Goal: Information Seeking & Learning: Learn about a topic

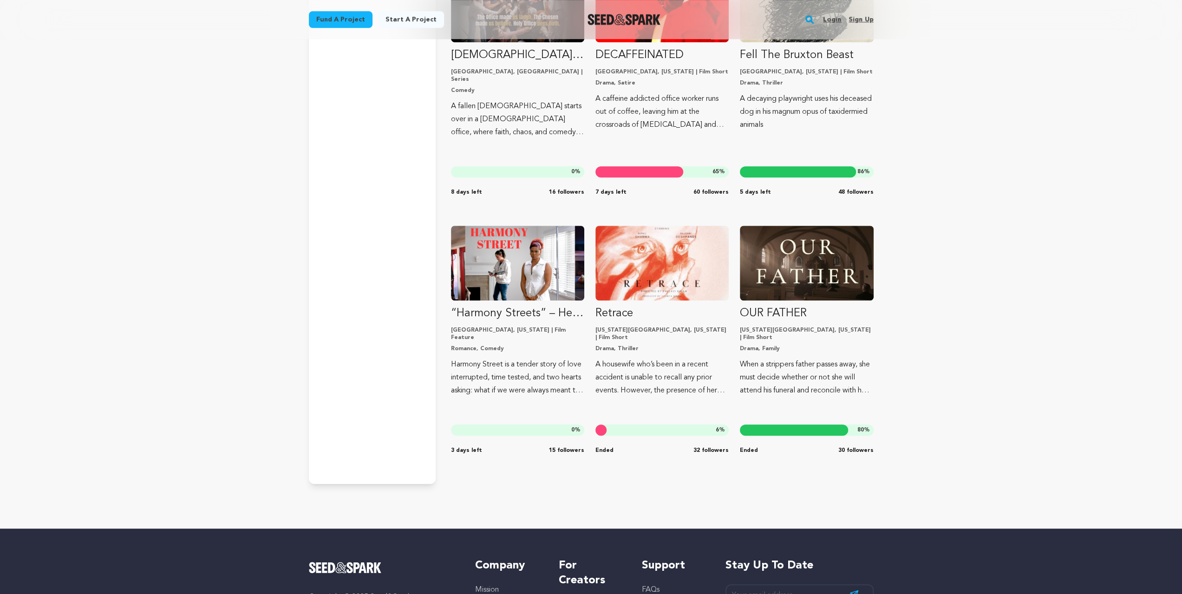
scroll to position [14754, 0]
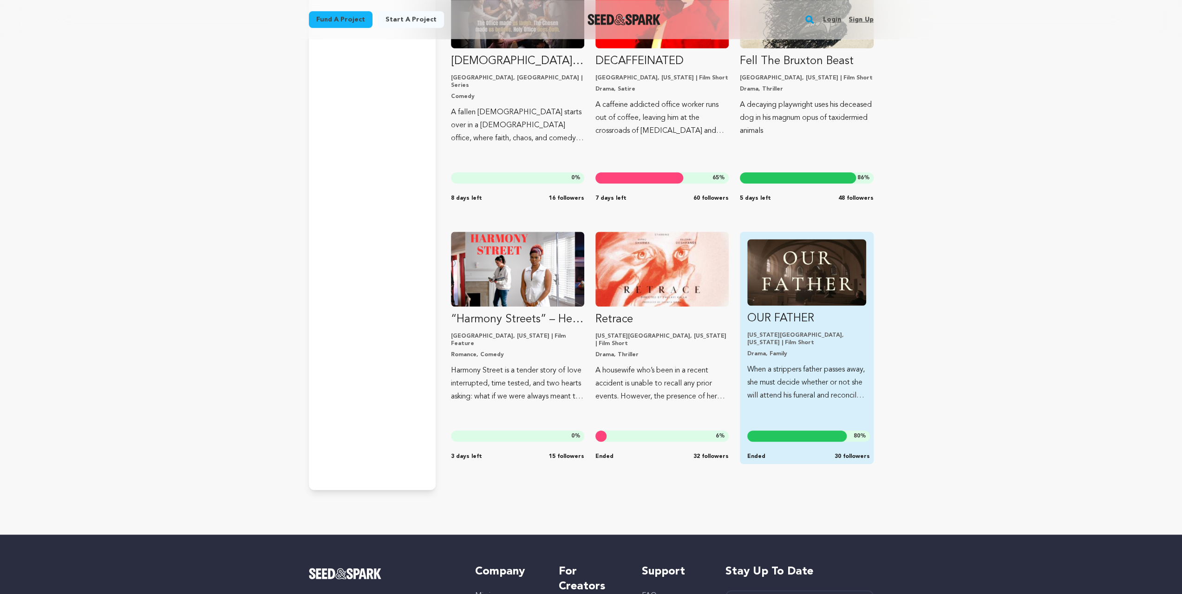
click at [792, 274] on img "Fund OUR FATHER" at bounding box center [806, 272] width 118 height 66
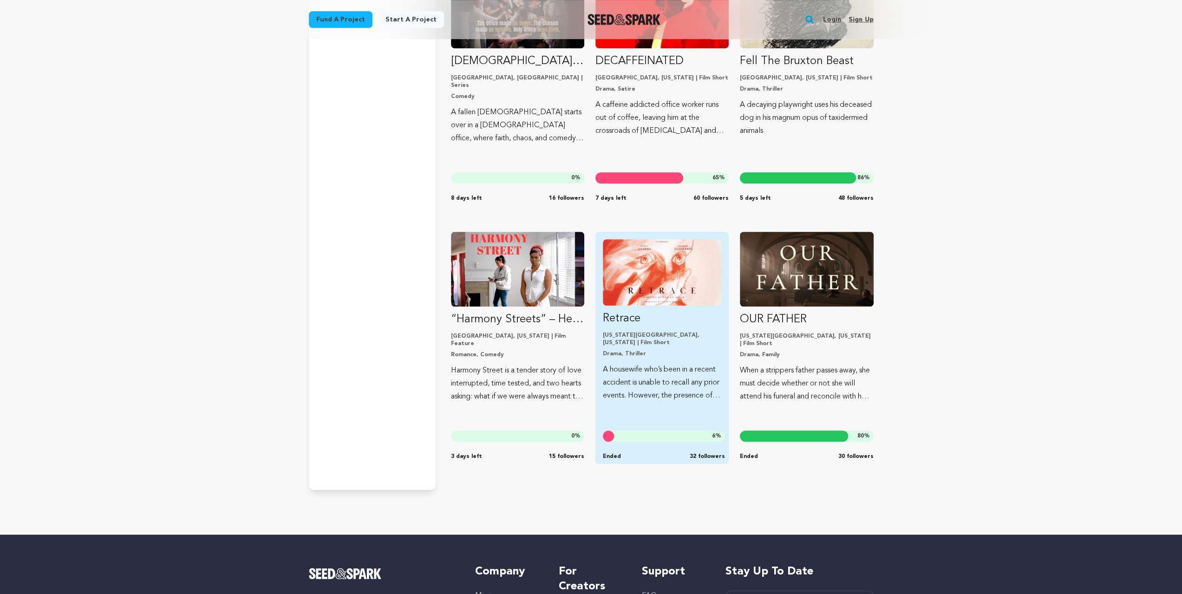
click at [705, 275] on img "Fund Retrace" at bounding box center [662, 272] width 118 height 66
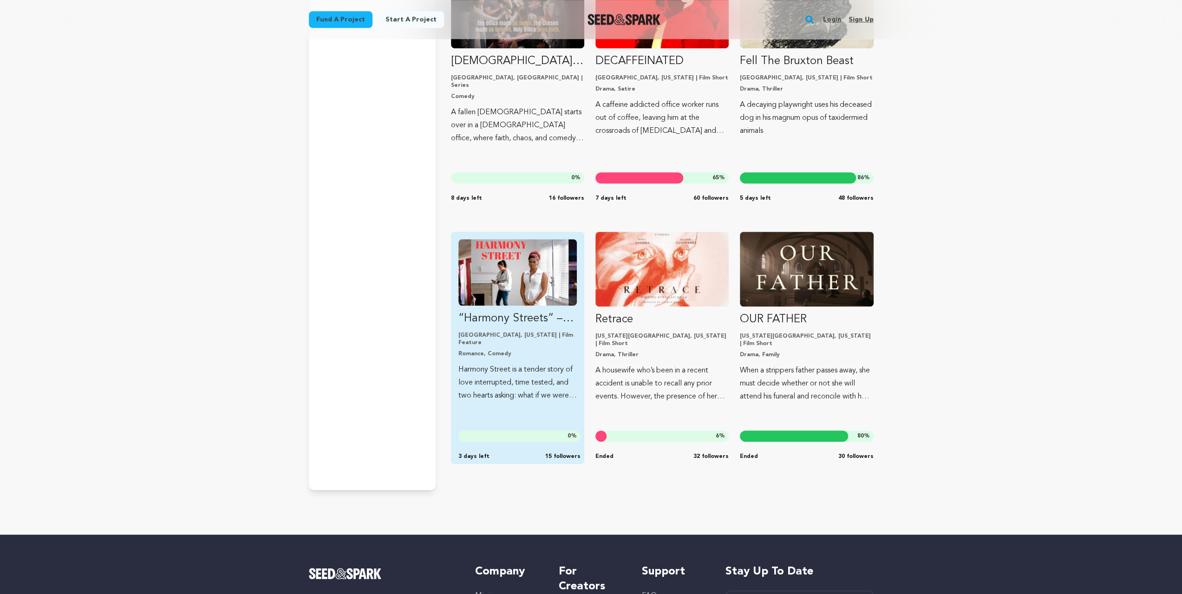
click at [530, 275] on img "Fund “Harmony Streets” – Help Us Finish the Film" at bounding box center [517, 272] width 118 height 66
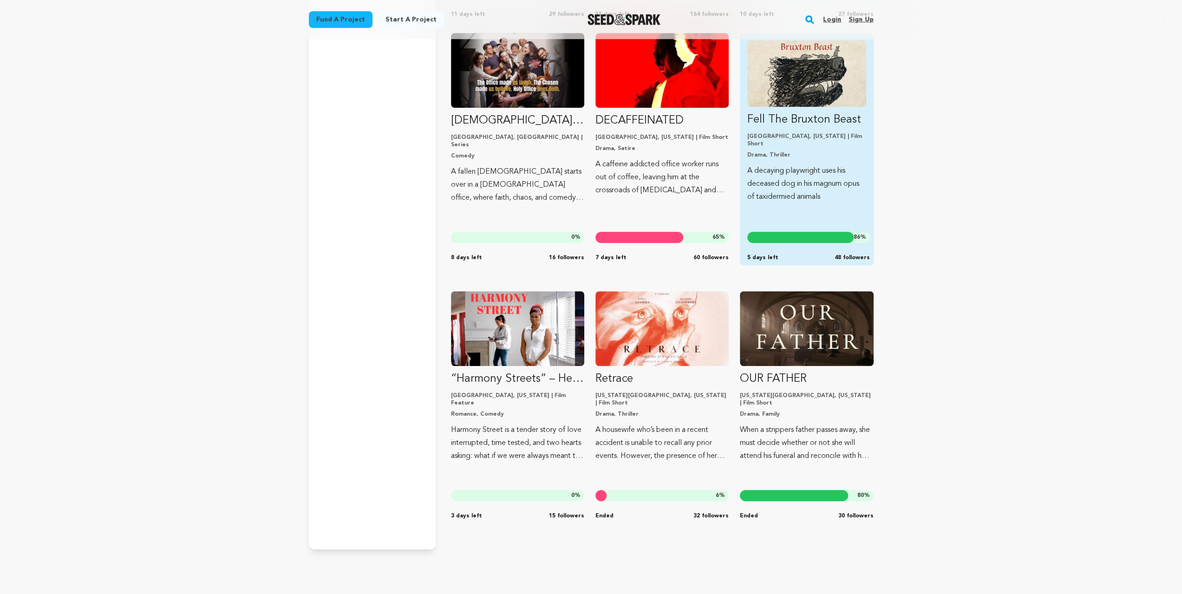
scroll to position [14599, 0]
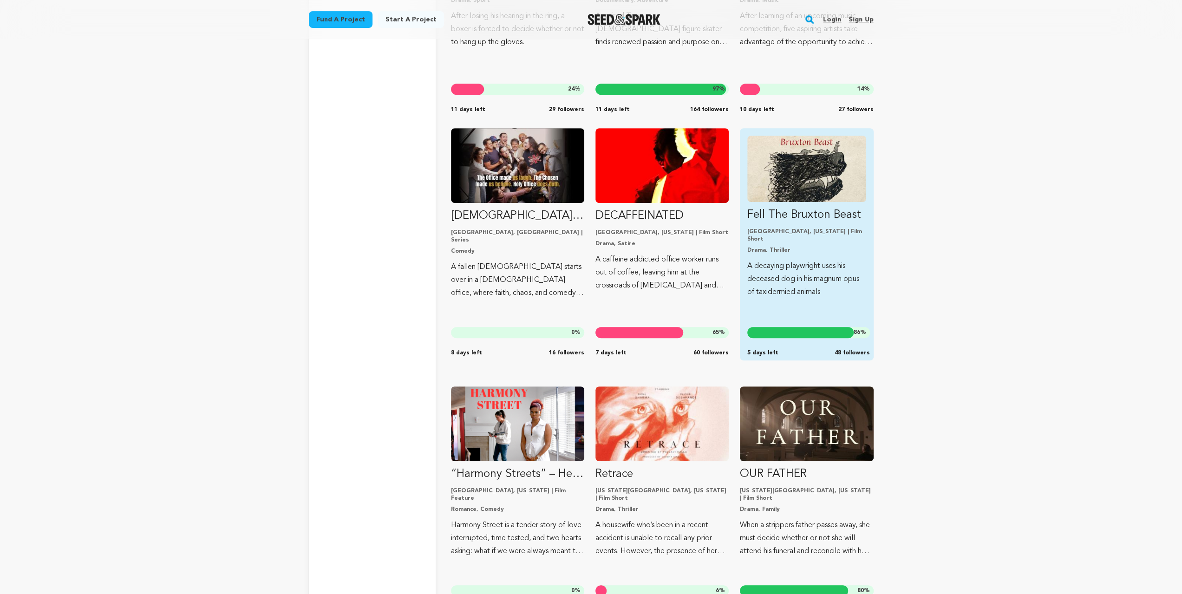
click at [819, 192] on img "Fund Fell The Bruxton Beast" at bounding box center [806, 169] width 118 height 66
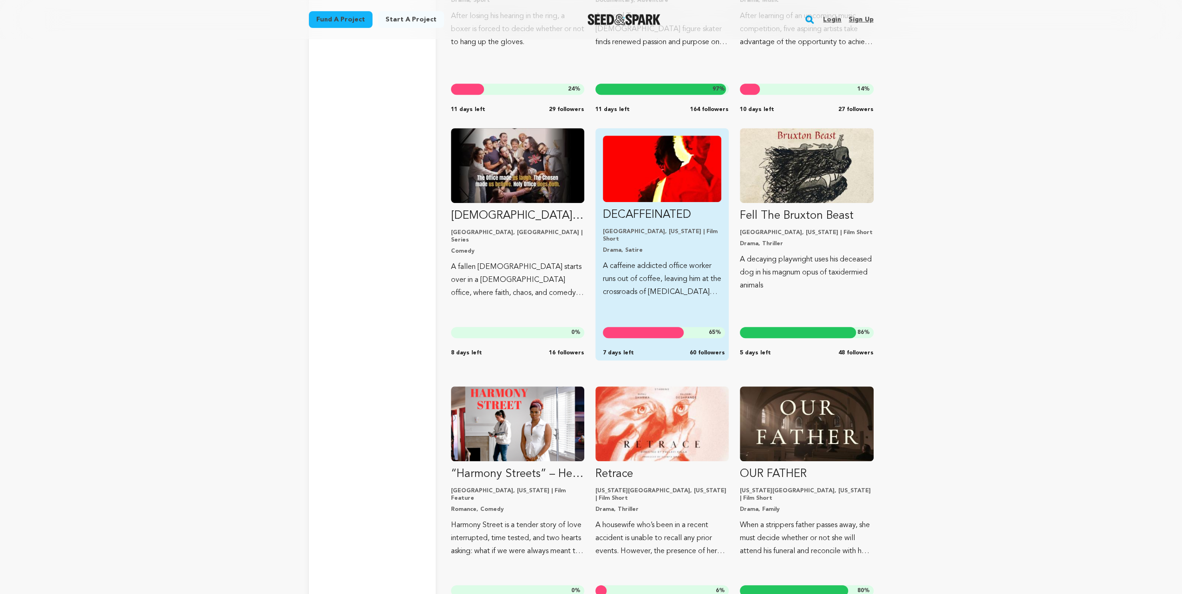
click at [655, 175] on img "Fund DECAFFEINATED" at bounding box center [662, 169] width 118 height 66
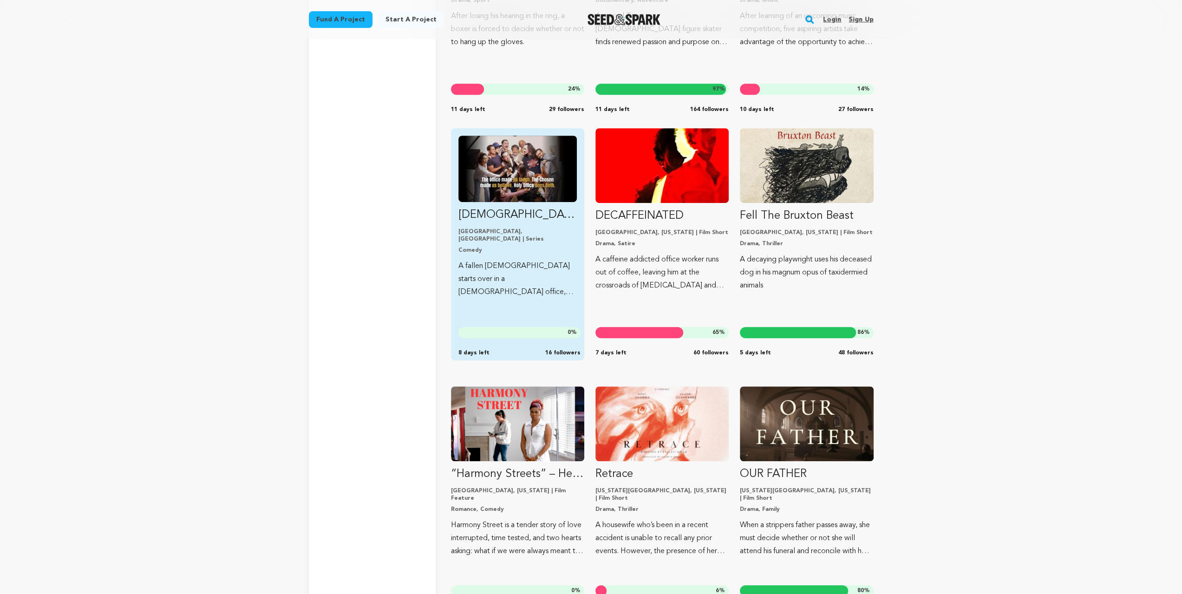
click at [523, 174] on img "Fund Santo Escritório (Holy Office)" at bounding box center [517, 169] width 118 height 66
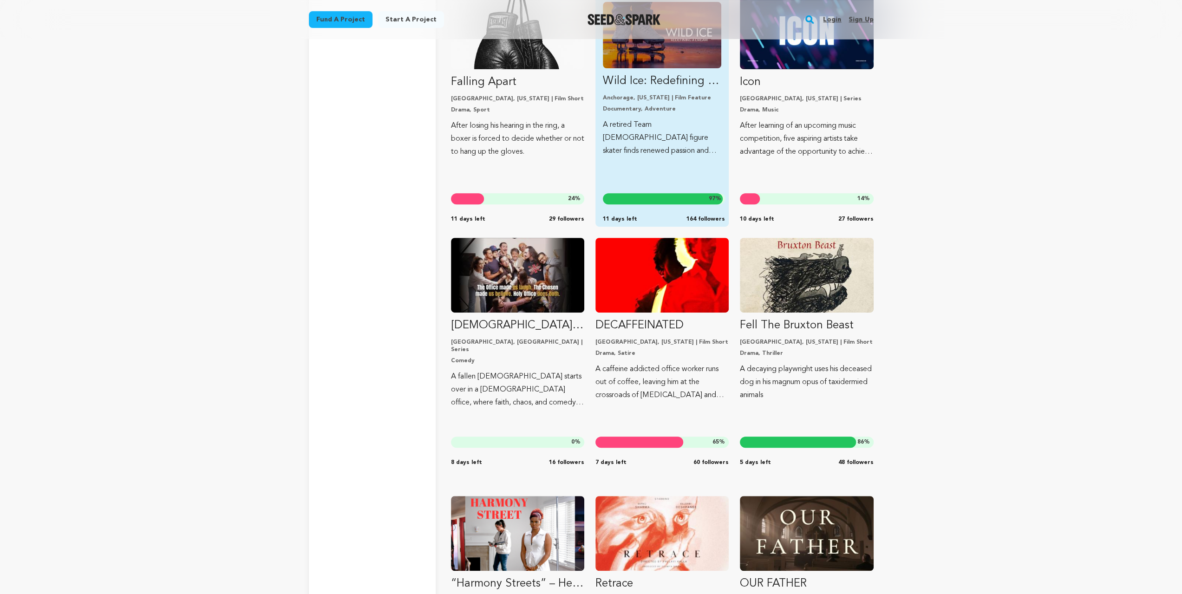
scroll to position [14382, 0]
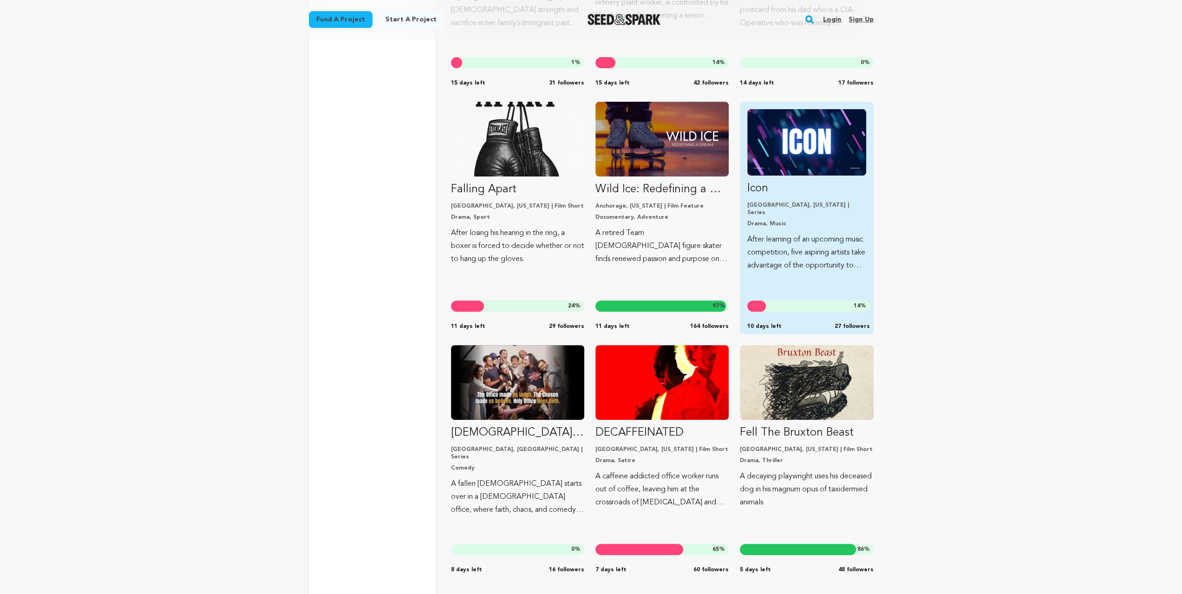
click at [794, 137] on img "Fund Icon" at bounding box center [806, 142] width 118 height 66
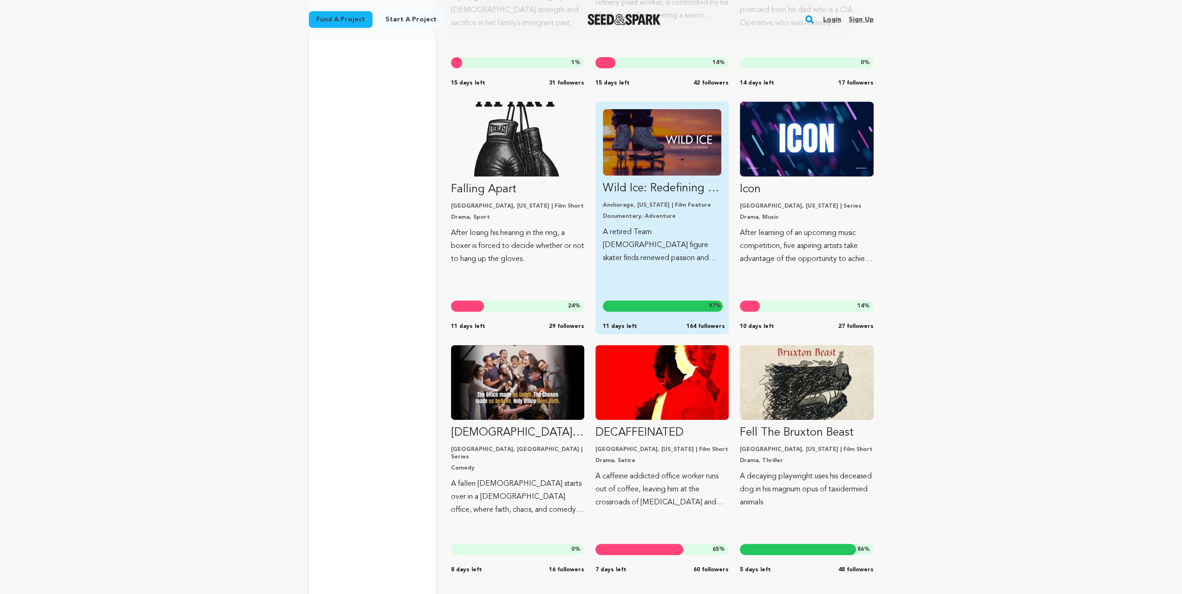
click at [673, 144] on img "Fund Wild Ice: Redefining a Dream" at bounding box center [662, 142] width 118 height 66
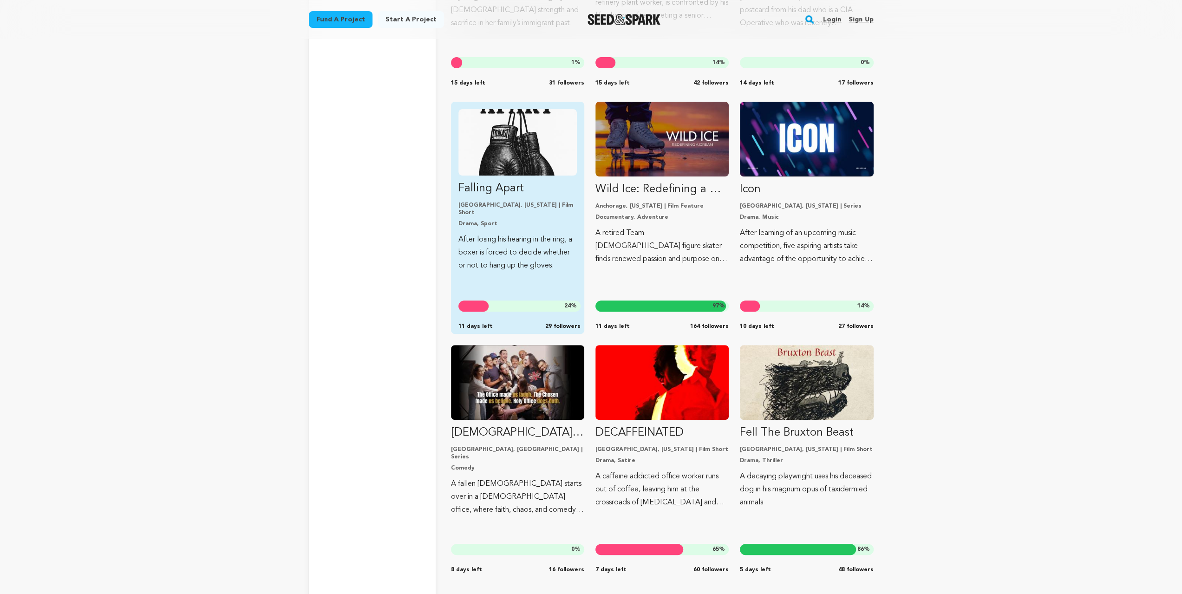
click at [530, 144] on img "Fund Falling Apart" at bounding box center [517, 142] width 118 height 66
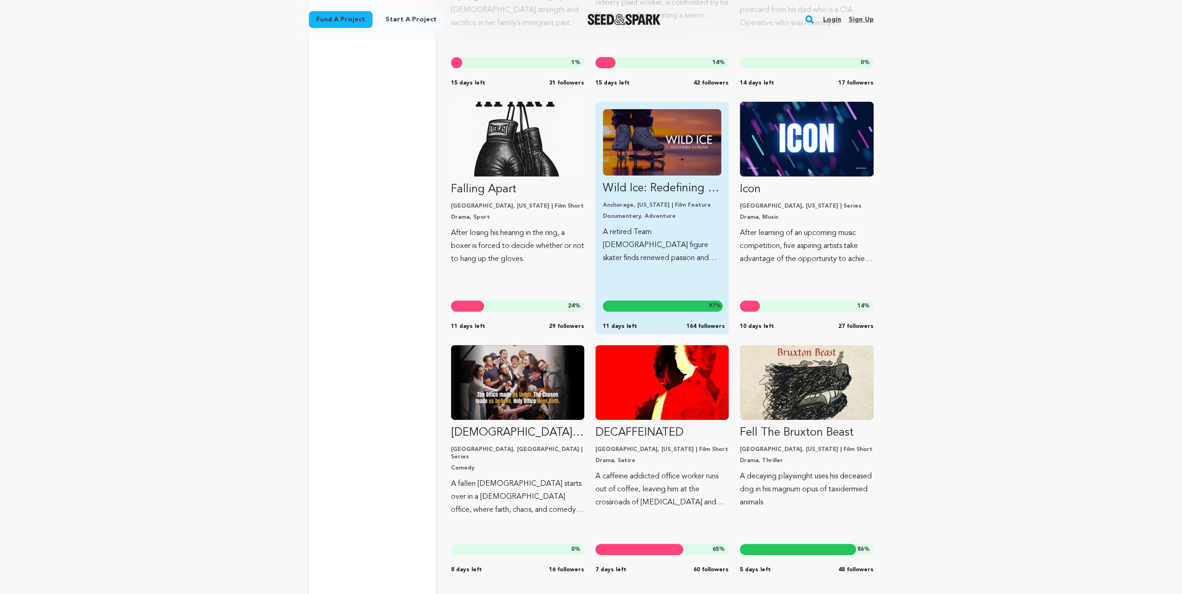
scroll to position [14165, 0]
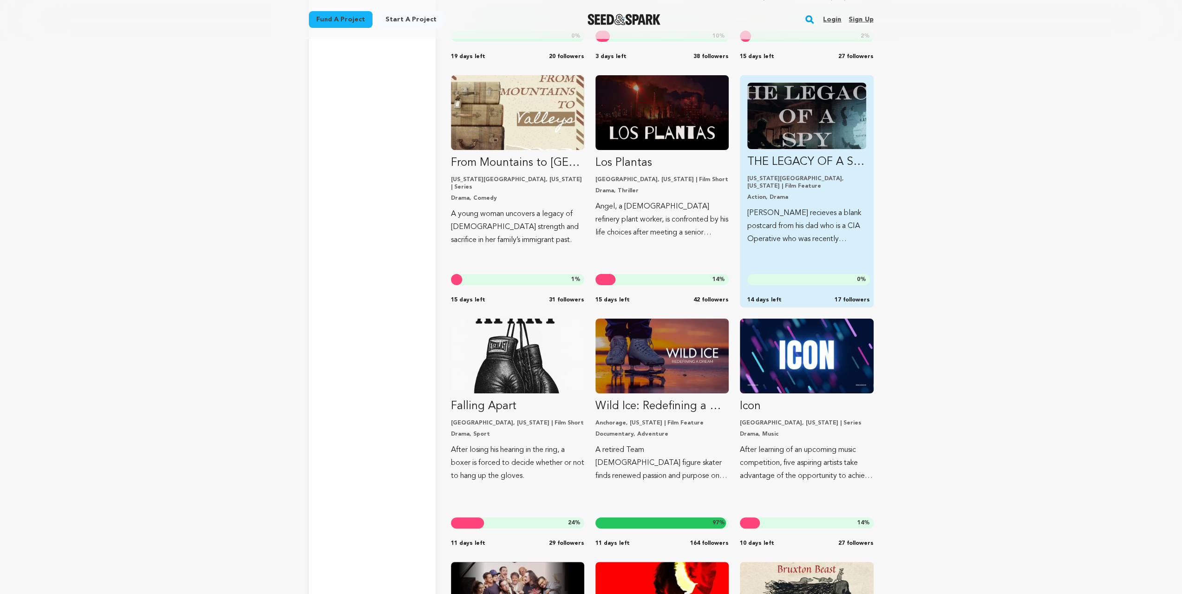
click at [803, 142] on img "Fund THE LEGACY OF A SPY" at bounding box center [806, 116] width 118 height 66
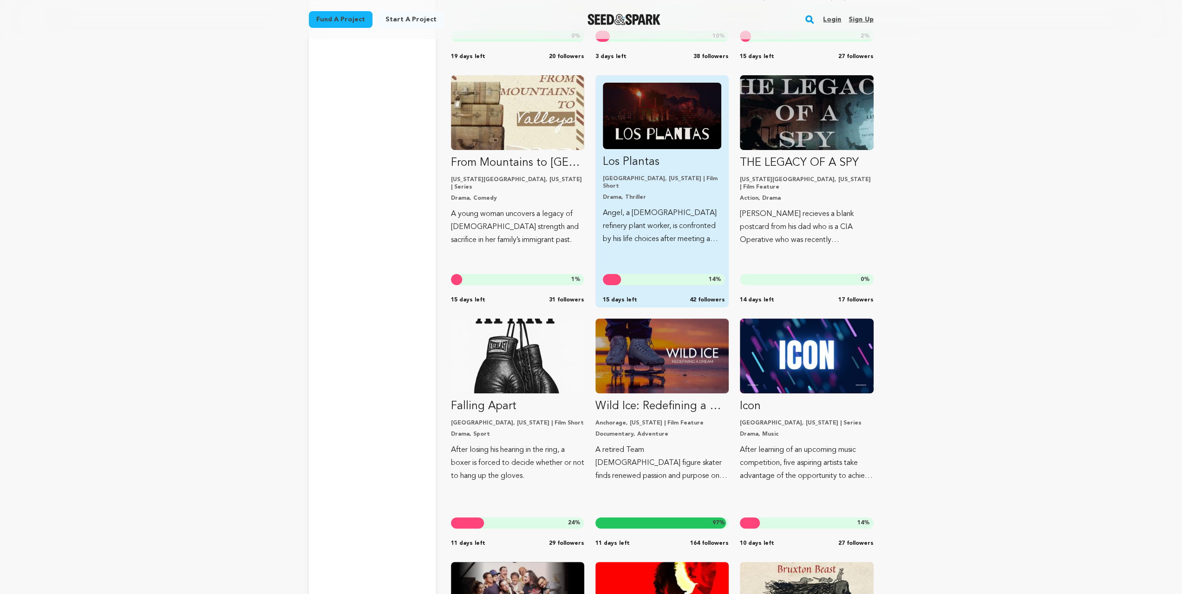
click at [657, 134] on img "Fund Los Plantas" at bounding box center [662, 116] width 118 height 66
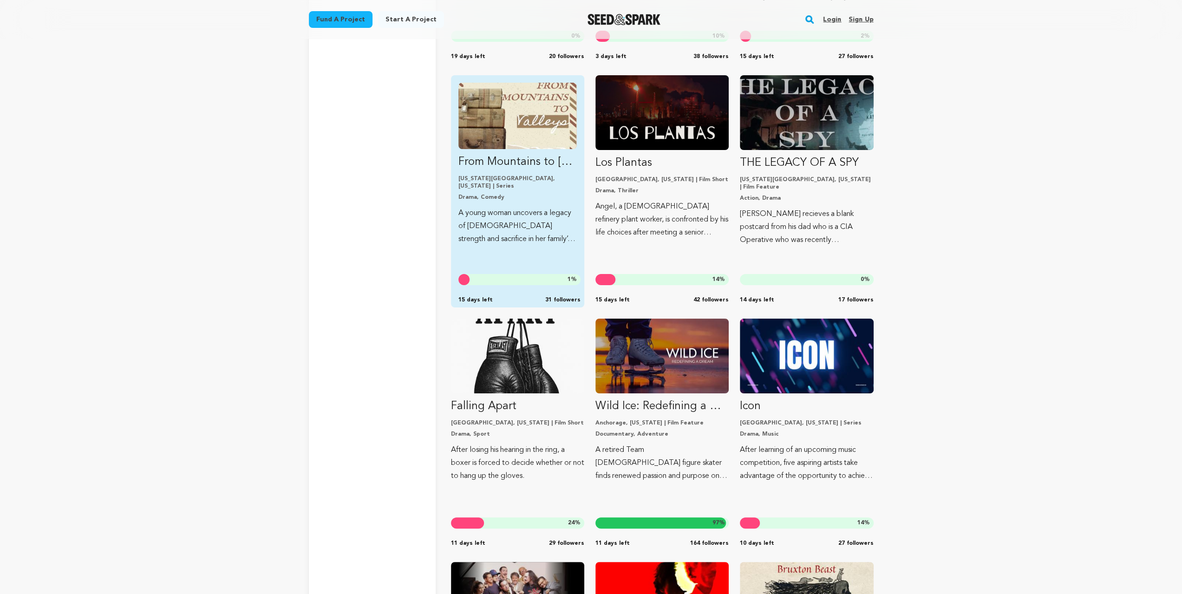
click at [516, 127] on img "Fund From Mountains to Valleys" at bounding box center [517, 116] width 118 height 66
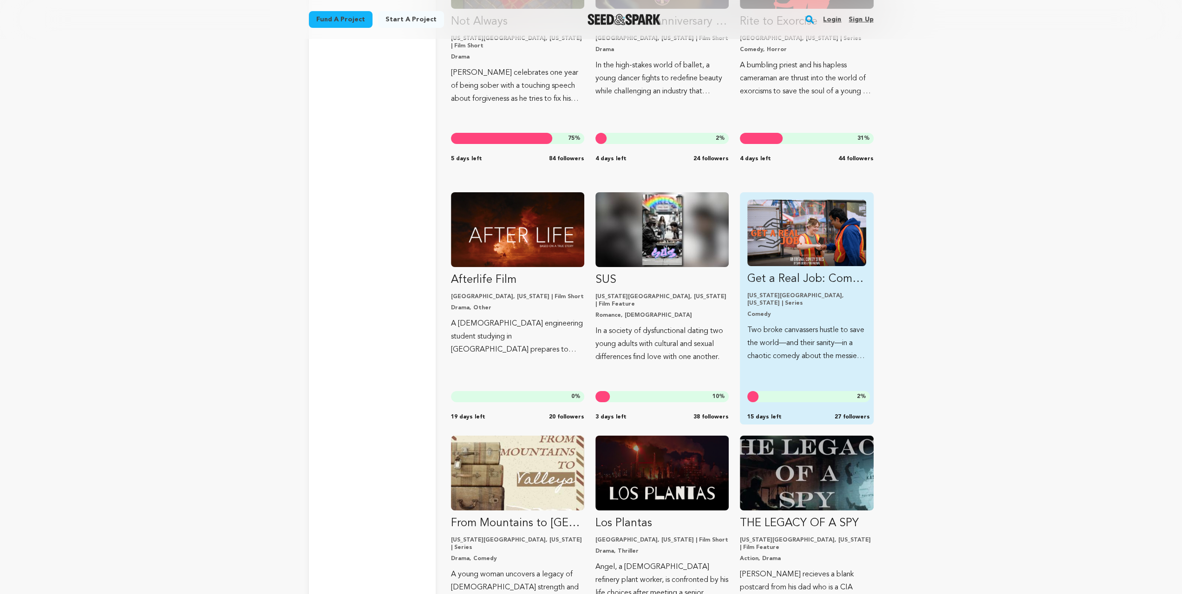
scroll to position [13763, 0]
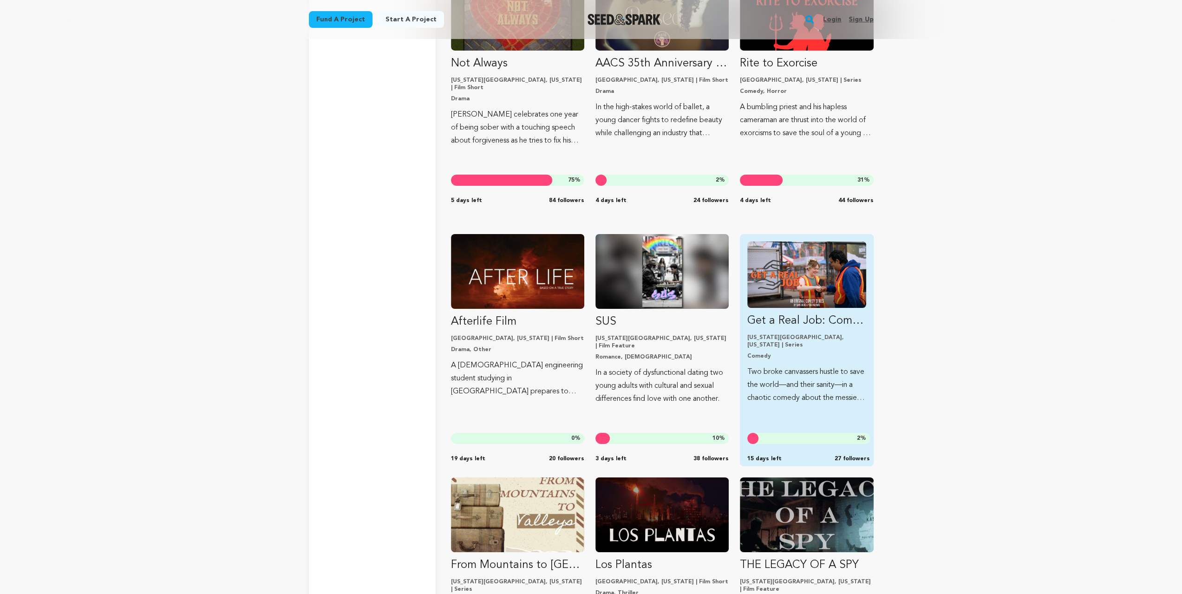
click at [797, 275] on img "Fund Get a Real Job: Comedy Series" at bounding box center [806, 275] width 118 height 66
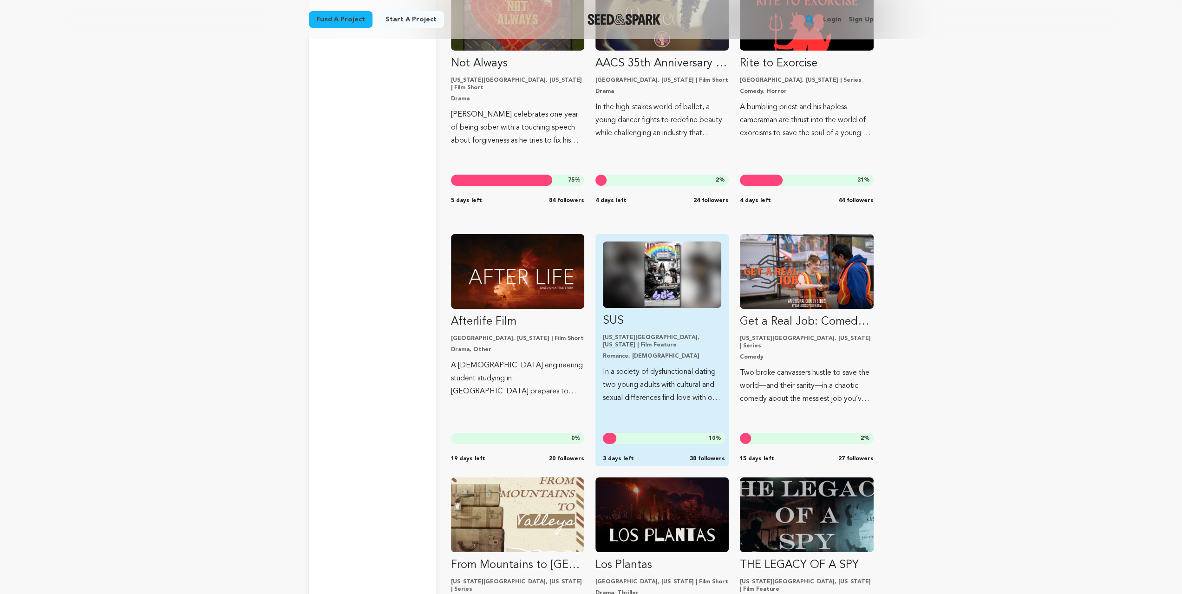
click at [663, 277] on img "Fund SUS" at bounding box center [662, 275] width 118 height 66
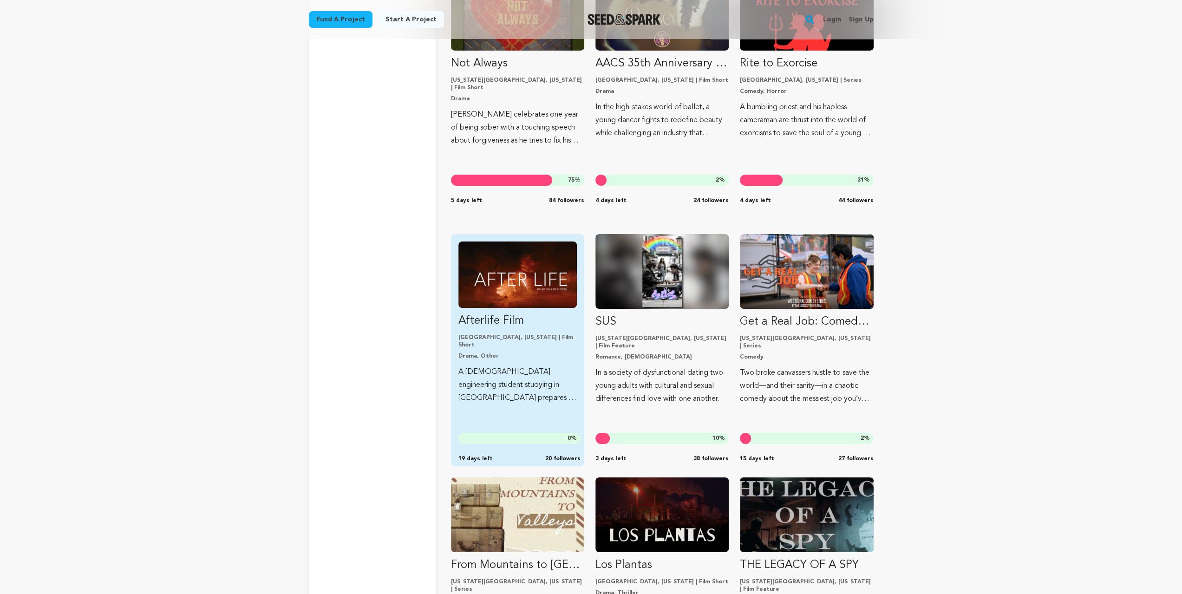
click at [504, 279] on img "Fund Afterlife Film" at bounding box center [517, 275] width 118 height 66
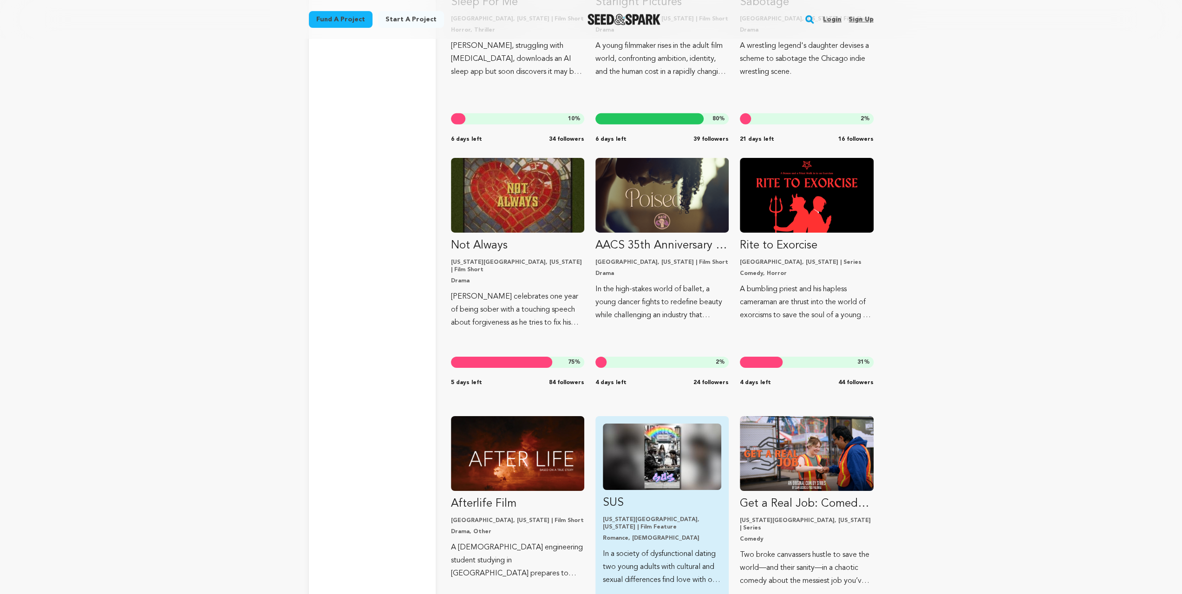
scroll to position [13577, 0]
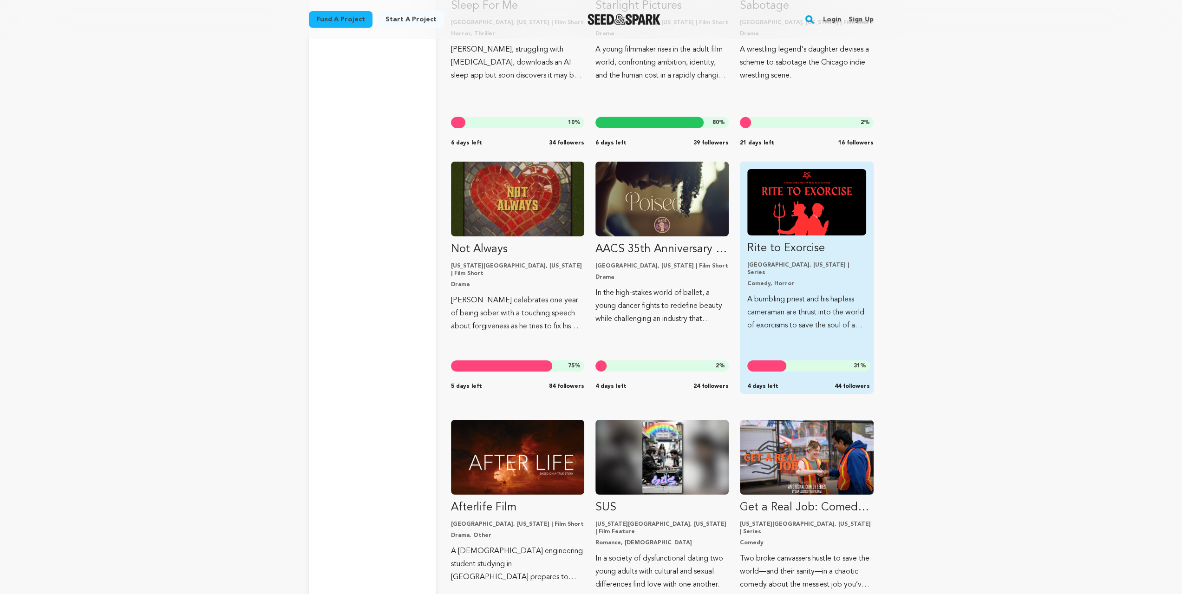
click at [860, 236] on link "Rite to Exorcise Nashville, Tennessee | Series Comedy, Horror A bumbling priest…" at bounding box center [806, 250] width 118 height 163
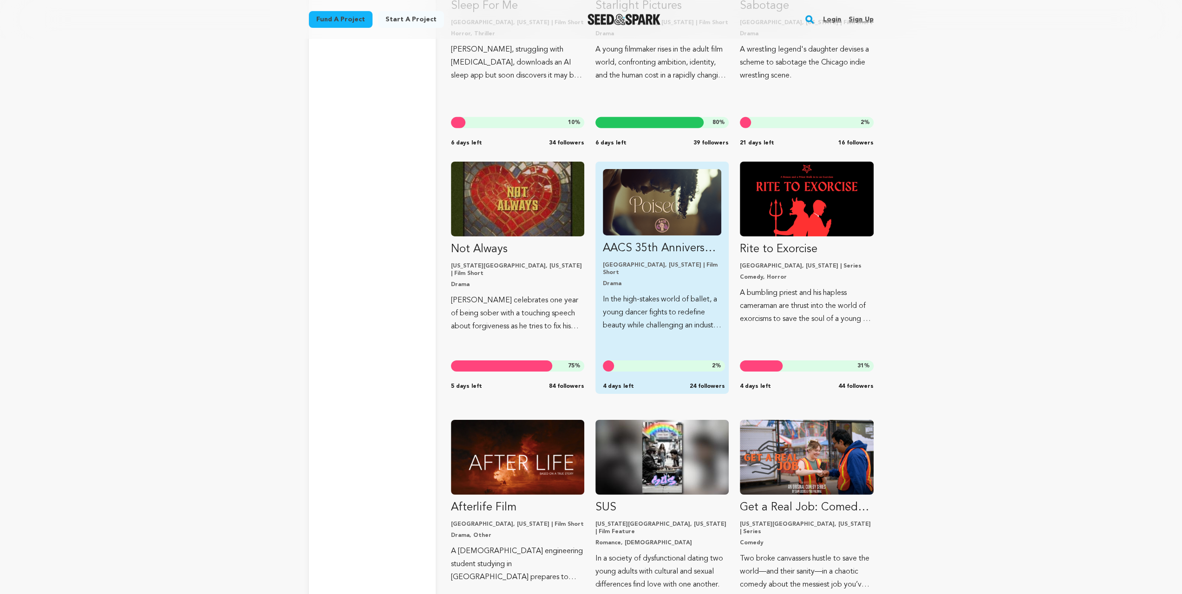
click at [661, 225] on img "Fund AACS 35th Anniversary Celebration Short Film" at bounding box center [662, 202] width 118 height 66
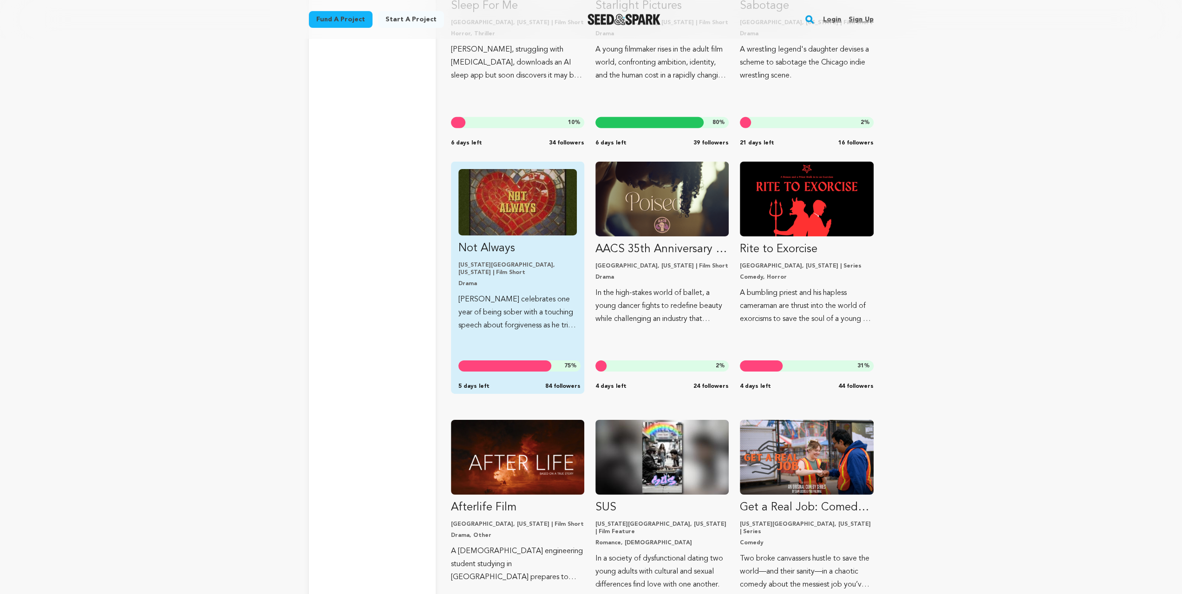
click at [478, 216] on img "Fund Not Always" at bounding box center [517, 202] width 118 height 66
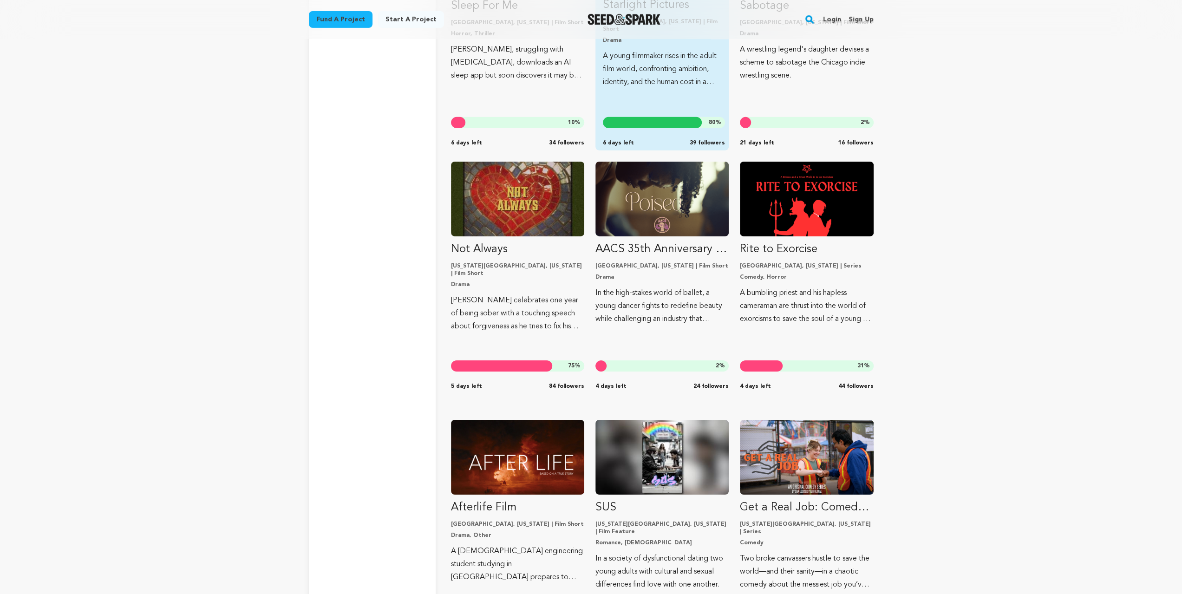
scroll to position [13391, 0]
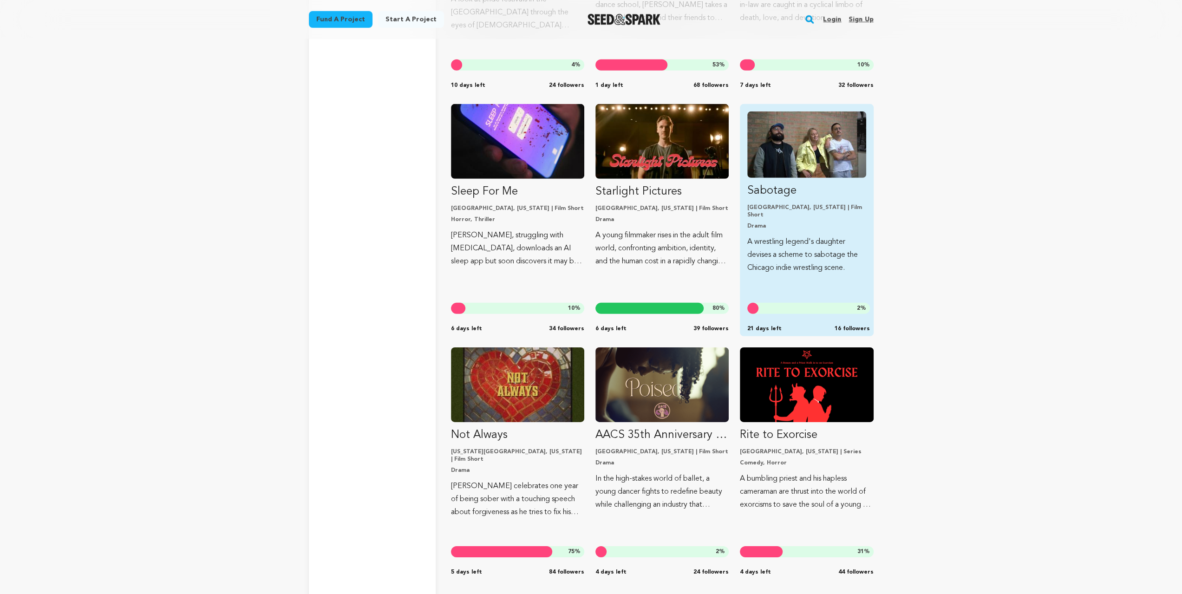
click at [774, 161] on img "Fund Sabotage" at bounding box center [806, 144] width 118 height 66
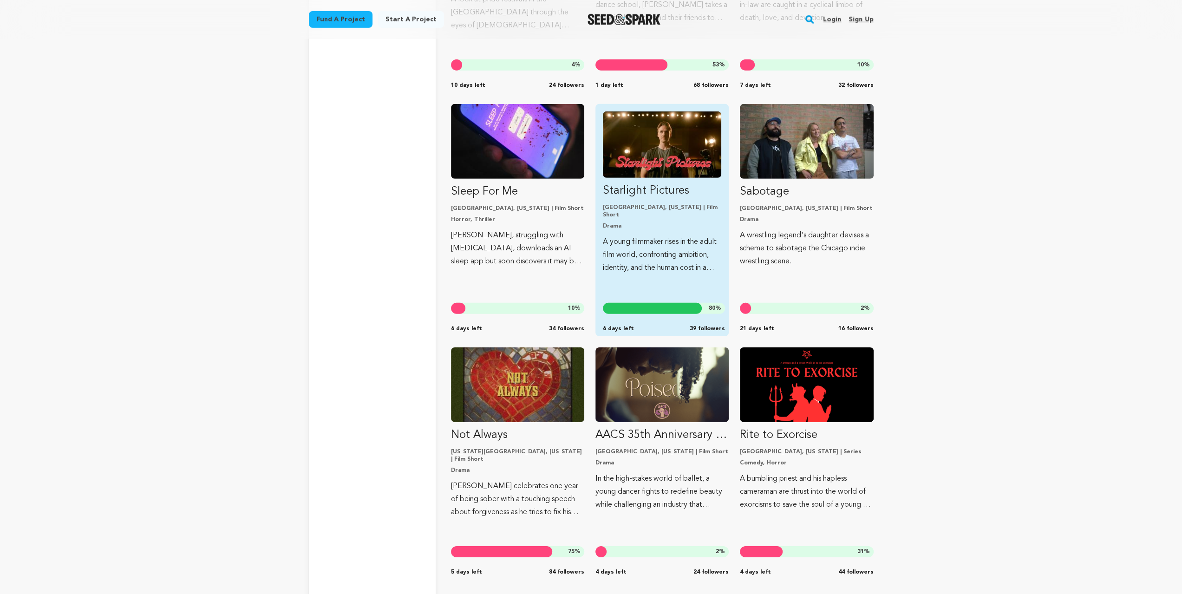
click at [697, 168] on img "Fund Starlight Pictures" at bounding box center [662, 144] width 118 height 66
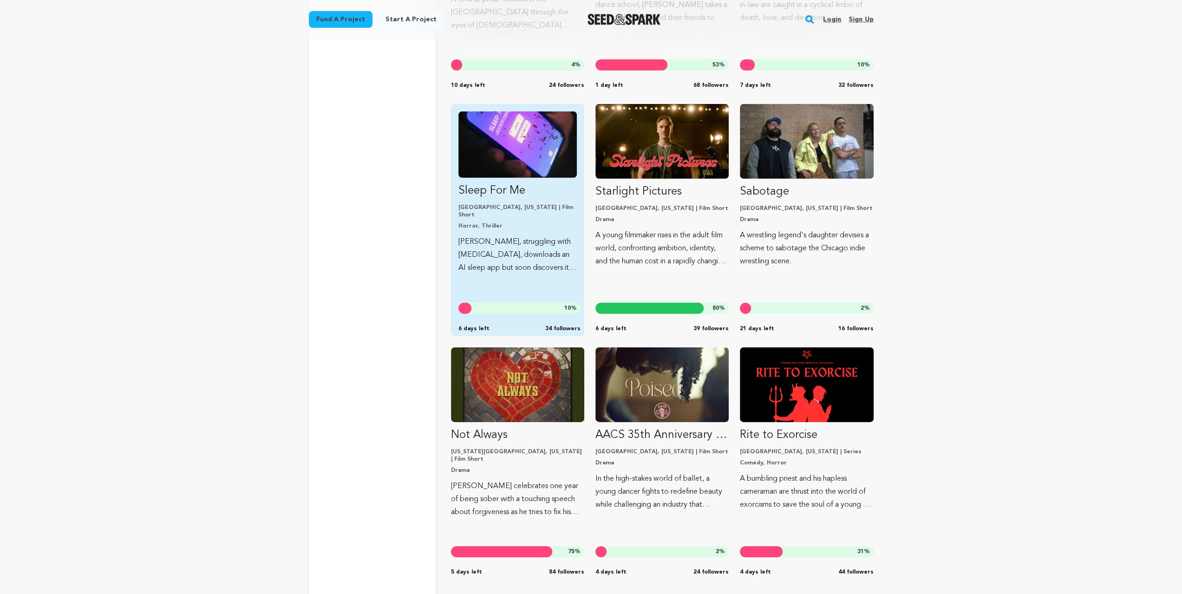
click at [519, 173] on img "Fund Sleep For Me" at bounding box center [517, 144] width 118 height 66
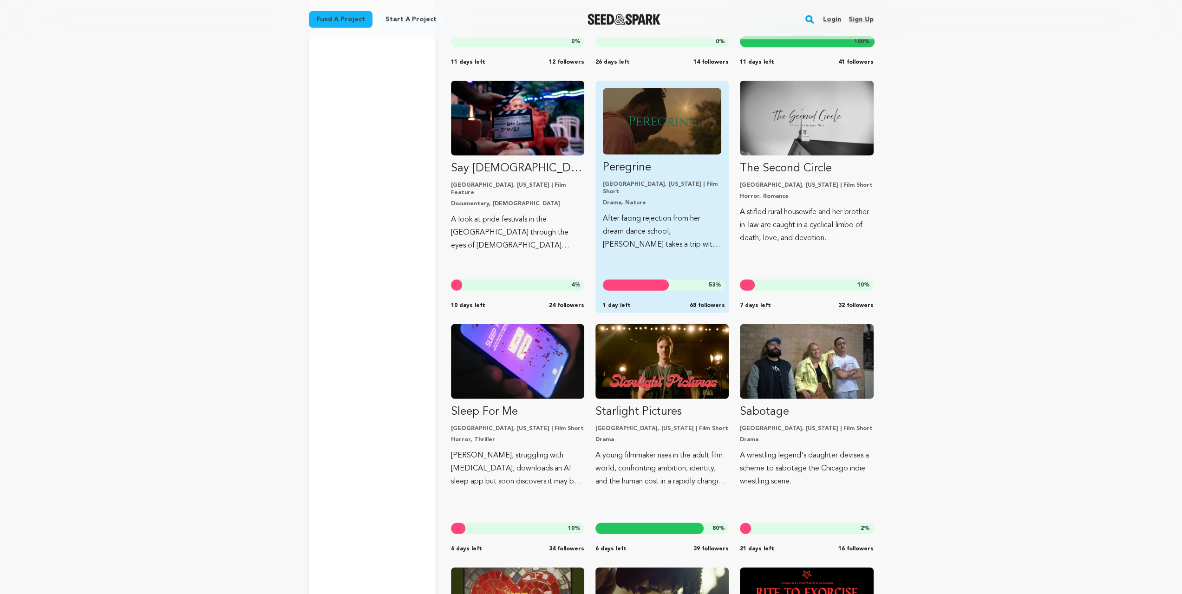
scroll to position [13112, 0]
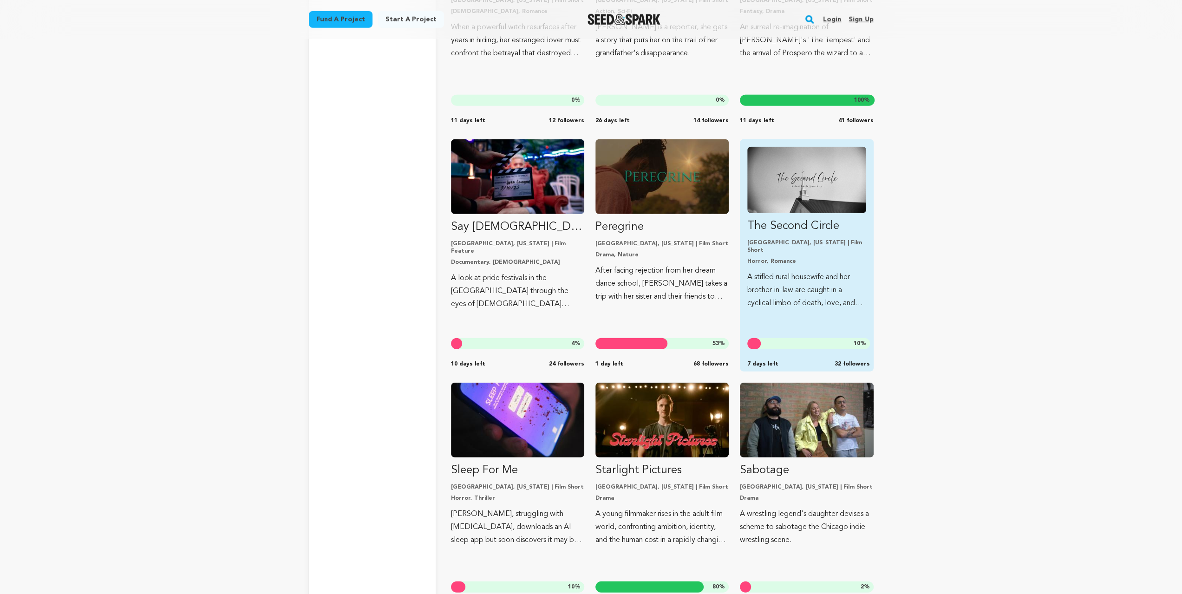
click at [802, 210] on img "Fund The Second Circle" at bounding box center [806, 180] width 118 height 66
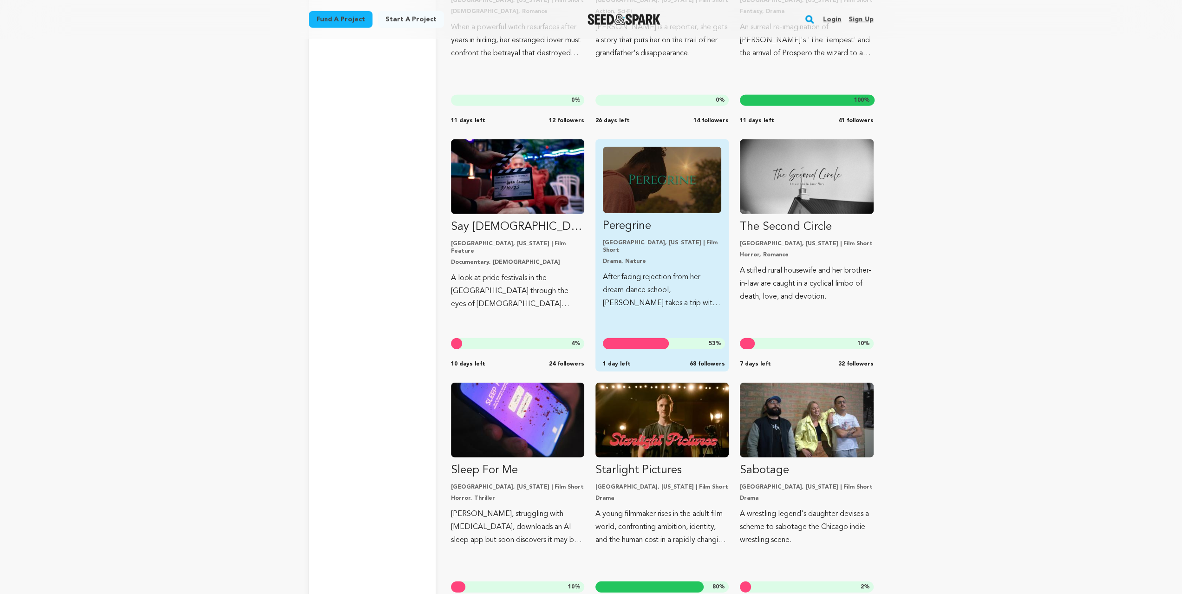
click at [697, 208] on img "Fund Peregrine" at bounding box center [662, 180] width 118 height 66
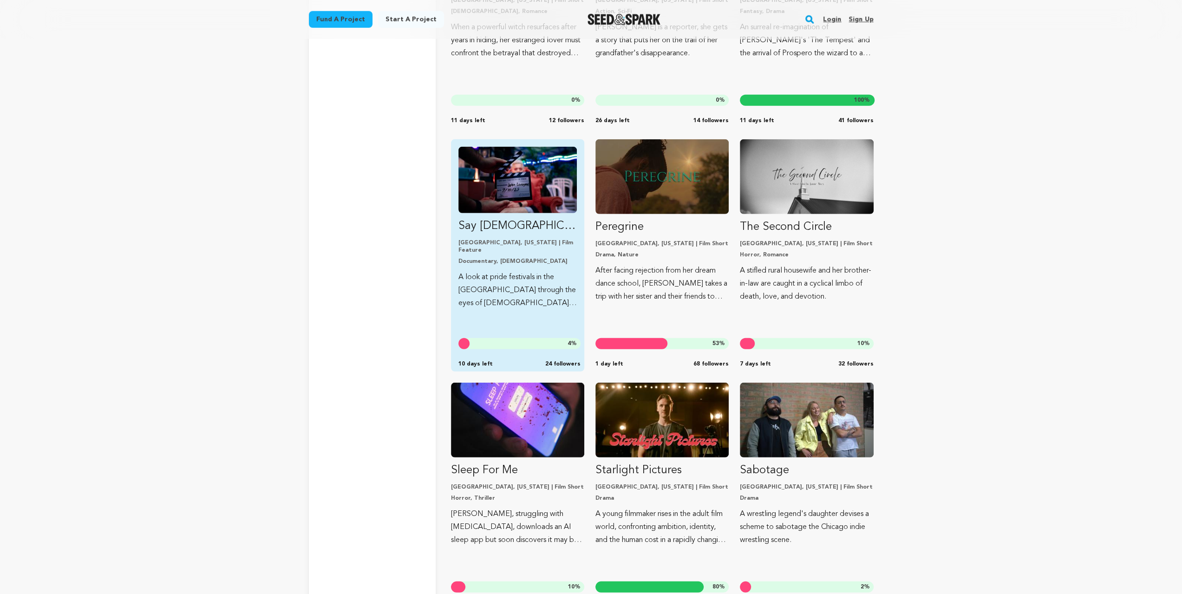
click at [504, 206] on img "Fund Say Gay: The Faces of Pride" at bounding box center [517, 180] width 118 height 66
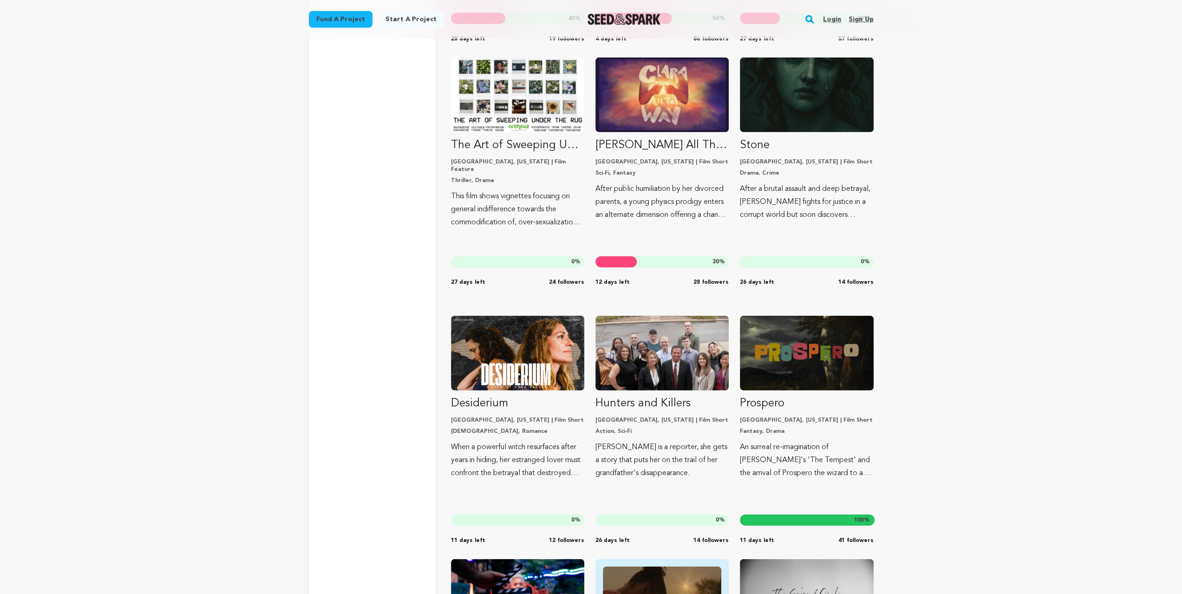
scroll to position [12648, 0]
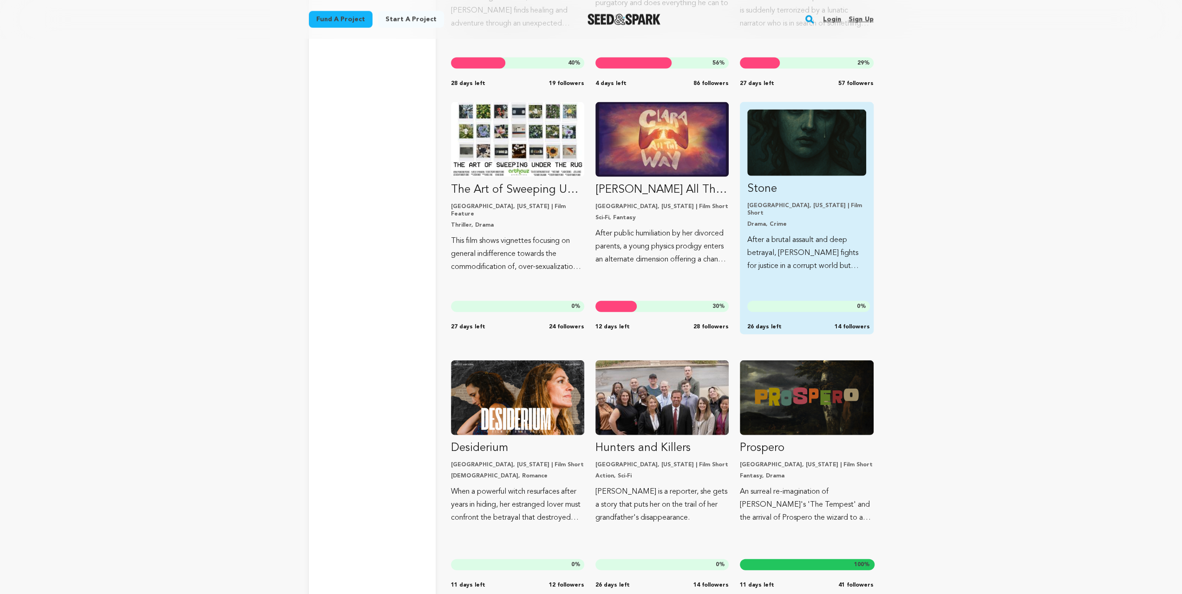
click at [809, 152] on img "Fund Stone" at bounding box center [806, 143] width 118 height 66
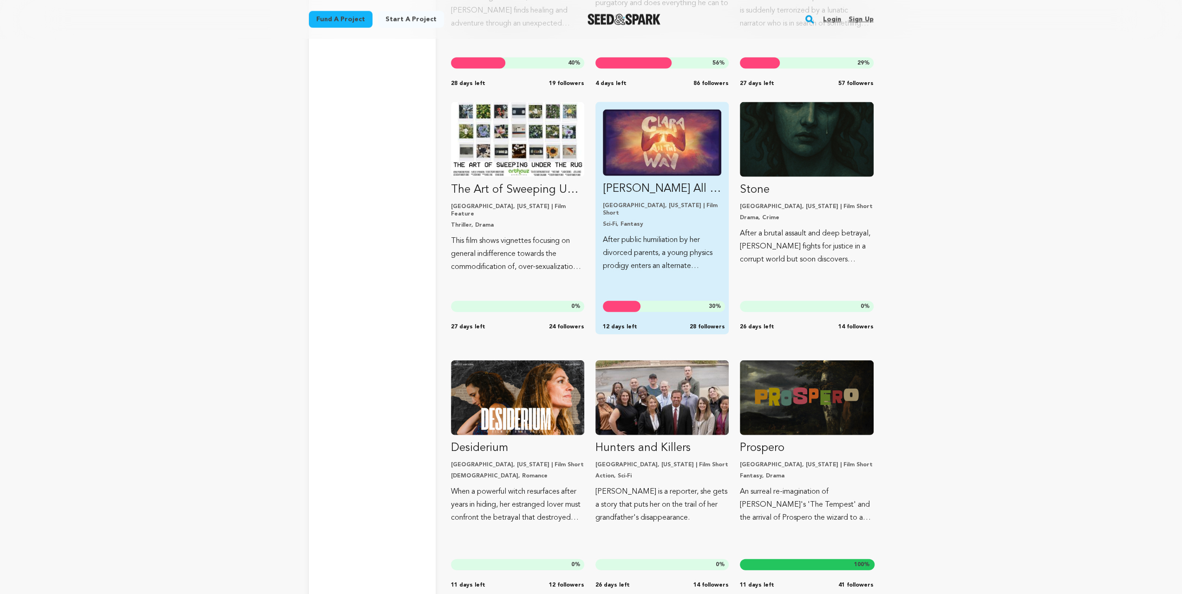
click at [687, 158] on img "Fund Clara All The Way" at bounding box center [662, 143] width 118 height 66
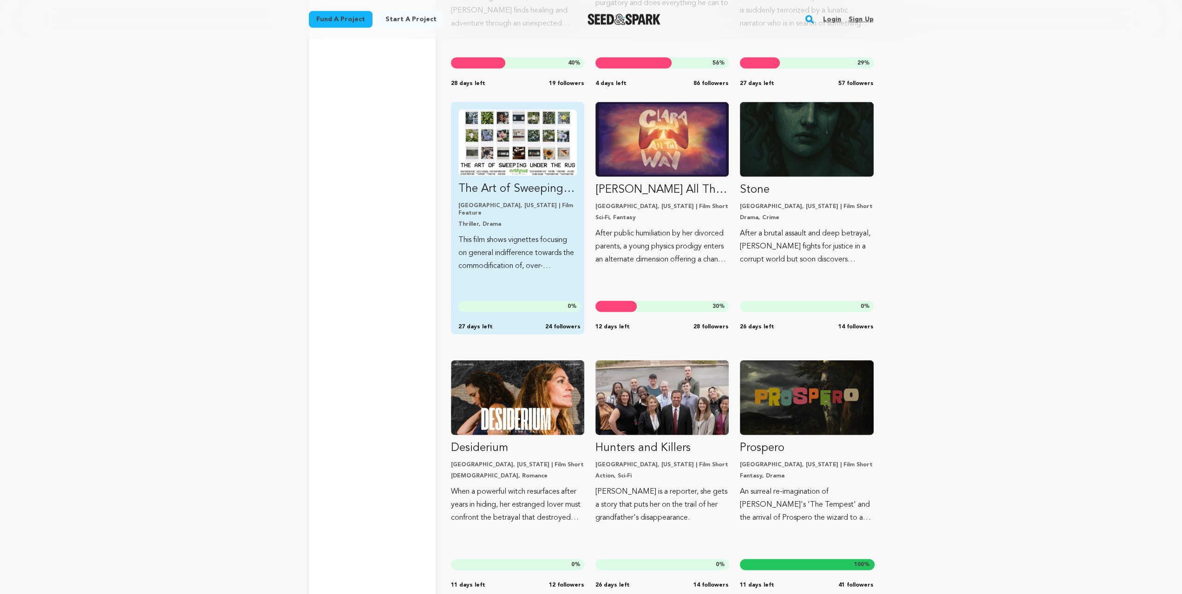
click at [526, 164] on img "Fund The Art of Sweeping Under The Rug" at bounding box center [517, 143] width 118 height 66
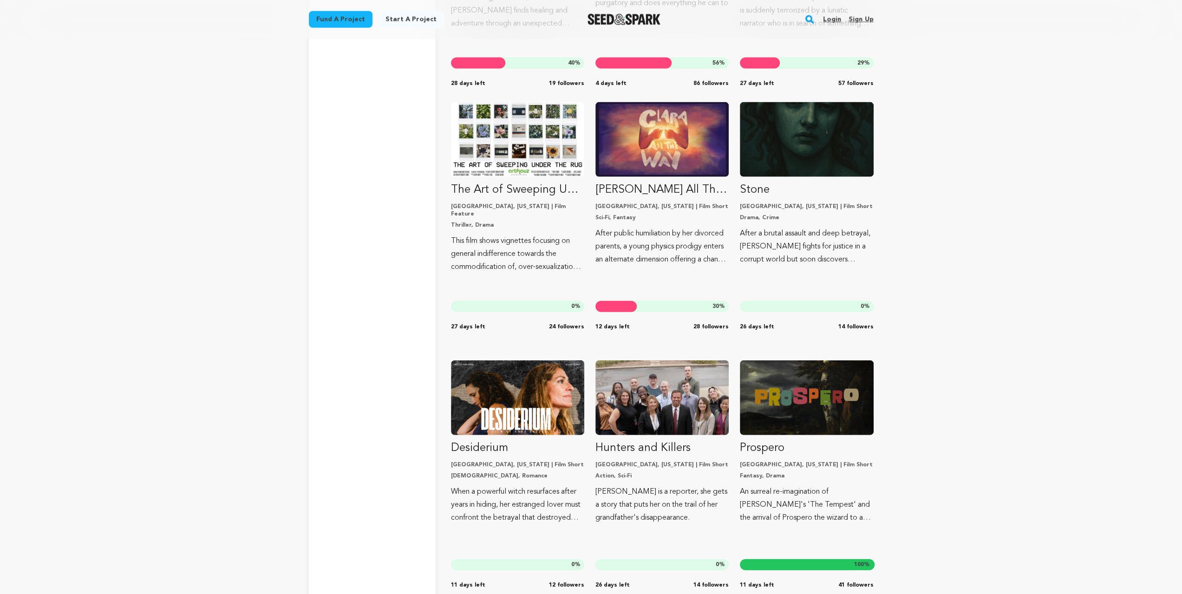
scroll to position [12431, 0]
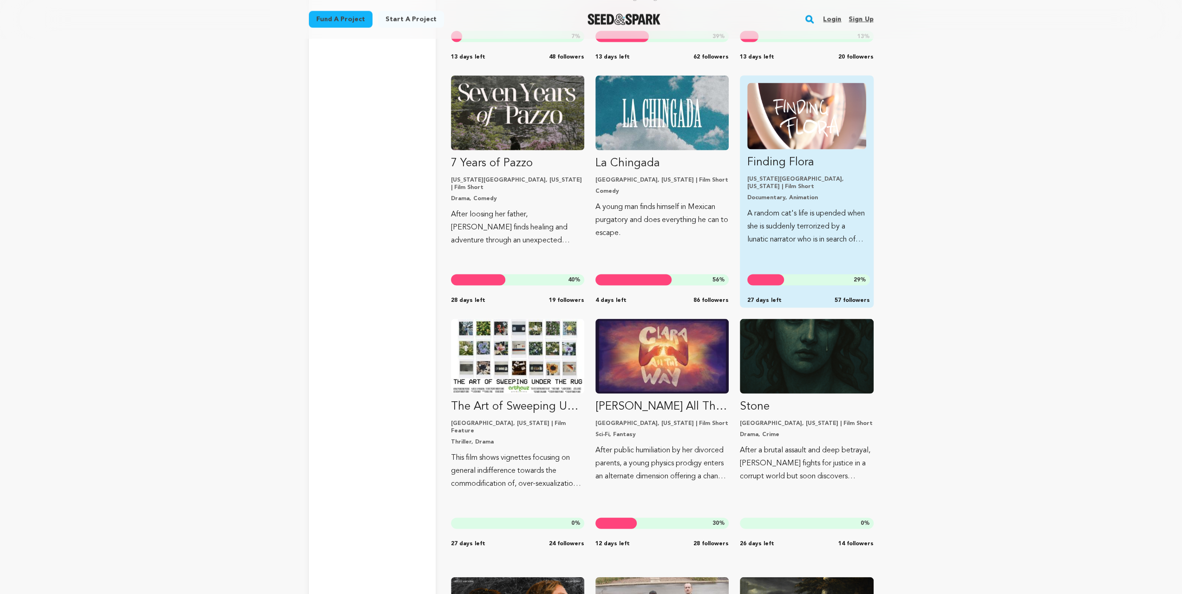
click at [800, 95] on img "Fund Finding Flora" at bounding box center [806, 116] width 118 height 66
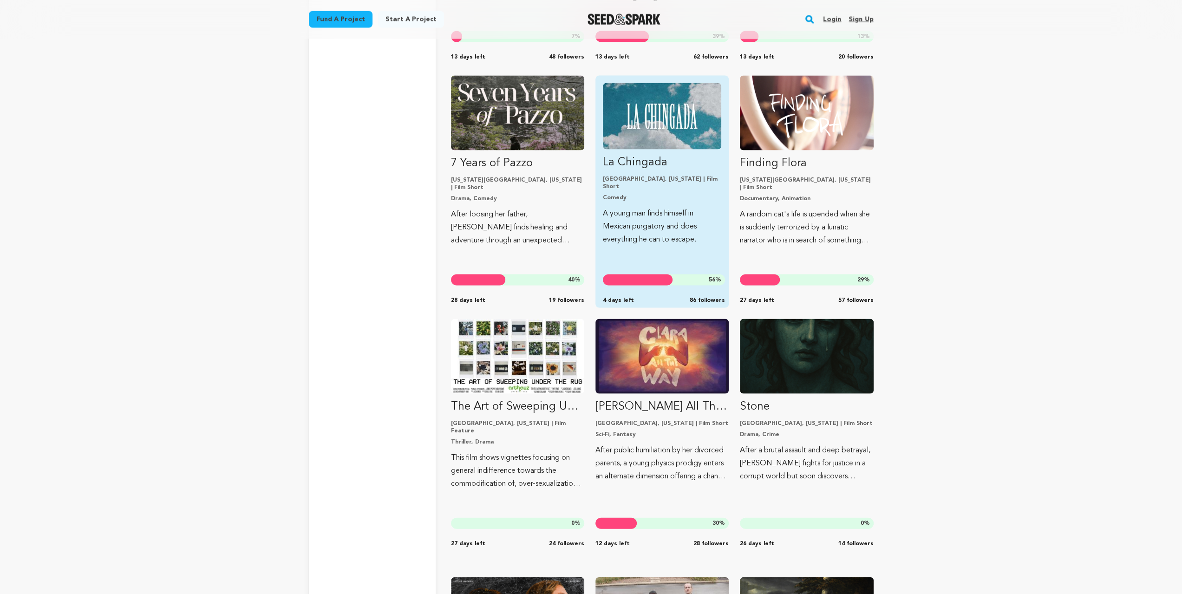
click at [675, 130] on img "Fund La Chingada" at bounding box center [662, 116] width 118 height 66
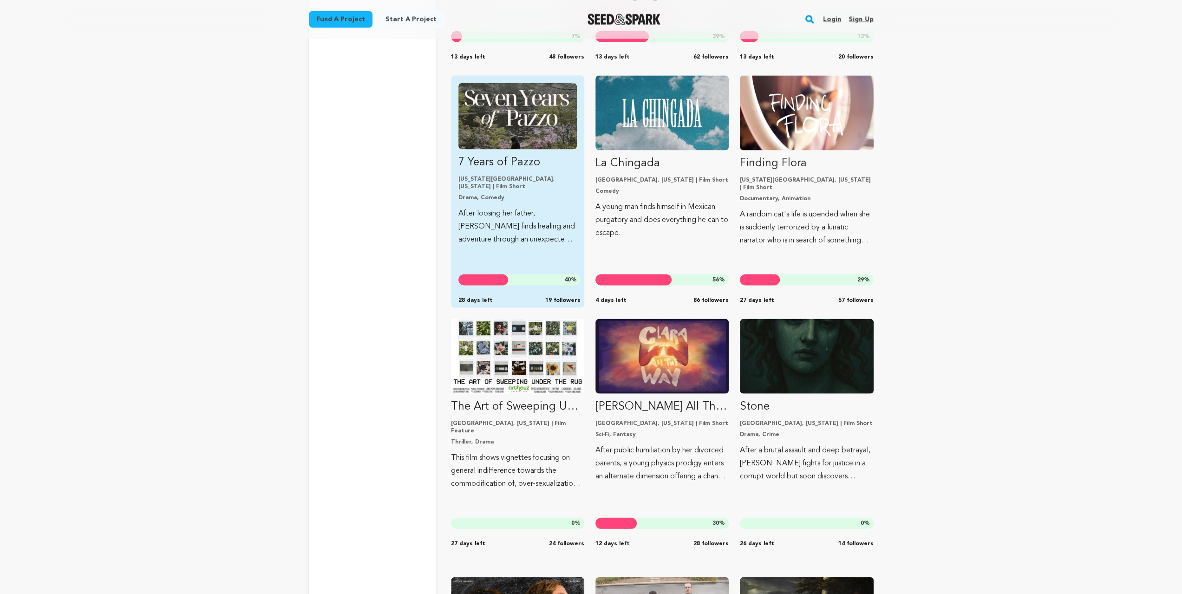
click at [484, 140] on img "Fund 7 Years of Pazzo" at bounding box center [517, 116] width 118 height 66
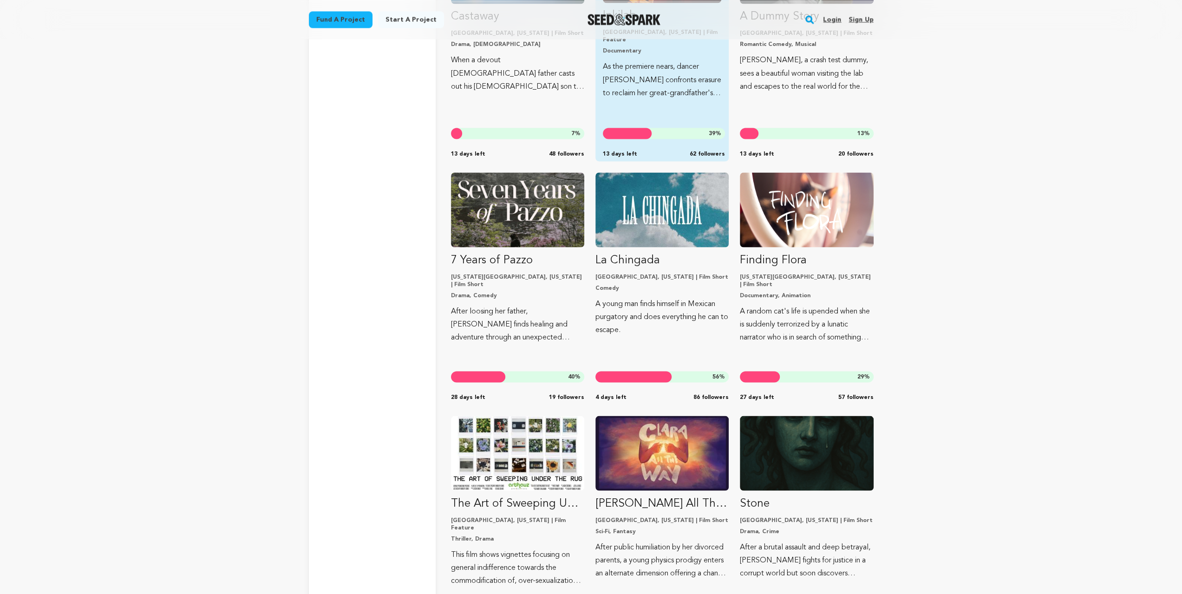
scroll to position [12183, 0]
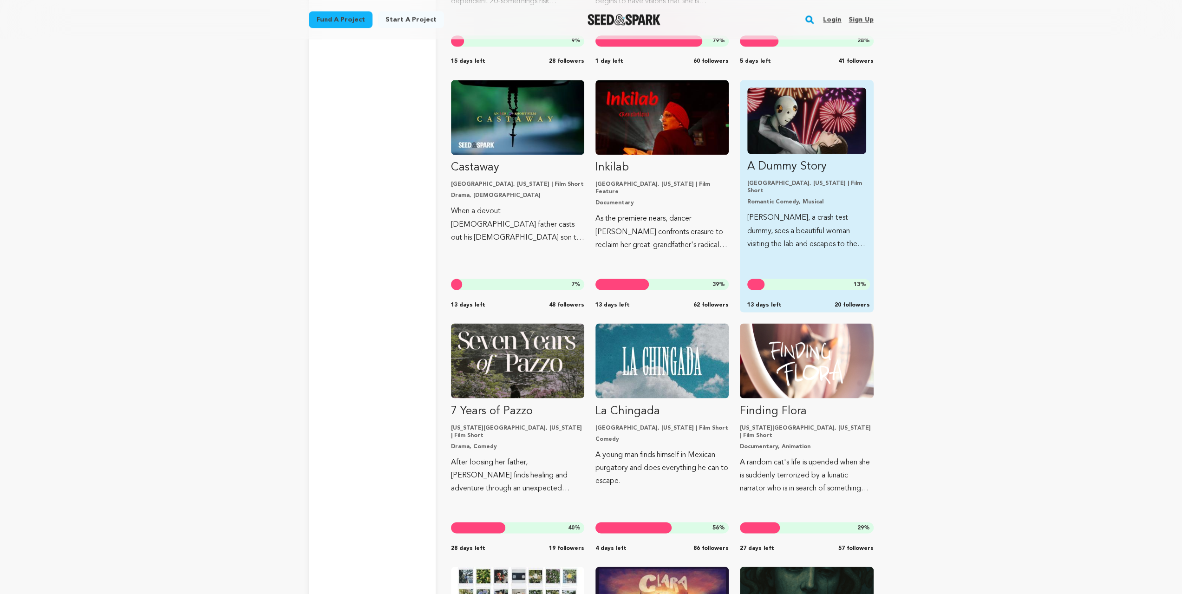
click at [805, 120] on img "Fund A Dummy Story" at bounding box center [806, 120] width 118 height 66
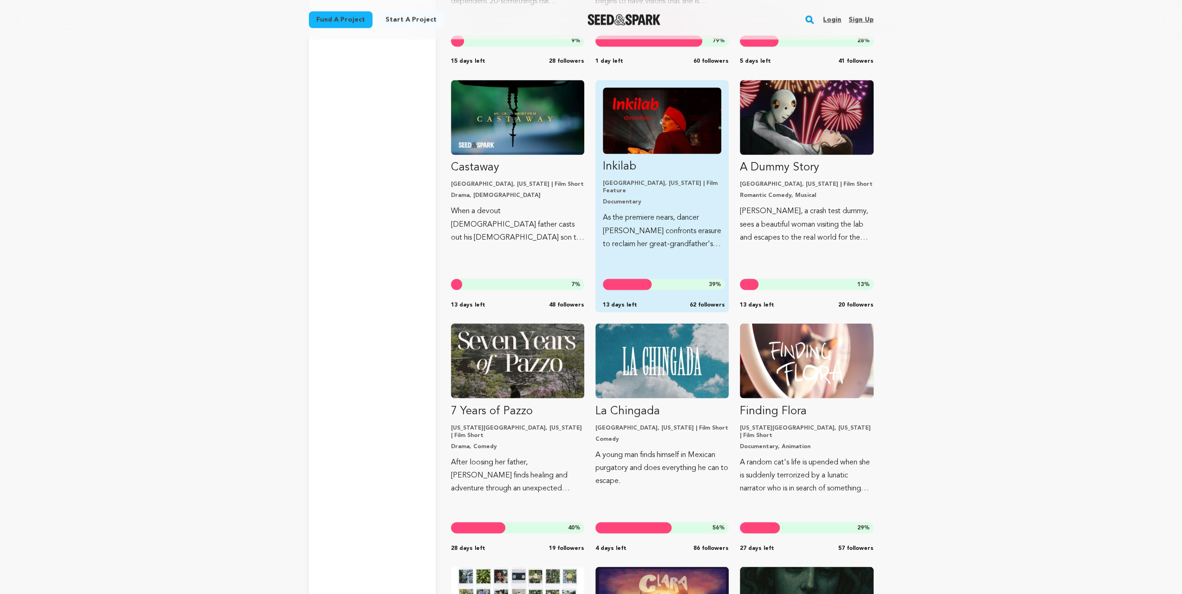
click at [685, 133] on img "Fund Inkilab" at bounding box center [662, 120] width 118 height 66
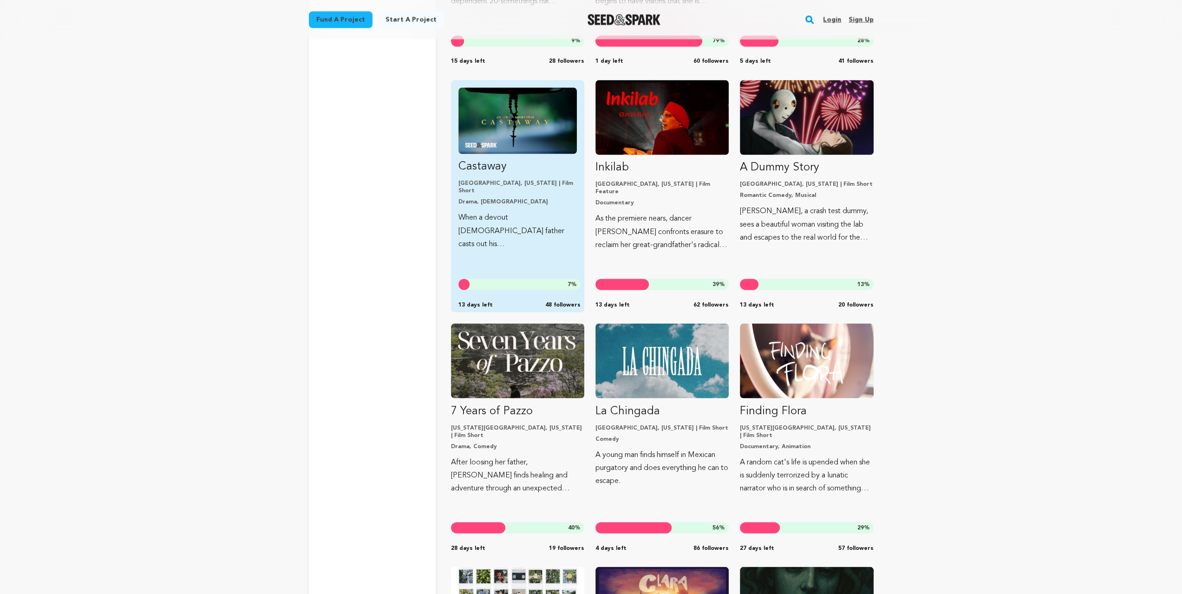
click at [545, 132] on img "Fund Castaway" at bounding box center [517, 120] width 118 height 66
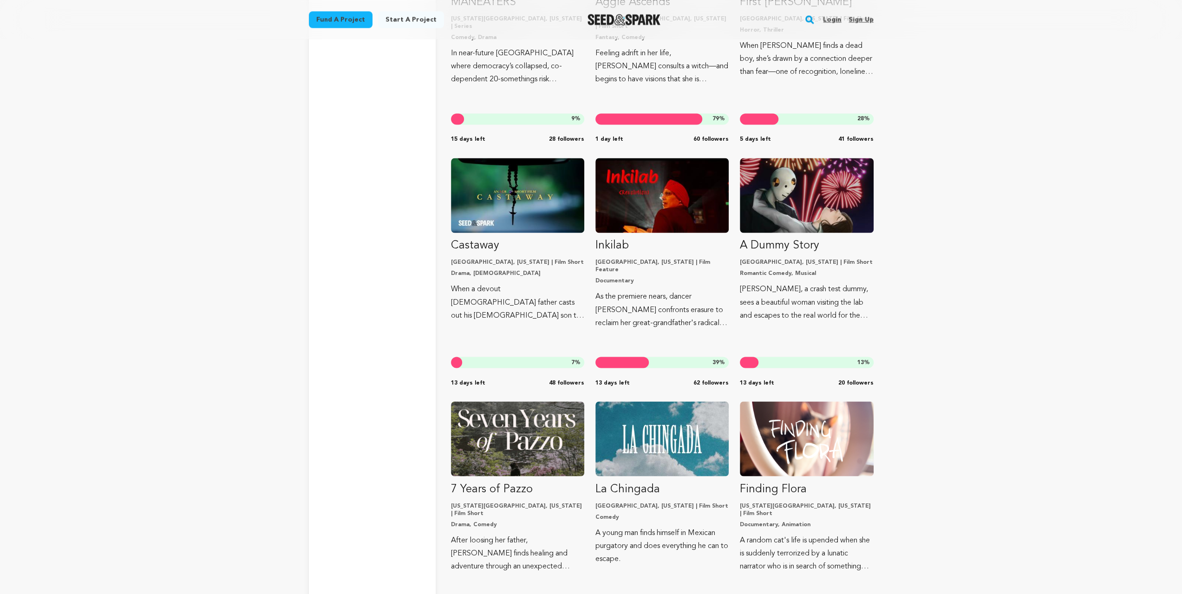
scroll to position [11966, 0]
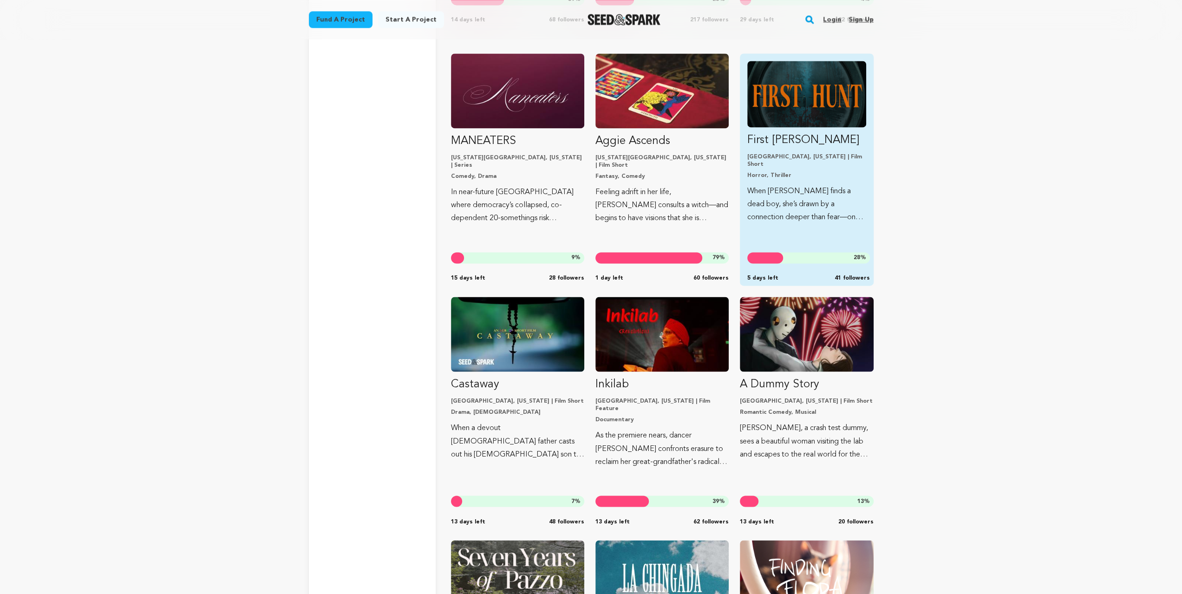
click at [831, 118] on img "Fund First Hunt" at bounding box center [806, 94] width 118 height 66
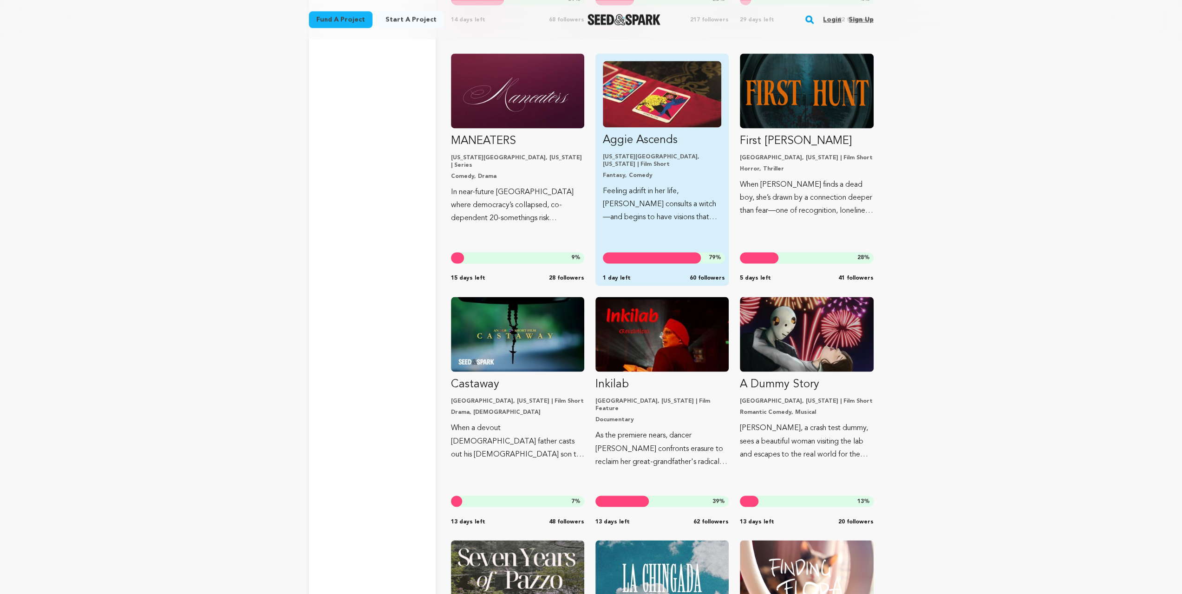
click at [679, 116] on img "Fund Aggie Ascends" at bounding box center [662, 94] width 118 height 66
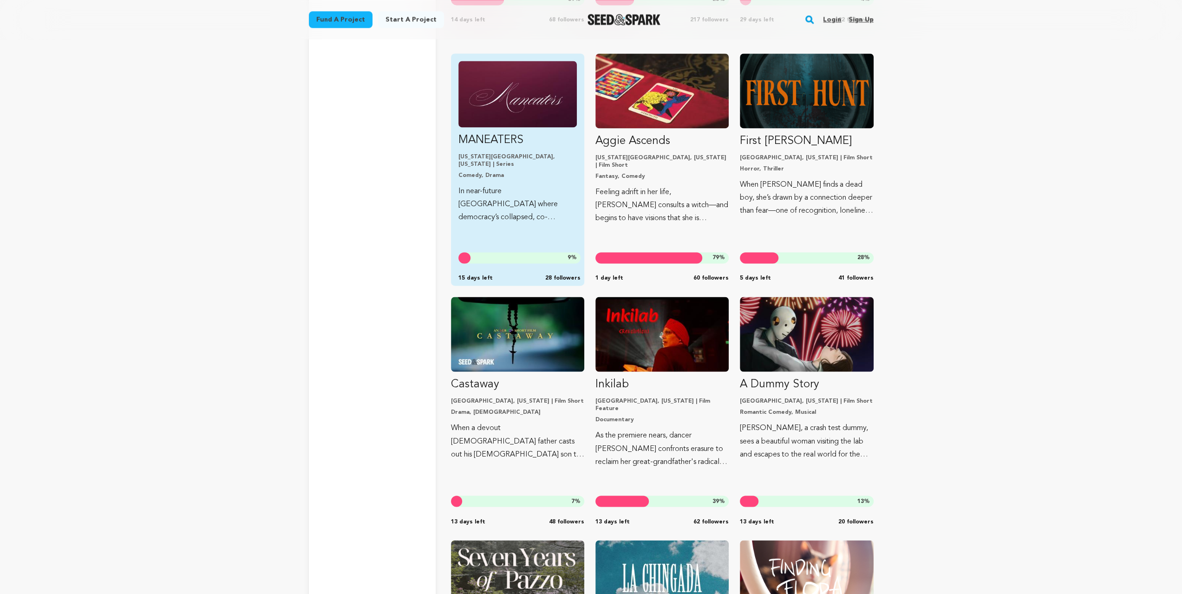
click at [538, 111] on img "Fund MANEATERS" at bounding box center [517, 94] width 118 height 66
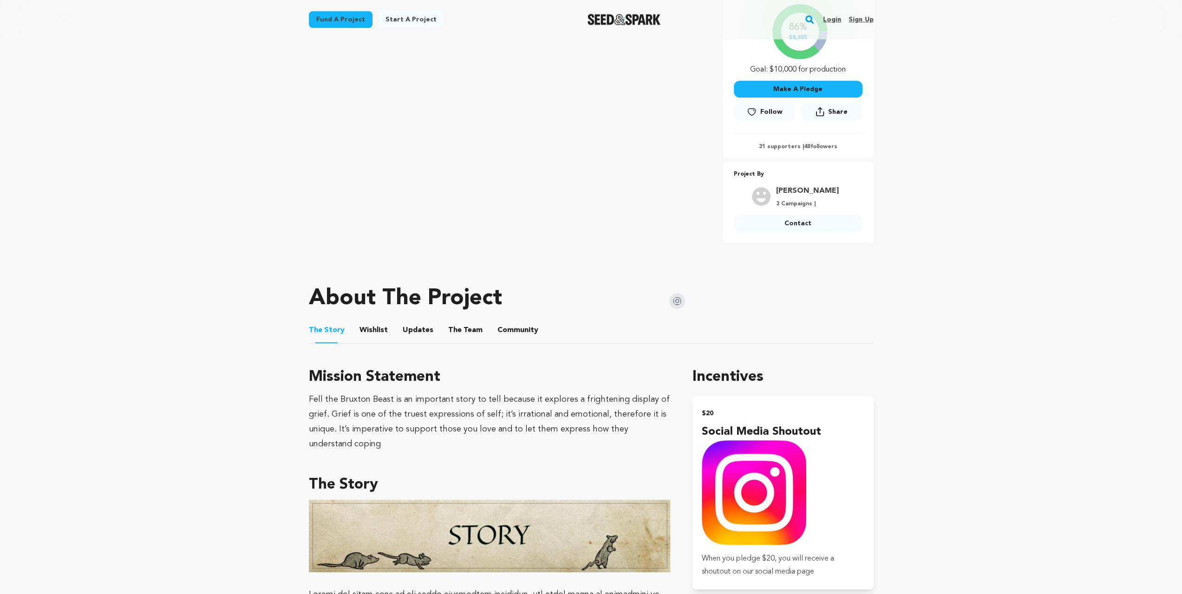
scroll to position [279, 0]
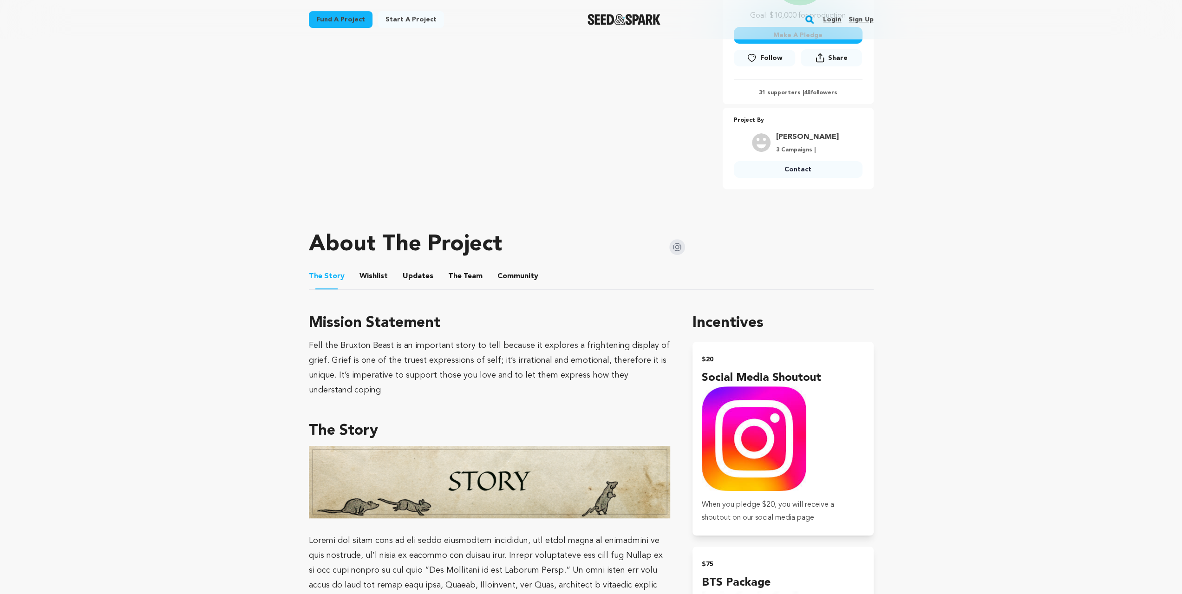
click at [368, 276] on button "Wishlist" at bounding box center [373, 278] width 22 height 22
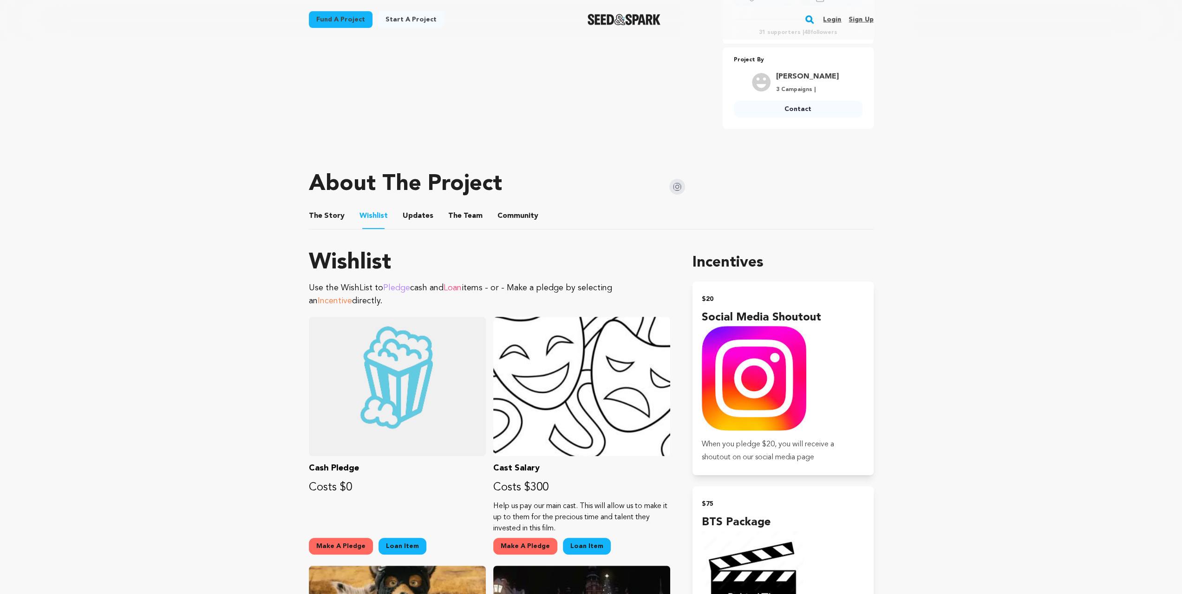
scroll to position [340, 0]
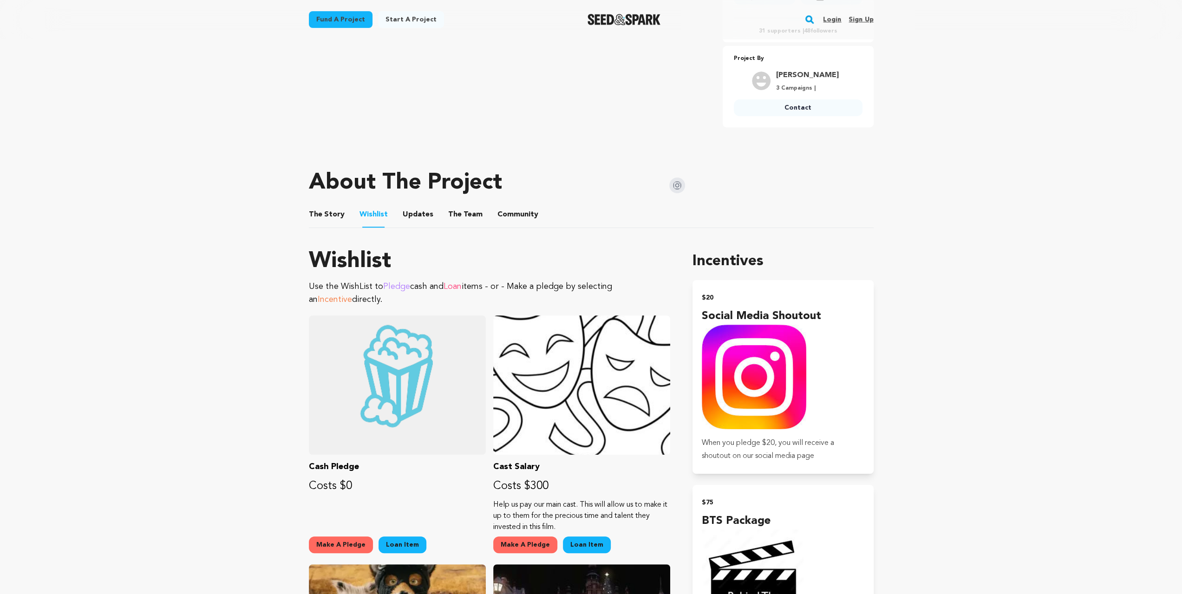
click at [454, 209] on button "The Team" at bounding box center [465, 216] width 22 height 22
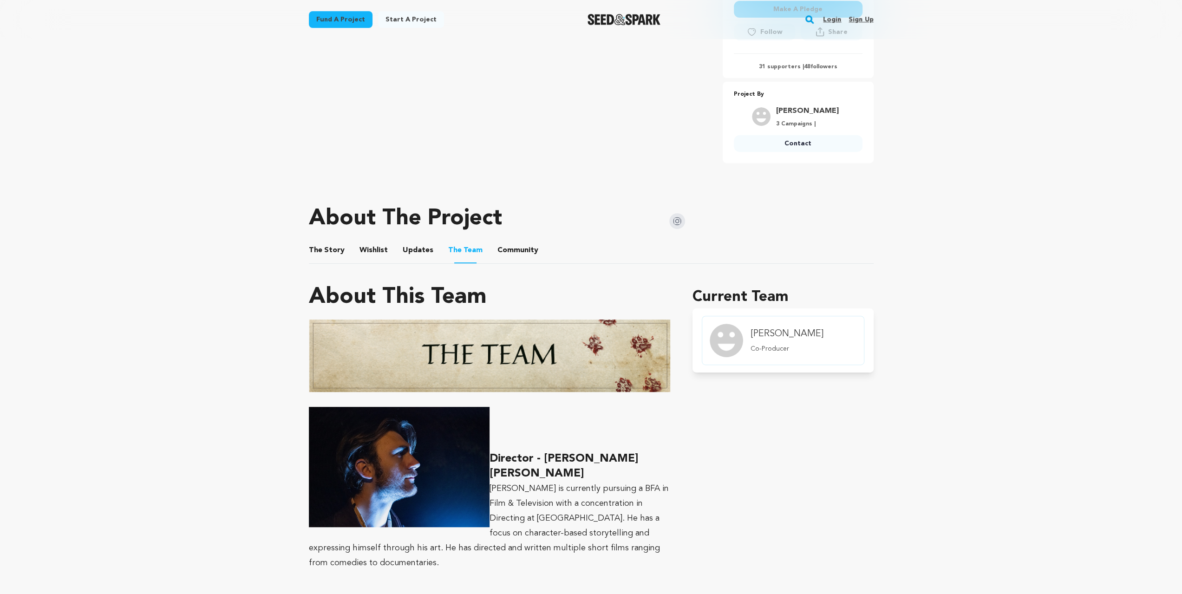
scroll to position [402, 0]
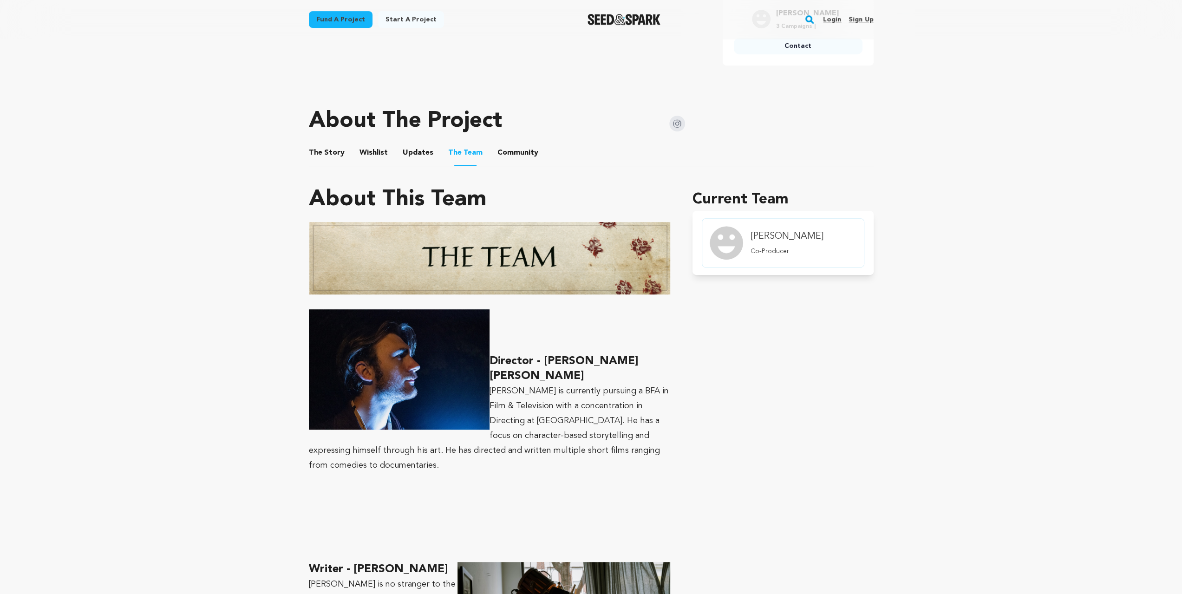
click at [407, 154] on button "Updates" at bounding box center [418, 155] width 22 height 22
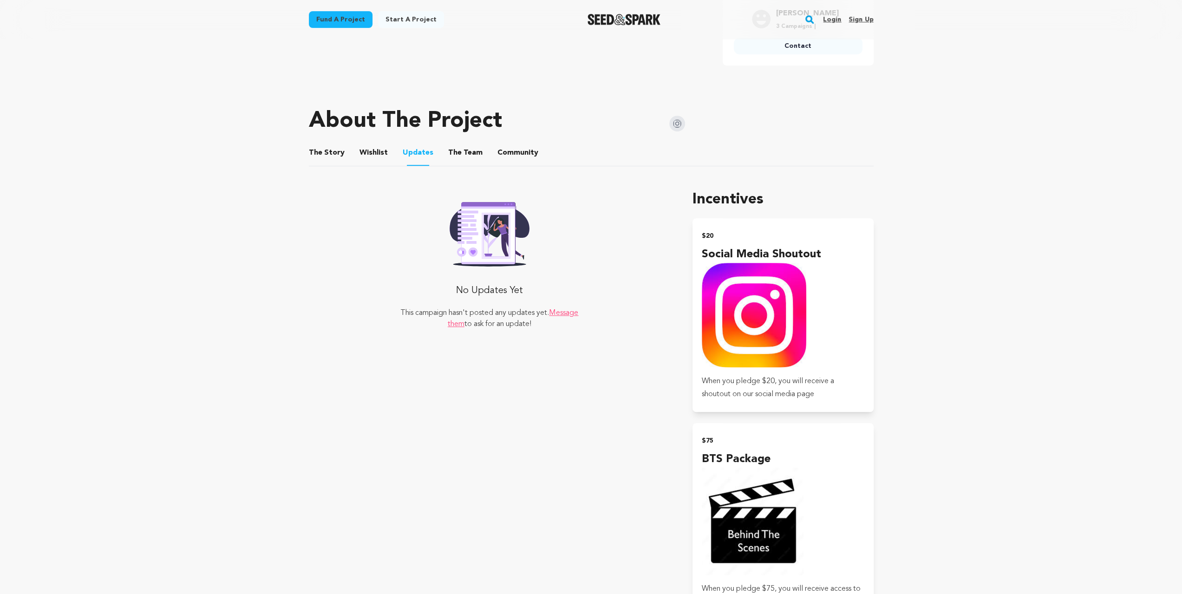
click at [363, 148] on button "Wishlist" at bounding box center [373, 155] width 22 height 22
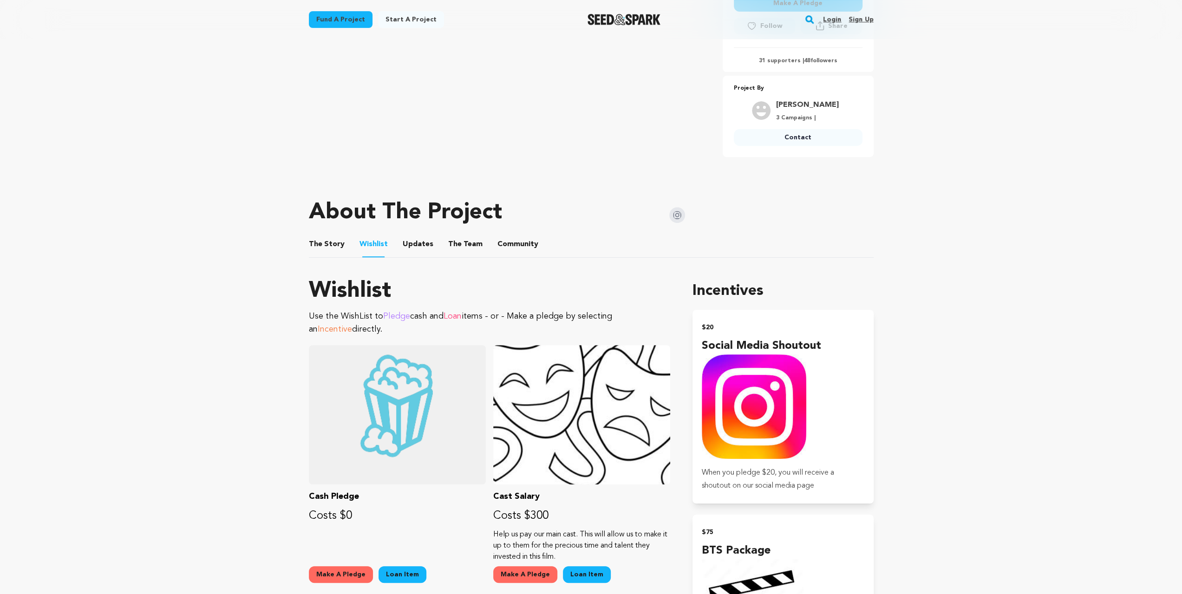
scroll to position [309, 0]
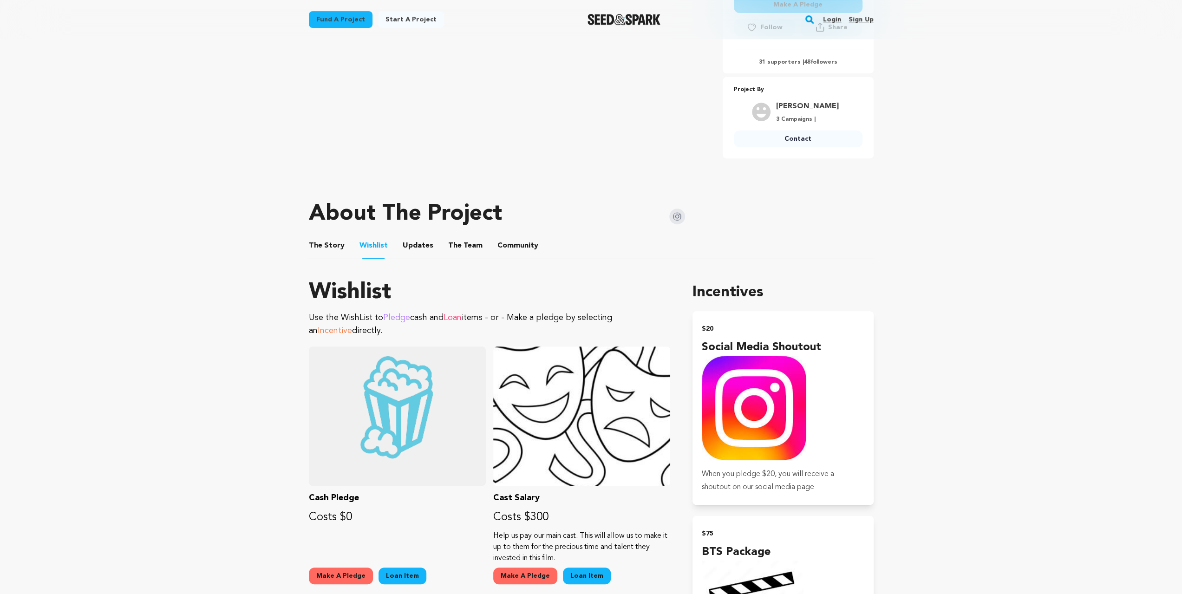
click at [466, 243] on button "The Team" at bounding box center [465, 247] width 22 height 22
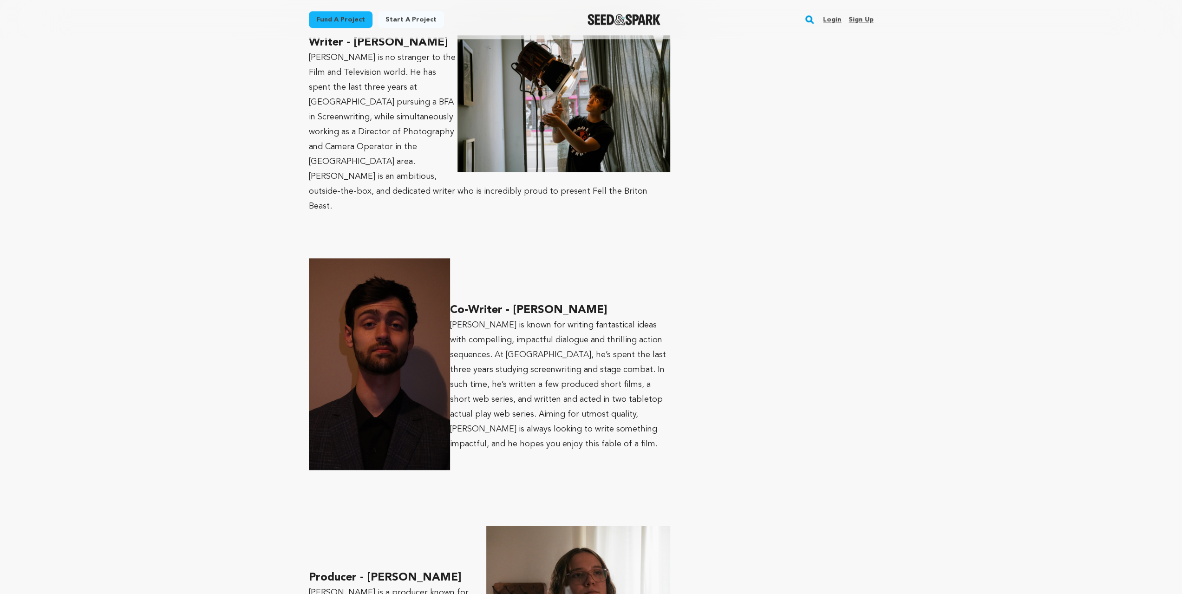
scroll to position [1177, 0]
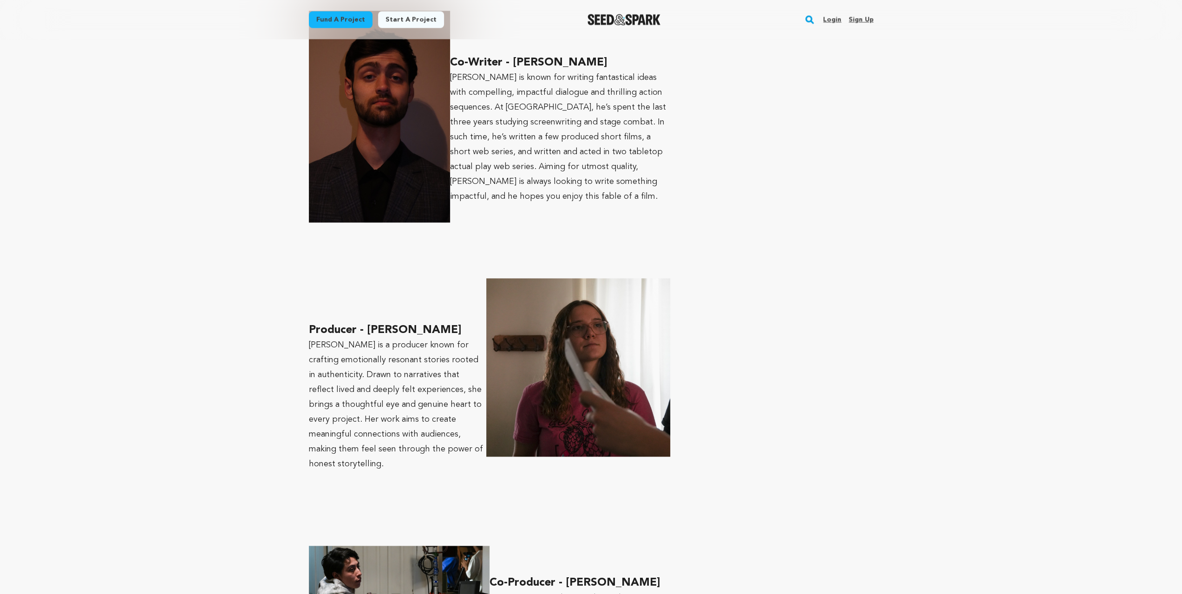
drag, startPoint x: 369, startPoint y: 299, endPoint x: 481, endPoint y: 298, distance: 112.0
click at [481, 323] on h2 "Producer - Nicole VandeWalker" at bounding box center [490, 330] width 362 height 15
copy h2 "Nicole VandeWalker"
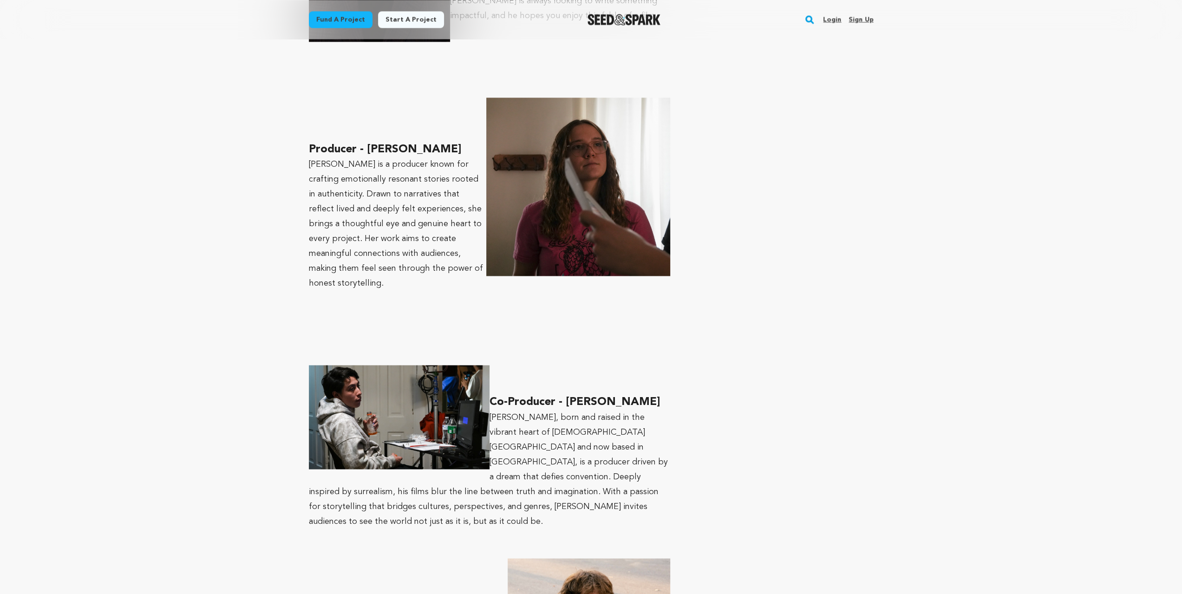
scroll to position [1362, 0]
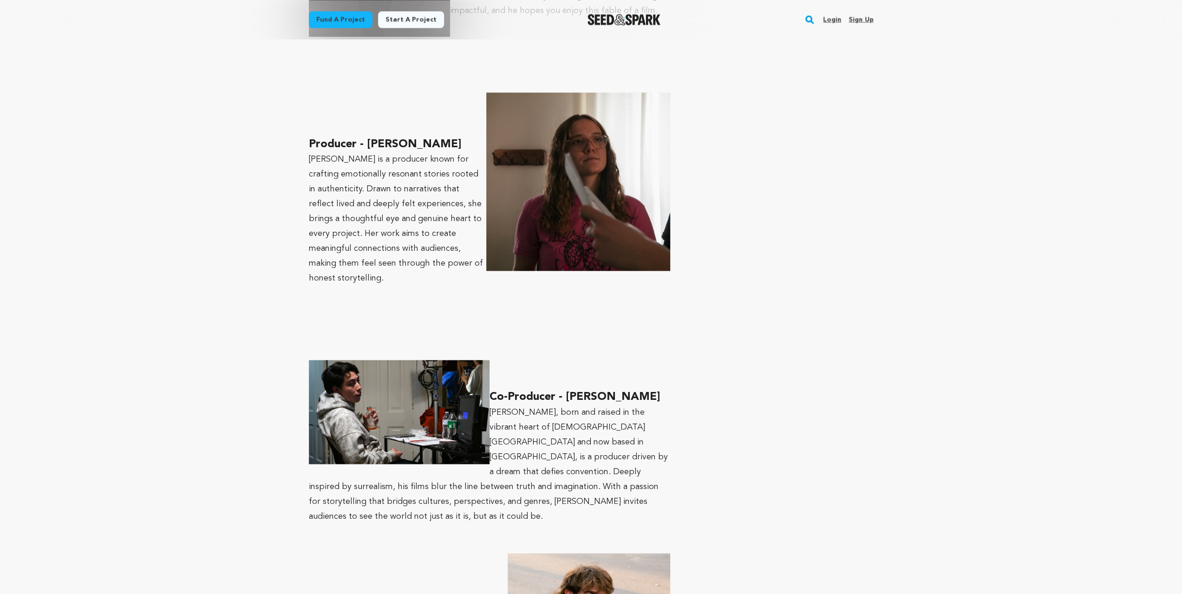
drag, startPoint x: 659, startPoint y: 351, endPoint x: 564, endPoint y: 353, distance: 94.3
click at [564, 390] on h2 "Co-Producer - Diego Madrigal" at bounding box center [490, 397] width 362 height 15
copy h2 "Diego Madrigal"
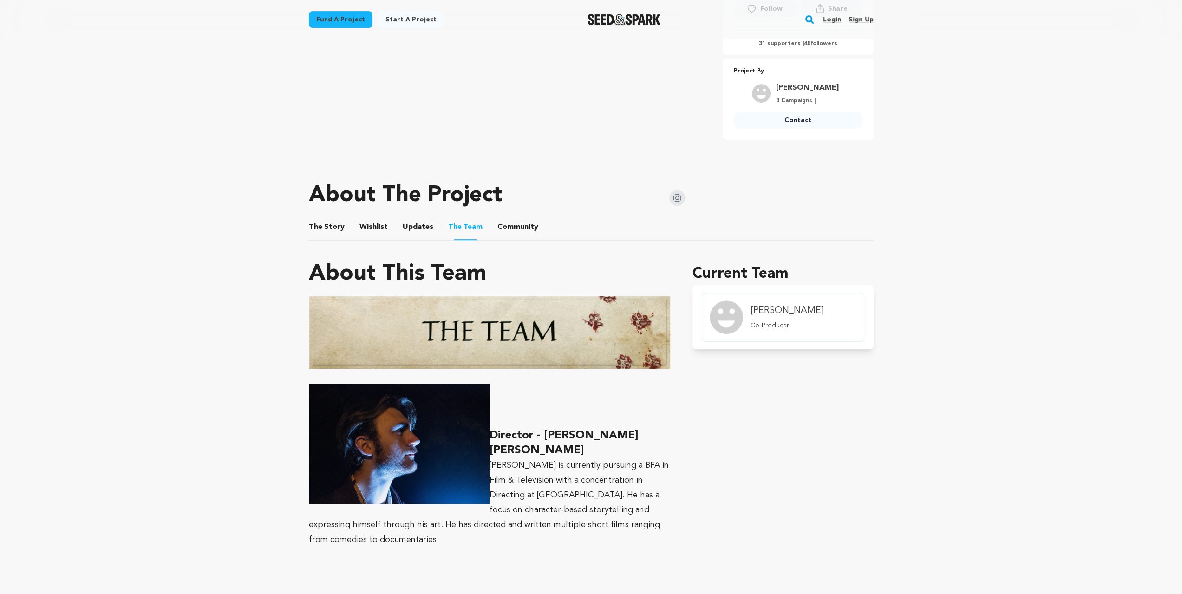
scroll to position [279, 0]
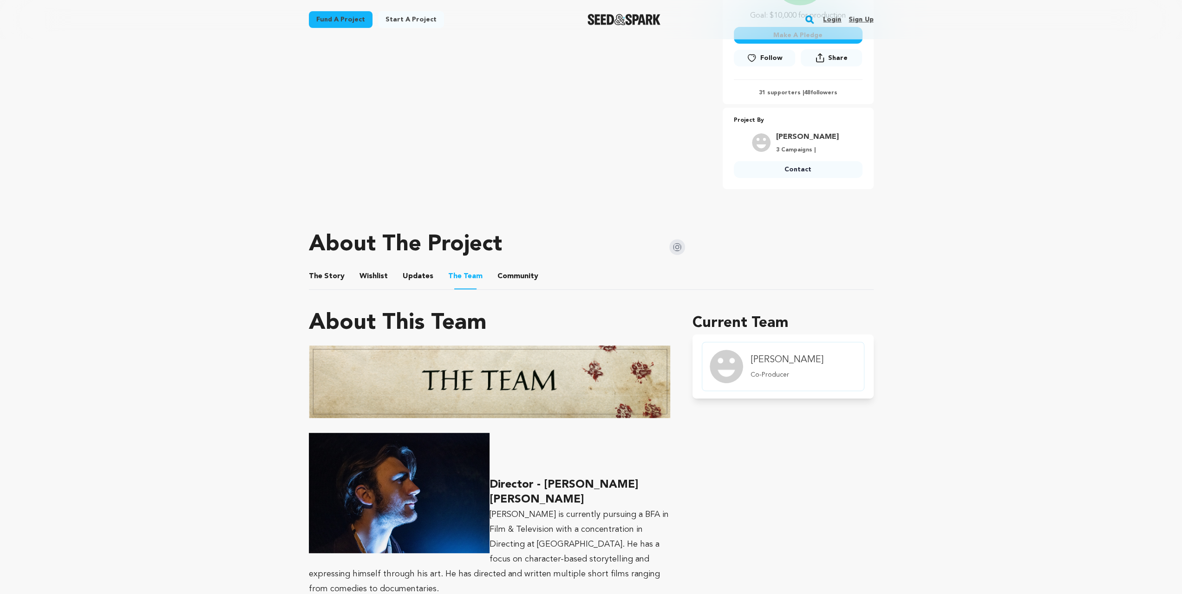
click at [333, 275] on button "The Story" at bounding box center [326, 278] width 22 height 22
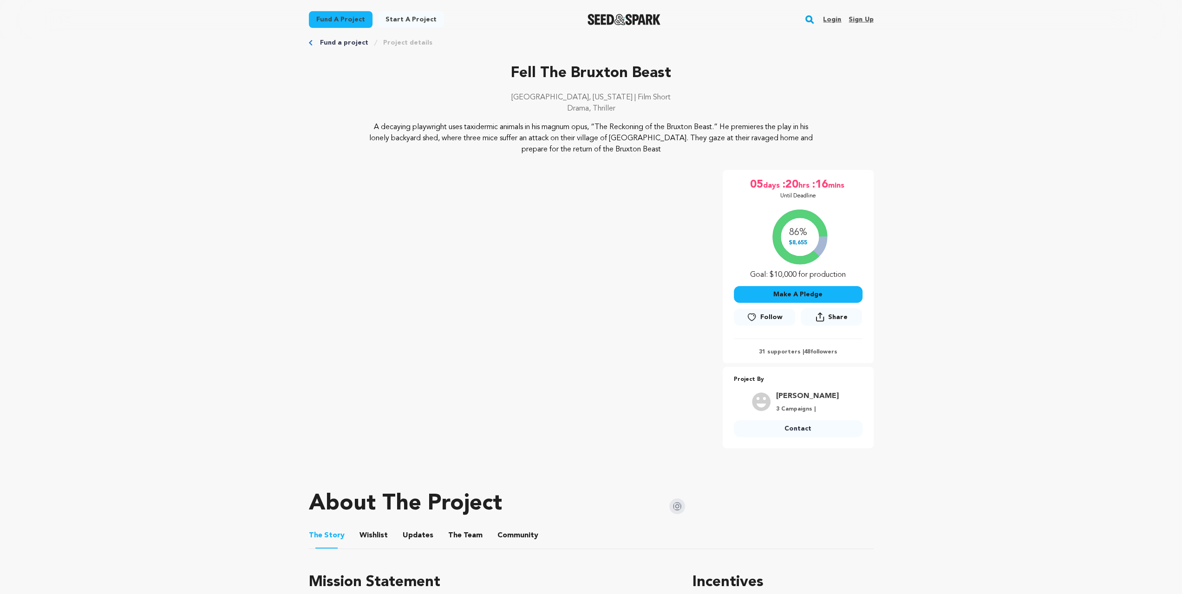
scroll to position [31, 0]
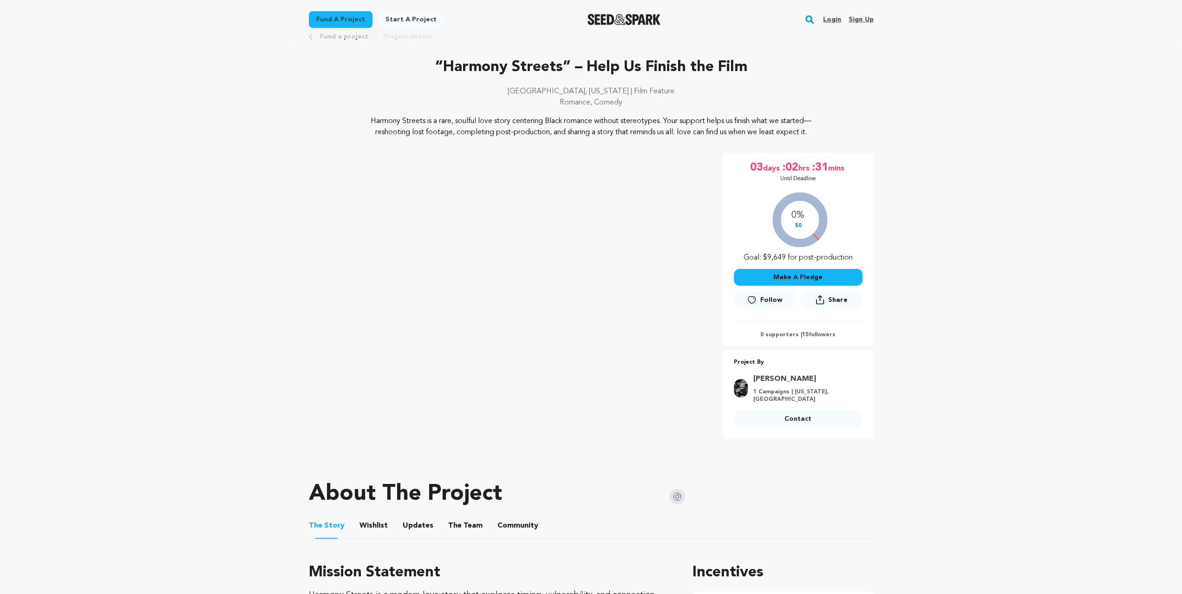
scroll to position [62, 0]
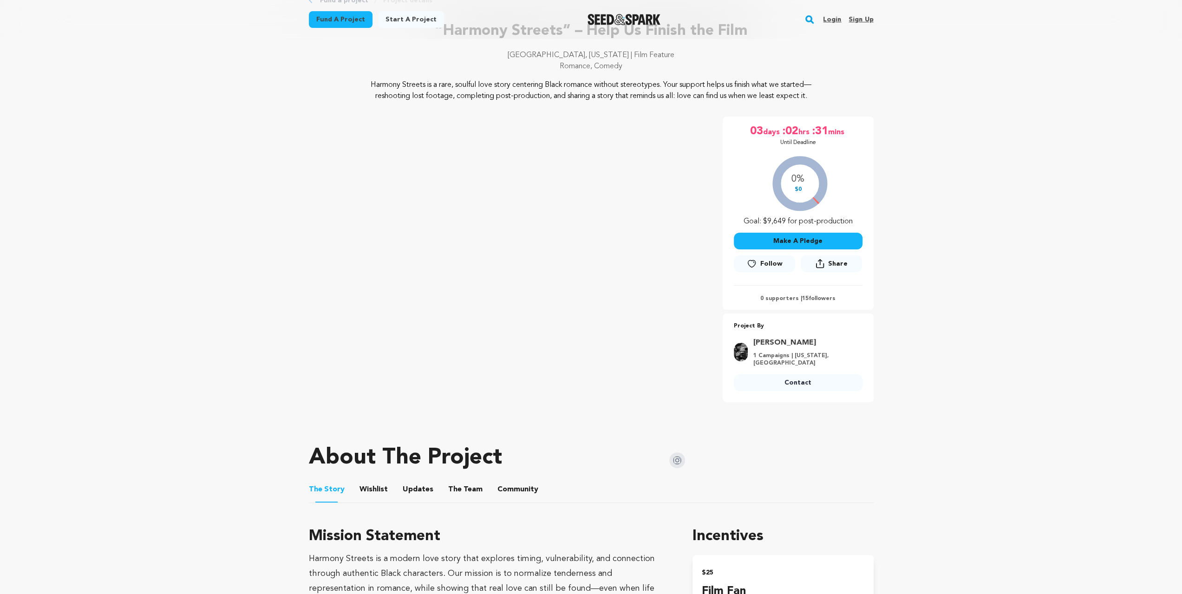
click at [373, 480] on button "Wishlist" at bounding box center [373, 491] width 22 height 22
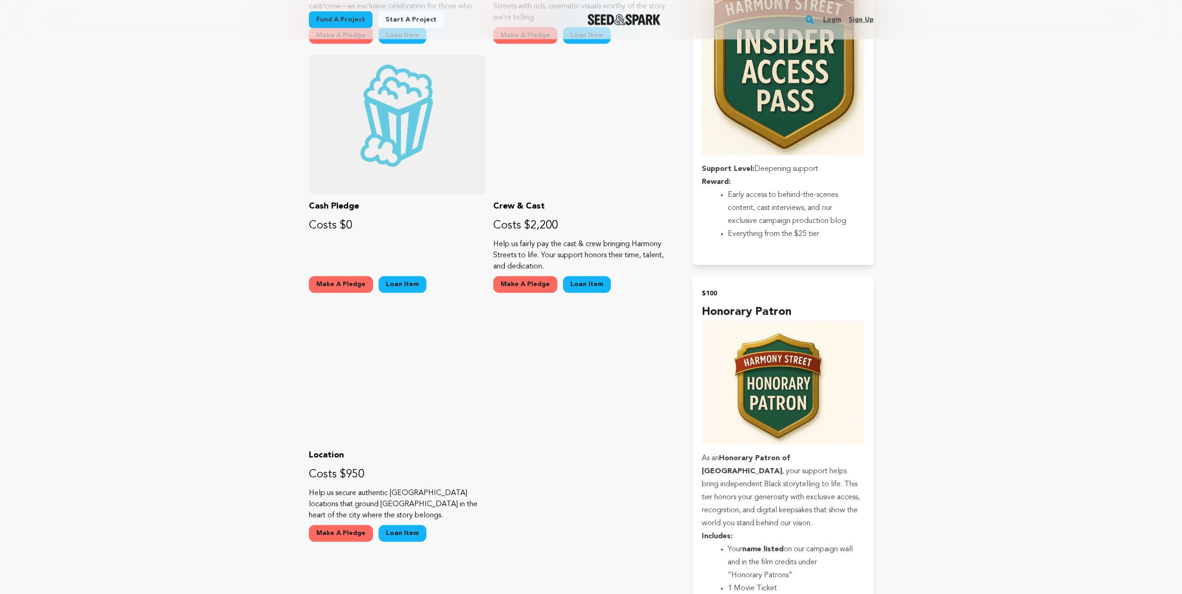
scroll to position [1115, 0]
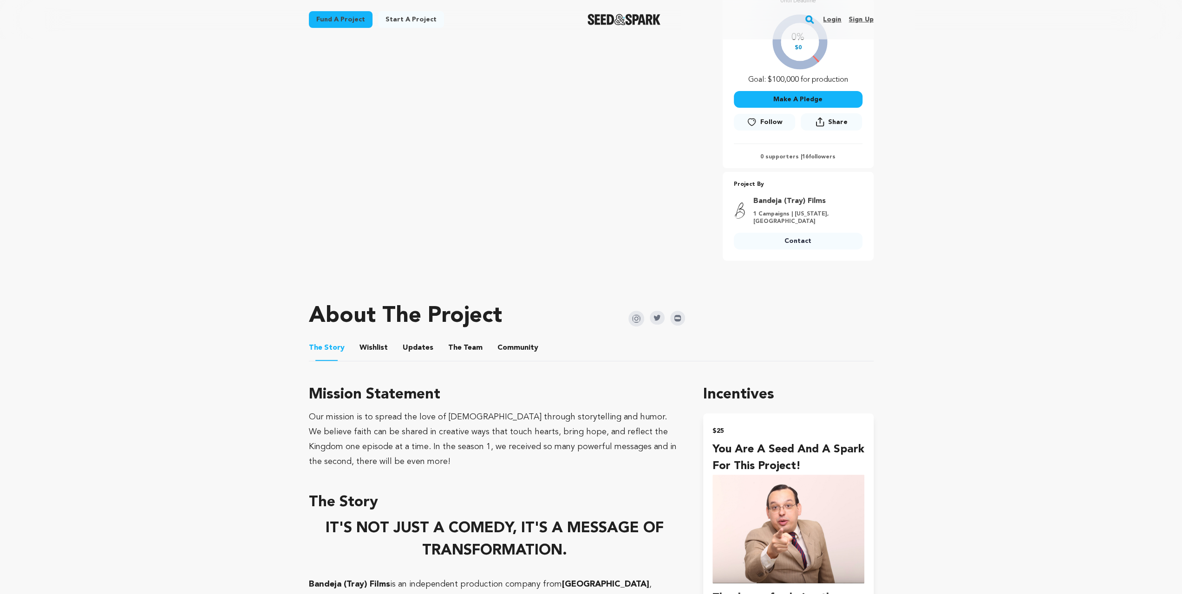
scroll to position [216, 0]
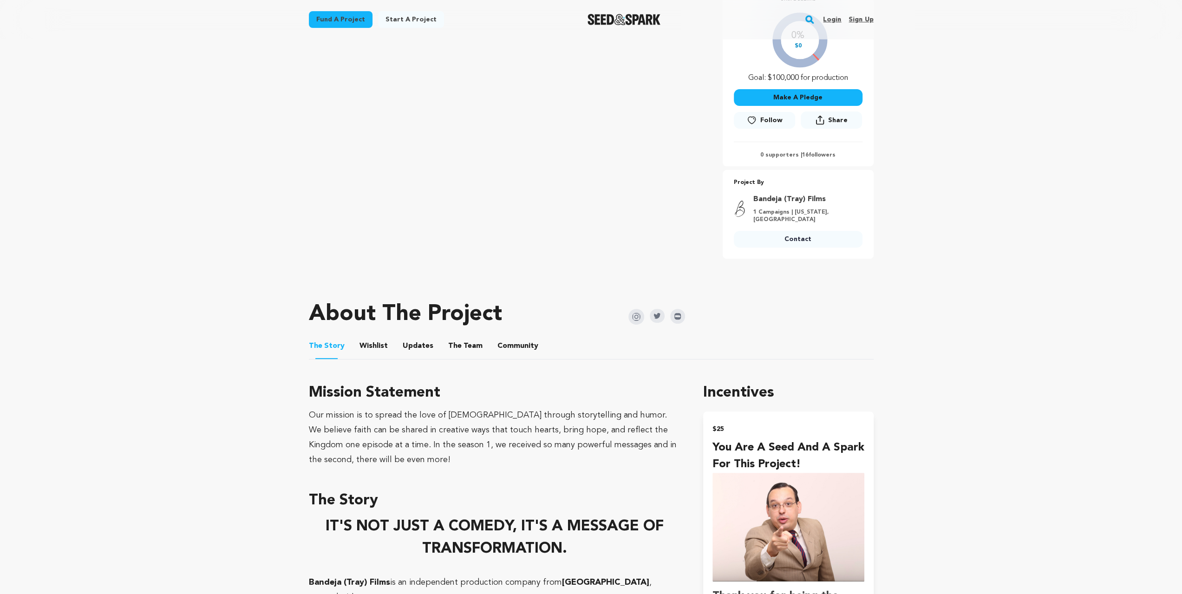
click at [366, 337] on button "Wishlist" at bounding box center [373, 348] width 22 height 22
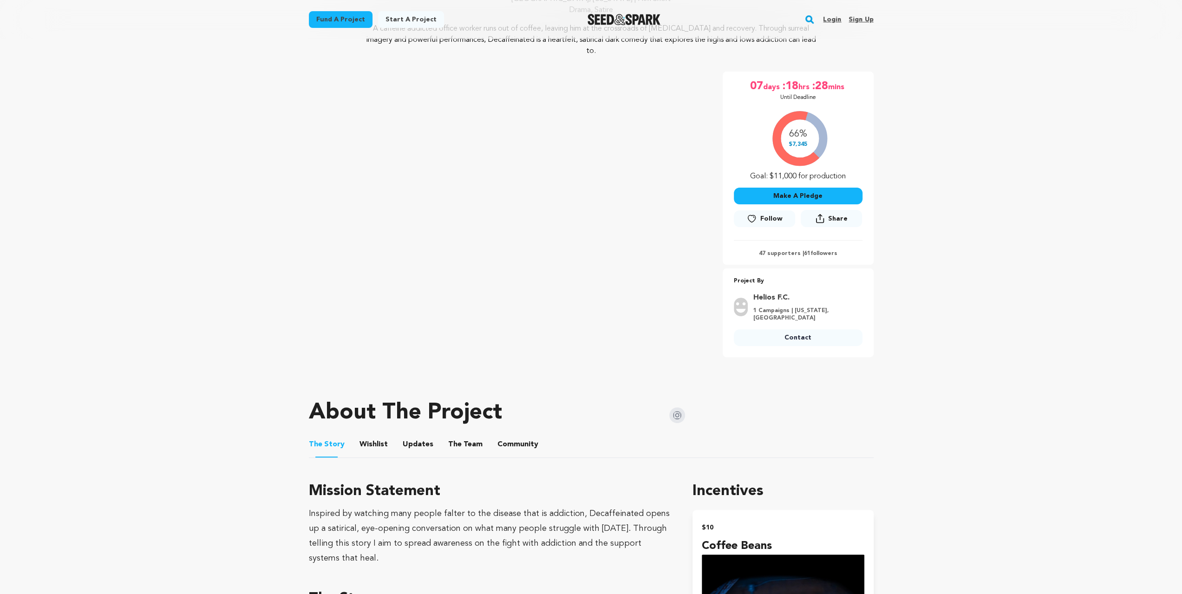
scroll to position [309, 0]
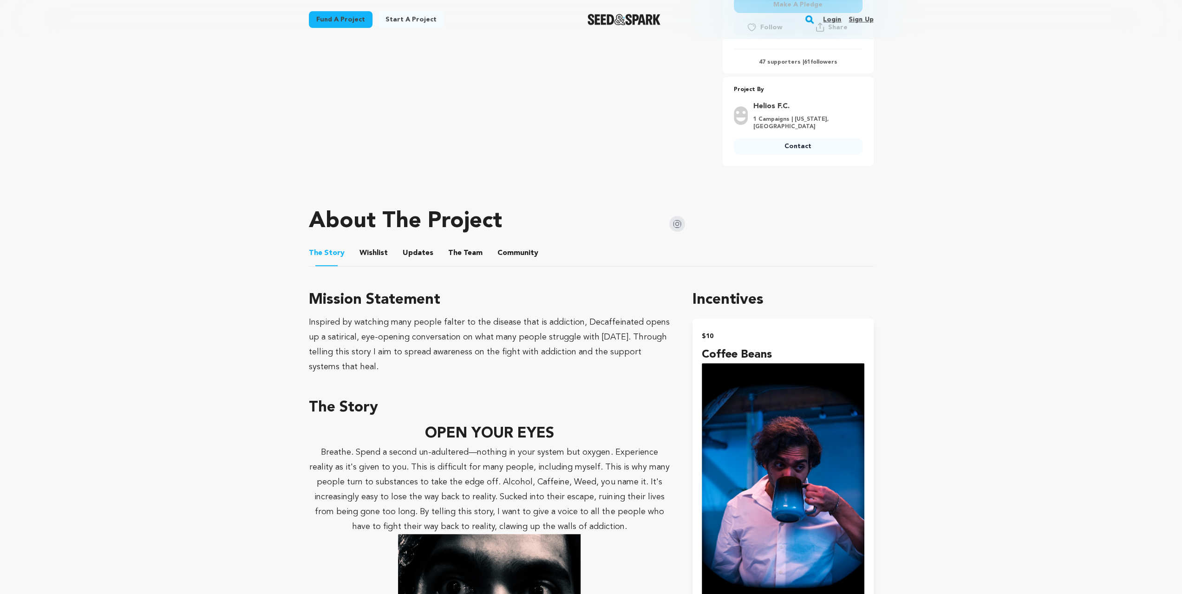
click at [378, 244] on button "Wishlist" at bounding box center [373, 255] width 22 height 22
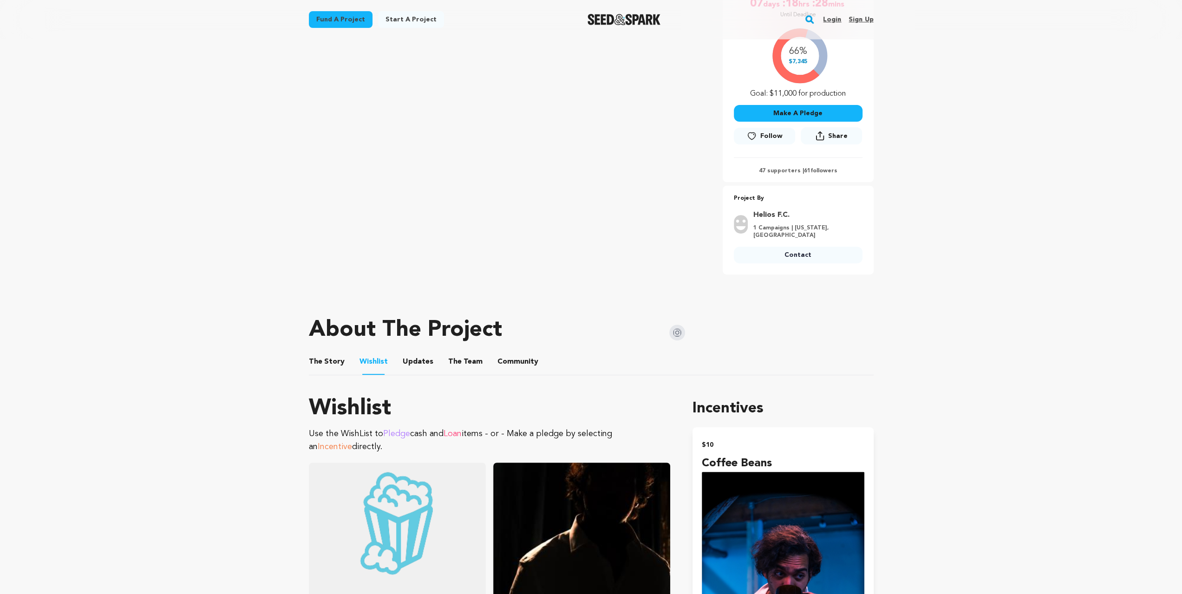
scroll to position [248, 0]
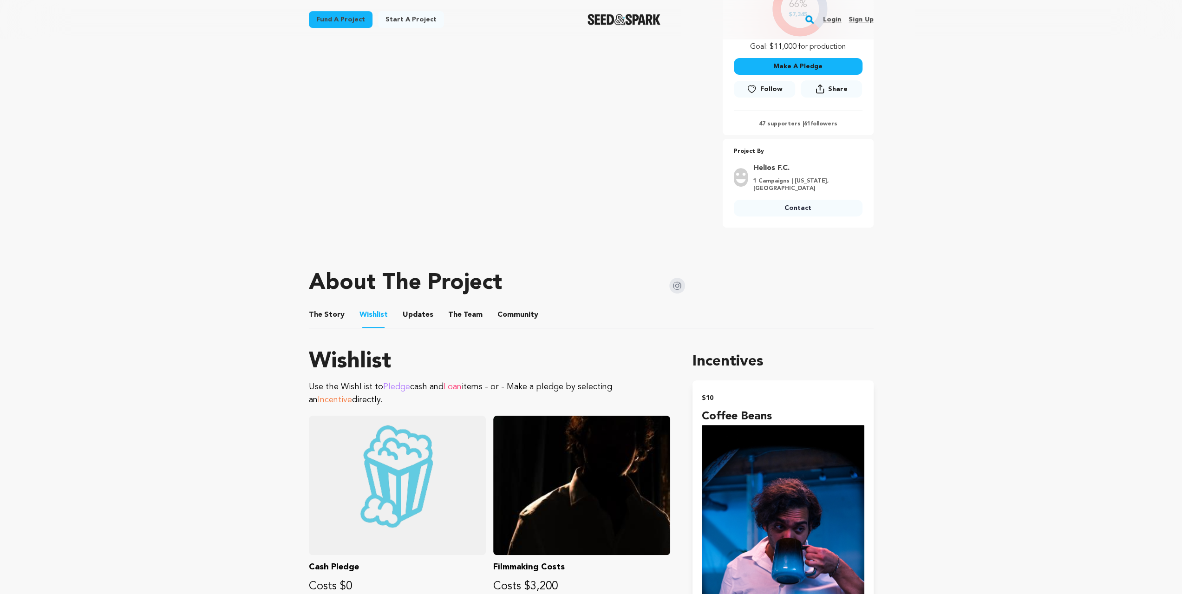
click at [454, 306] on button "The Team" at bounding box center [465, 317] width 22 height 22
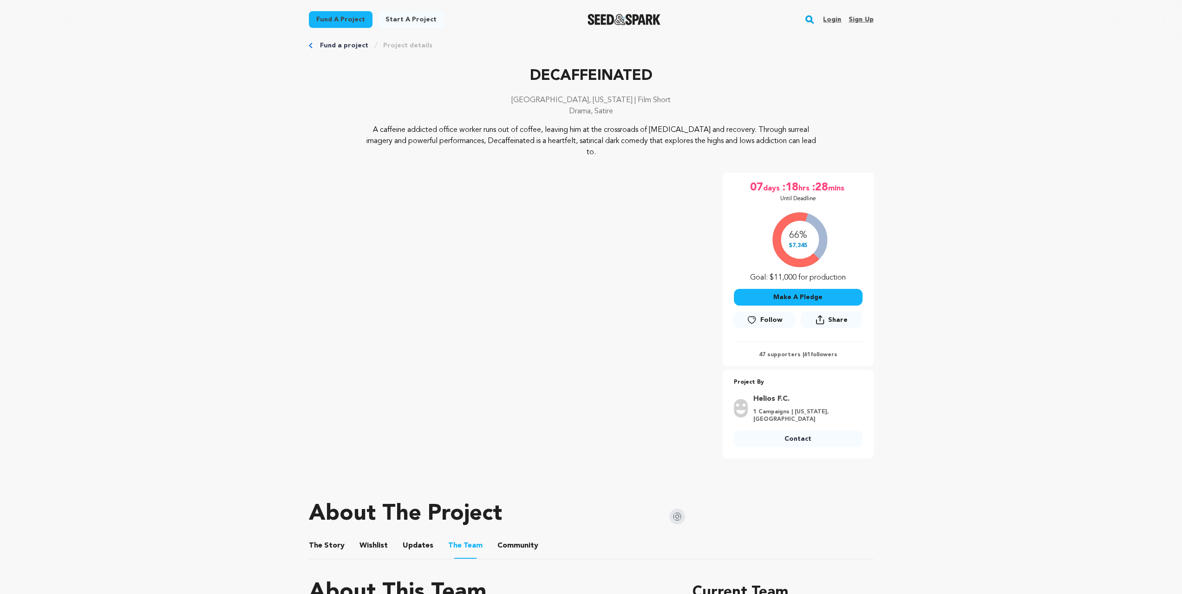
scroll to position [31, 0]
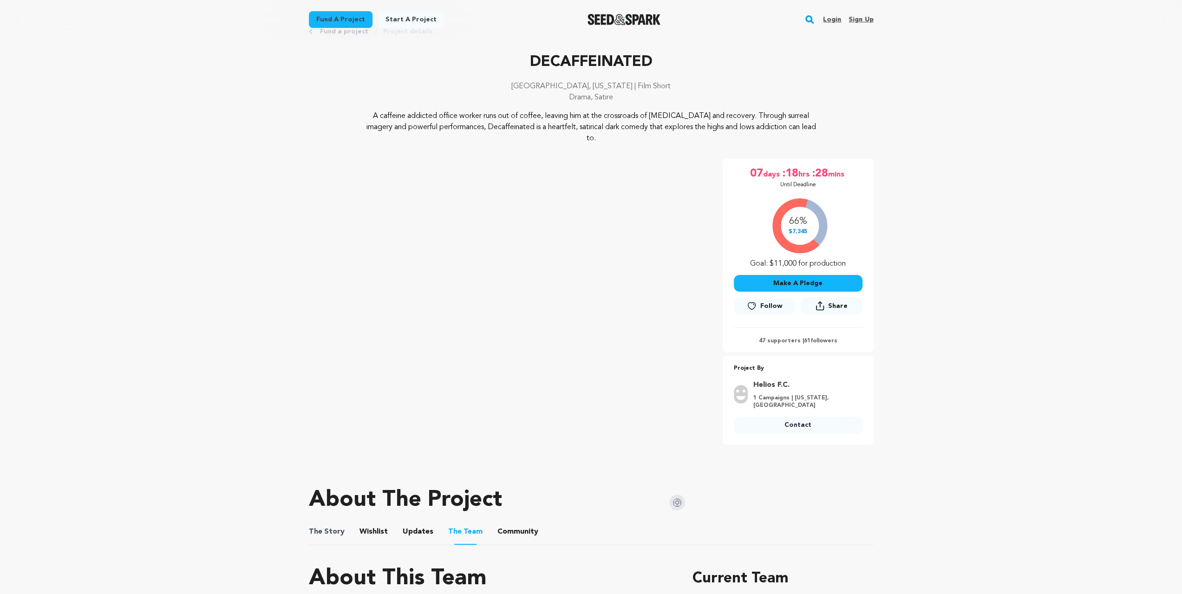
click at [337, 526] on span "The Story" at bounding box center [327, 531] width 36 height 11
click at [341, 526] on span "The Story" at bounding box center [327, 531] width 36 height 11
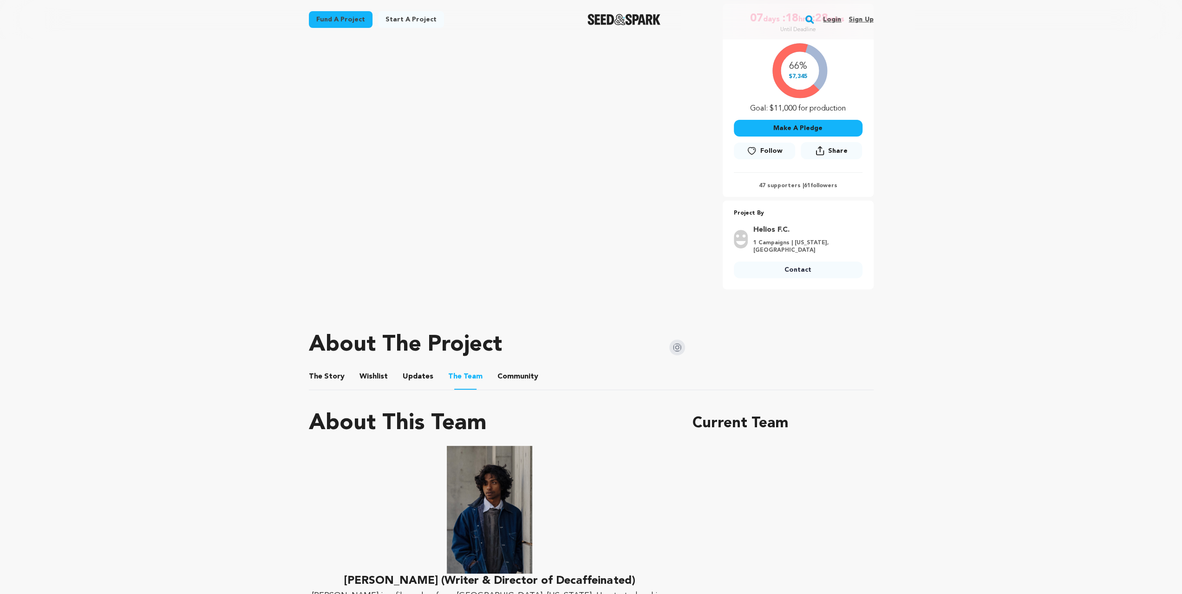
scroll to position [372, 0]
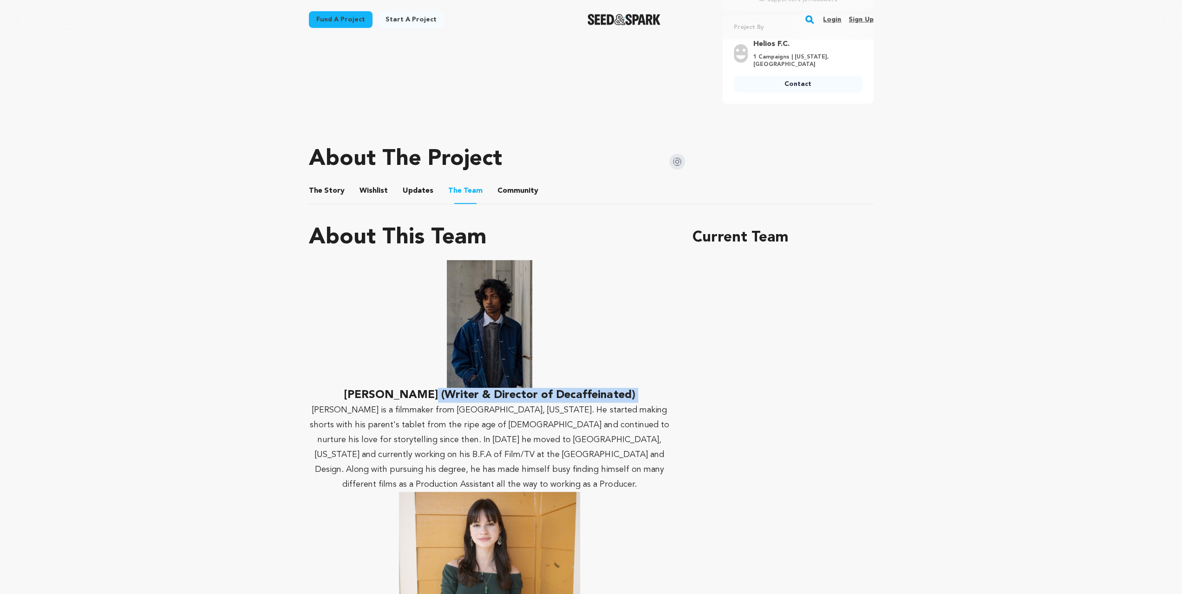
drag, startPoint x: 300, startPoint y: 385, endPoint x: 407, endPoint y: 377, distance: 107.6
click at [407, 377] on div "Fund a project Project details DECAFFEINATED Atlanta, Georgia | Film Short Dram…" at bounding box center [591, 450] width 595 height 1567
click at [344, 403] on p "Siddharth Sivakumar is a filmmaker from Coppell, Texas. He started making short…" at bounding box center [490, 447] width 362 height 89
drag, startPoint x: 326, startPoint y: 374, endPoint x: 458, endPoint y: 372, distance: 131.9
click at [458, 388] on h2 "SIDDHARTH SIVAKUMAR (Writer & Director of Decaffeinated)" at bounding box center [490, 395] width 362 height 15
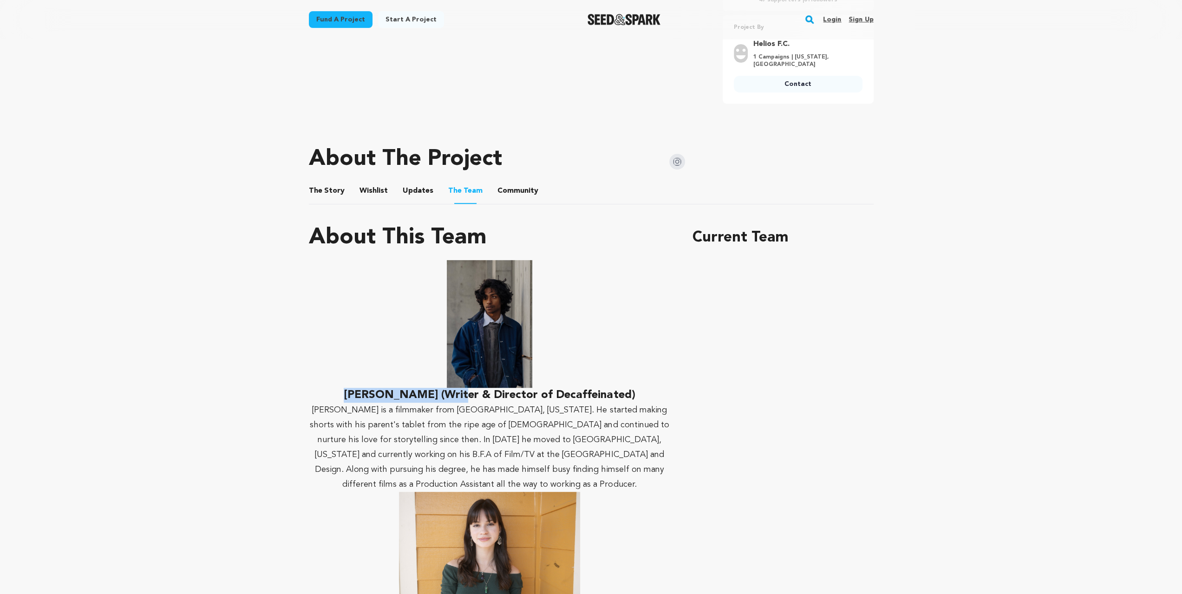
copy h2 "SIDDHARTH SIVAKUMAR"
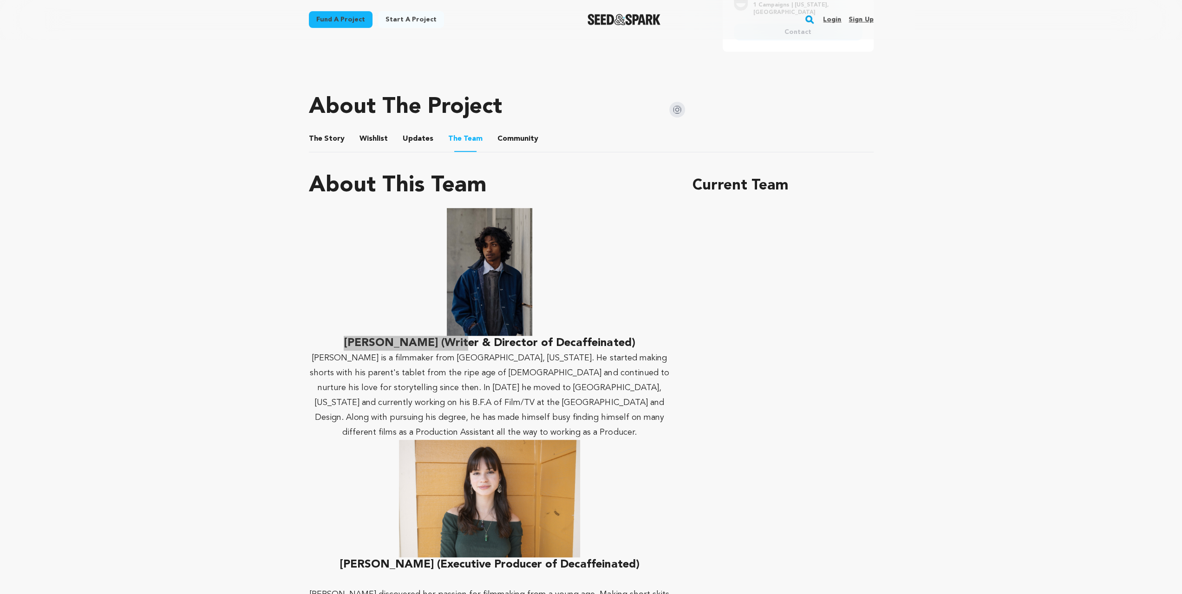
scroll to position [433, 0]
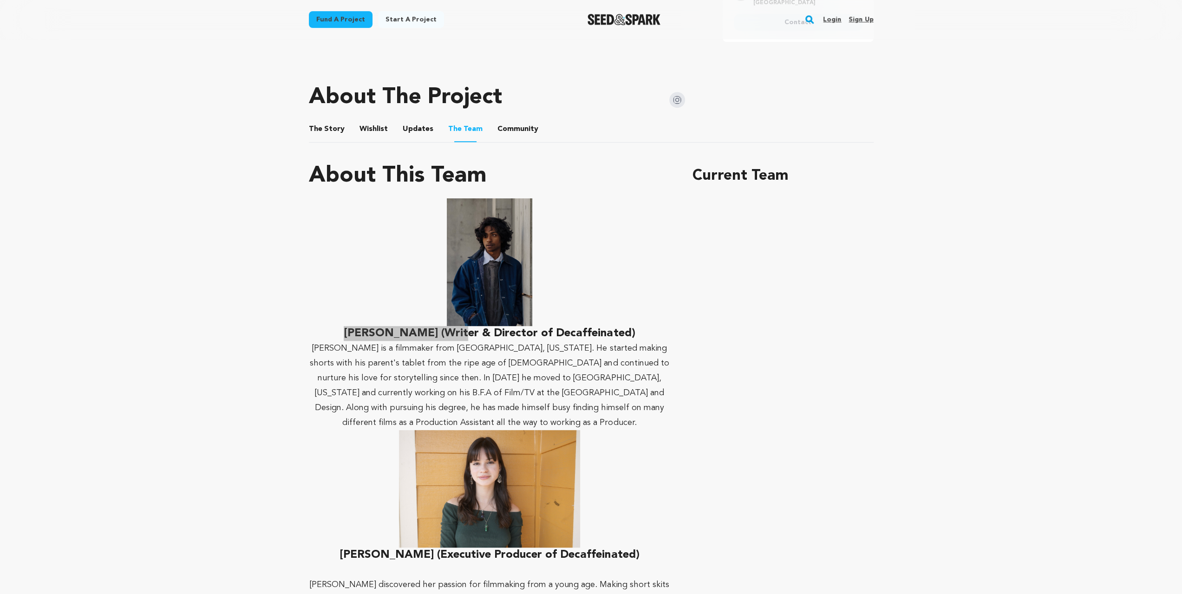
click at [330, 120] on button "The Story" at bounding box center [326, 131] width 22 height 22
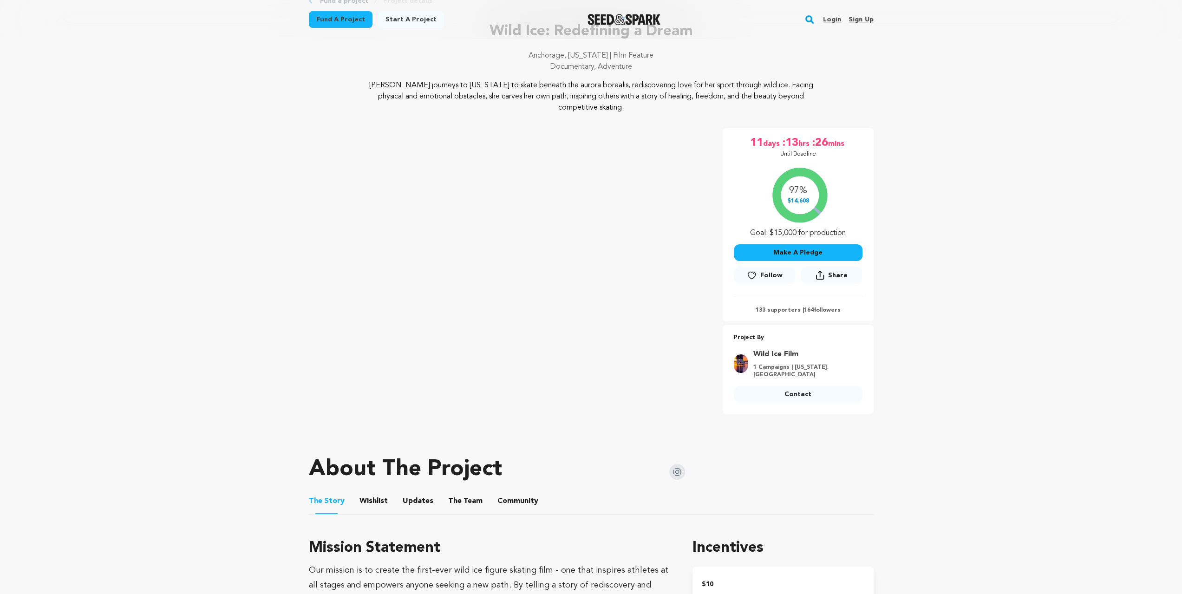
scroll to position [62, 0]
click at [375, 396] on button "Wishlist" at bounding box center [373, 502] width 22 height 22
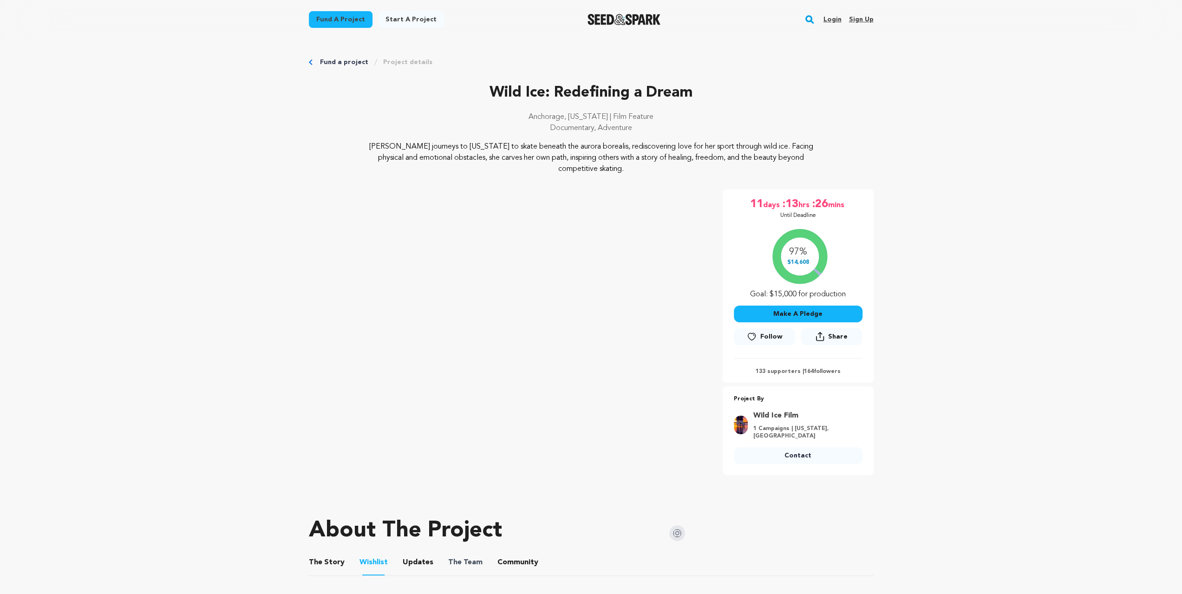
click at [474, 396] on span "The Team" at bounding box center [465, 562] width 34 height 11
click at [469, 396] on button "The Team" at bounding box center [465, 564] width 22 height 22
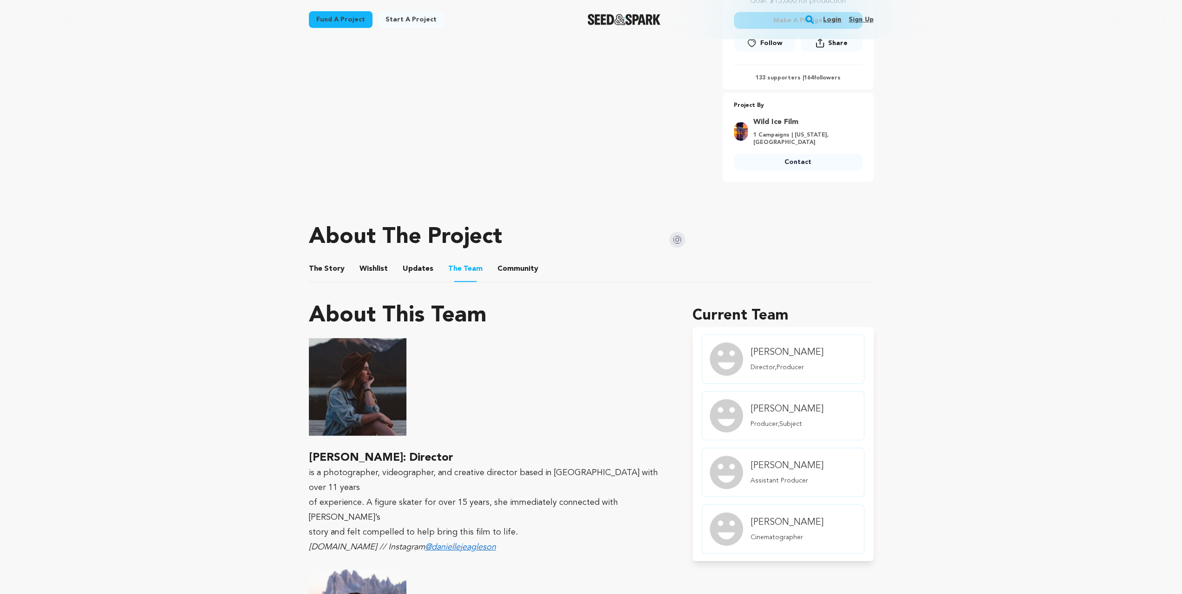
scroll to position [309, 0]
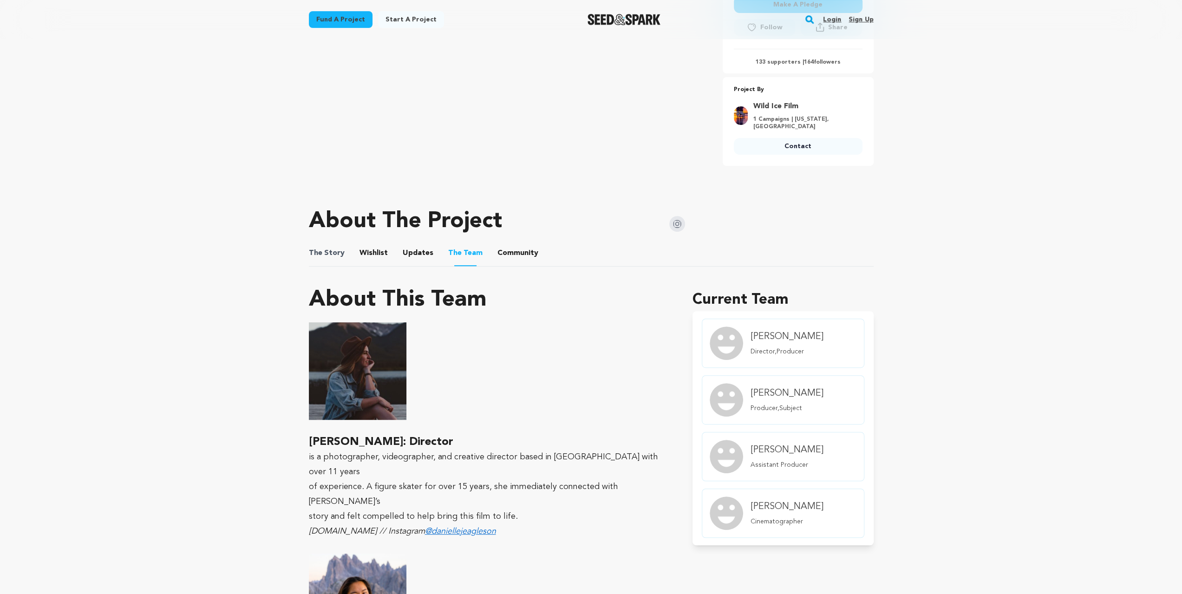
click at [340, 248] on span "The Story" at bounding box center [327, 253] width 36 height 11
click at [335, 245] on button "The Story" at bounding box center [326, 255] width 22 height 22
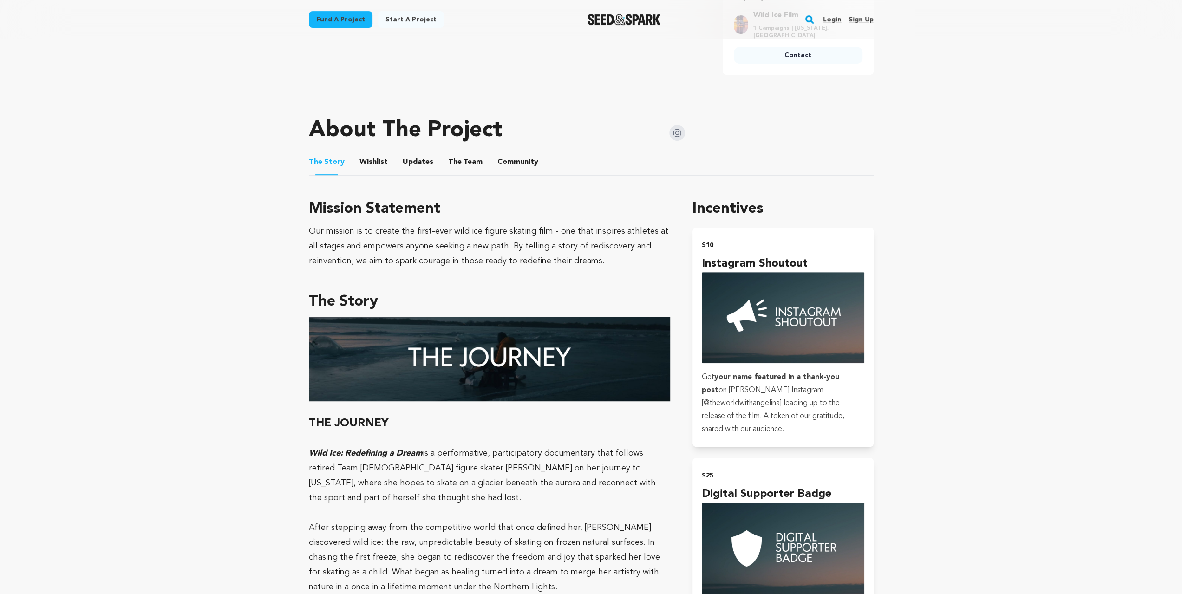
scroll to position [340, 0]
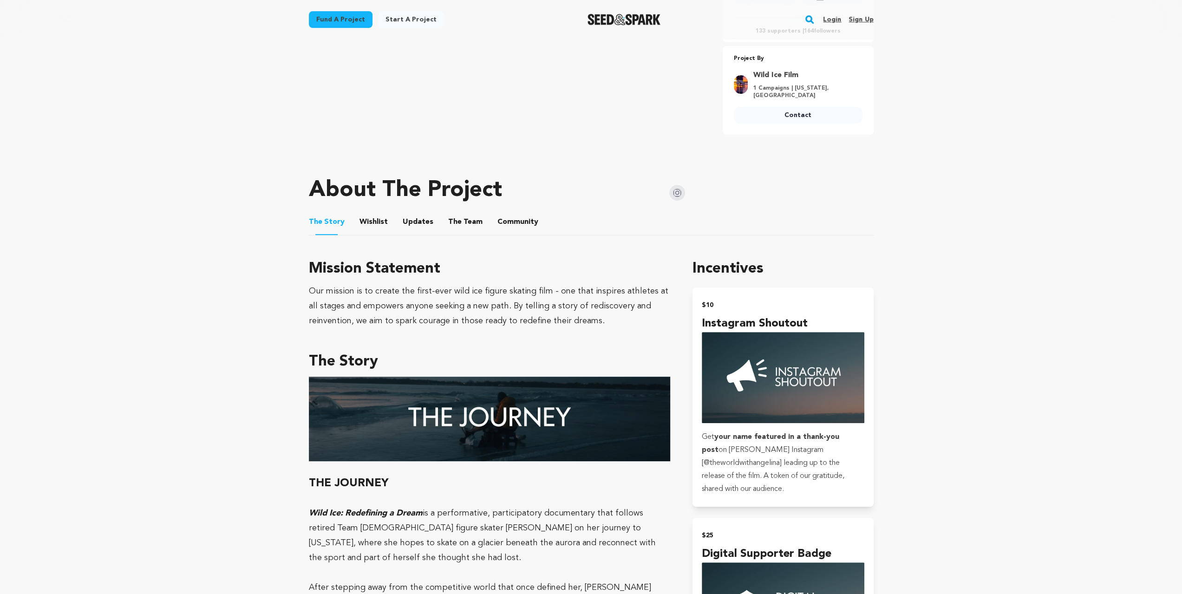
click at [443, 218] on ul "The Story The Story Wishlist Wishlist Updates Updates The Team The Team Communi…" at bounding box center [591, 222] width 565 height 26
click at [454, 216] on button "The Team" at bounding box center [465, 224] width 22 height 22
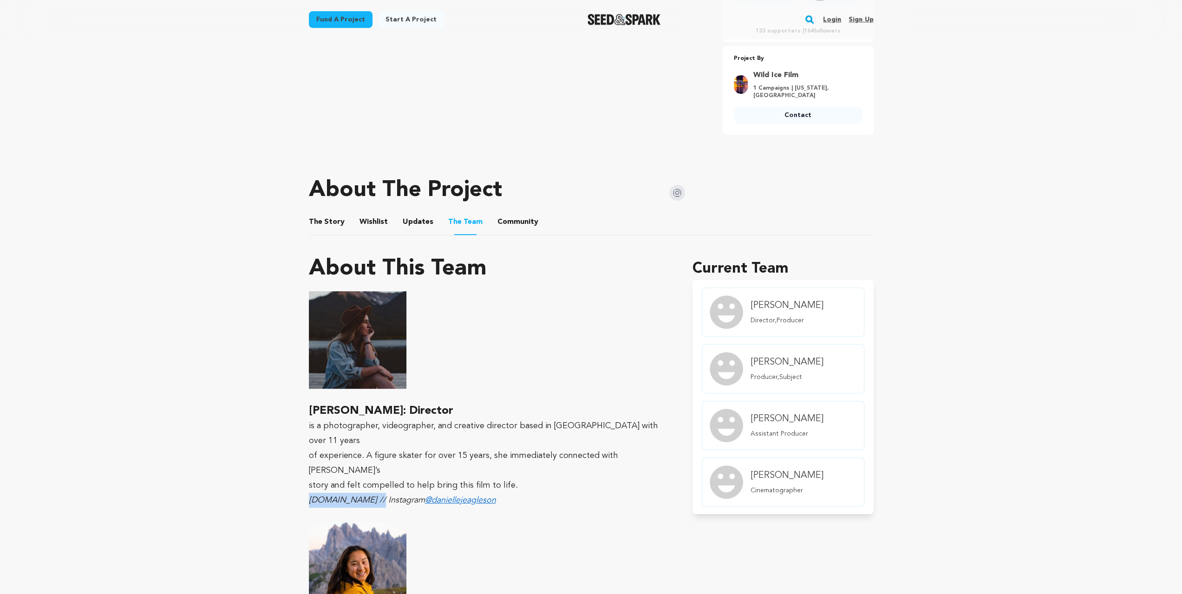
drag, startPoint x: 299, startPoint y: 465, endPoint x: 375, endPoint y: 467, distance: 75.8
click at [375, 396] on div "Fund a project Project details Wild Ice: Redefining a Dream Anchorage, Alaska |…" at bounding box center [591, 447] width 595 height 1496
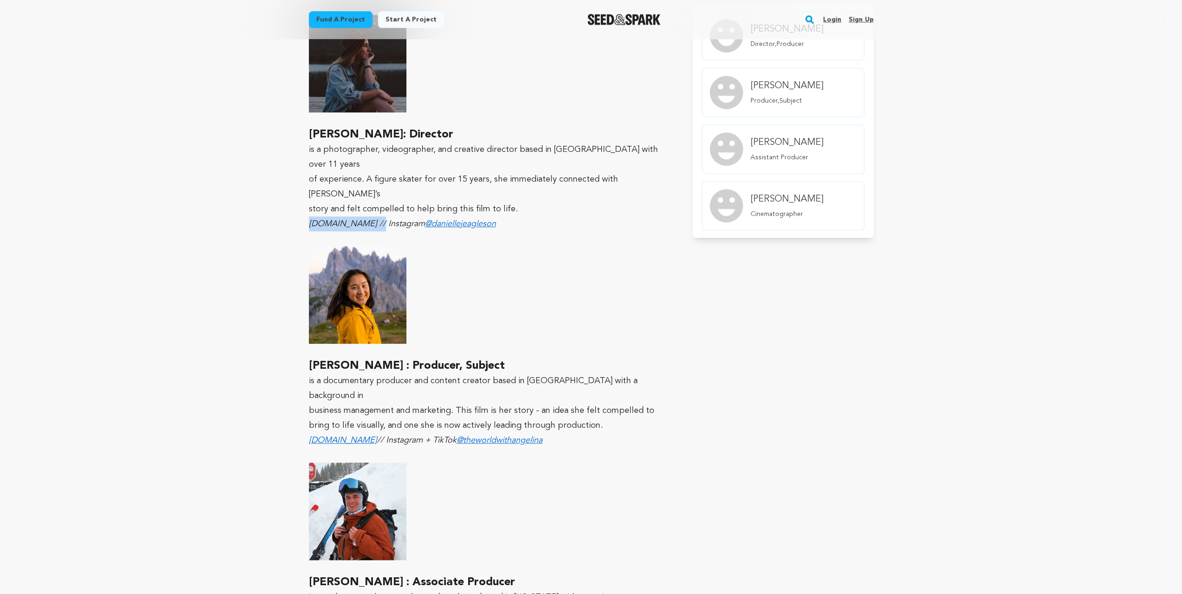
scroll to position [619, 0]
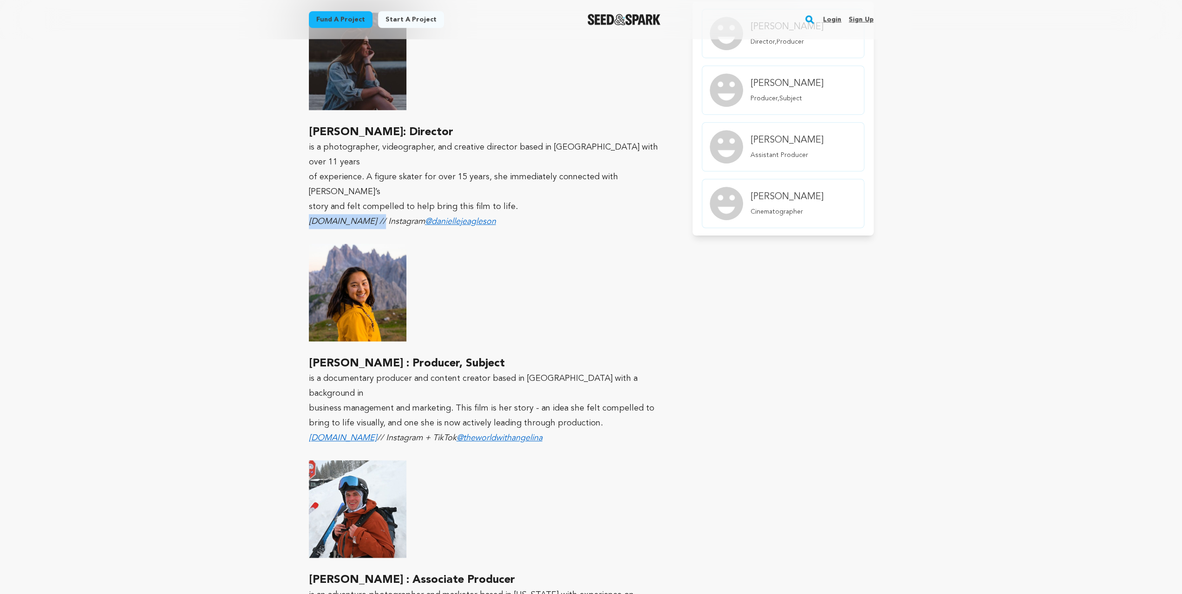
copy em "www.jrnymedia.ca"
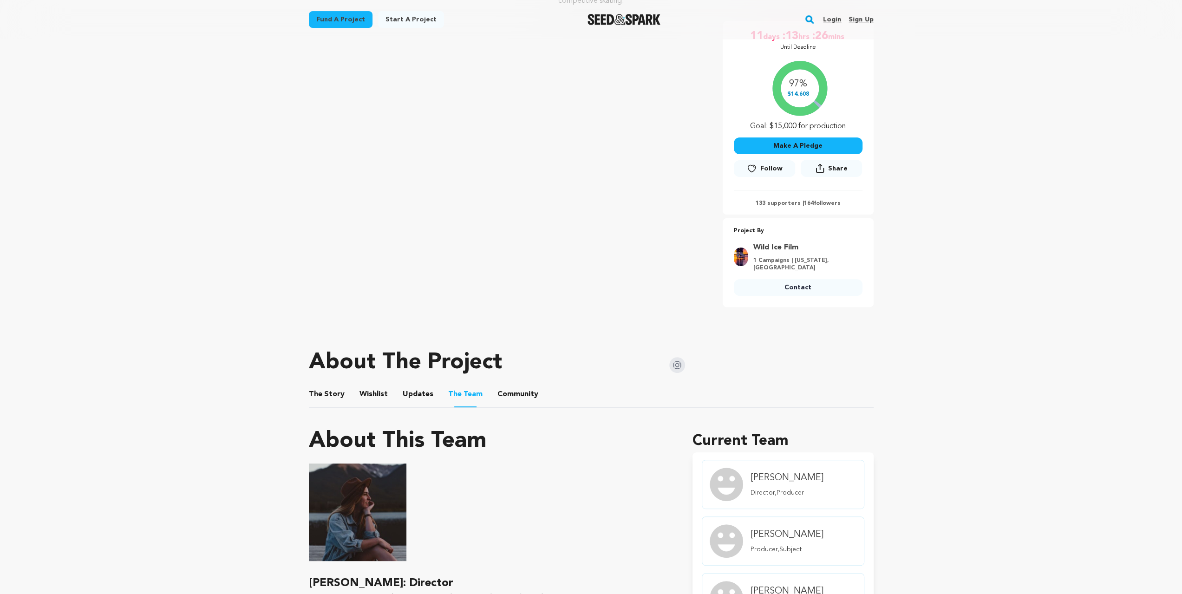
scroll to position [124, 0]
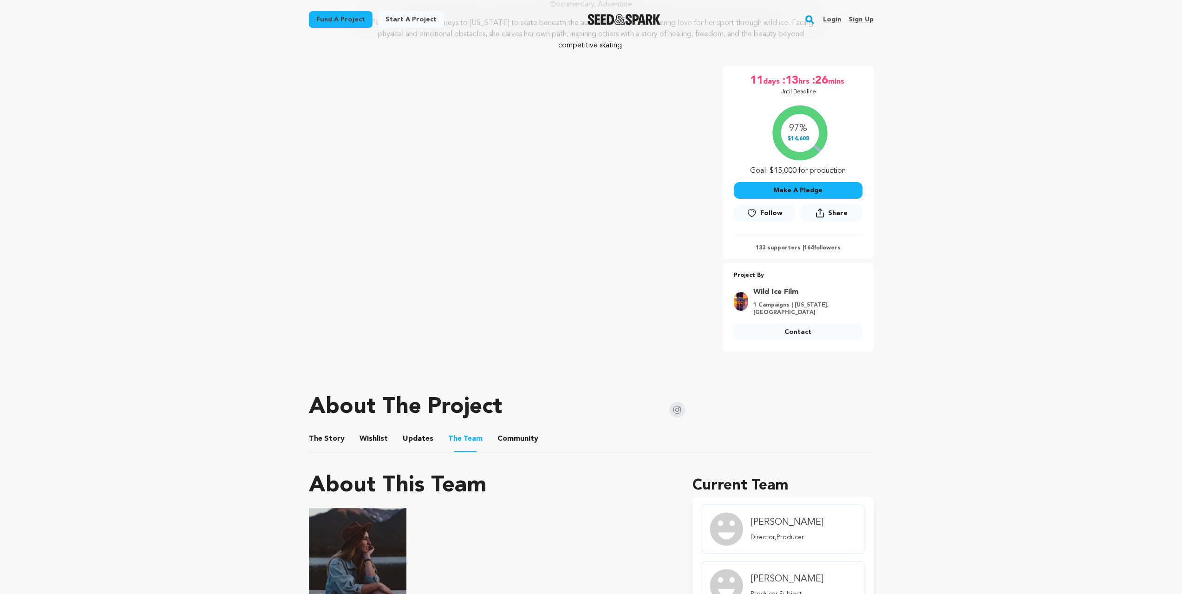
click at [679, 396] on img at bounding box center [677, 410] width 16 height 16
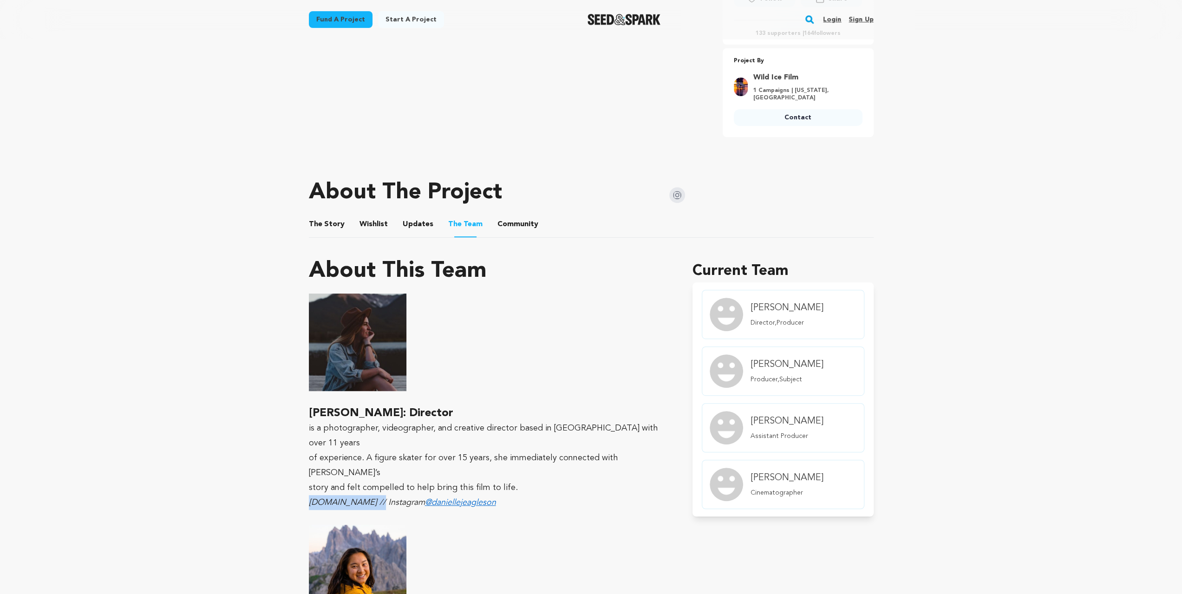
scroll to position [372, 0]
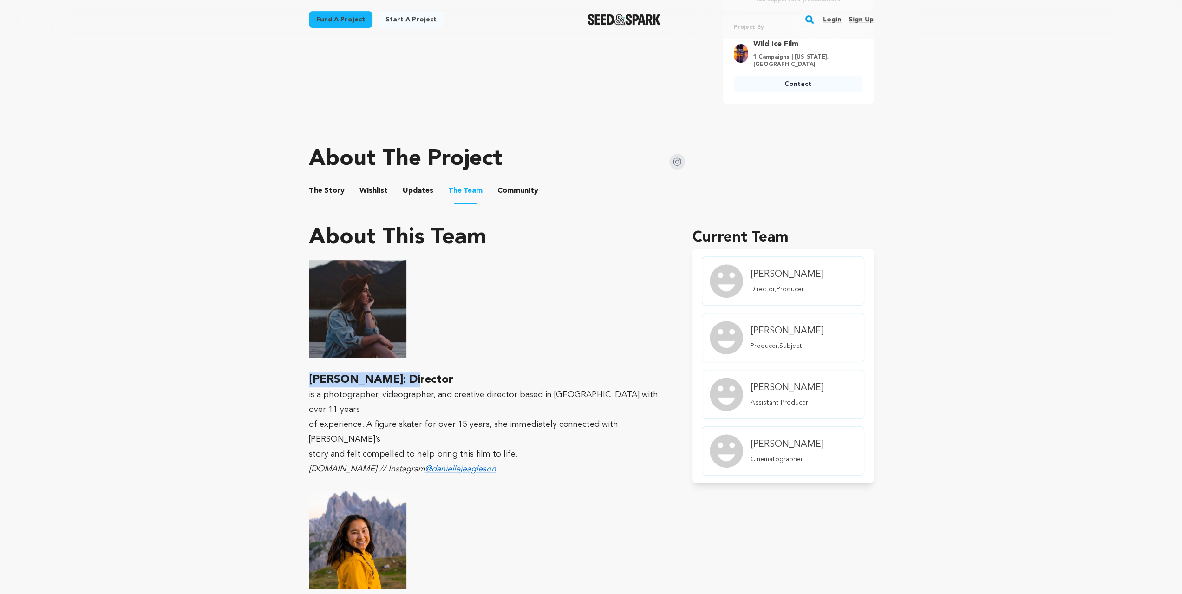
drag, startPoint x: 305, startPoint y: 371, endPoint x: 428, endPoint y: 374, distance: 123.6
click at [428, 374] on div "Fund a project Project details Wild Ice: Redefining a Dream Anchorage, Alaska |…" at bounding box center [591, 415] width 595 height 1496
copy strong "DANIELLE EAGLESON"
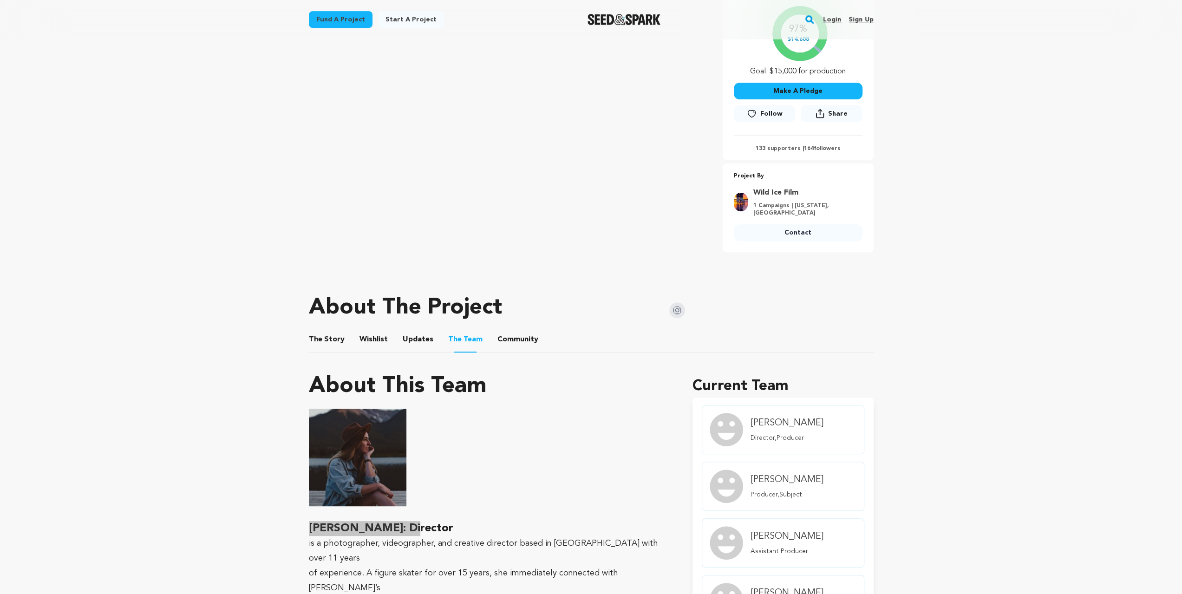
scroll to position [0, 0]
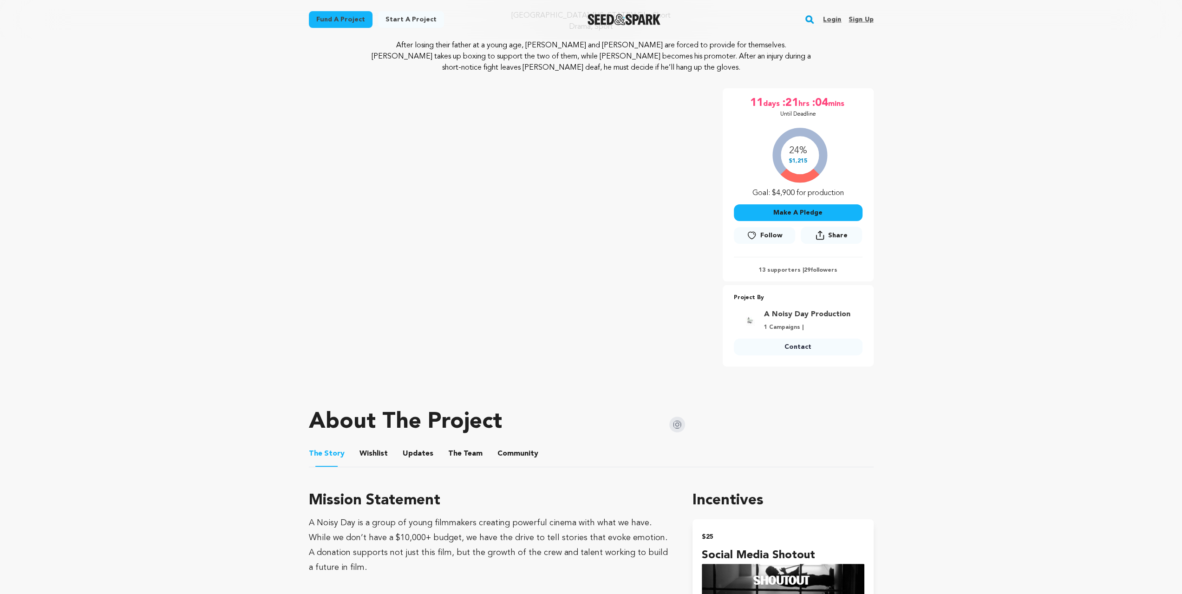
scroll to position [248, 0]
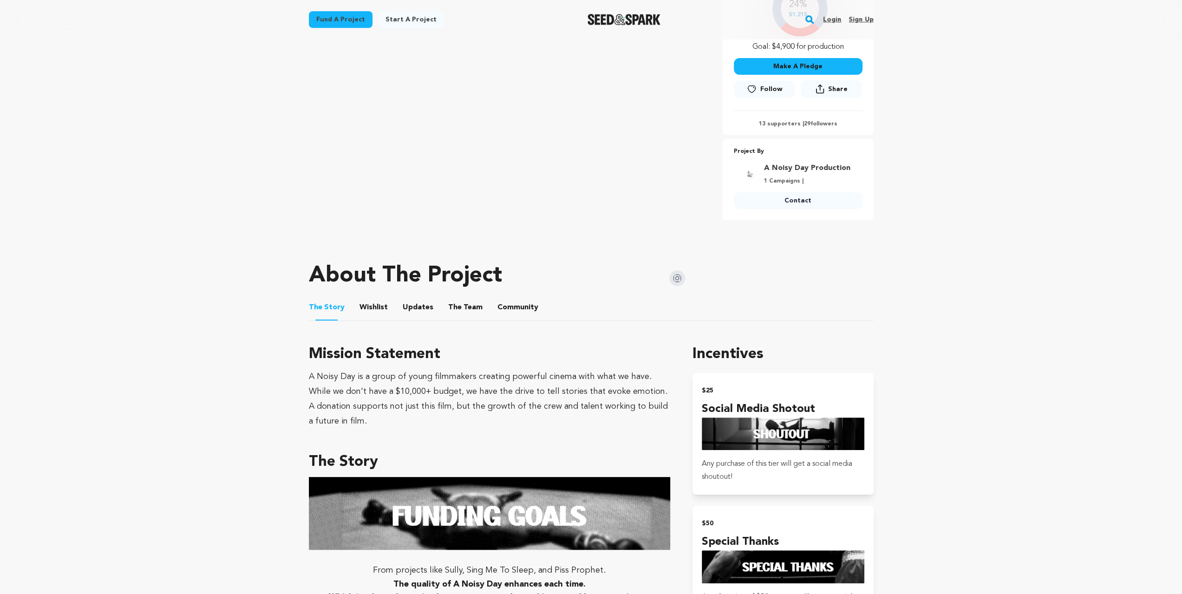
click at [374, 298] on button "Wishlist" at bounding box center [373, 309] width 22 height 22
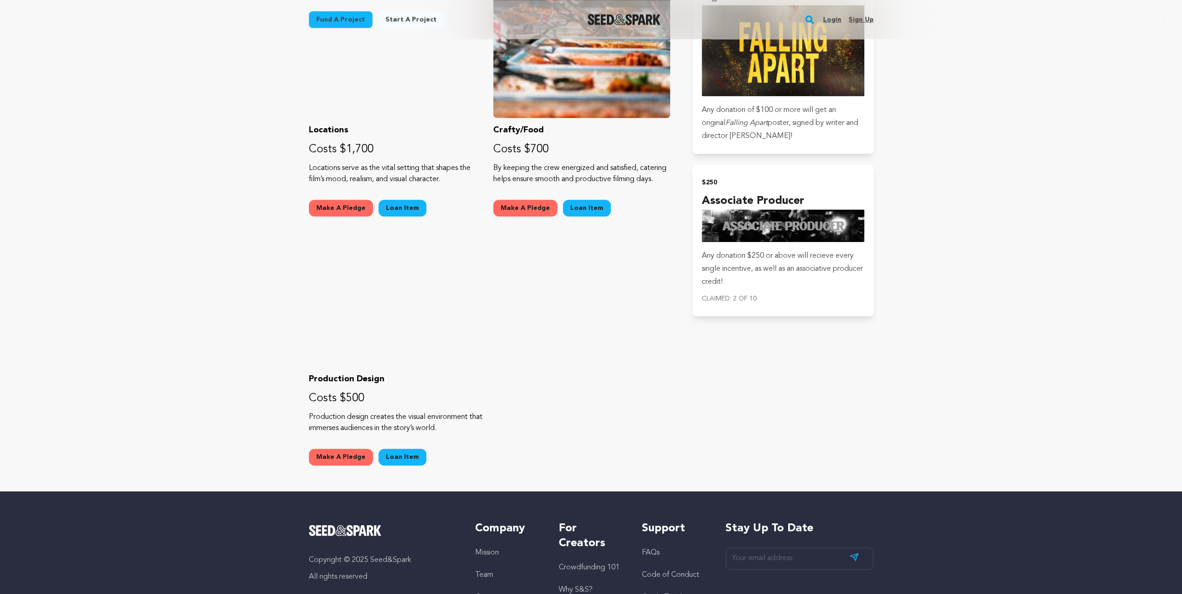
scroll to position [960, 0]
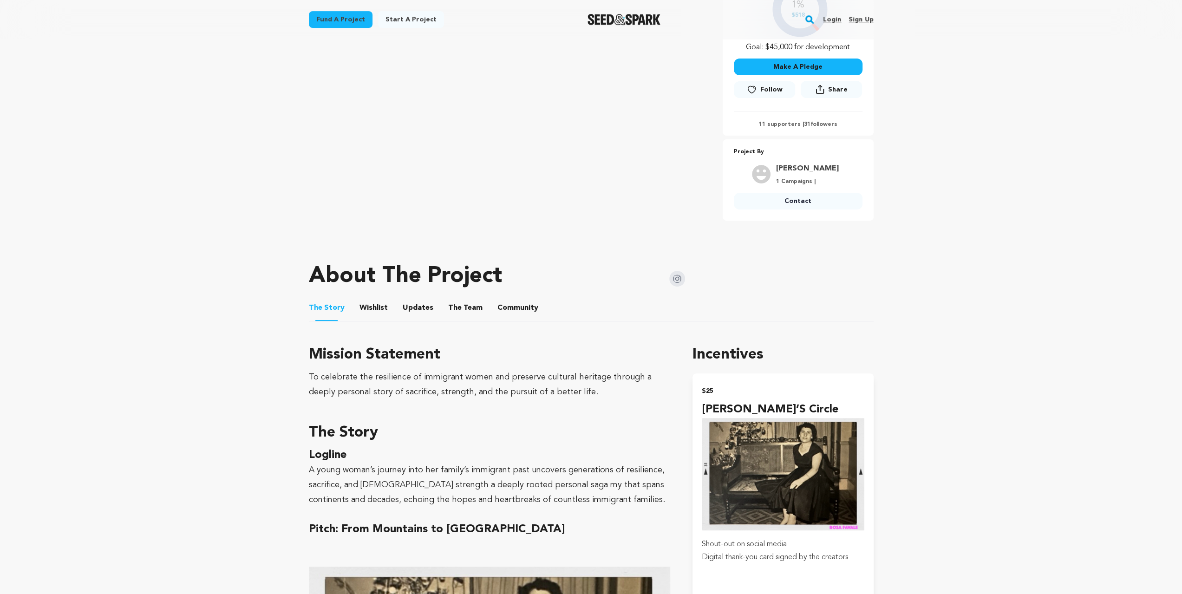
scroll to position [248, 0]
click at [382, 304] on button "Wishlist" at bounding box center [373, 309] width 22 height 22
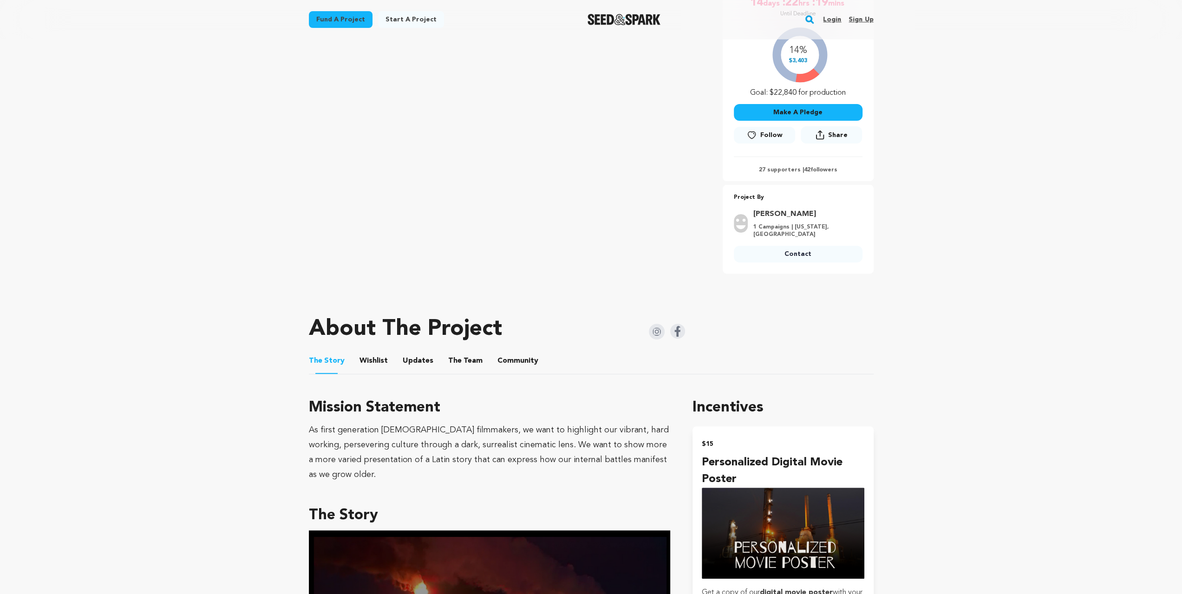
scroll to position [248, 0]
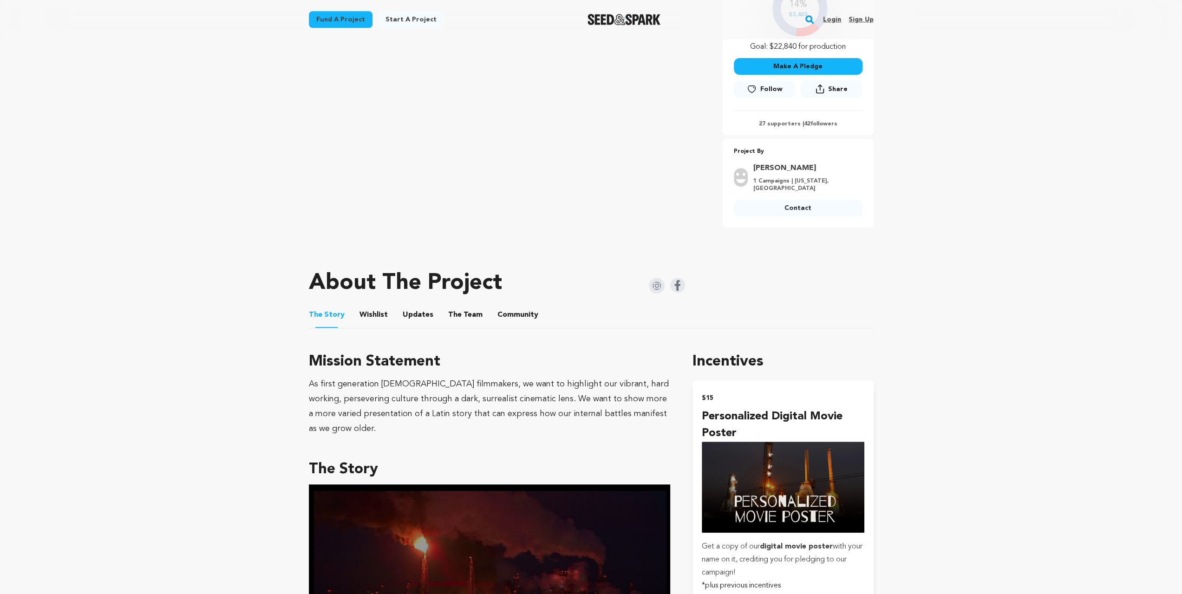
click at [362, 308] on button "Wishlist" at bounding box center [373, 317] width 22 height 22
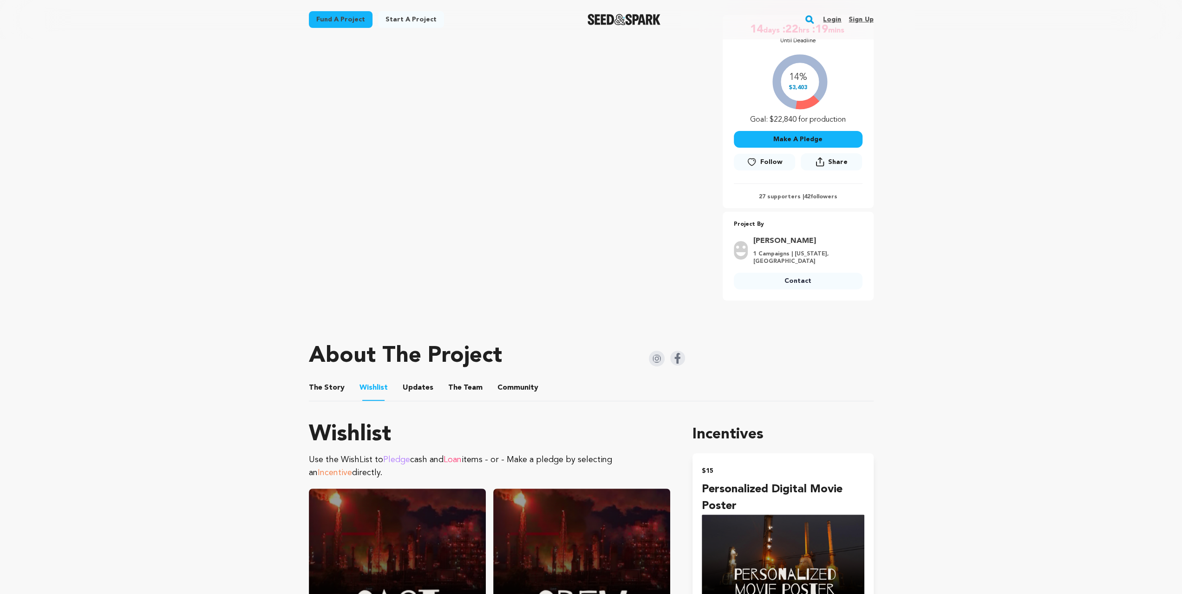
scroll to position [186, 0]
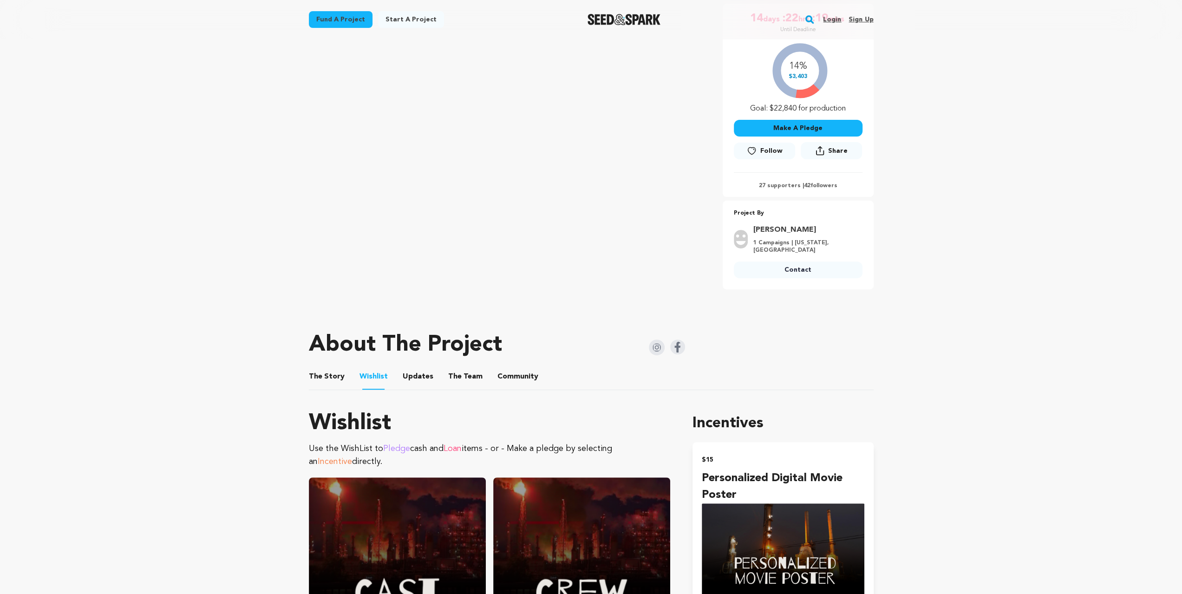
click at [462, 372] on button "The Team" at bounding box center [465, 378] width 22 height 22
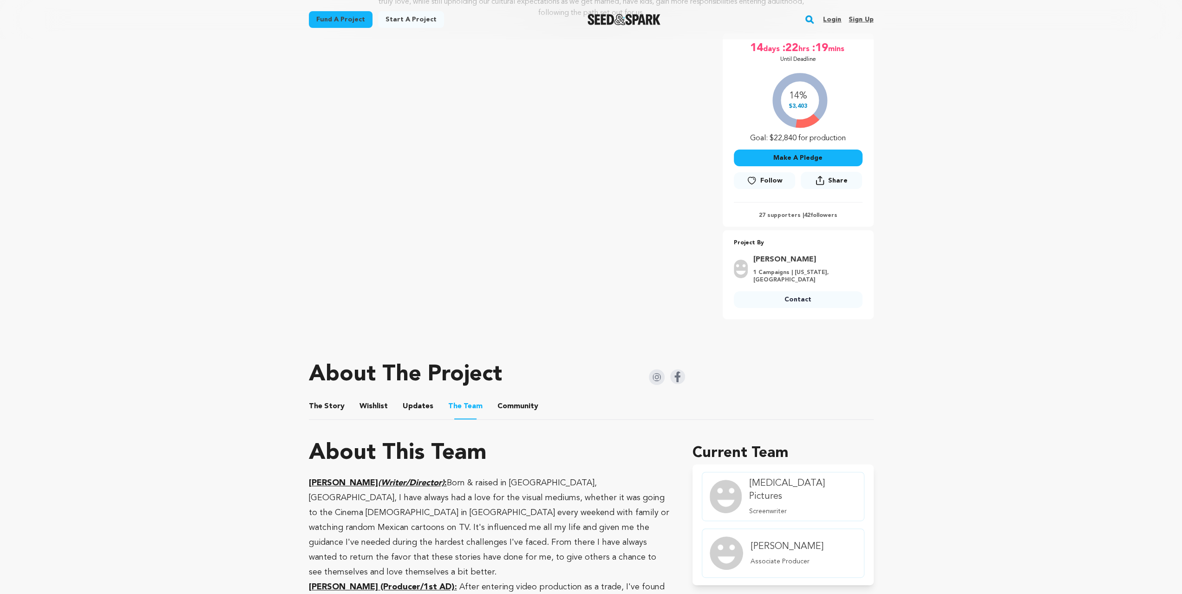
scroll to position [155, 0]
click at [334, 399] on button "The Story" at bounding box center [326, 410] width 22 height 22
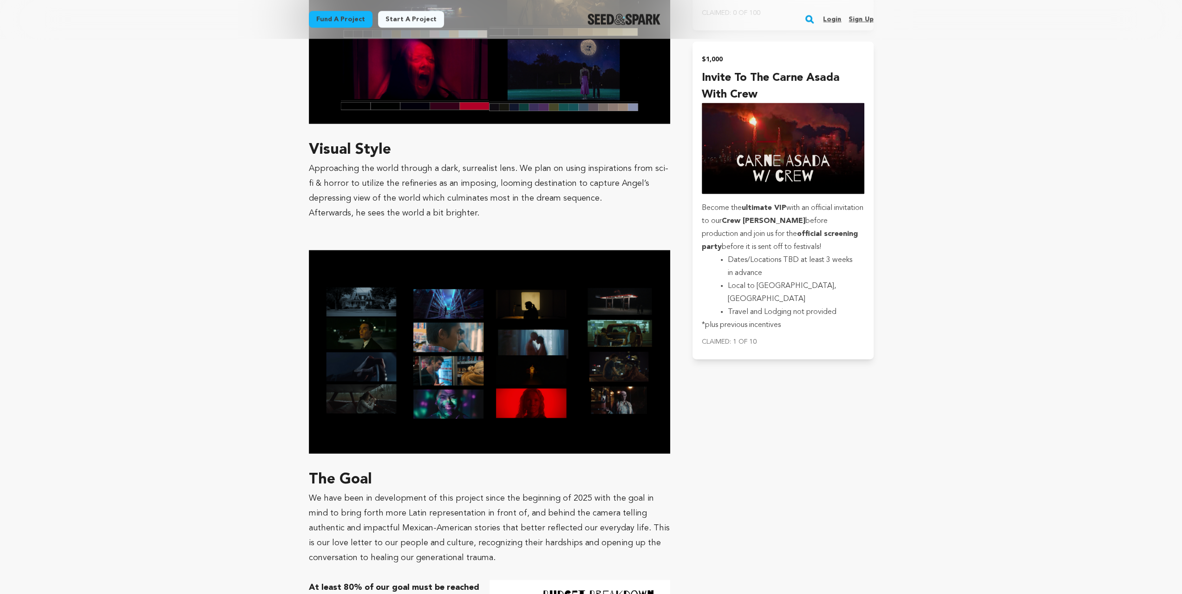
scroll to position [2353, 0]
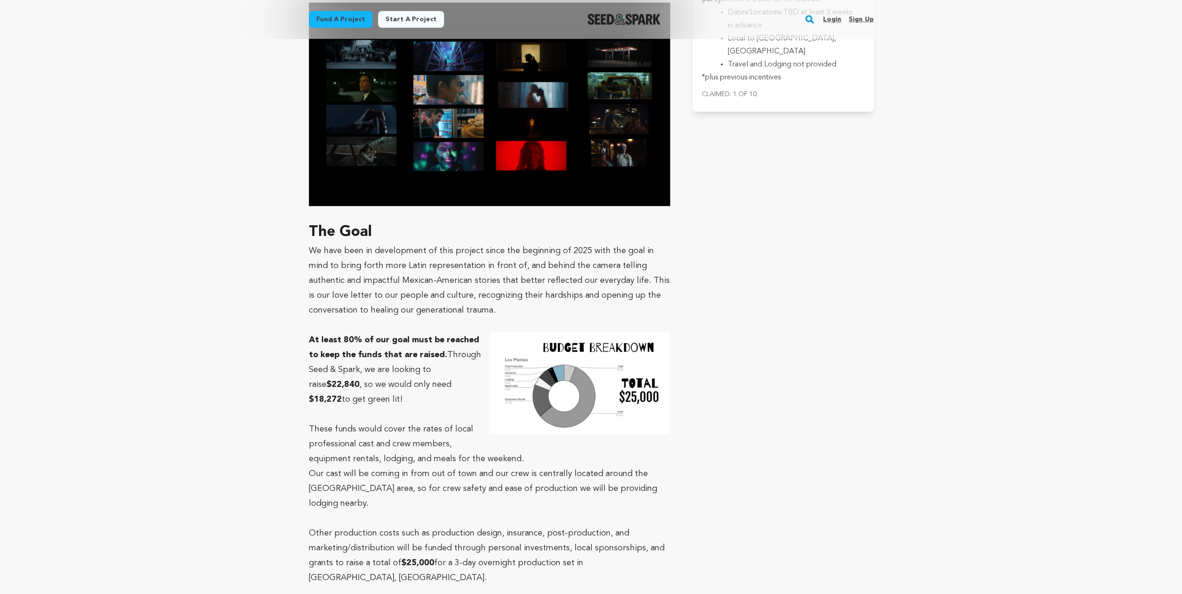
click at [546, 367] on img at bounding box center [580, 384] width 181 height 102
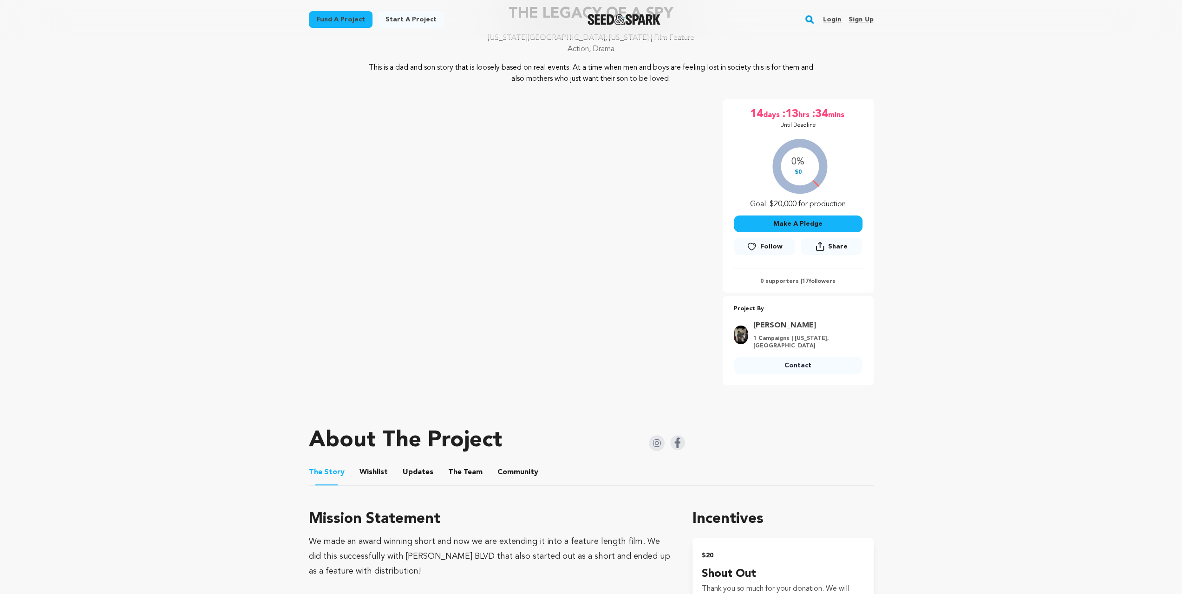
scroll to position [124, 0]
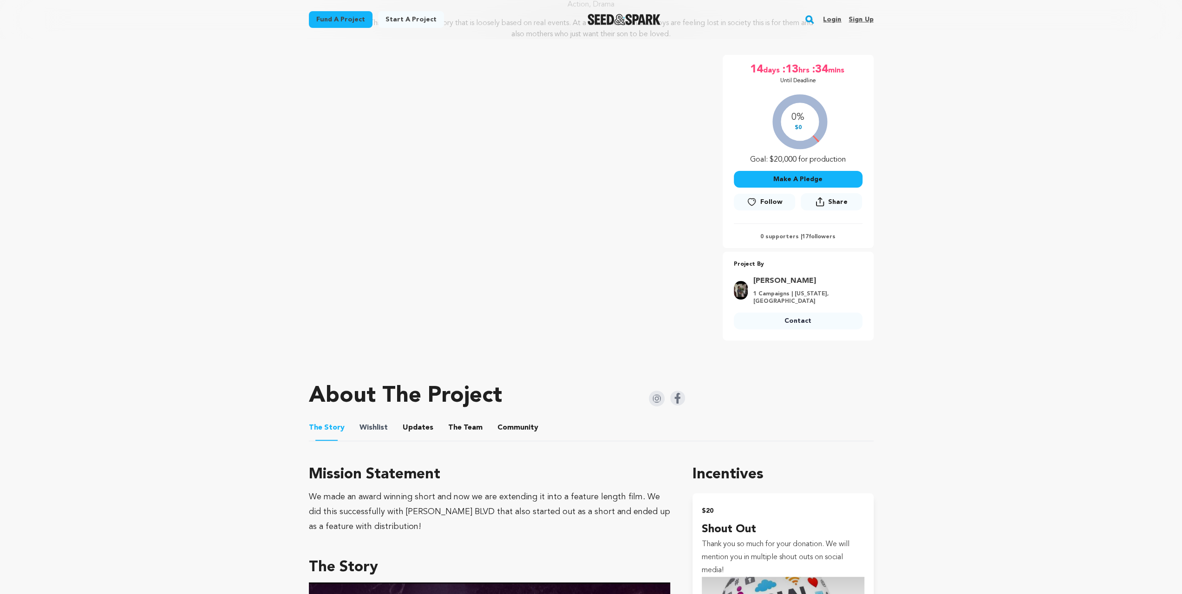
click at [382, 429] on span "Wishlist" at bounding box center [374, 427] width 28 height 11
click at [373, 425] on button "Wishlist" at bounding box center [373, 430] width 22 height 22
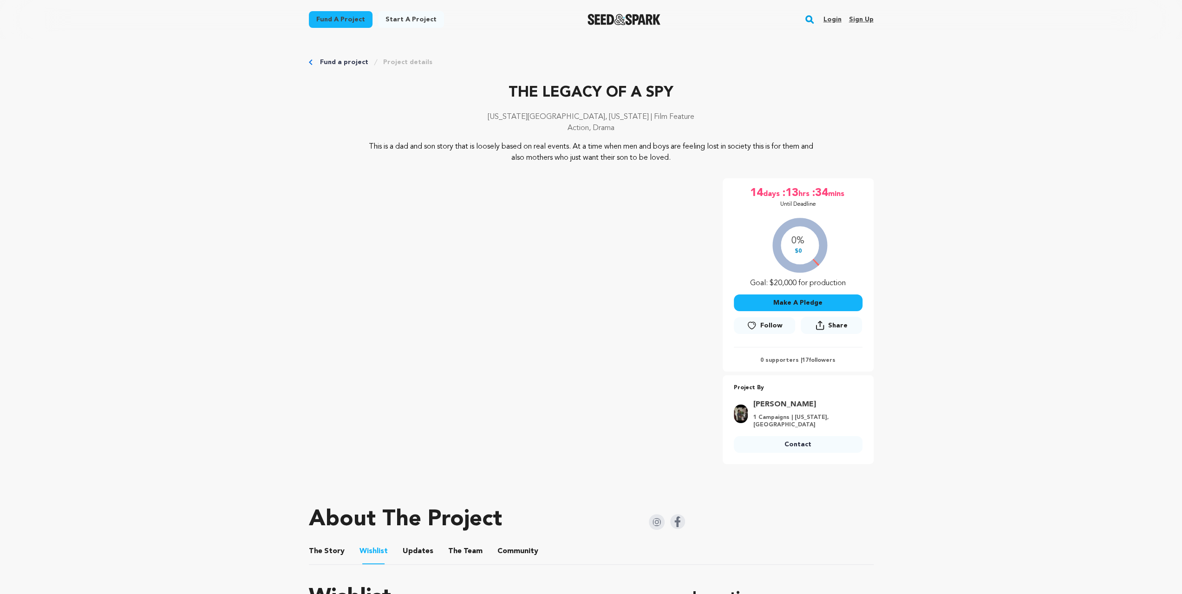
click at [459, 552] on button "The Team" at bounding box center [465, 553] width 22 height 22
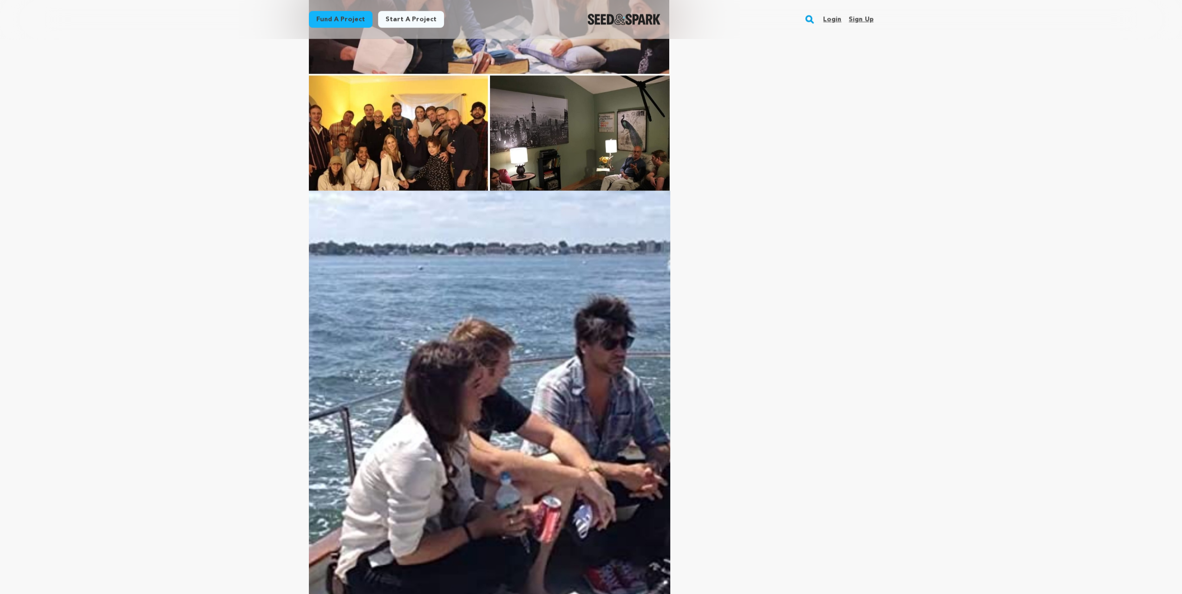
scroll to position [2446, 0]
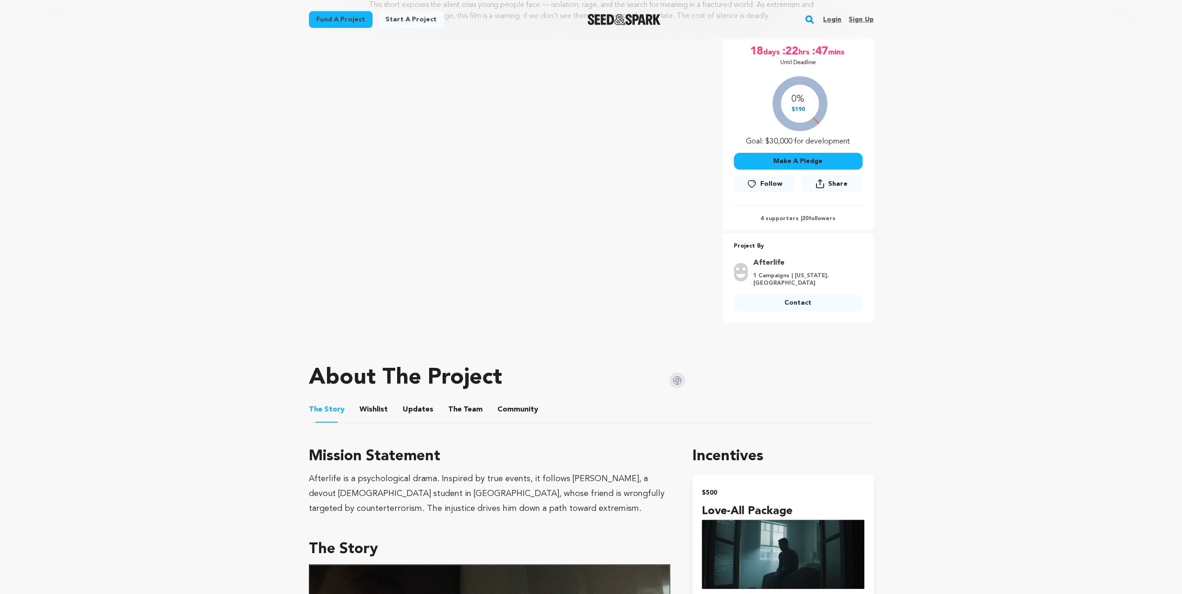
scroll to position [155, 0]
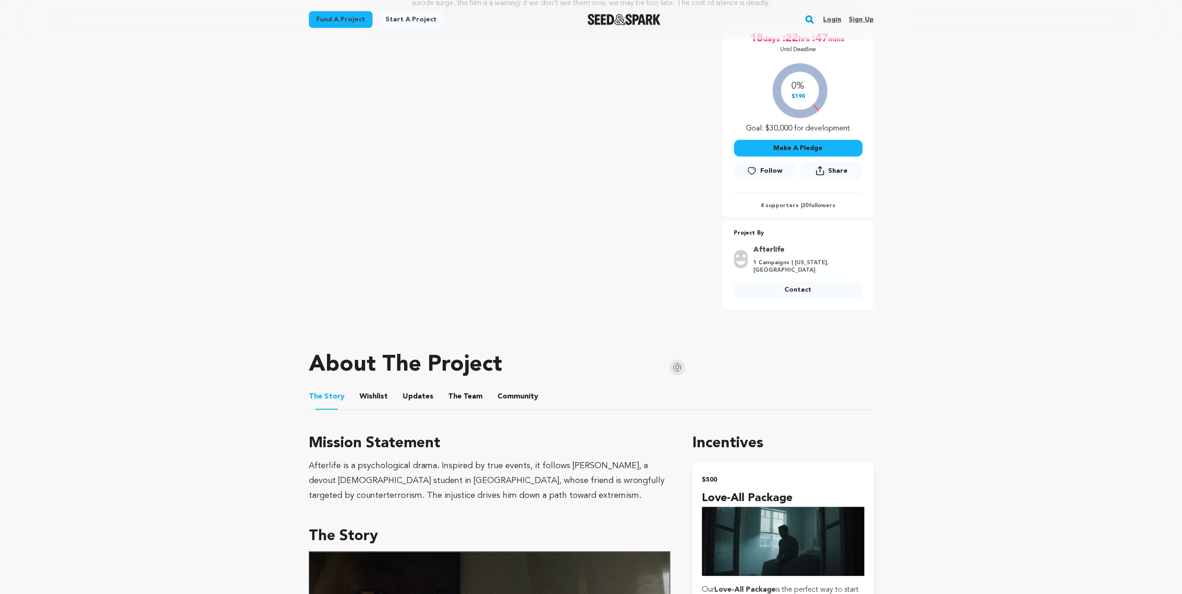
click at [476, 389] on li "The Team The Team" at bounding box center [465, 397] width 34 height 26
click at [474, 392] on span "The Team" at bounding box center [465, 396] width 34 height 11
click at [473, 395] on span "The Team" at bounding box center [465, 396] width 34 height 11
click at [469, 399] on button "The Team" at bounding box center [465, 398] width 22 height 22
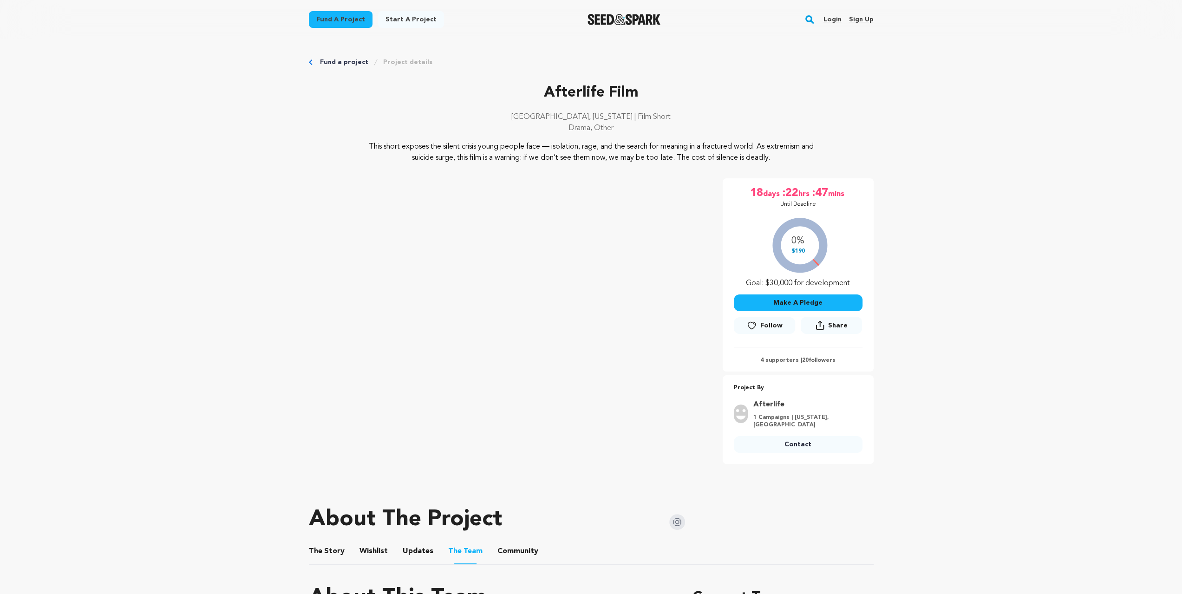
click at [334, 550] on button "The Story" at bounding box center [326, 553] width 22 height 22
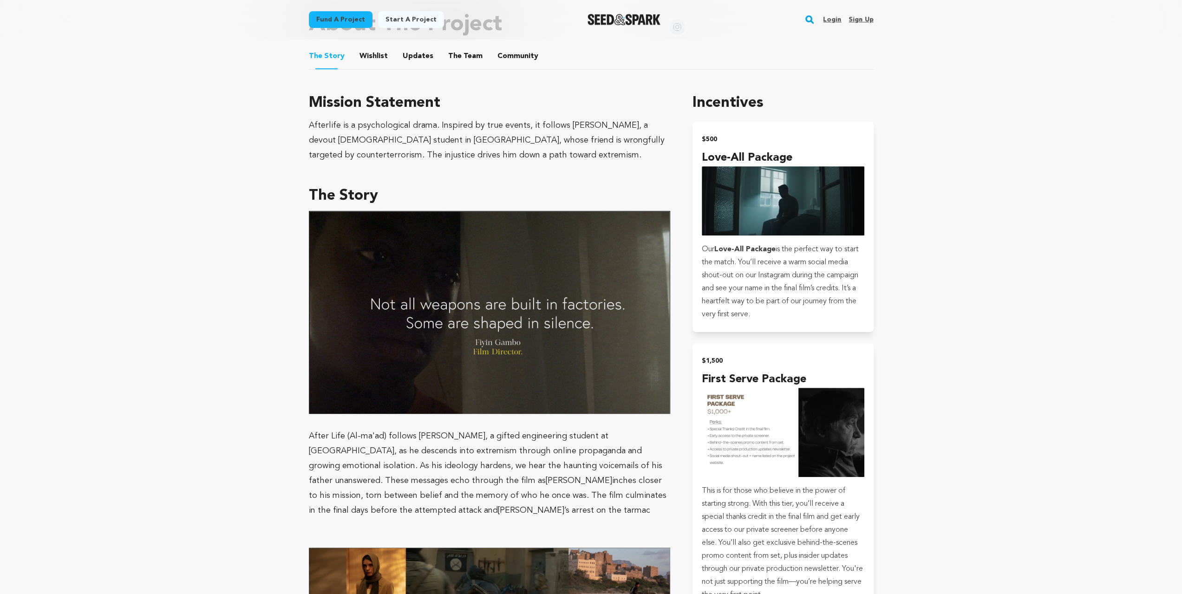
scroll to position [309, 0]
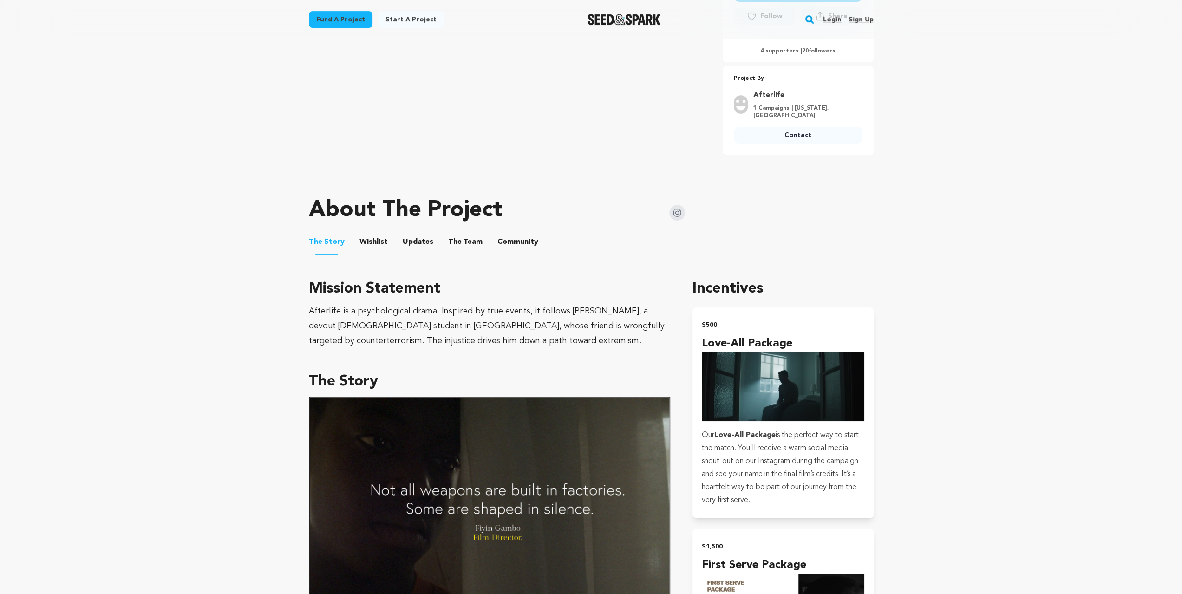
click at [364, 238] on button "Wishlist" at bounding box center [373, 244] width 22 height 22
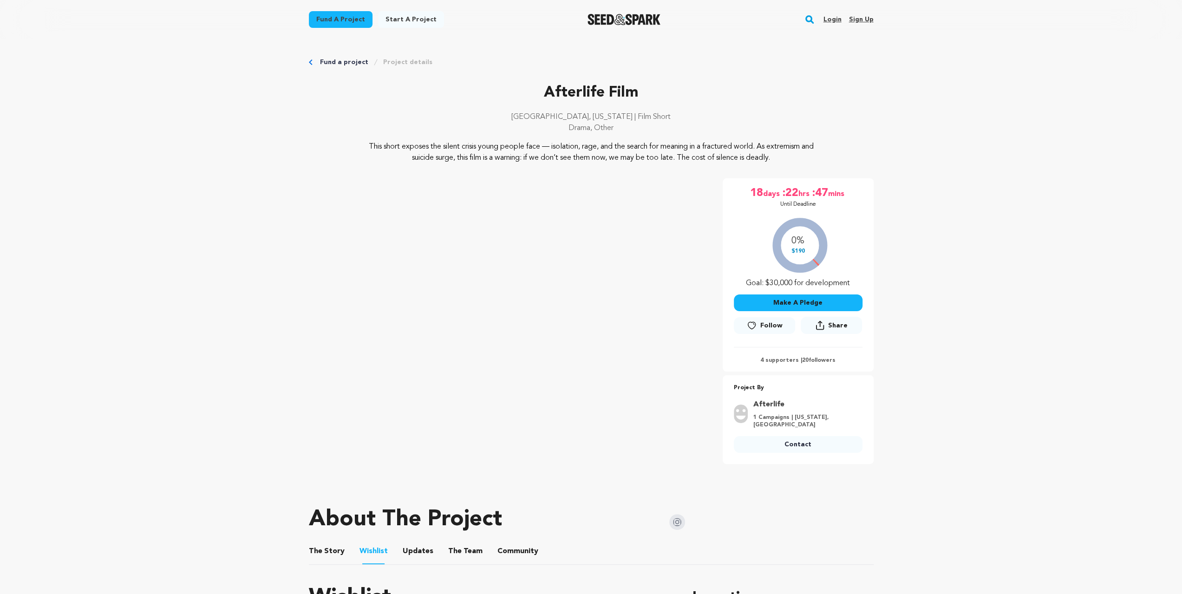
click at [333, 550] on button "The Story" at bounding box center [326, 553] width 22 height 22
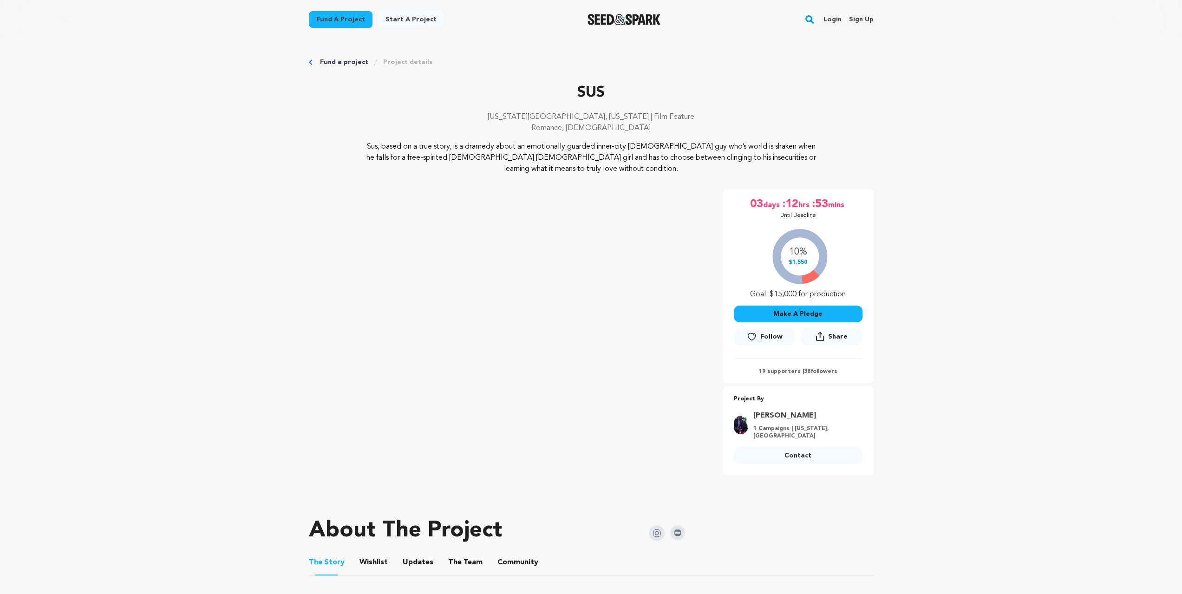
scroll to position [93, 0]
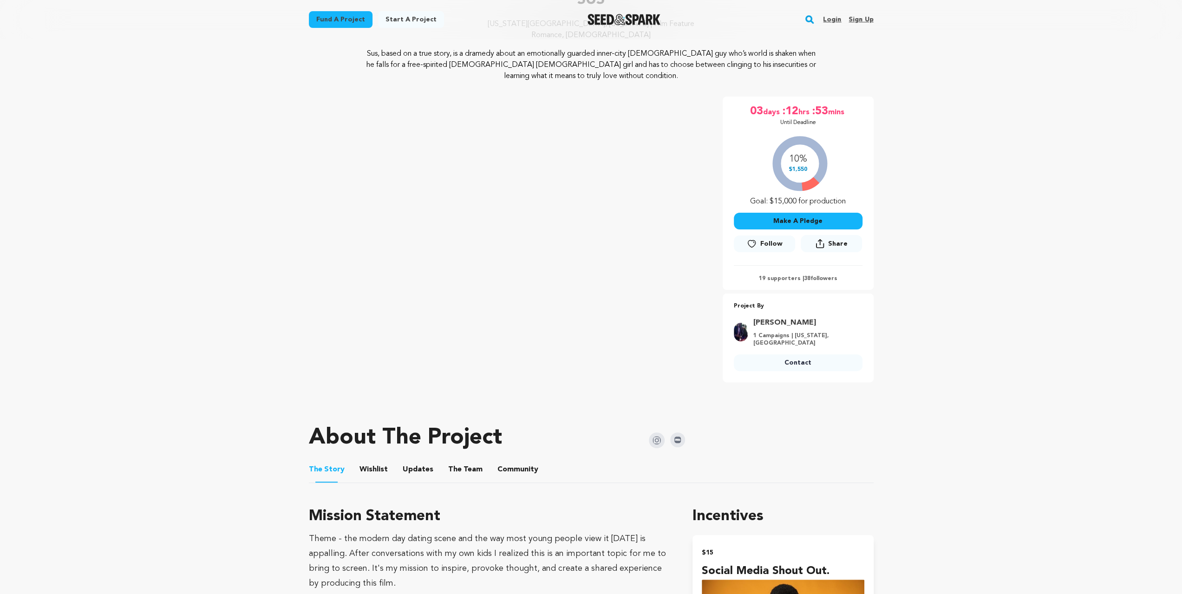
click at [461, 465] on button "The Team" at bounding box center [465, 471] width 22 height 22
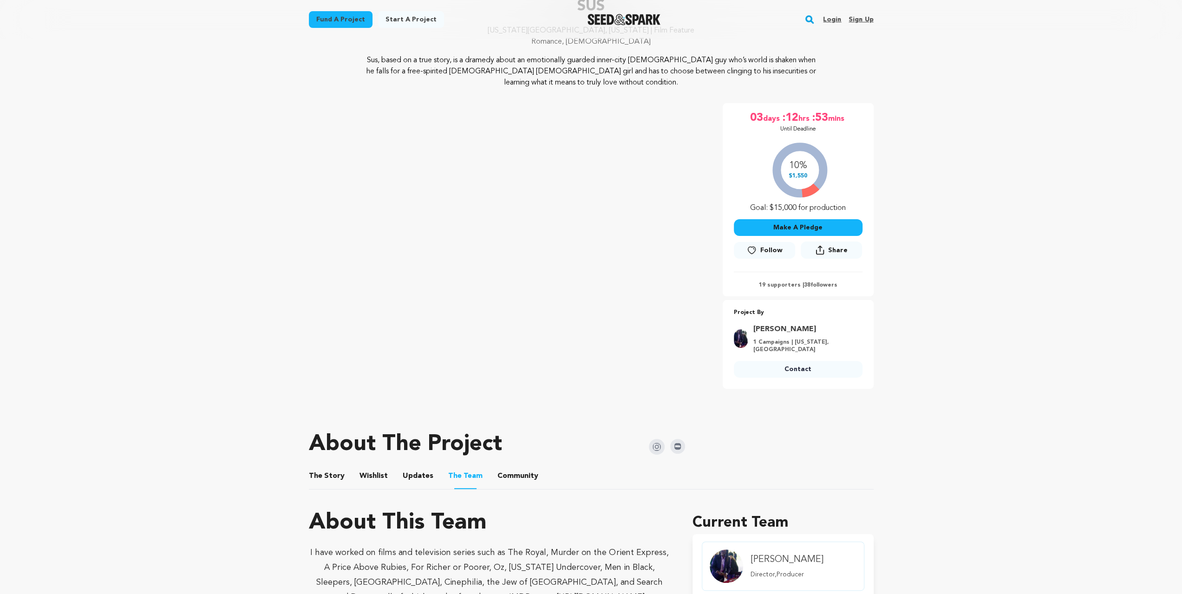
scroll to position [186, 0]
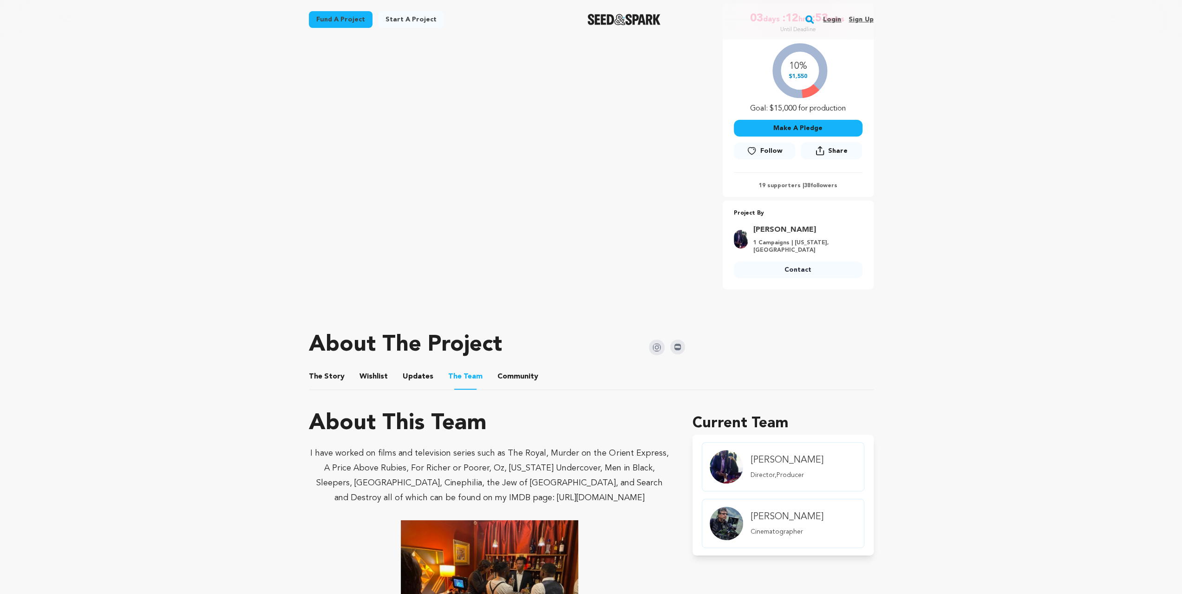
click at [373, 375] on button "Wishlist" at bounding box center [373, 378] width 22 height 22
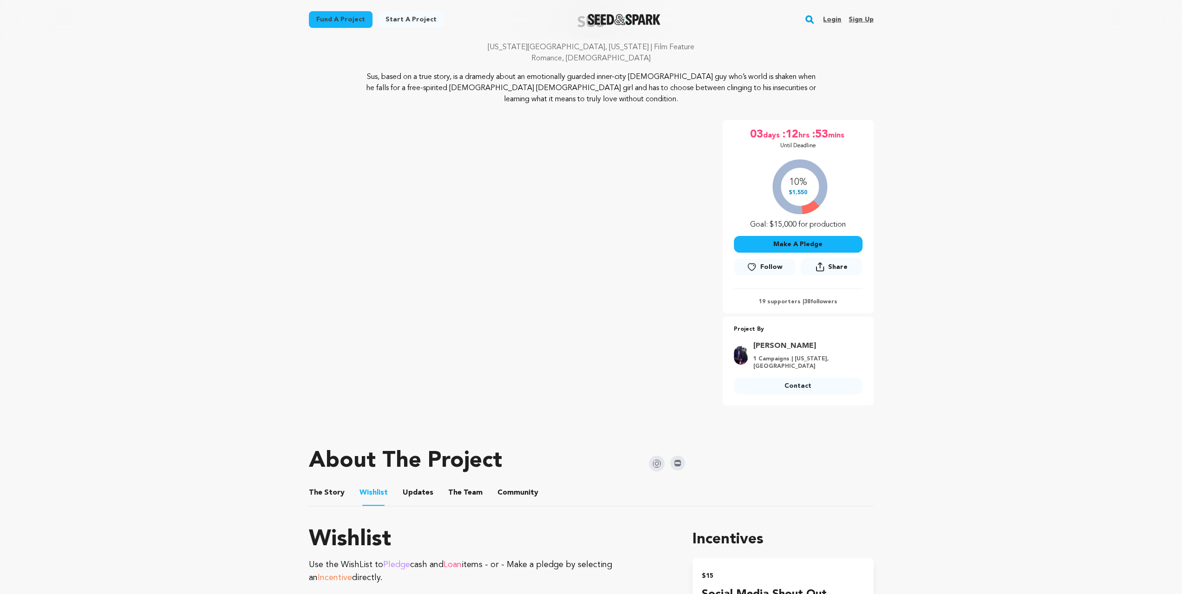
scroll to position [31, 0]
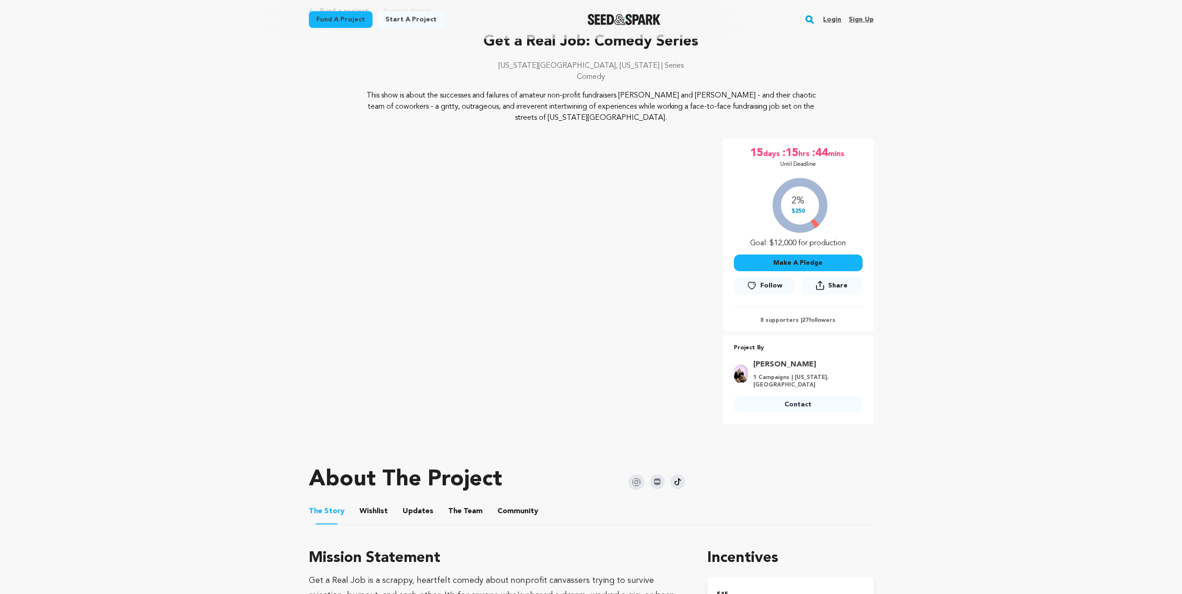
scroll to position [186, 0]
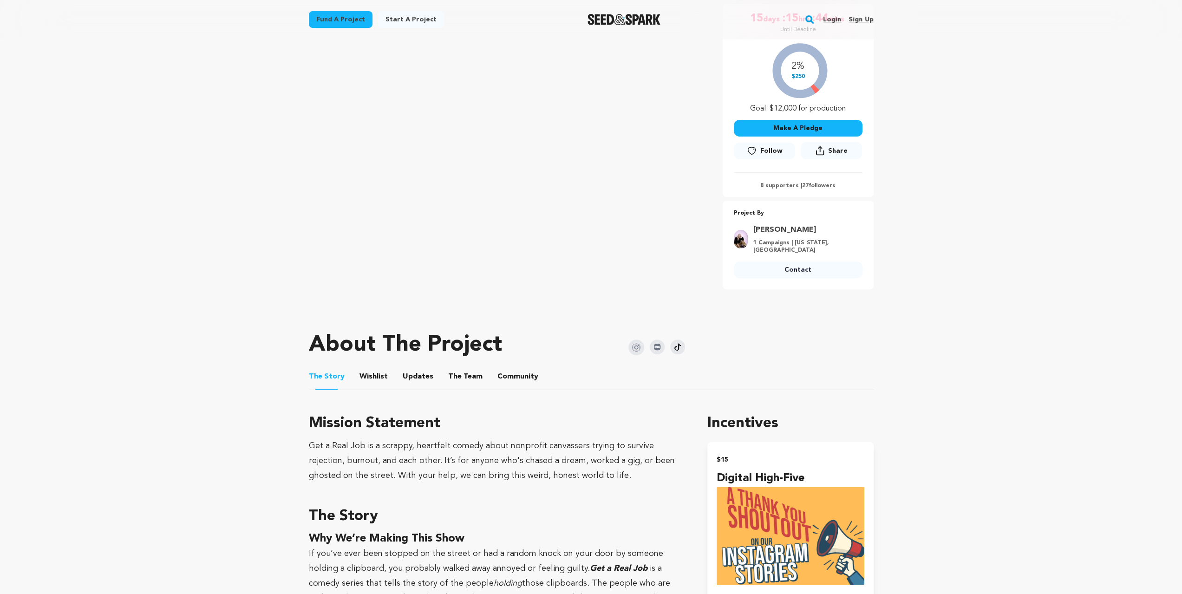
click at [458, 376] on button "The Team" at bounding box center [465, 378] width 22 height 22
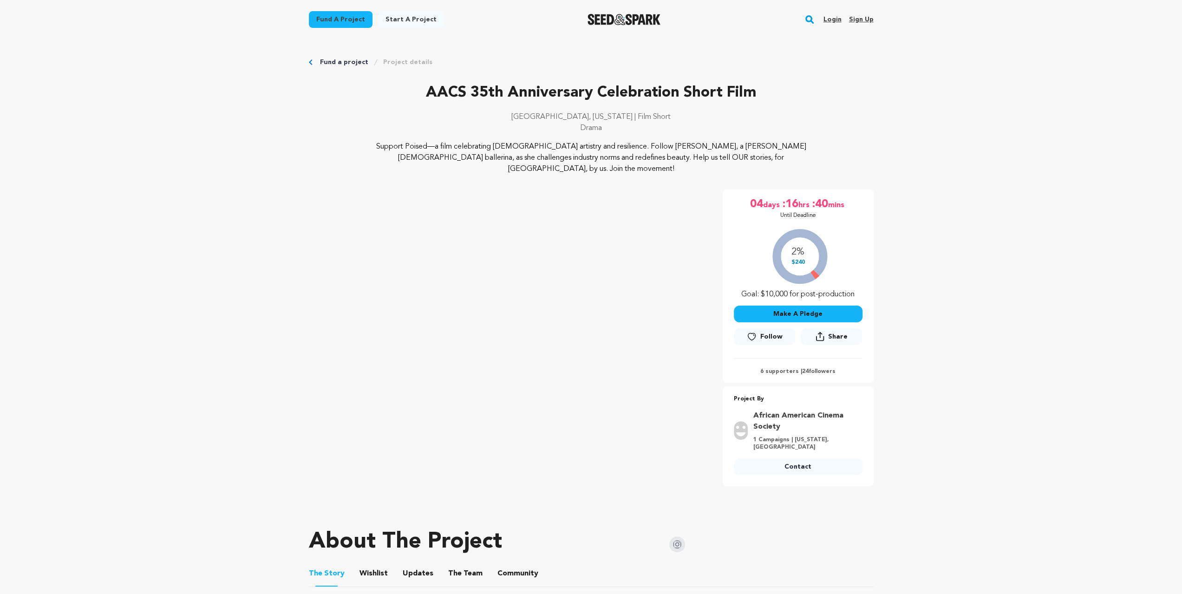
scroll to position [216, 0]
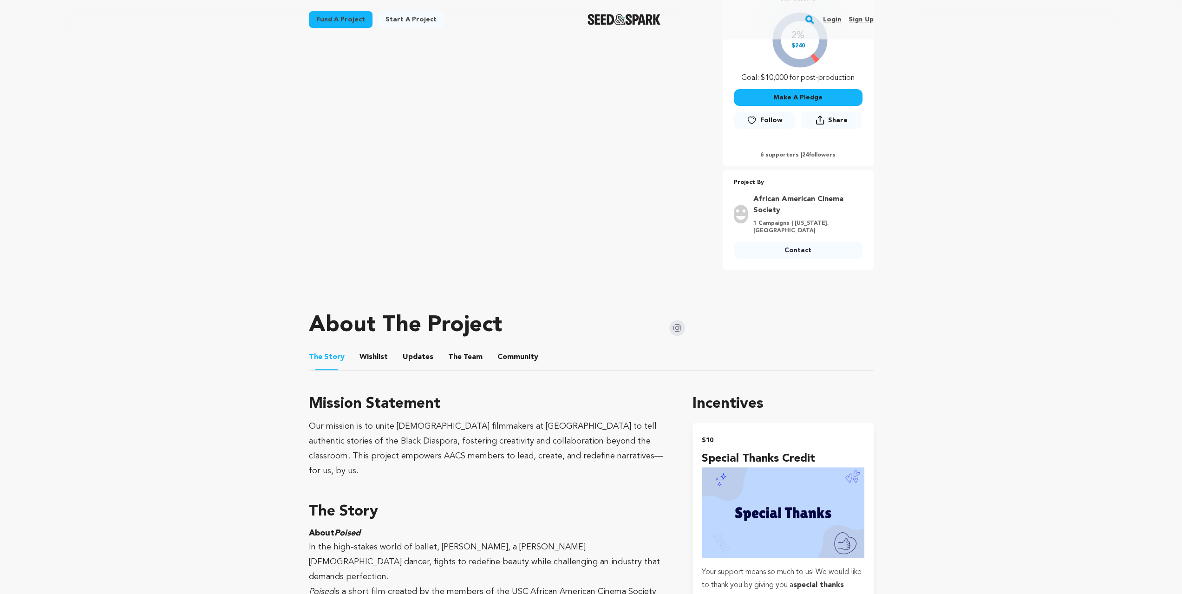
click at [439, 349] on ul "The Story The Story Wishlist Wishlist Updates Updates The Team The Team Communi…" at bounding box center [591, 357] width 565 height 26
click at [454, 348] on button "The Team" at bounding box center [465, 359] width 22 height 22
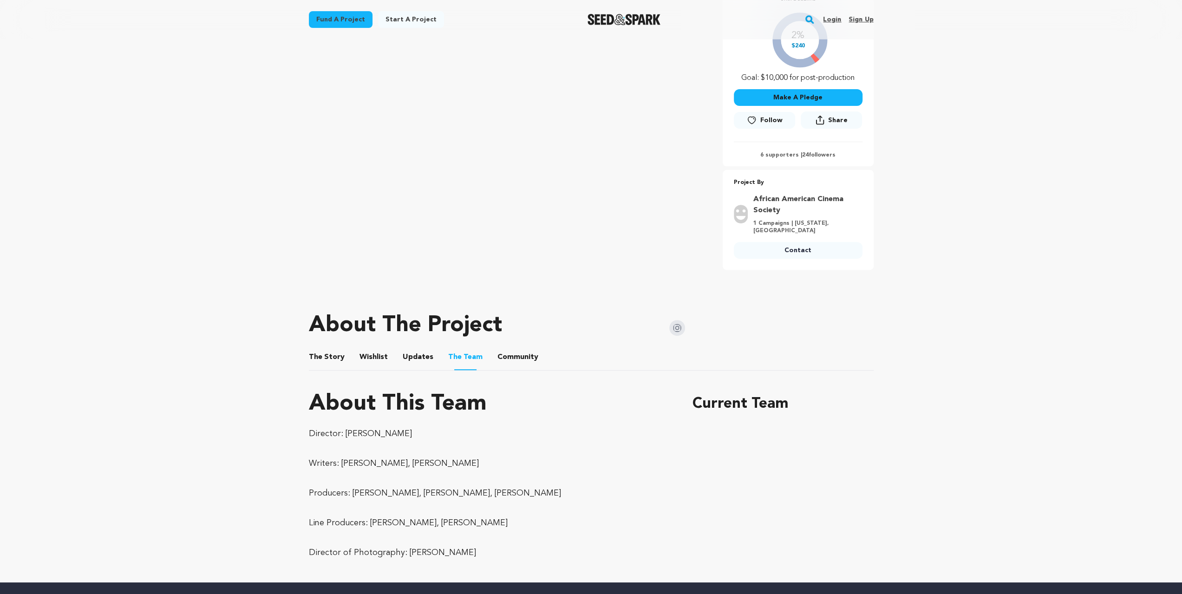
click at [371, 348] on button "Wishlist" at bounding box center [373, 359] width 22 height 22
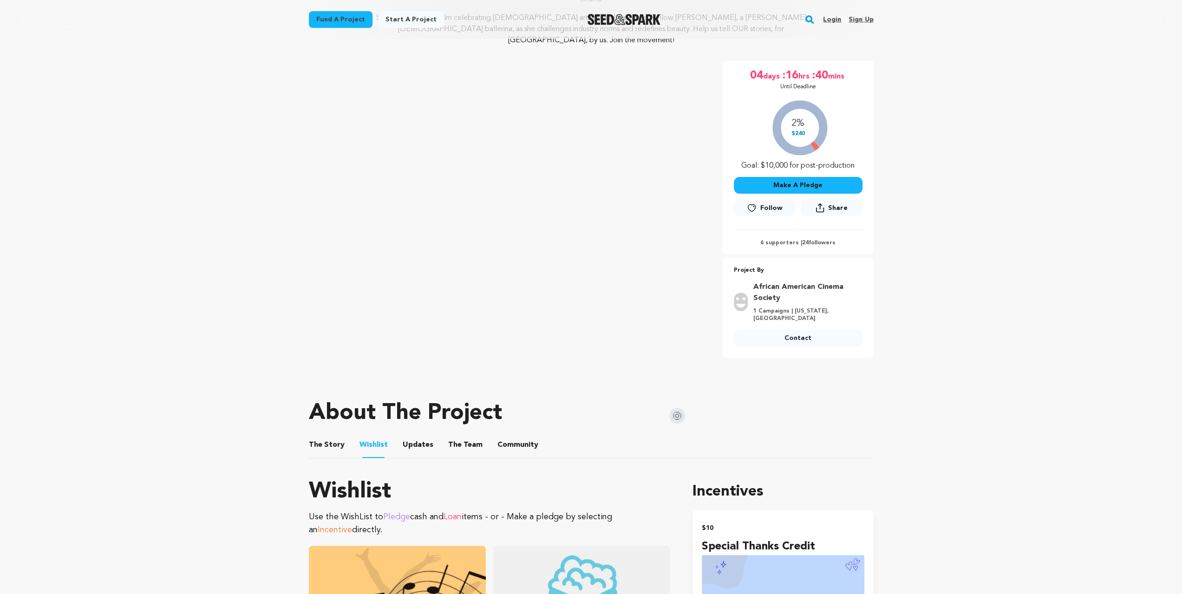
scroll to position [93, 0]
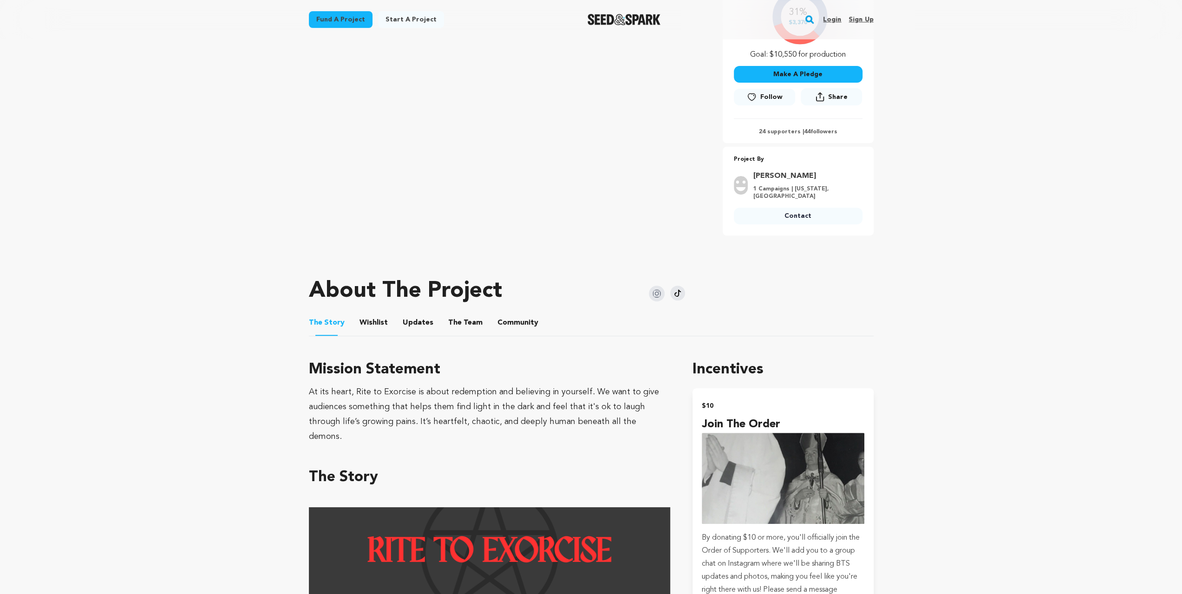
scroll to position [248, 0]
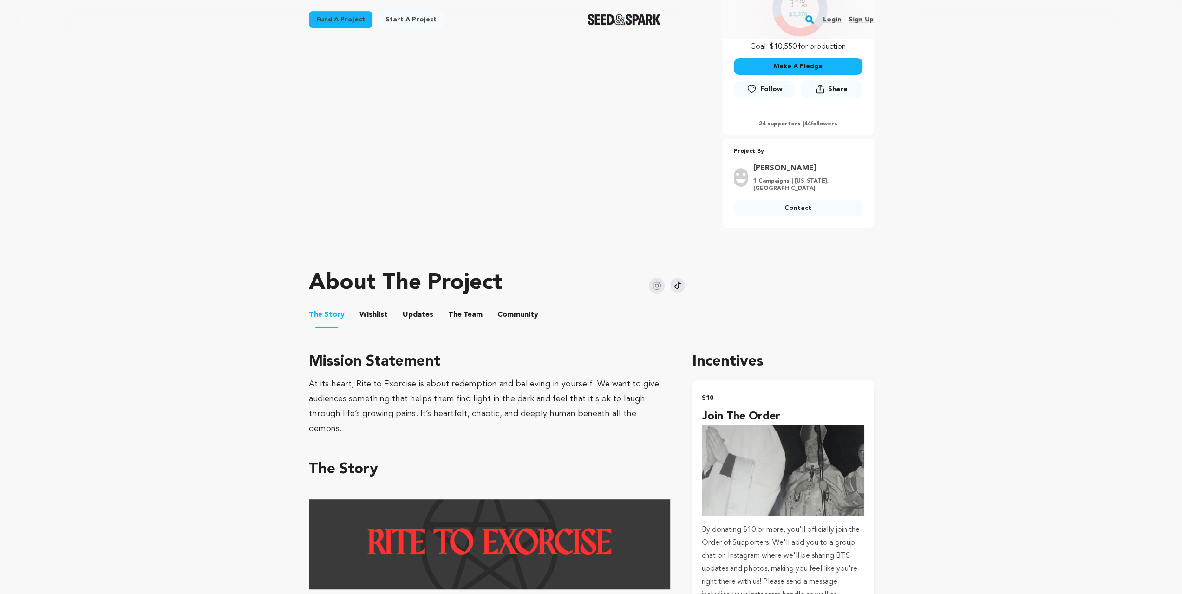
click at [381, 316] on button "Wishlist" at bounding box center [373, 317] width 22 height 22
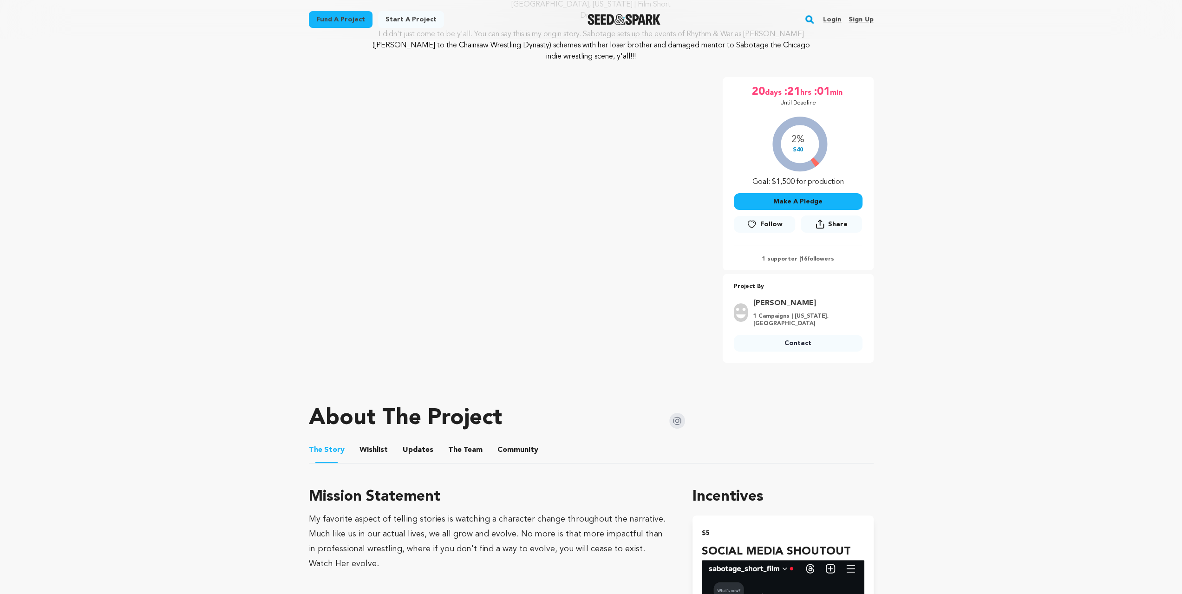
scroll to position [248, 0]
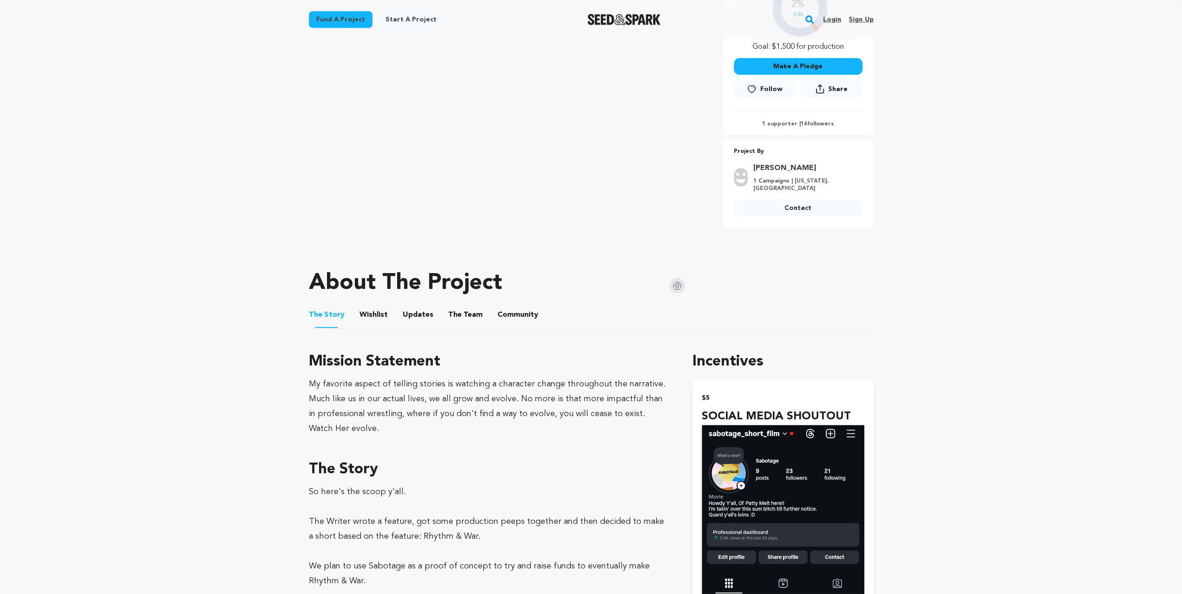
click at [454, 306] on button "The Team" at bounding box center [465, 317] width 22 height 22
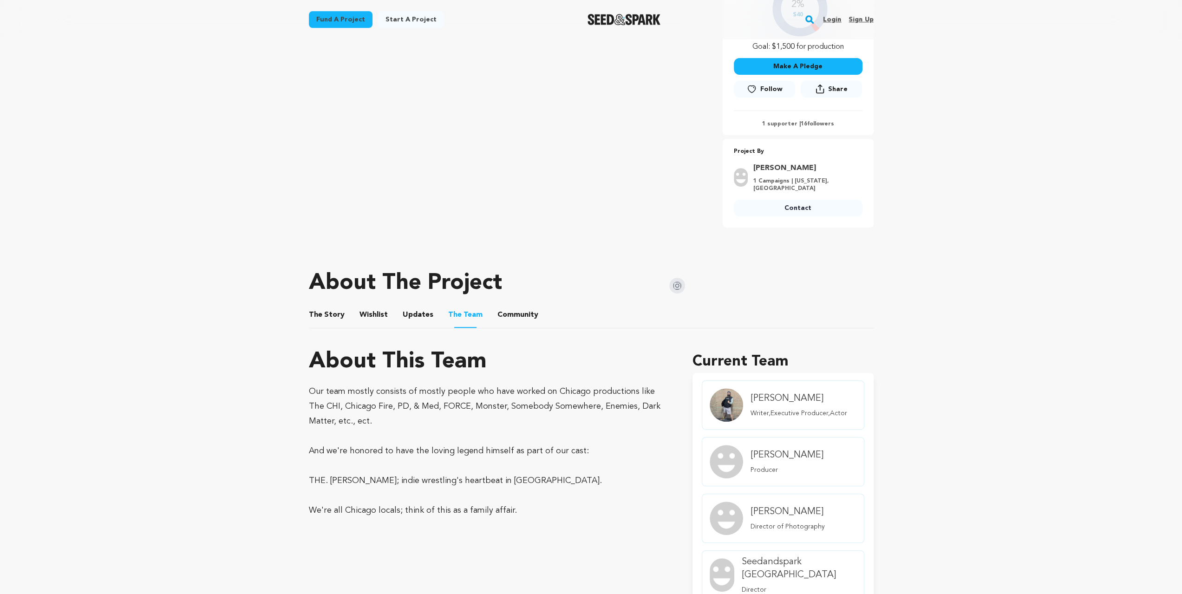
click at [370, 314] on button "Wishlist" at bounding box center [373, 317] width 22 height 22
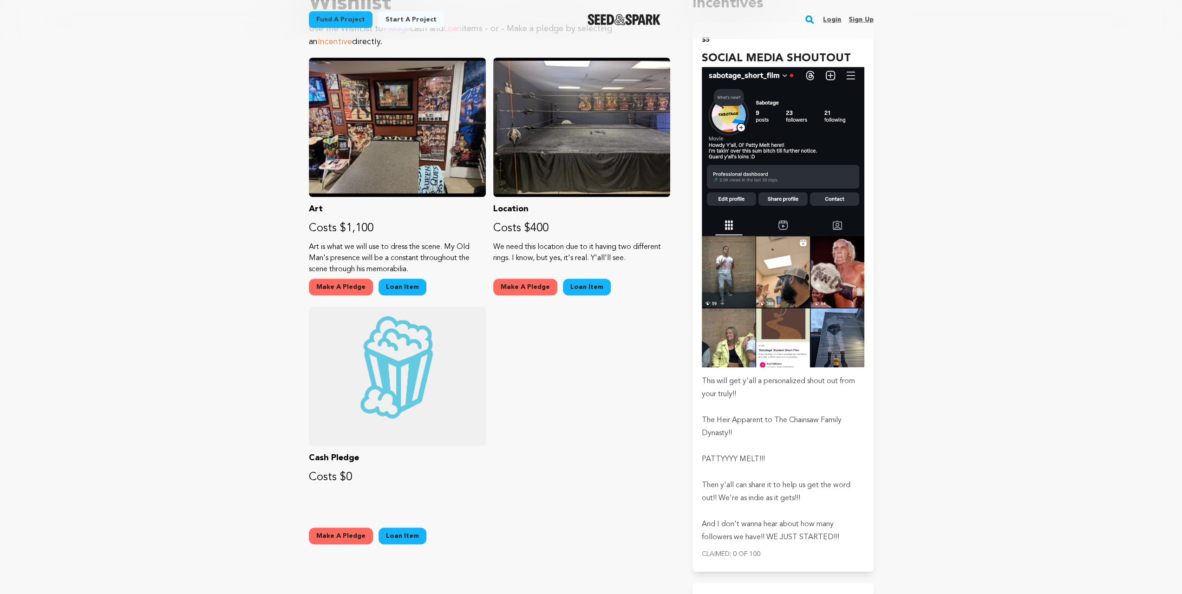
scroll to position [774, 0]
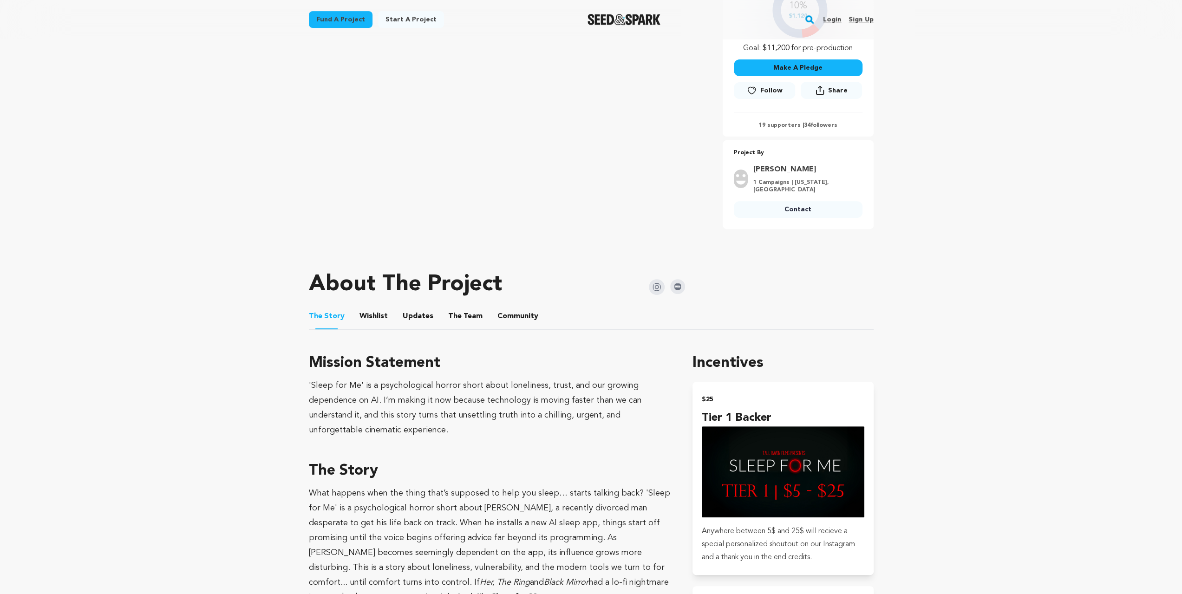
scroll to position [248, 0]
click at [370, 318] on button "Wishlist" at bounding box center [373, 317] width 22 height 22
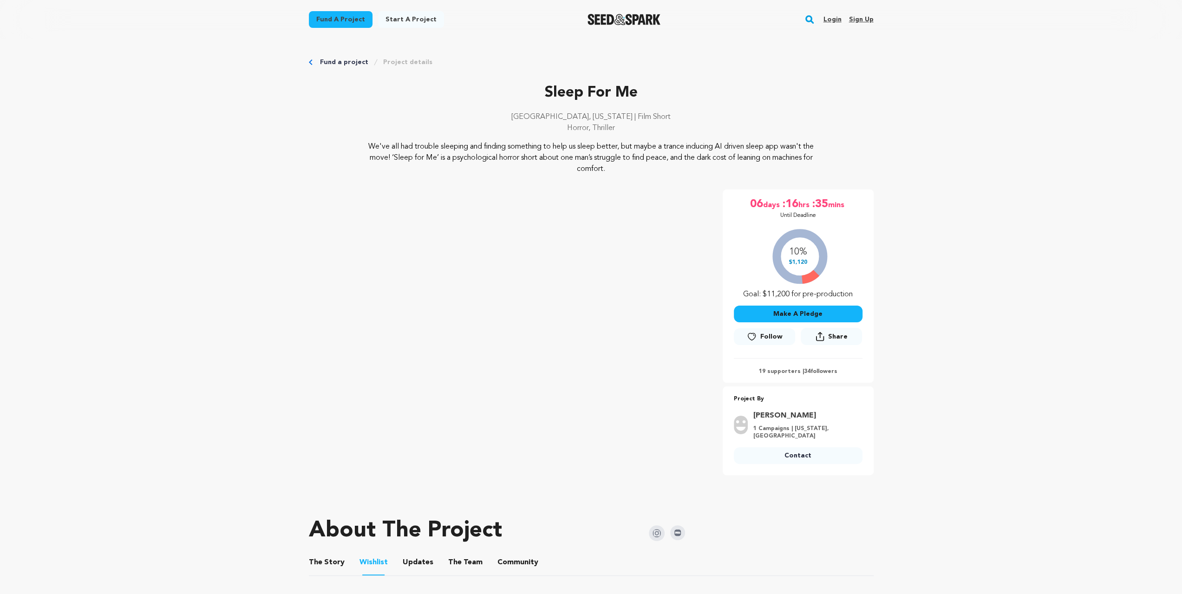
click at [454, 567] on button "The Team" at bounding box center [465, 564] width 22 height 22
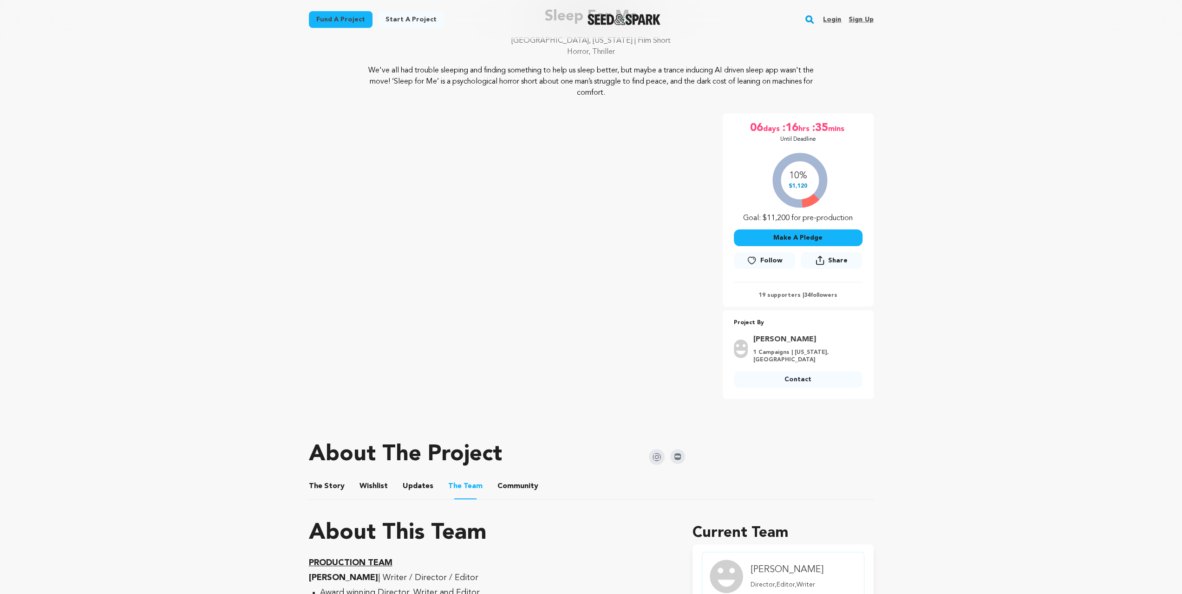
scroll to position [31, 0]
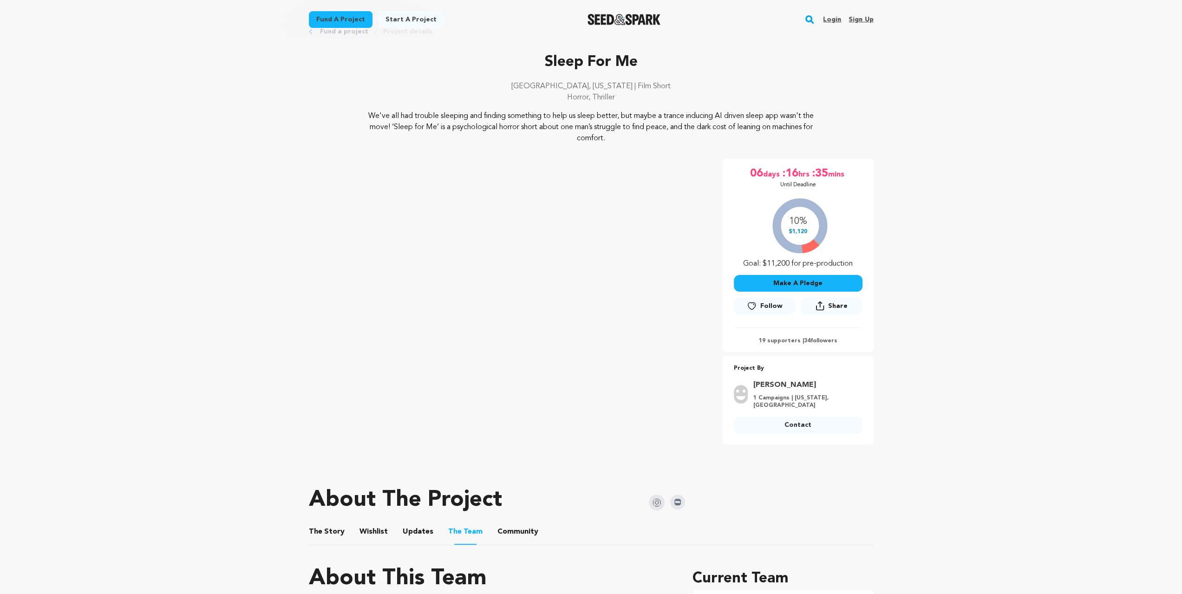
click at [333, 536] on button "The Story" at bounding box center [326, 534] width 22 height 22
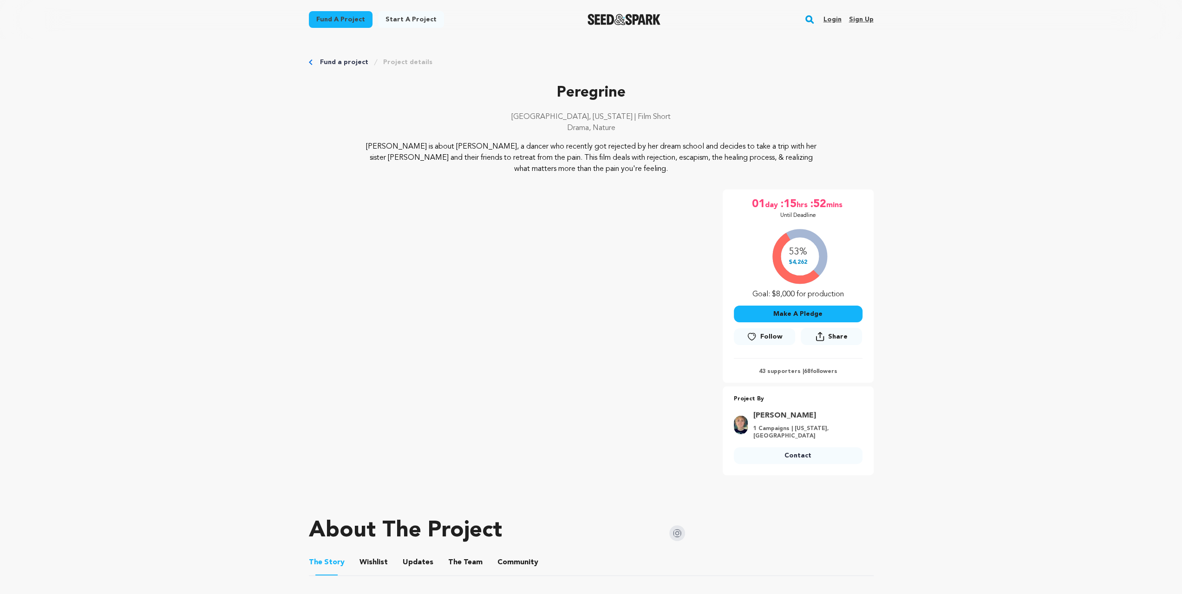
scroll to position [279, 0]
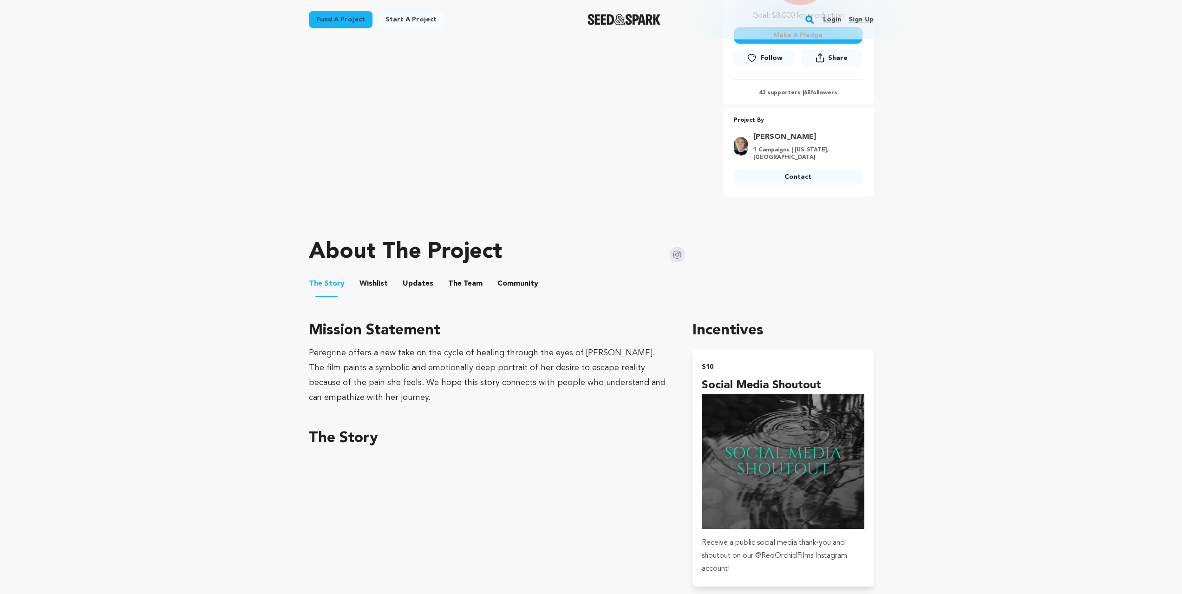
click at [372, 280] on button "Wishlist" at bounding box center [373, 286] width 22 height 22
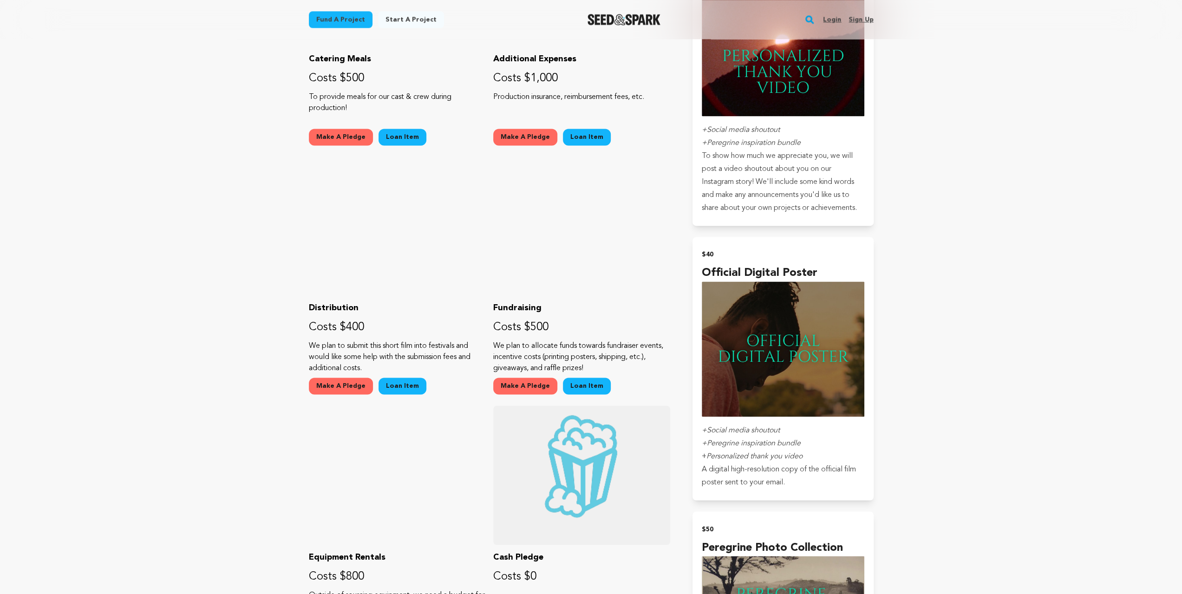
scroll to position [1394, 0]
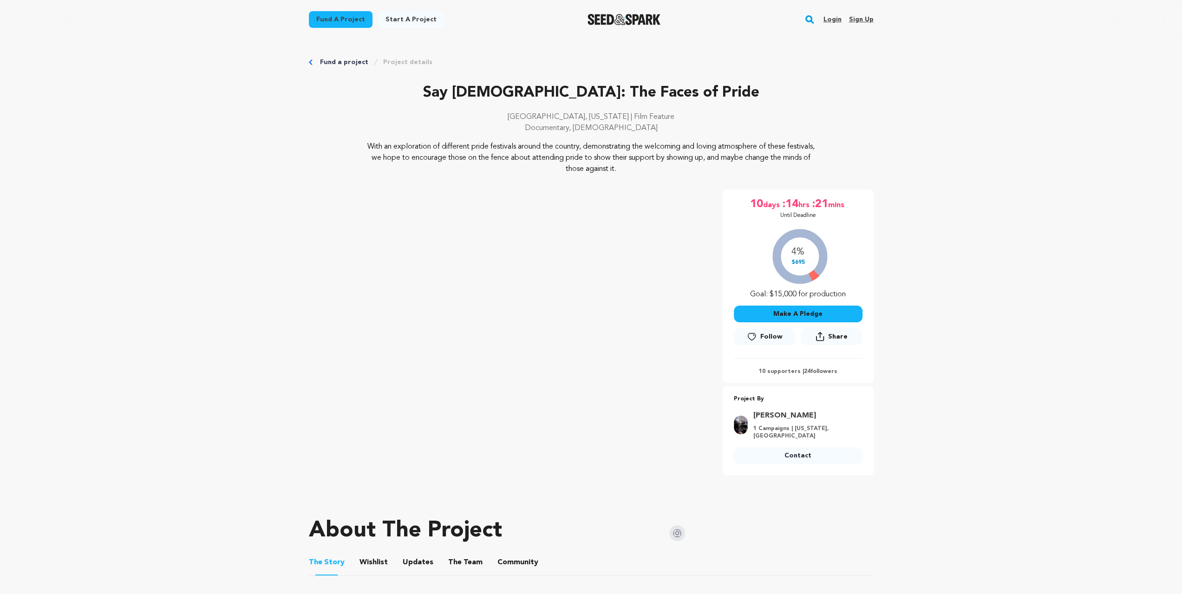
scroll to position [248, 0]
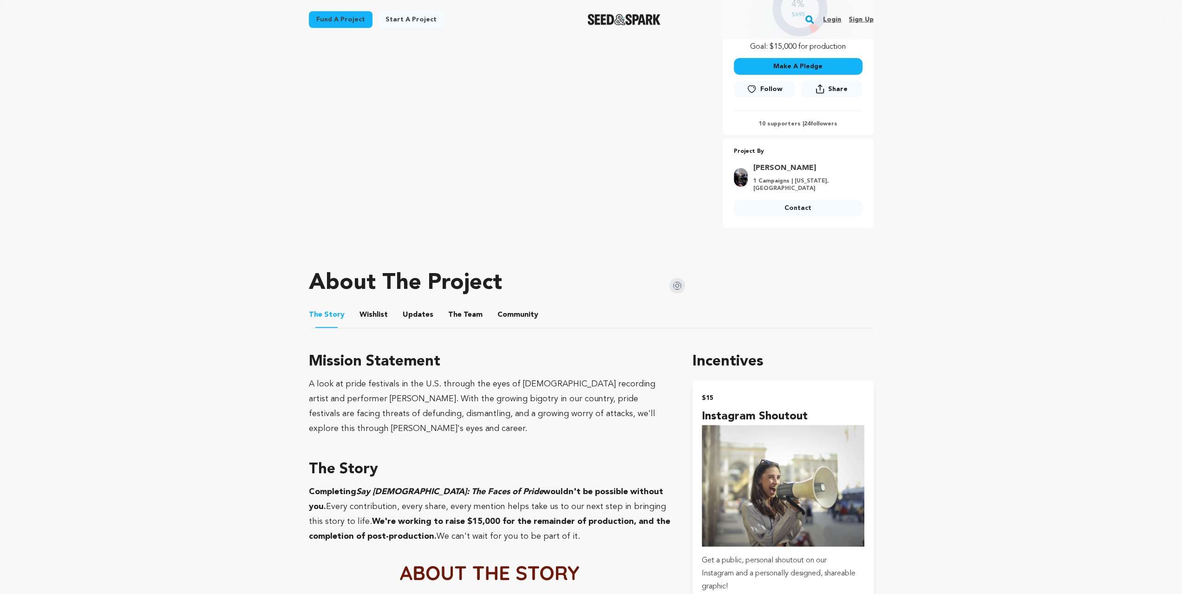
click at [376, 313] on button "Wishlist" at bounding box center [373, 317] width 22 height 22
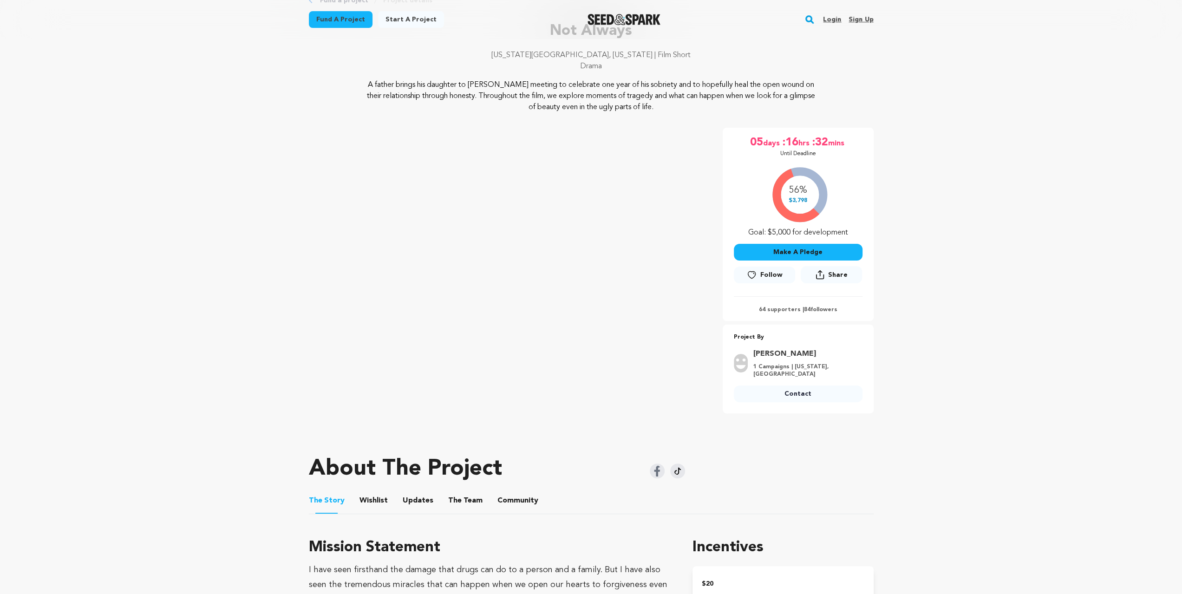
click at [369, 503] on button "Wishlist" at bounding box center [373, 502] width 22 height 22
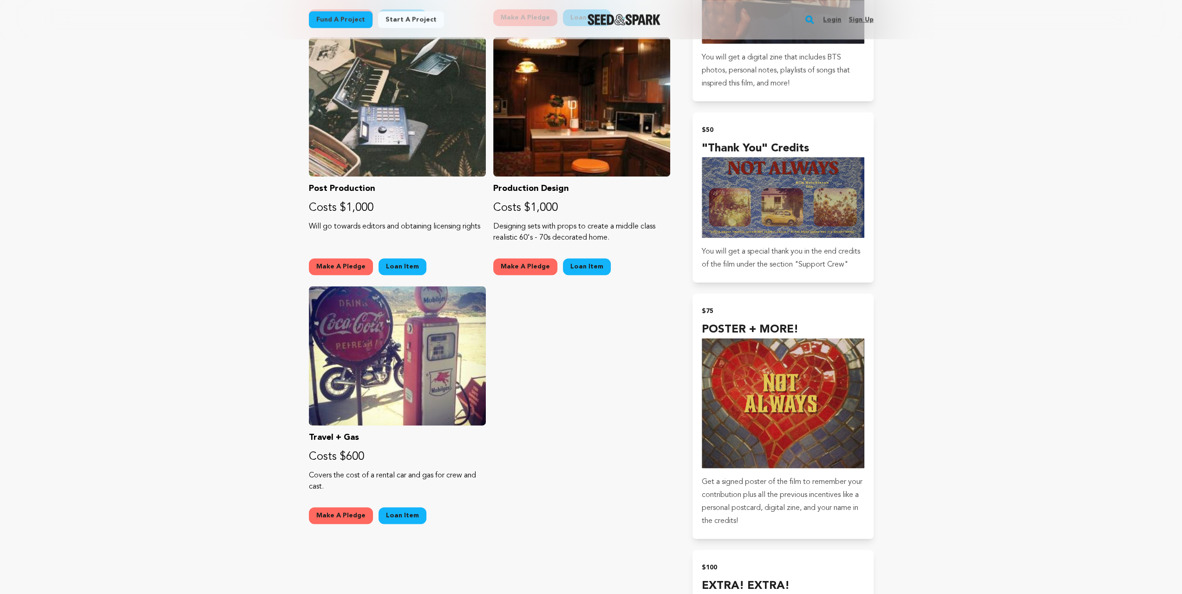
scroll to position [1146, 0]
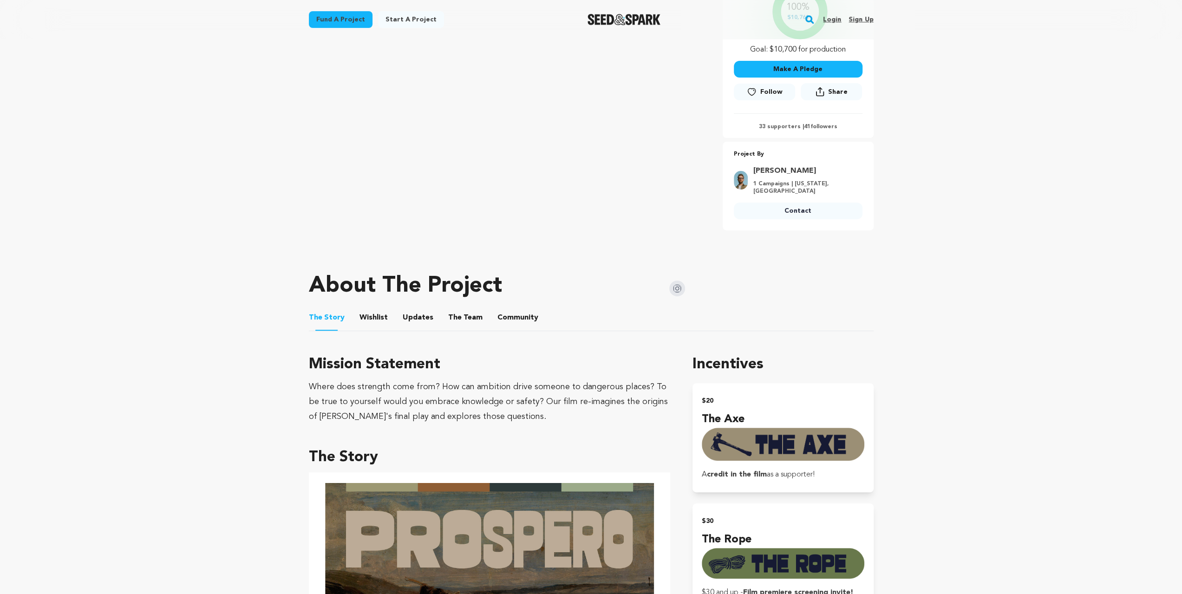
scroll to position [248, 0]
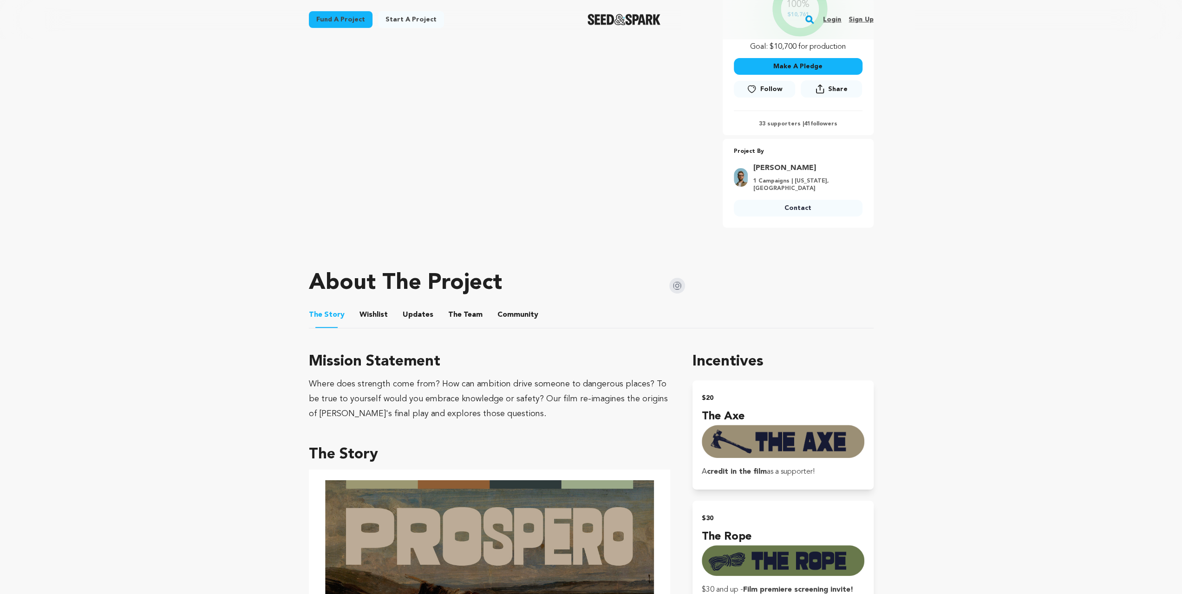
click at [367, 311] on button "Wishlist" at bounding box center [373, 317] width 22 height 22
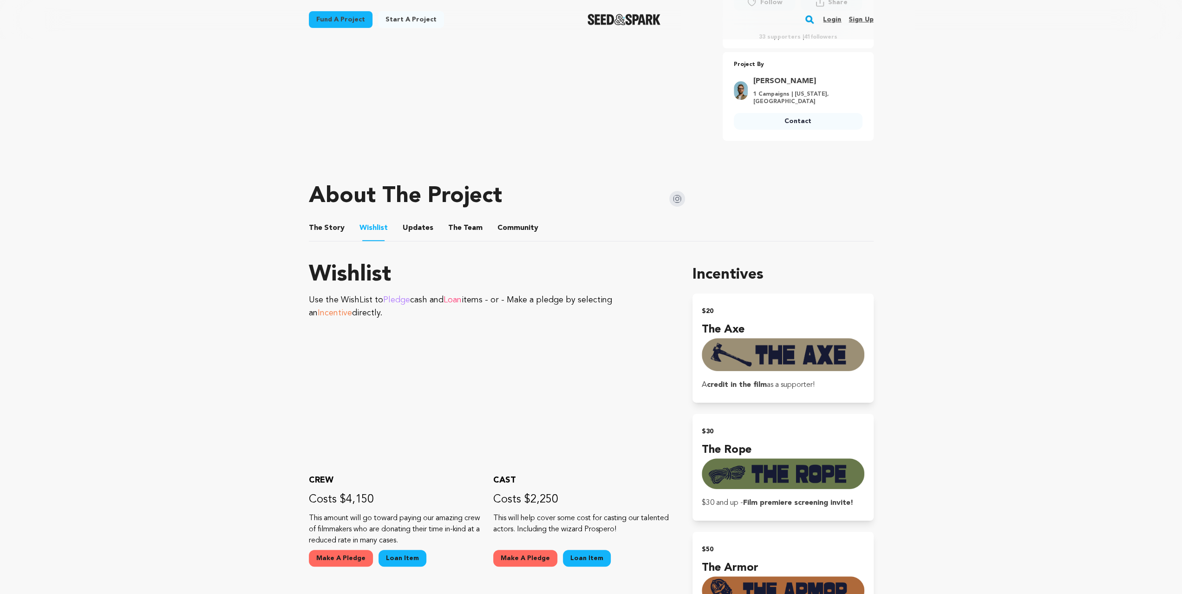
scroll to position [279, 0]
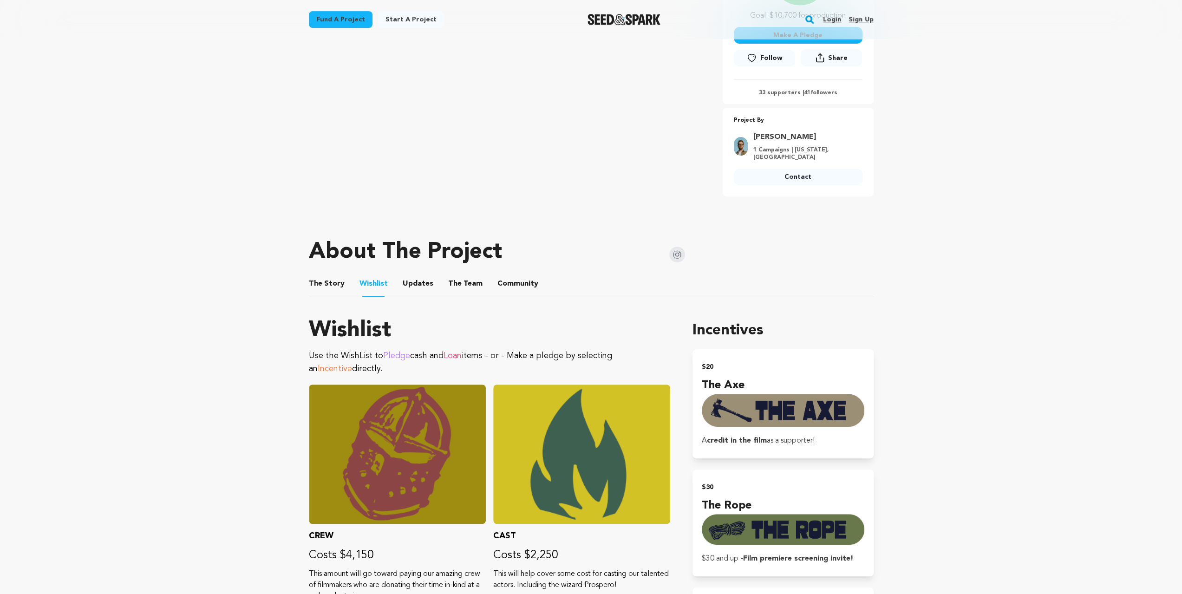
click at [454, 293] on button "The Team" at bounding box center [465, 286] width 22 height 22
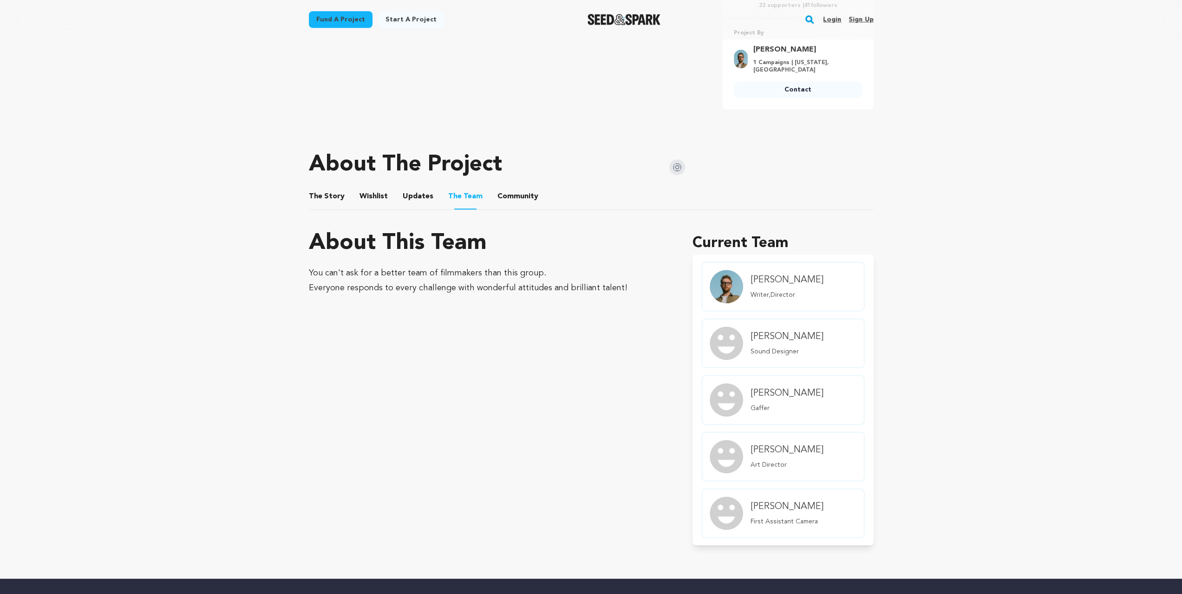
scroll to position [402, 0]
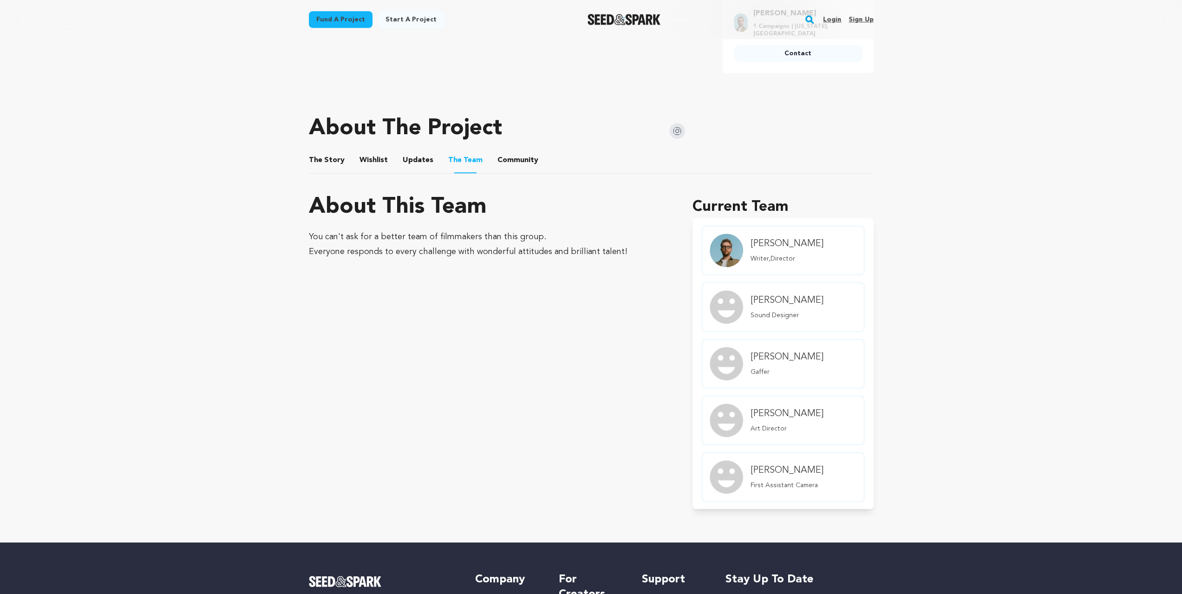
click at [417, 158] on button "Updates" at bounding box center [418, 162] width 22 height 22
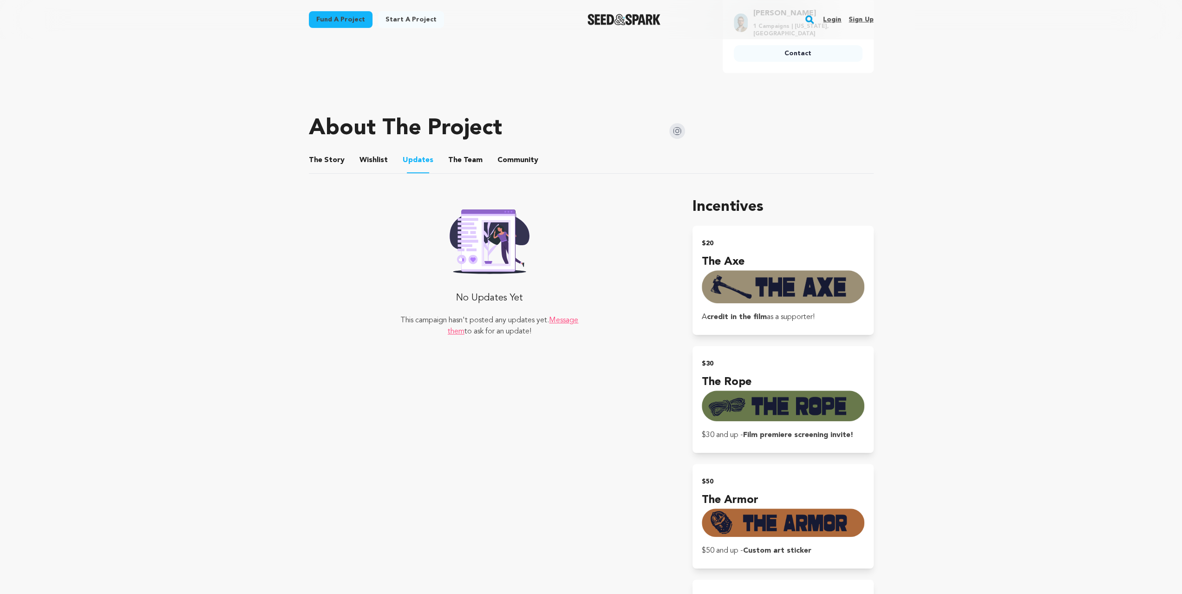
click at [373, 159] on button "Wishlist" at bounding box center [373, 162] width 22 height 22
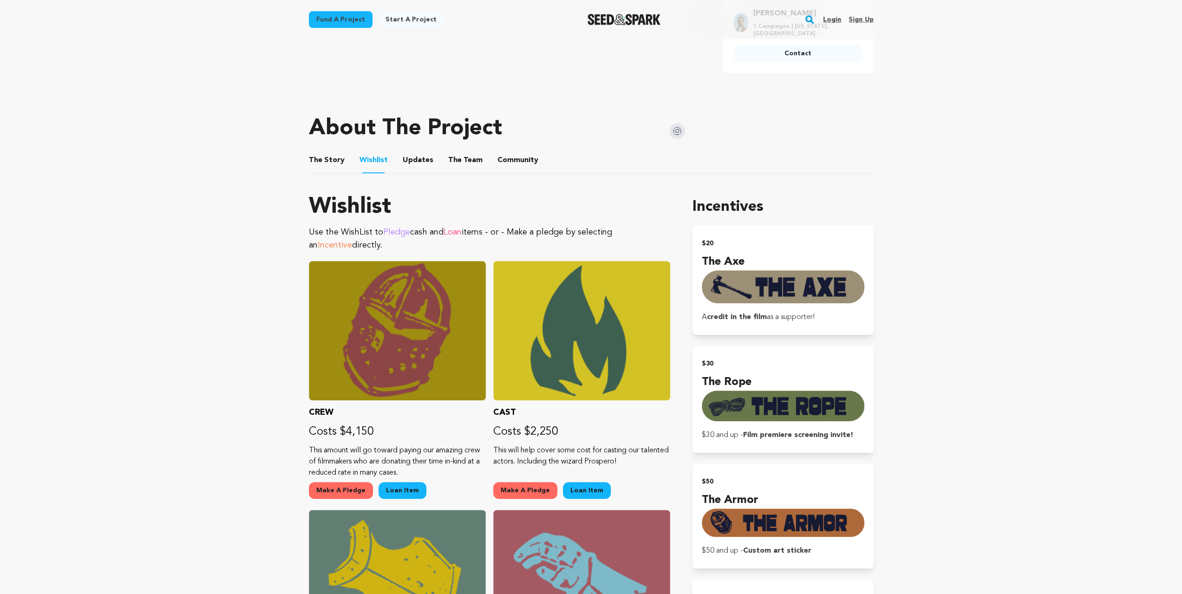
click at [334, 156] on button "The Story" at bounding box center [326, 162] width 22 height 22
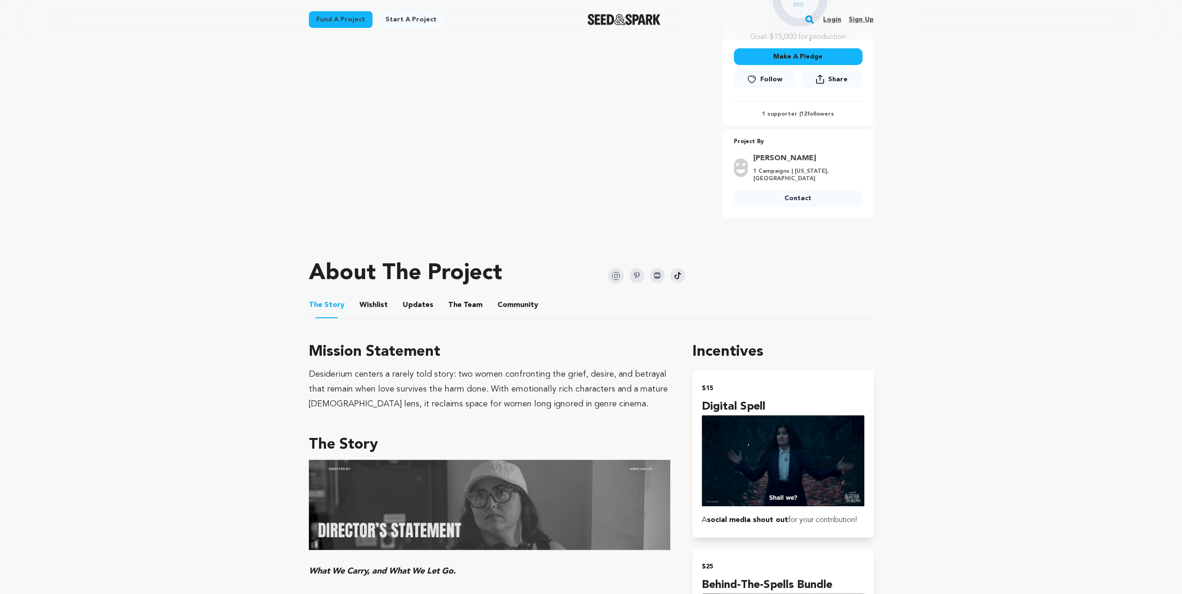
scroll to position [279, 0]
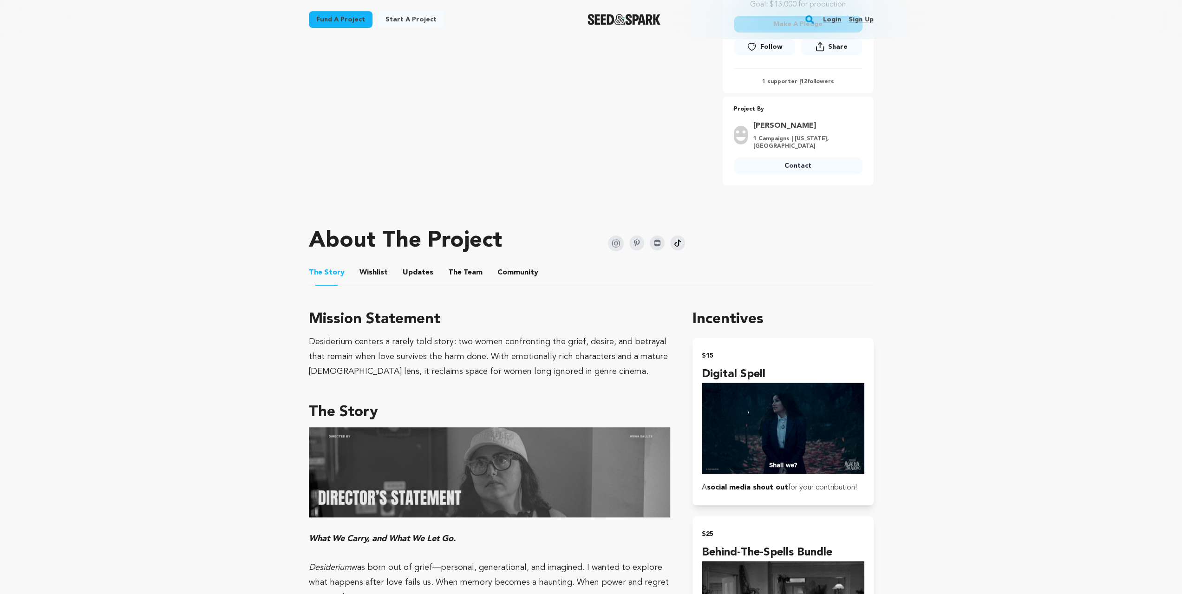
click at [367, 277] on button "Wishlist" at bounding box center [373, 274] width 22 height 22
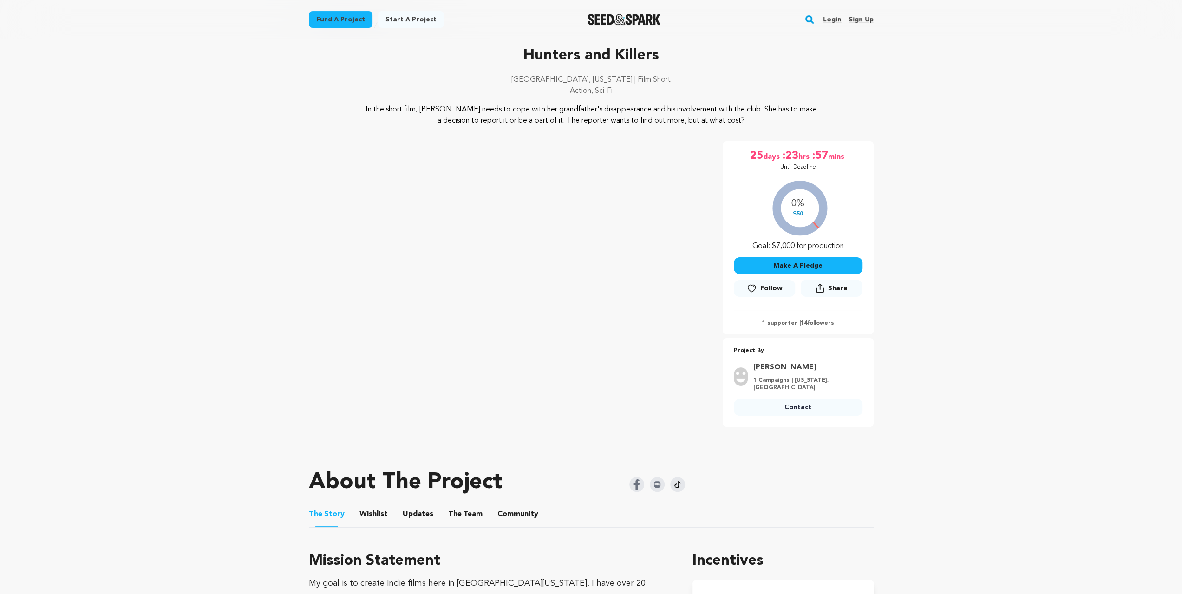
scroll to position [93, 0]
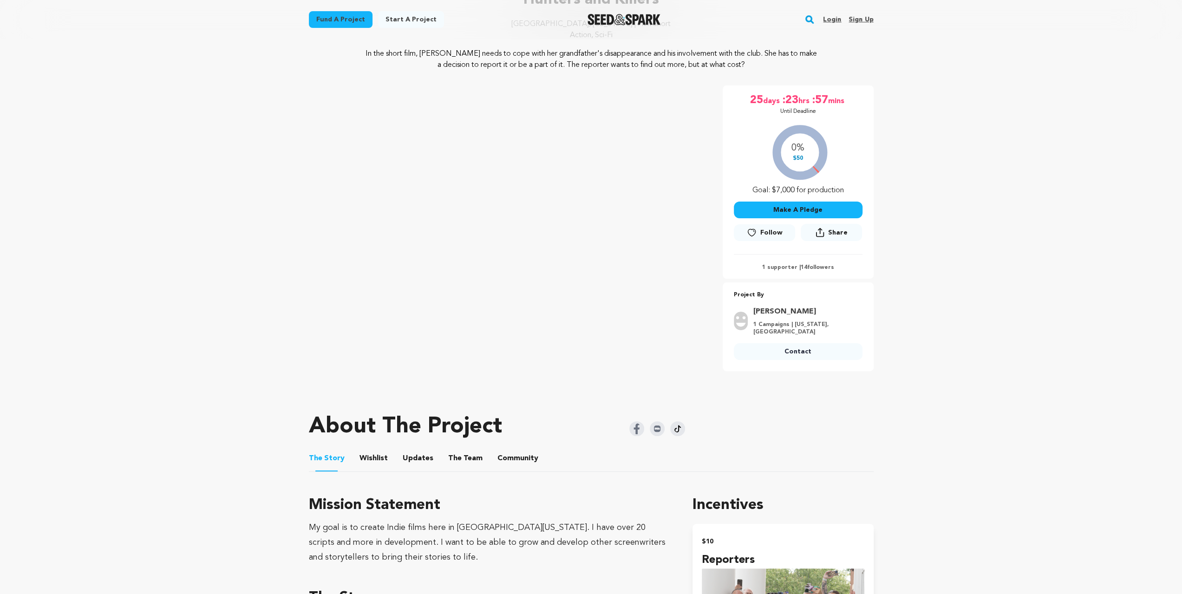
click at [389, 451] on ul "The Story The Story Wishlist Wishlist Updates Updates The Team The Team Communi…" at bounding box center [591, 458] width 565 height 26
click at [383, 453] on span "Wishlist" at bounding box center [374, 458] width 28 height 11
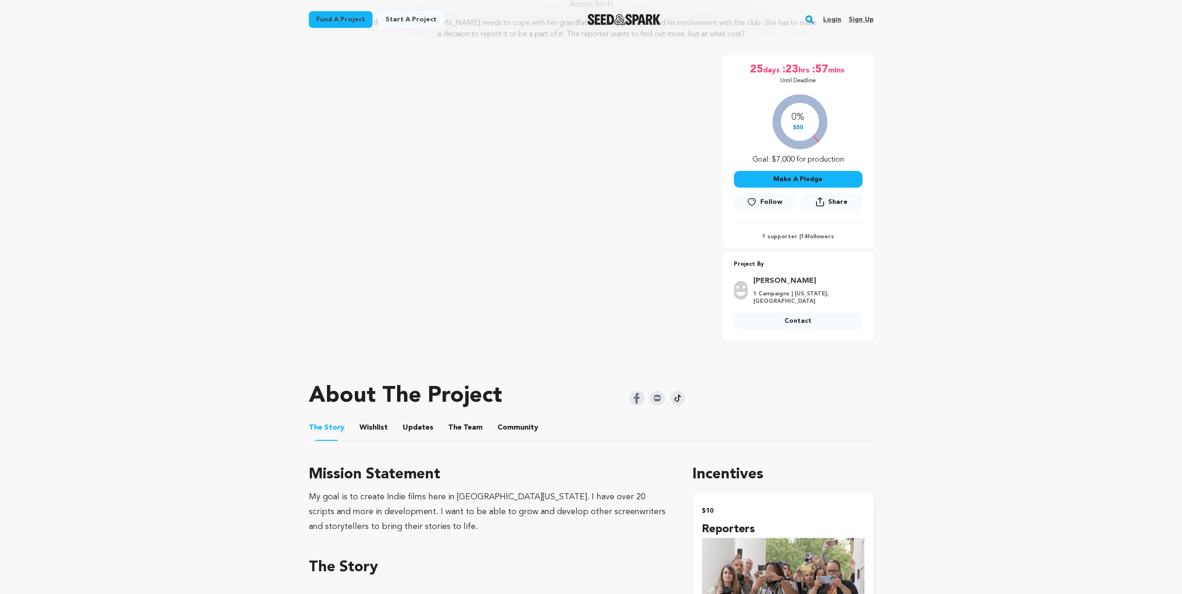
click at [381, 424] on button "Wishlist" at bounding box center [373, 430] width 22 height 22
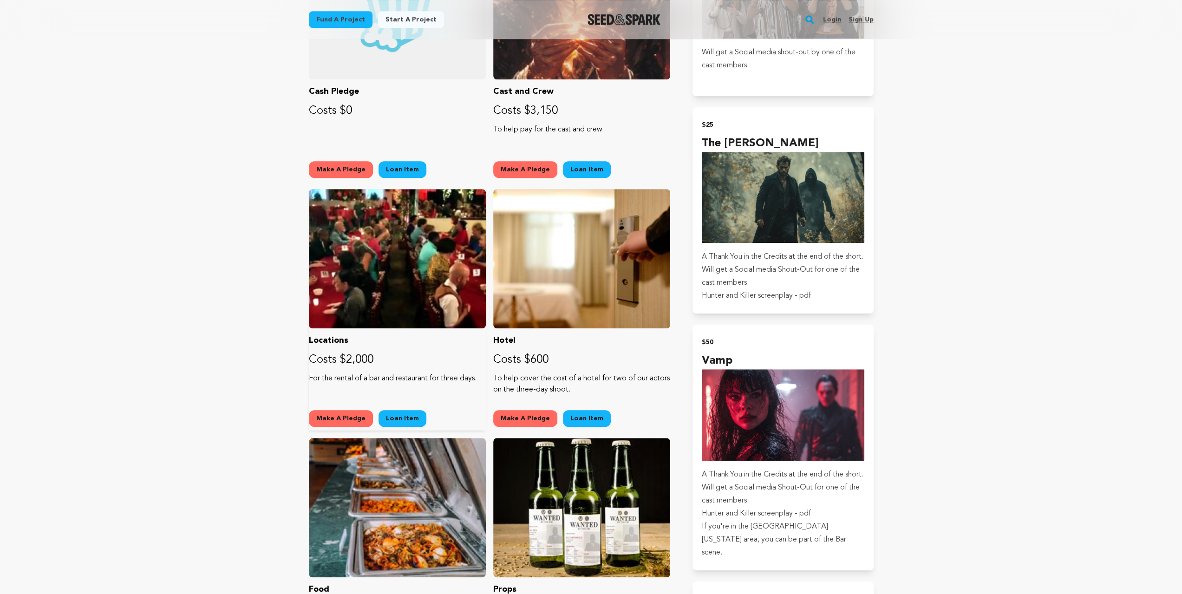
scroll to position [960, 0]
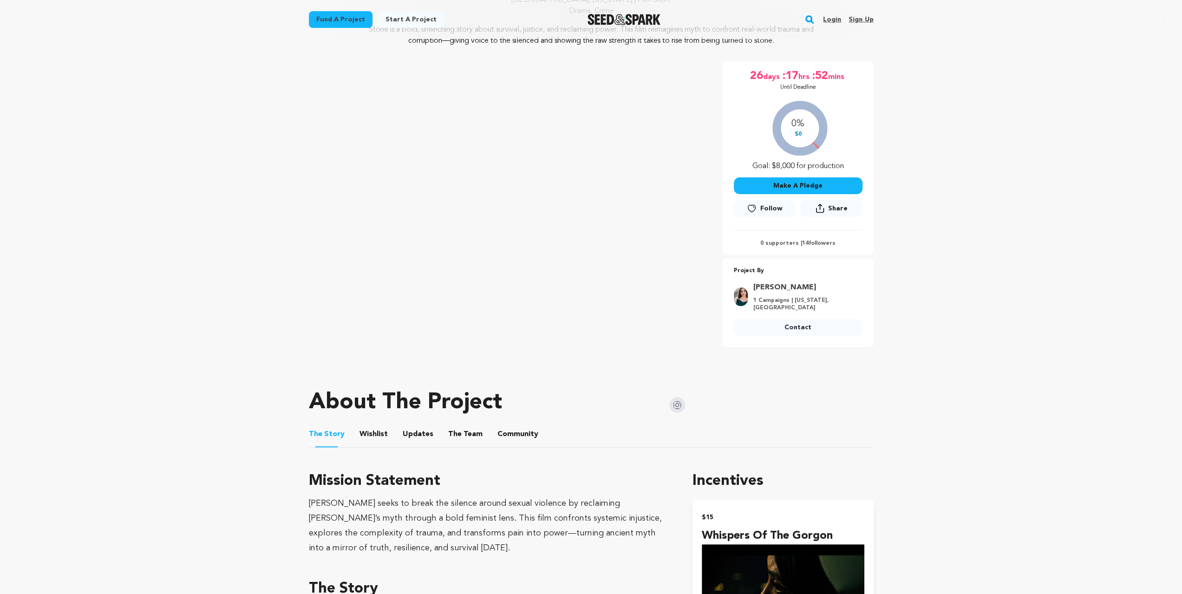
scroll to position [340, 0]
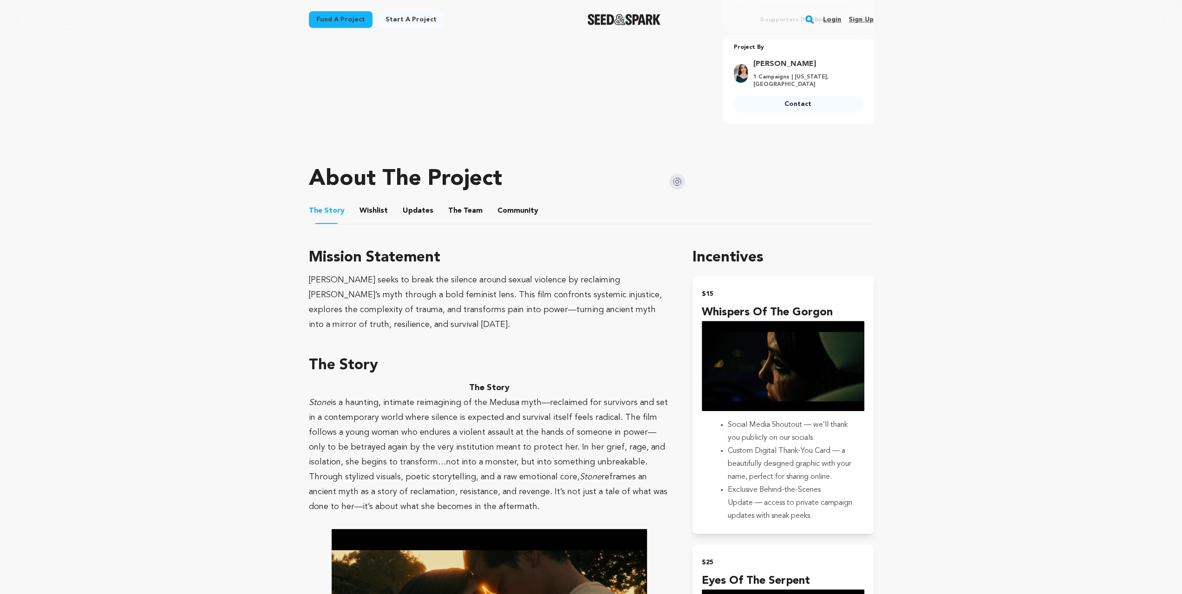
click at [362, 212] on button "Wishlist" at bounding box center [373, 213] width 22 height 22
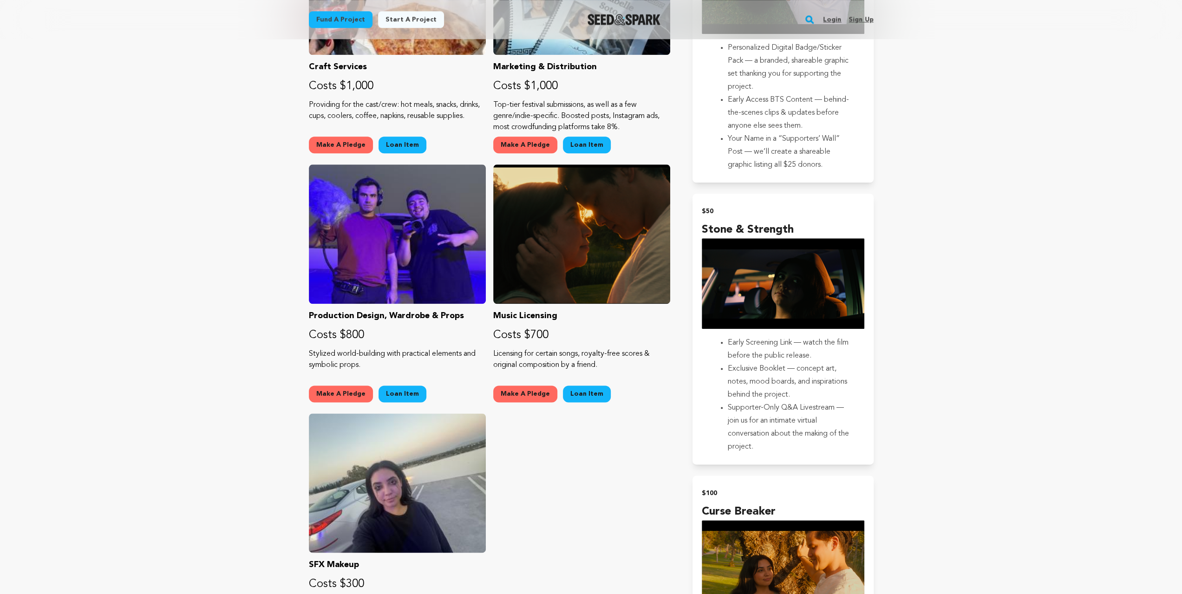
scroll to position [991, 0]
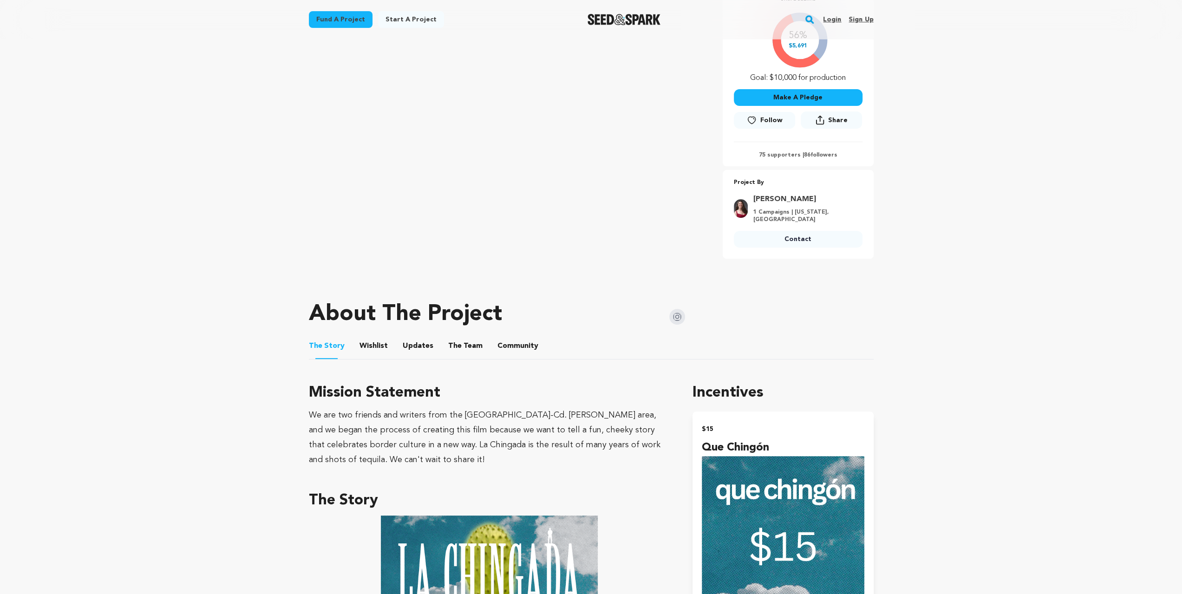
scroll to position [248, 0]
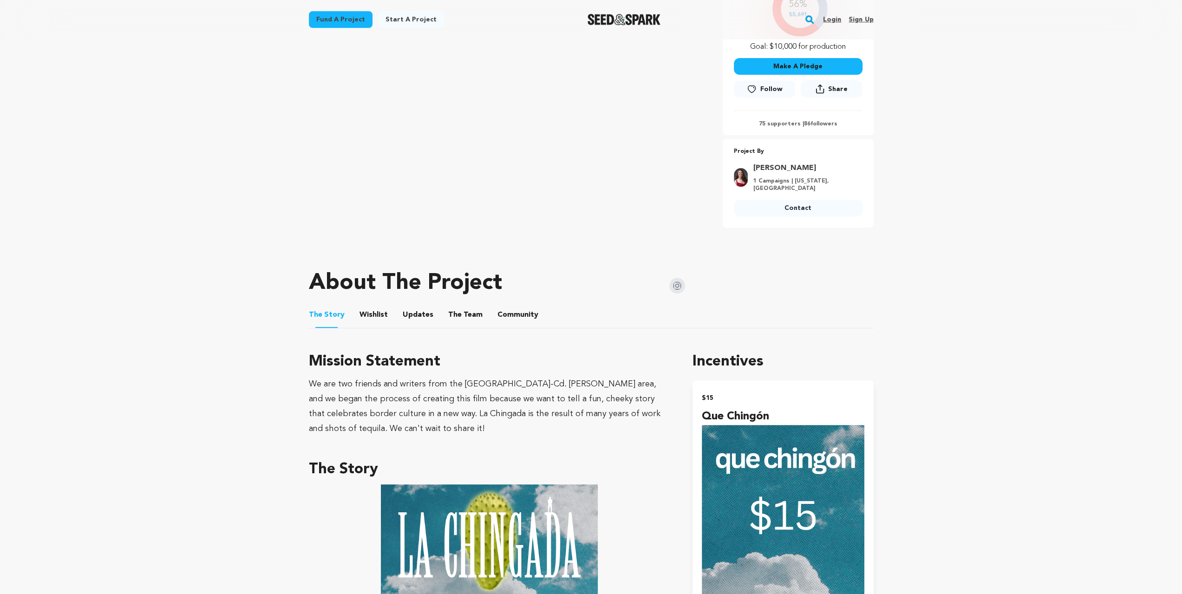
click at [454, 306] on button "The Team" at bounding box center [465, 317] width 22 height 22
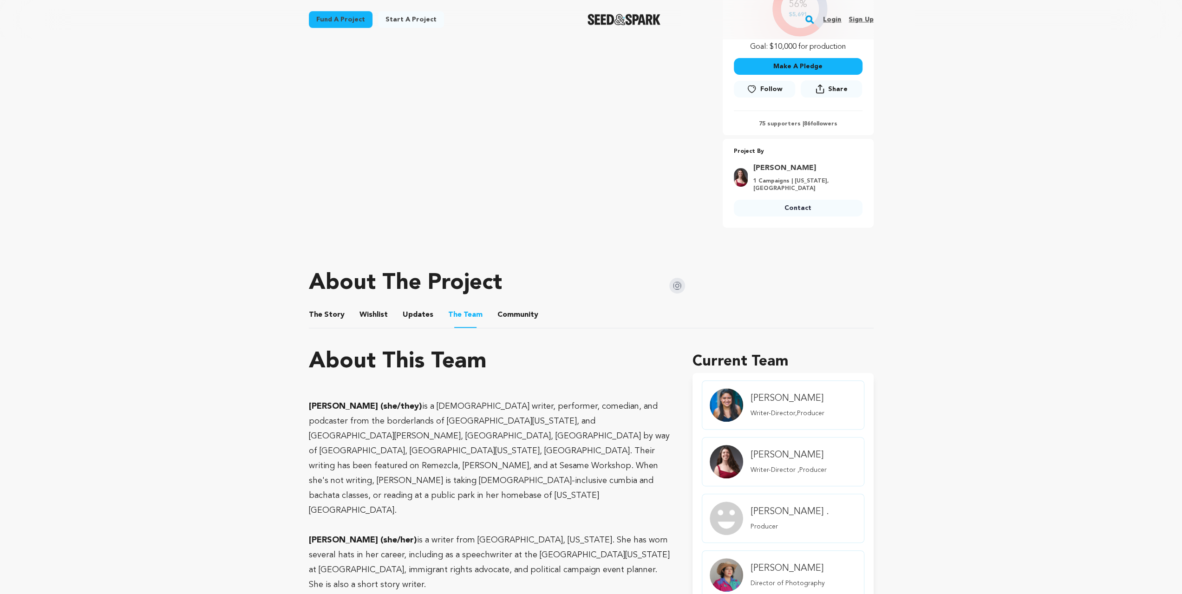
click at [368, 306] on button "Wishlist" at bounding box center [373, 317] width 22 height 22
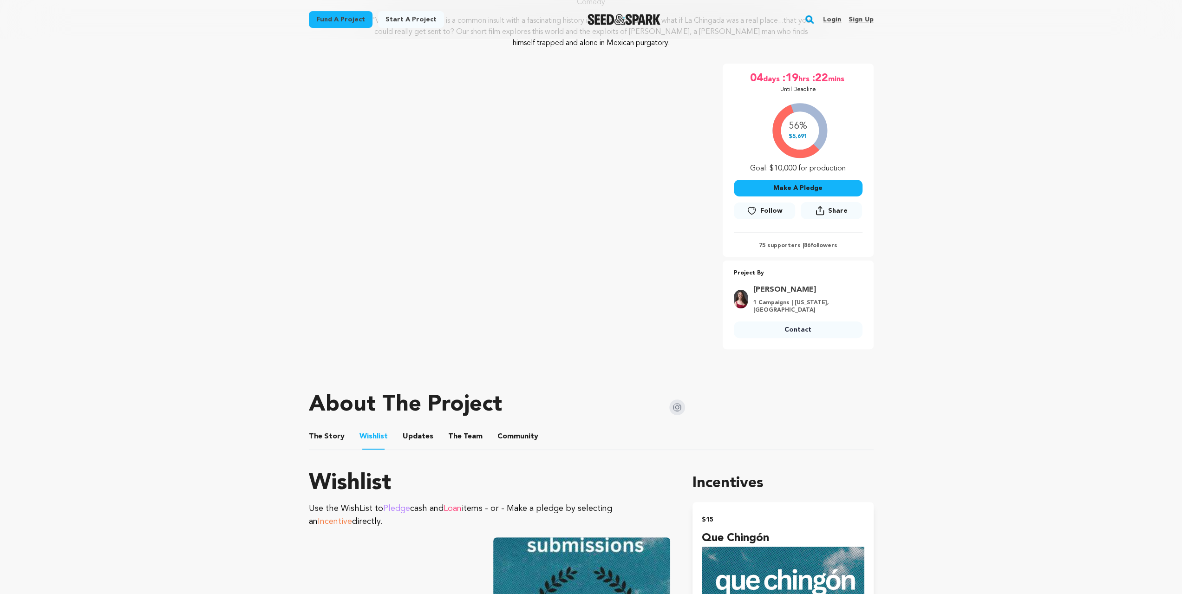
scroll to position [279, 0]
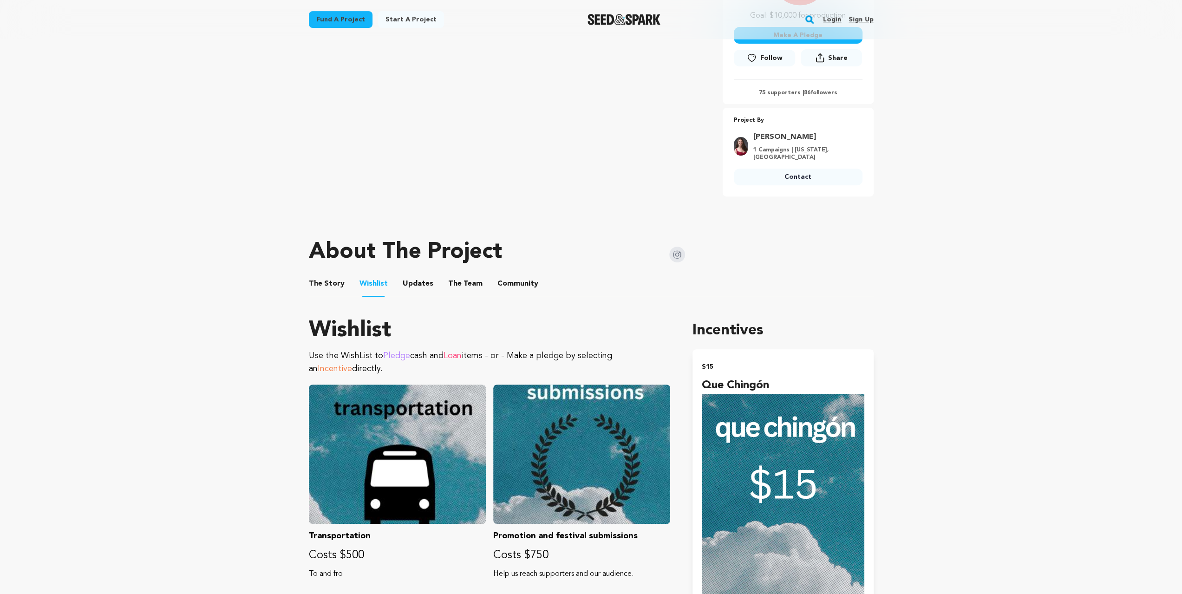
click at [477, 272] on ul "The Story The Story Wishlist Wishlist Updates Updates The Team The Team Communi…" at bounding box center [591, 284] width 565 height 26
click at [471, 278] on span "The Team" at bounding box center [465, 283] width 34 height 11
click at [467, 275] on button "The Team" at bounding box center [465, 286] width 22 height 22
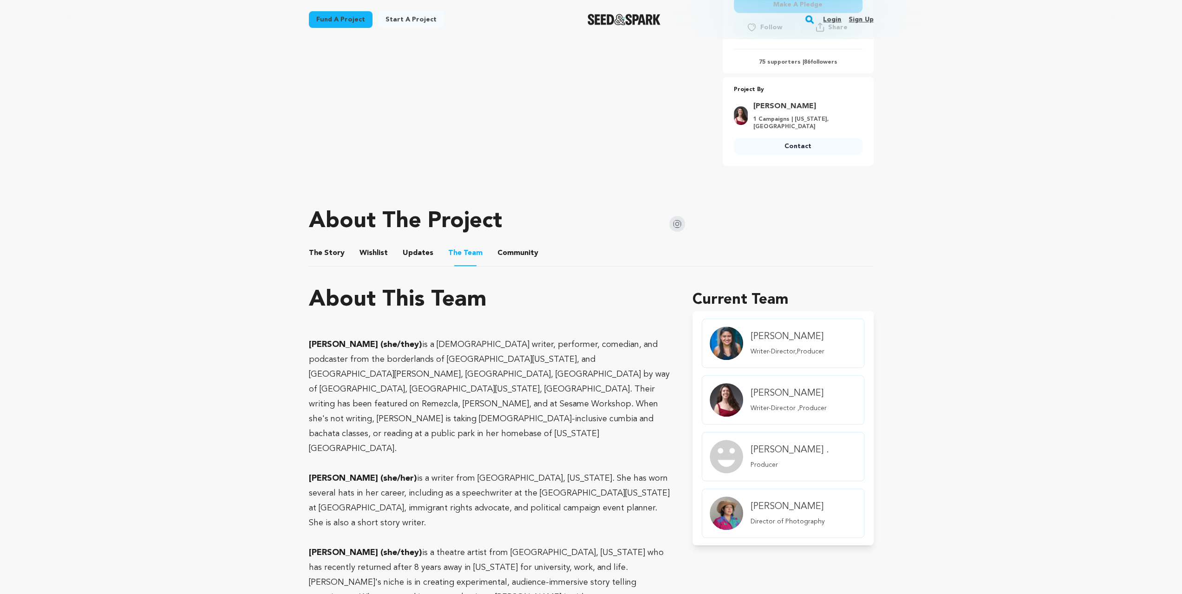
scroll to position [186, 0]
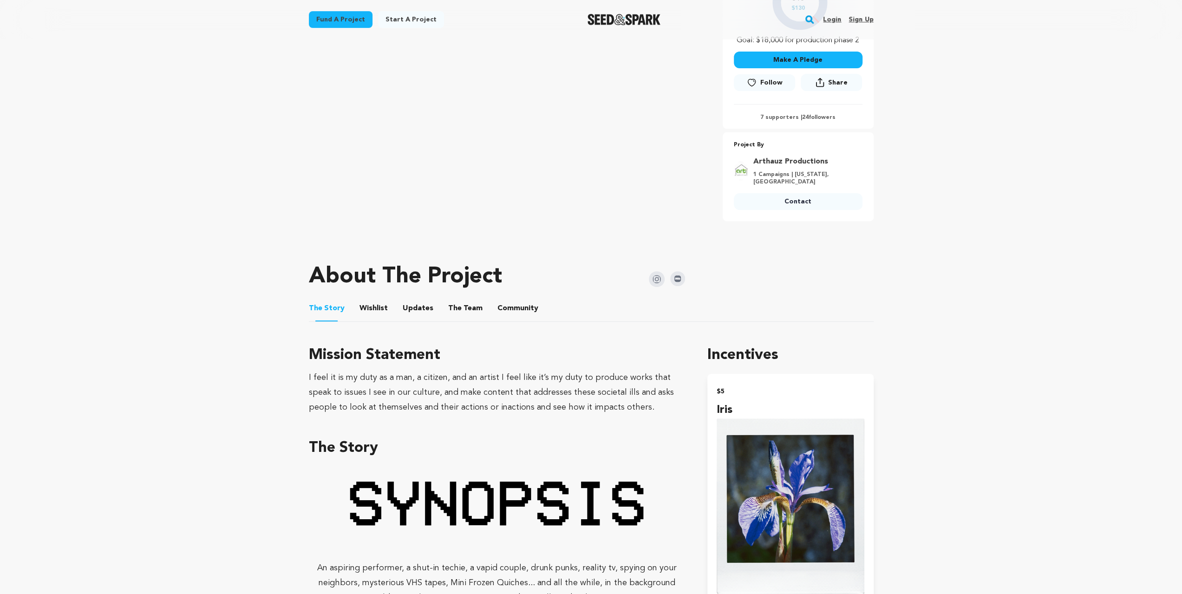
scroll to position [279, 0]
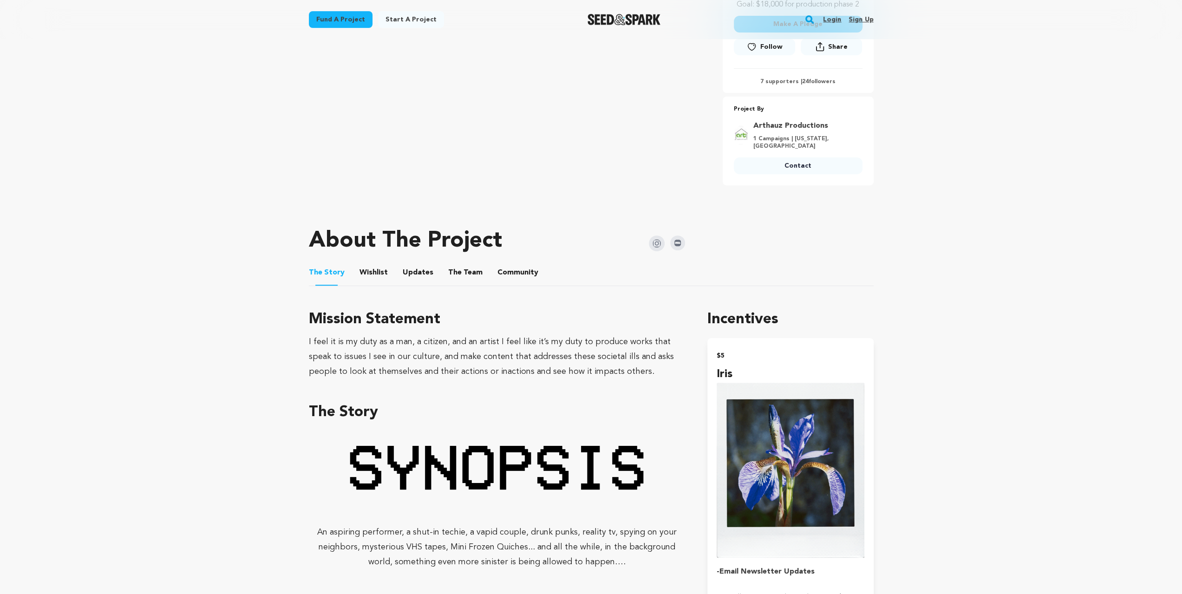
click at [370, 275] on button "Wishlist" at bounding box center [373, 274] width 22 height 22
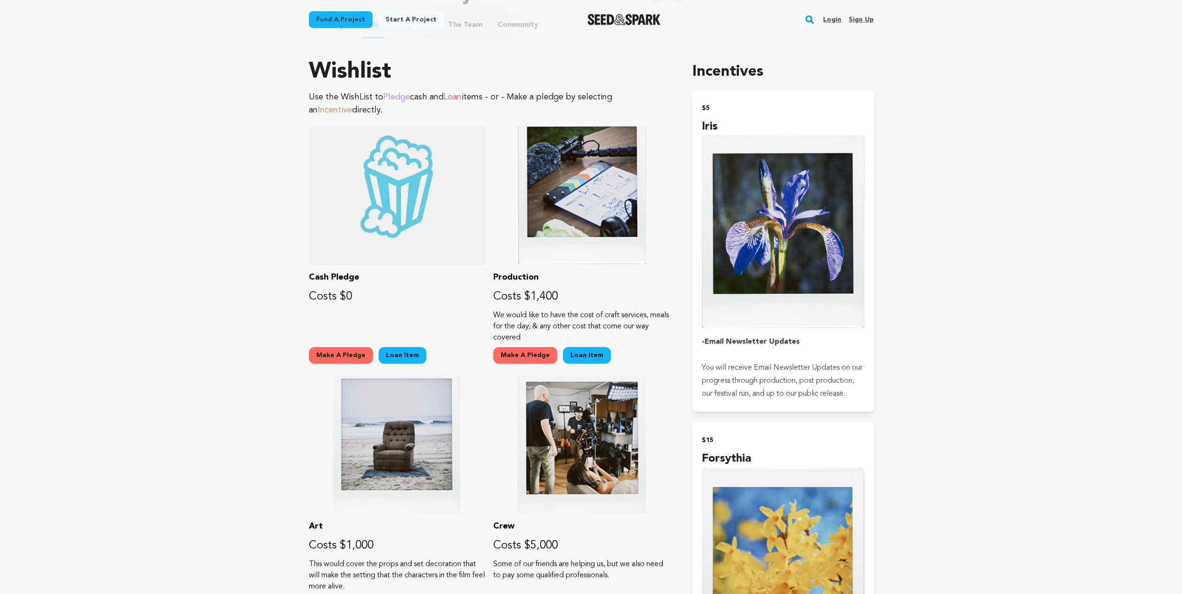
scroll to position [309, 0]
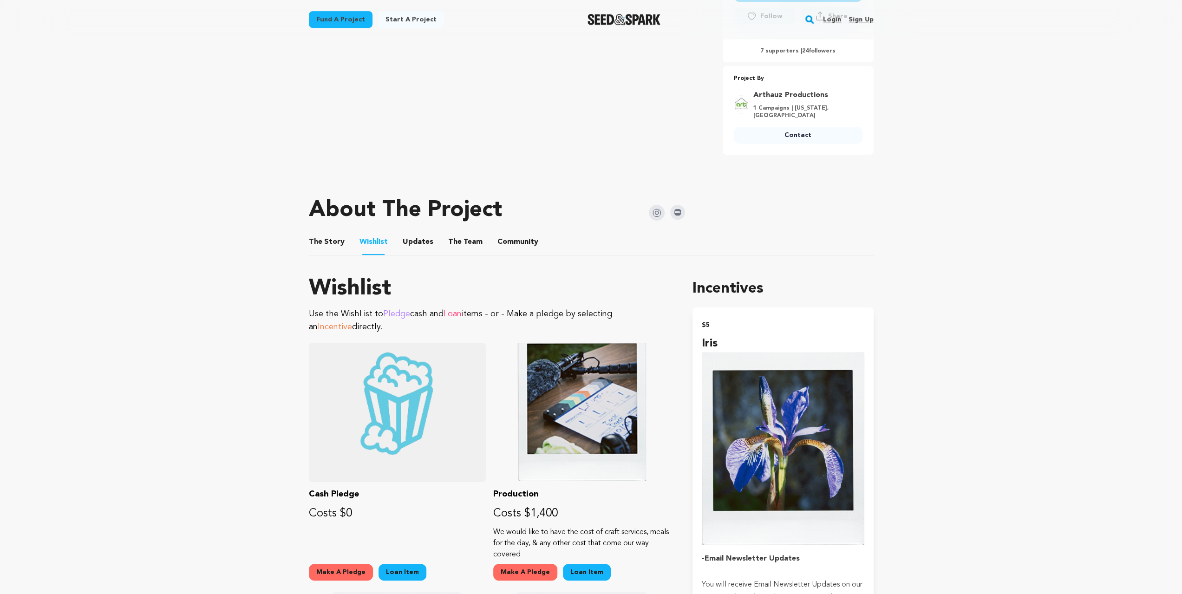
click at [454, 243] on button "The Team" at bounding box center [465, 244] width 22 height 22
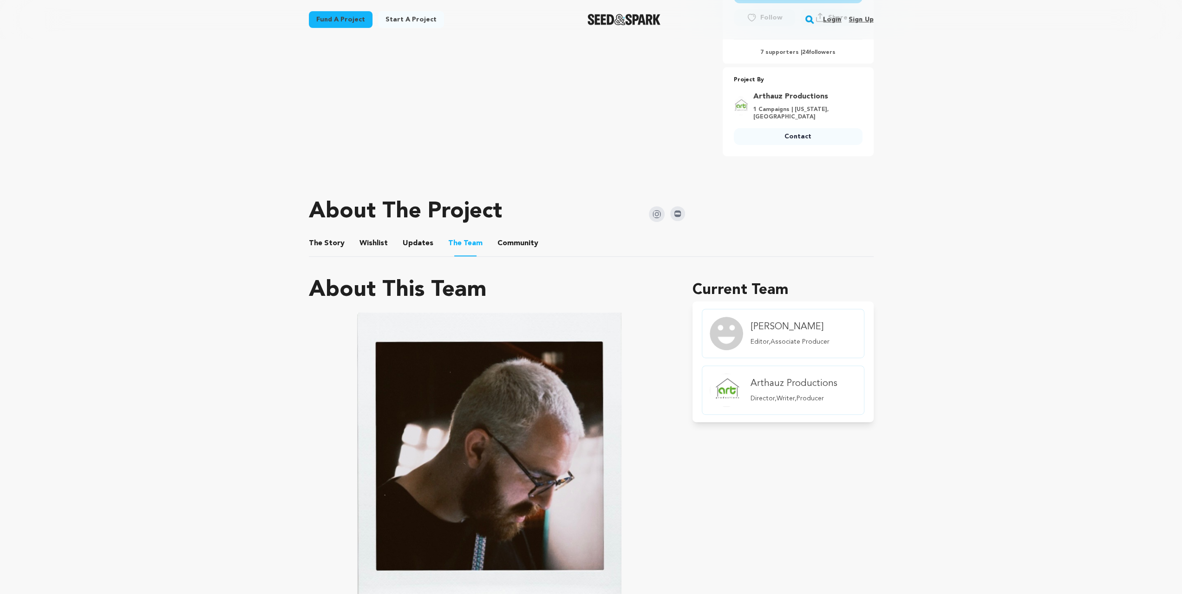
scroll to position [309, 0]
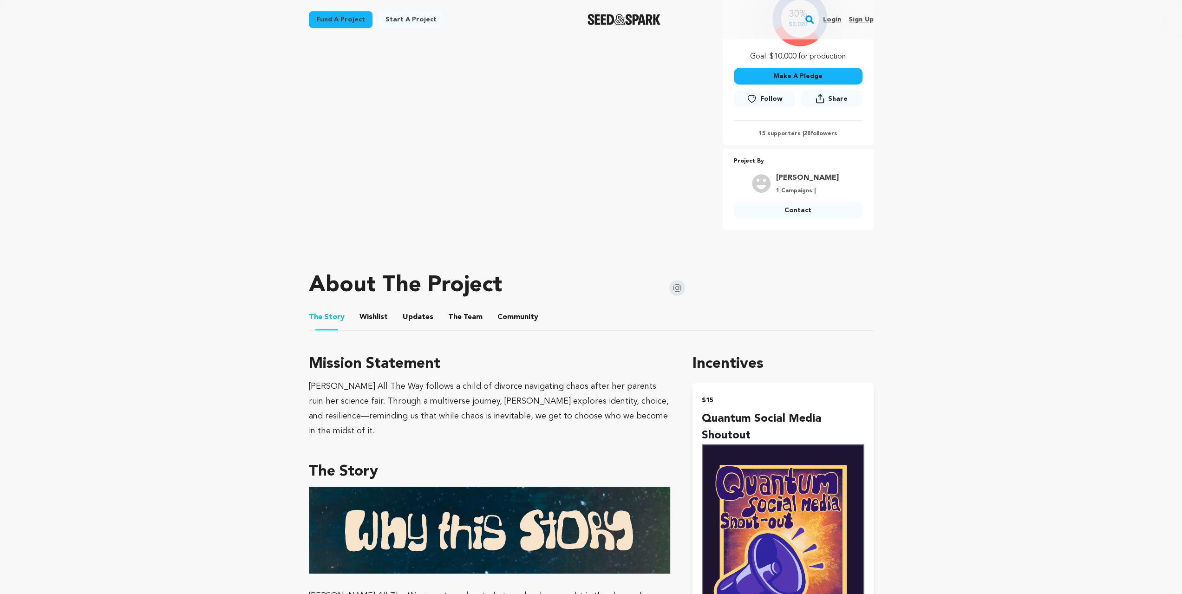
scroll to position [279, 0]
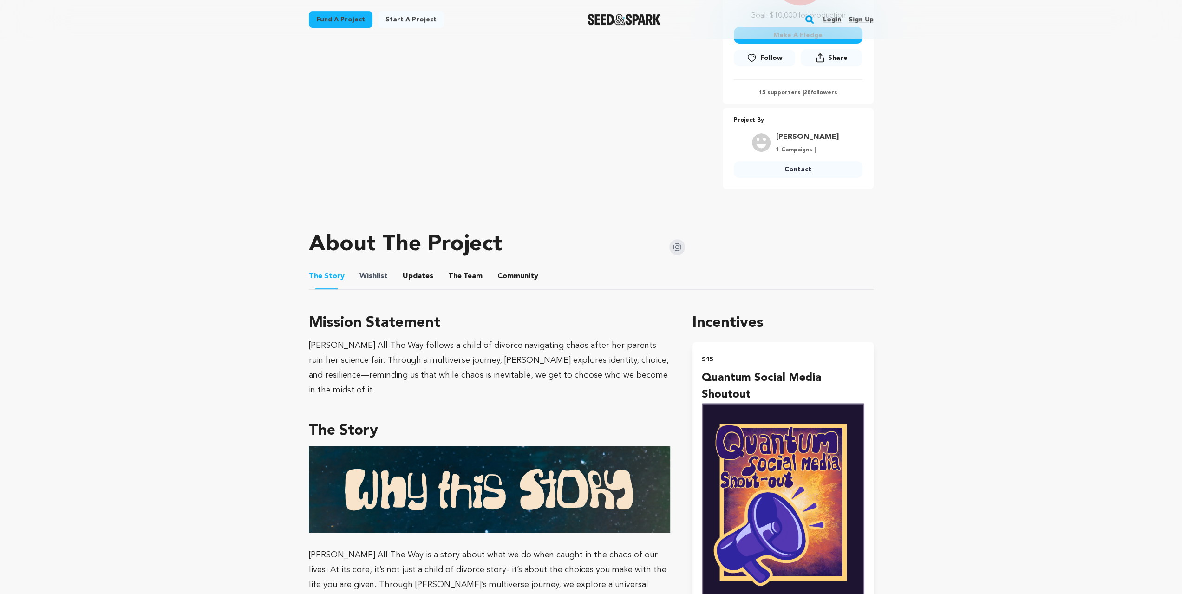
click at [360, 280] on span "Wishlist" at bounding box center [374, 276] width 28 height 11
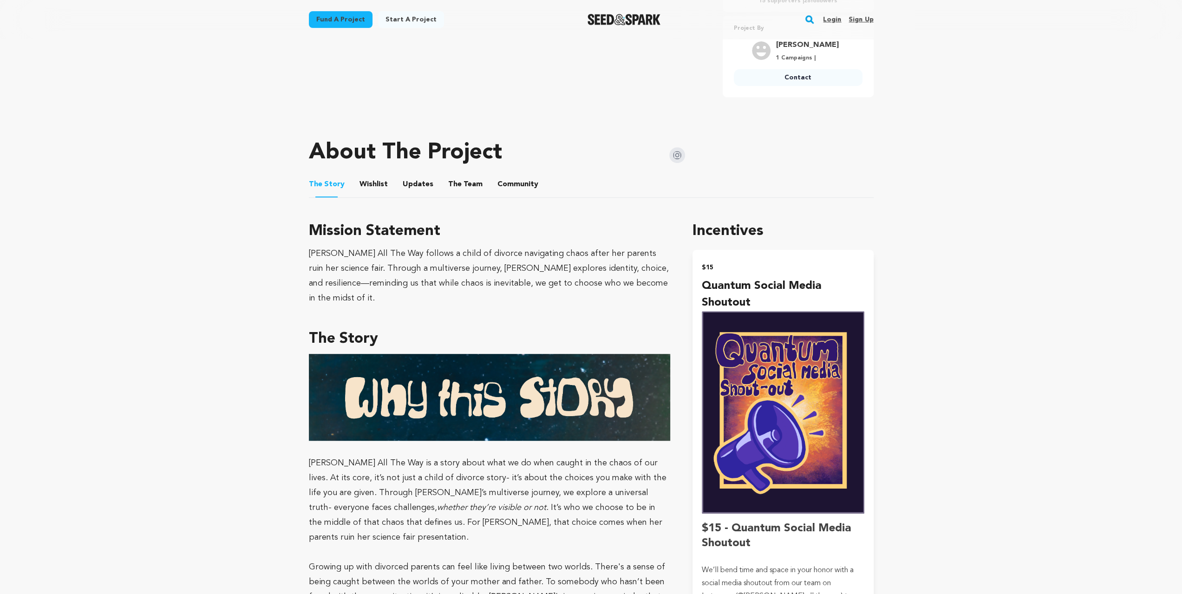
scroll to position [340, 0]
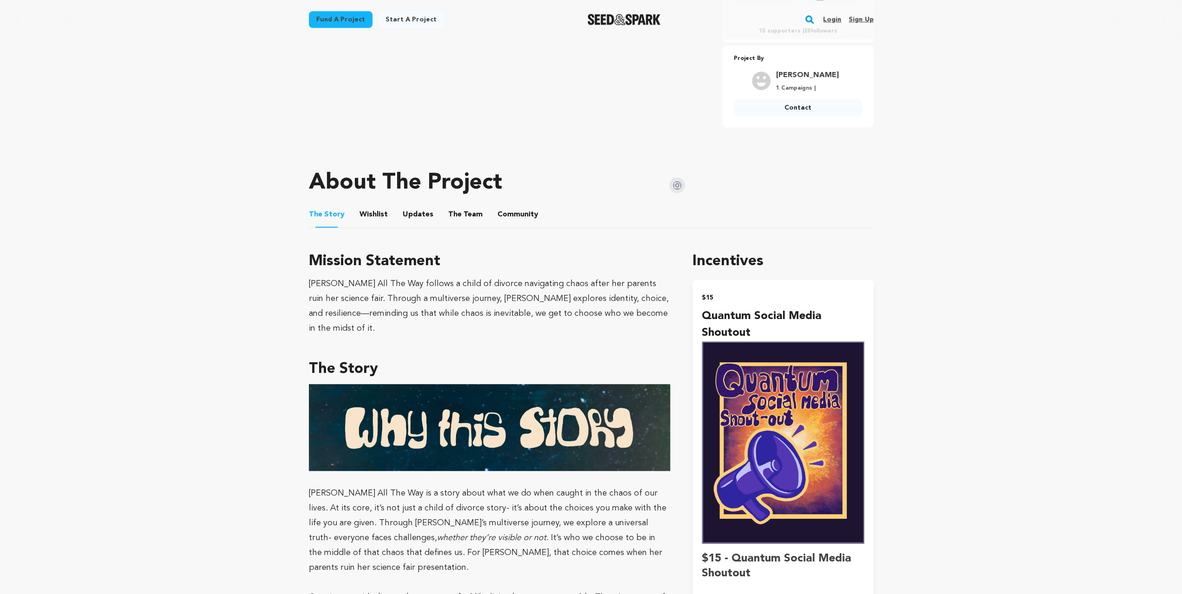
click at [375, 223] on button "Wishlist" at bounding box center [373, 216] width 22 height 22
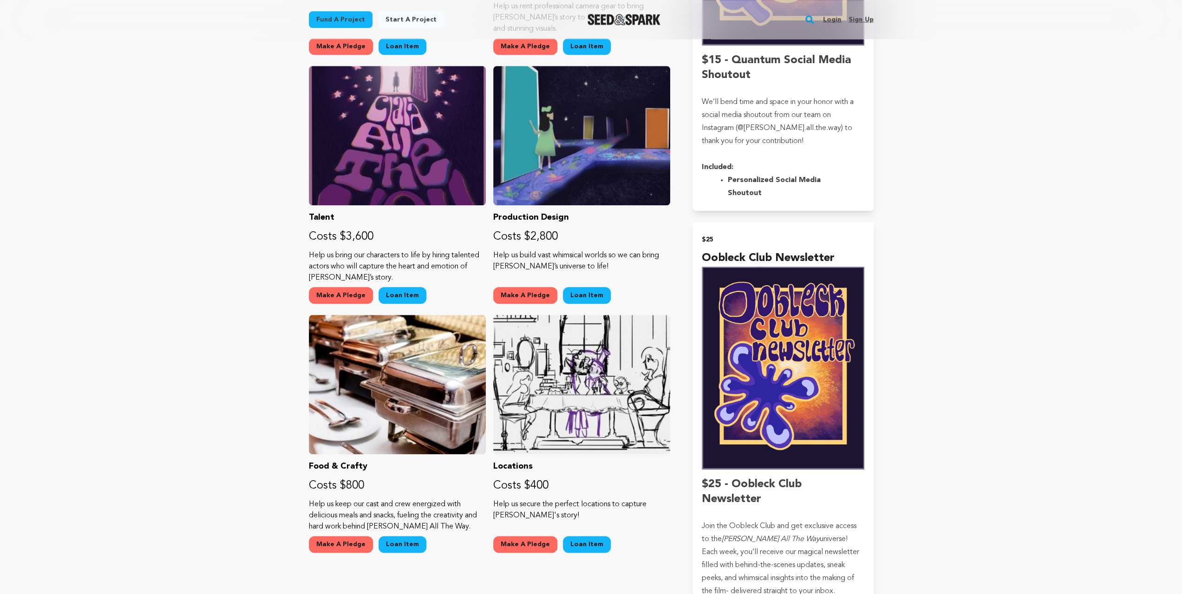
scroll to position [867, 0]
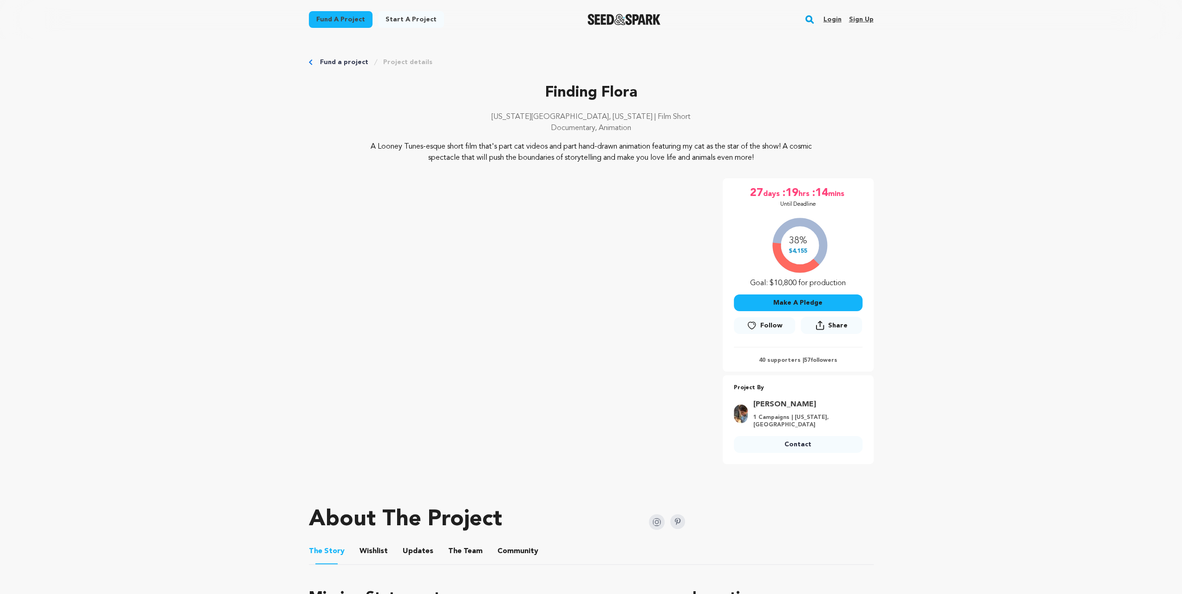
click at [369, 546] on button "Wishlist" at bounding box center [373, 553] width 22 height 22
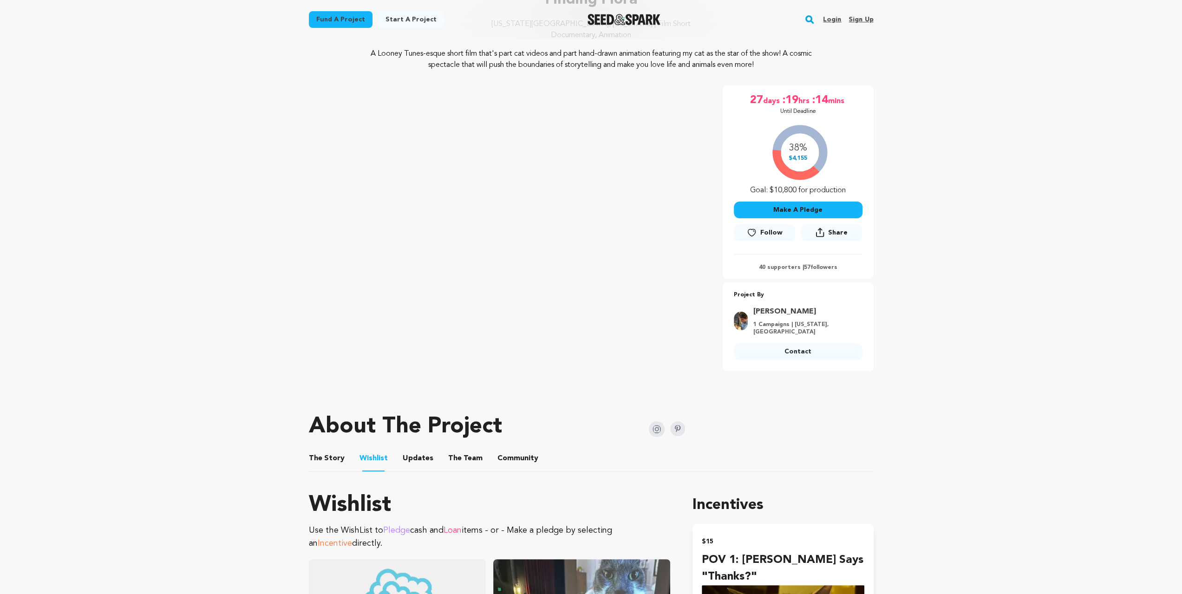
click at [471, 456] on button "The Team" at bounding box center [465, 460] width 22 height 22
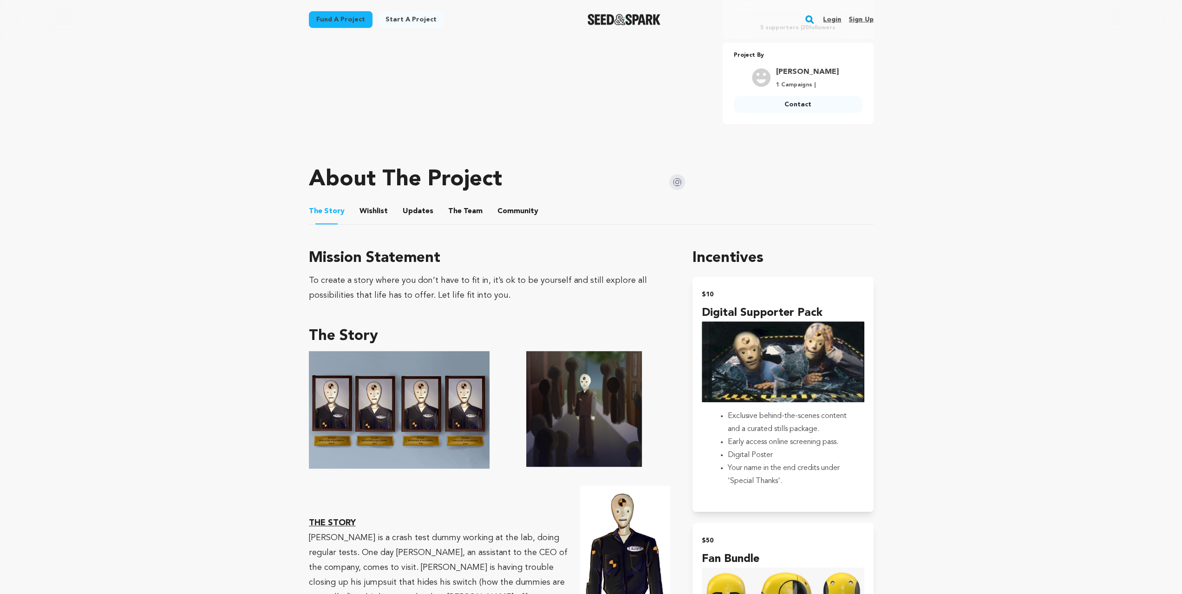
scroll to position [279, 0]
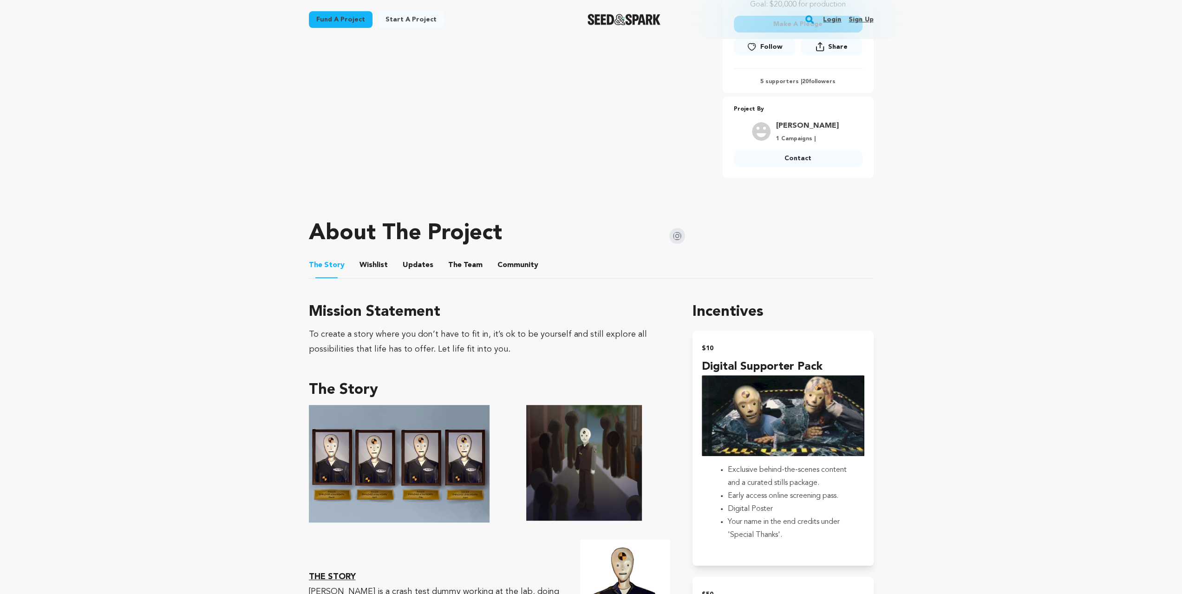
click at [363, 256] on button "Wishlist" at bounding box center [373, 267] width 22 height 22
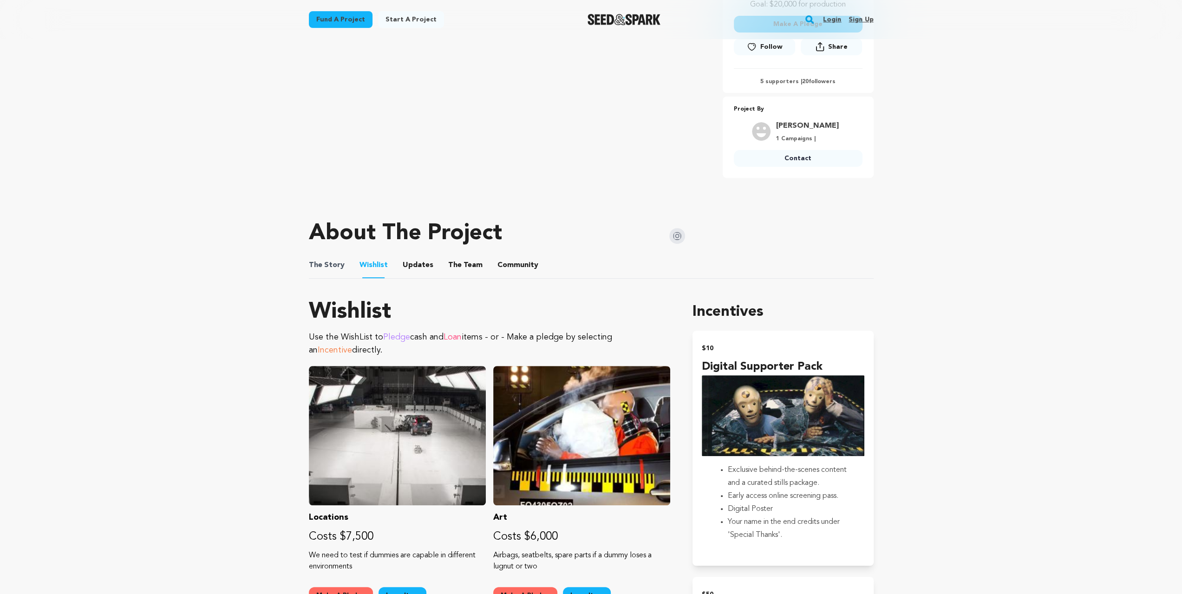
click at [336, 256] on button "The Story" at bounding box center [326, 267] width 22 height 22
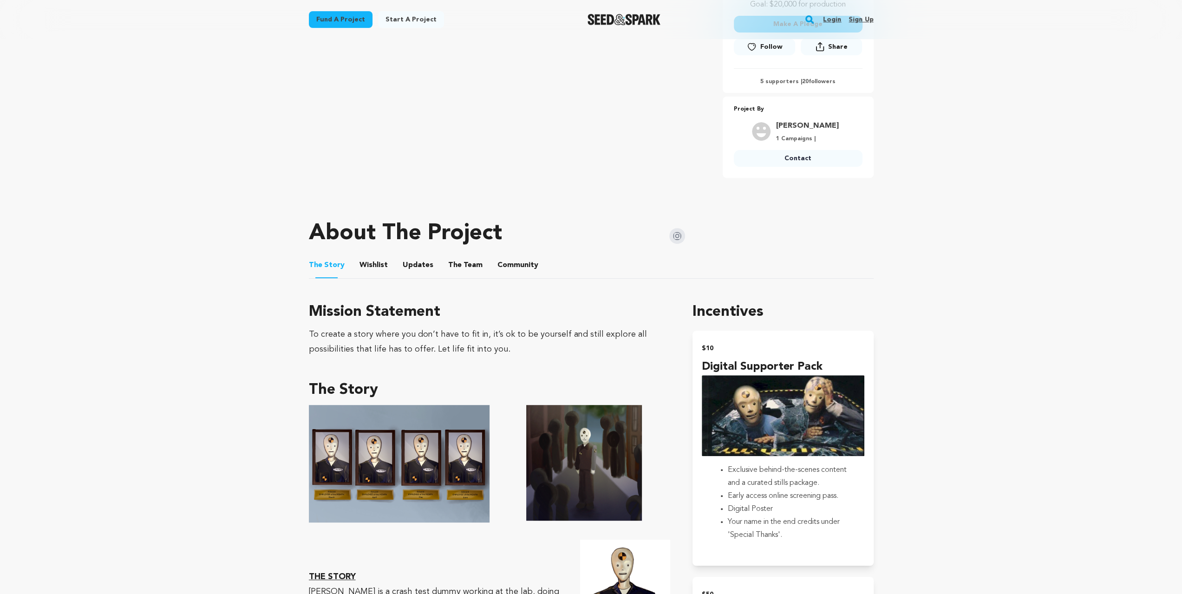
click at [365, 256] on button "Wishlist" at bounding box center [373, 267] width 22 height 22
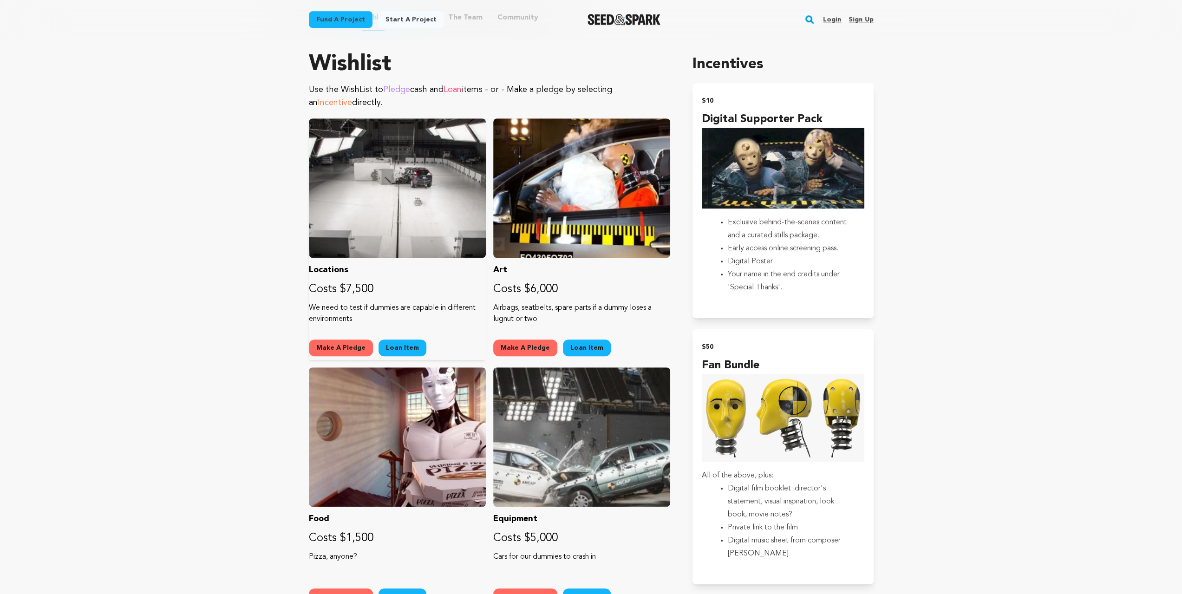
scroll to position [372, 0]
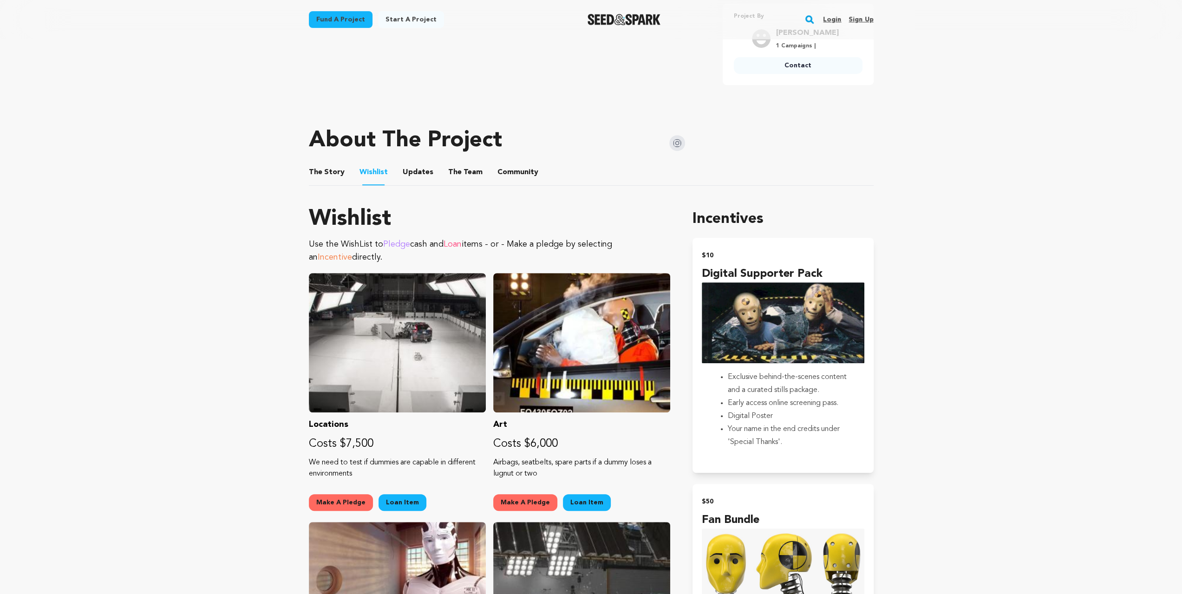
click at [471, 165] on button "The Team" at bounding box center [465, 174] width 22 height 22
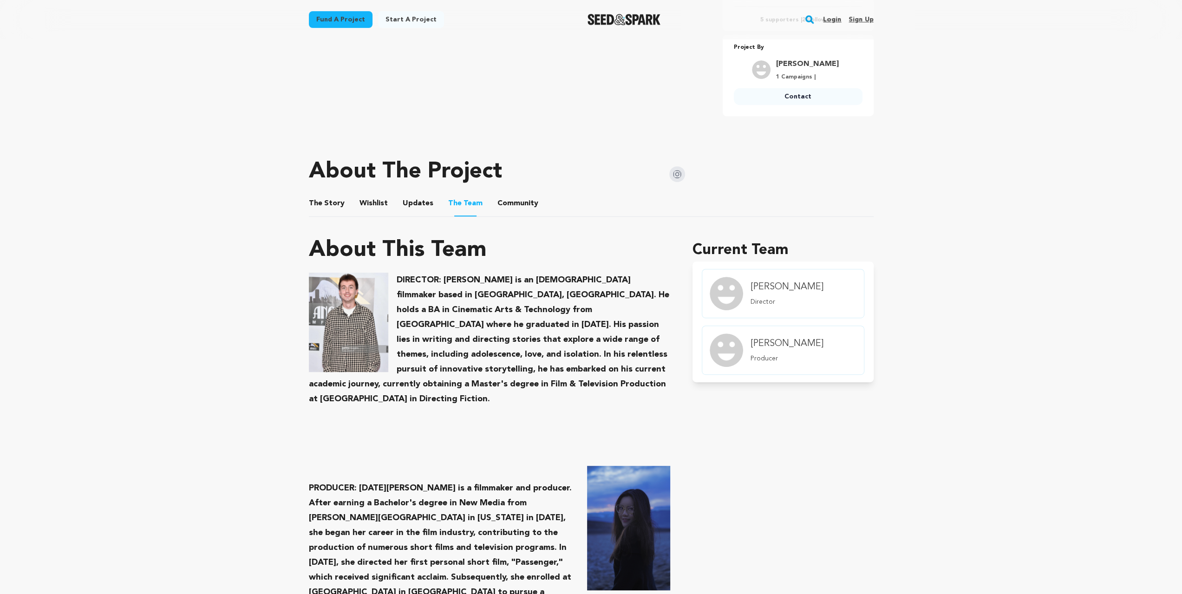
scroll to position [124, 0]
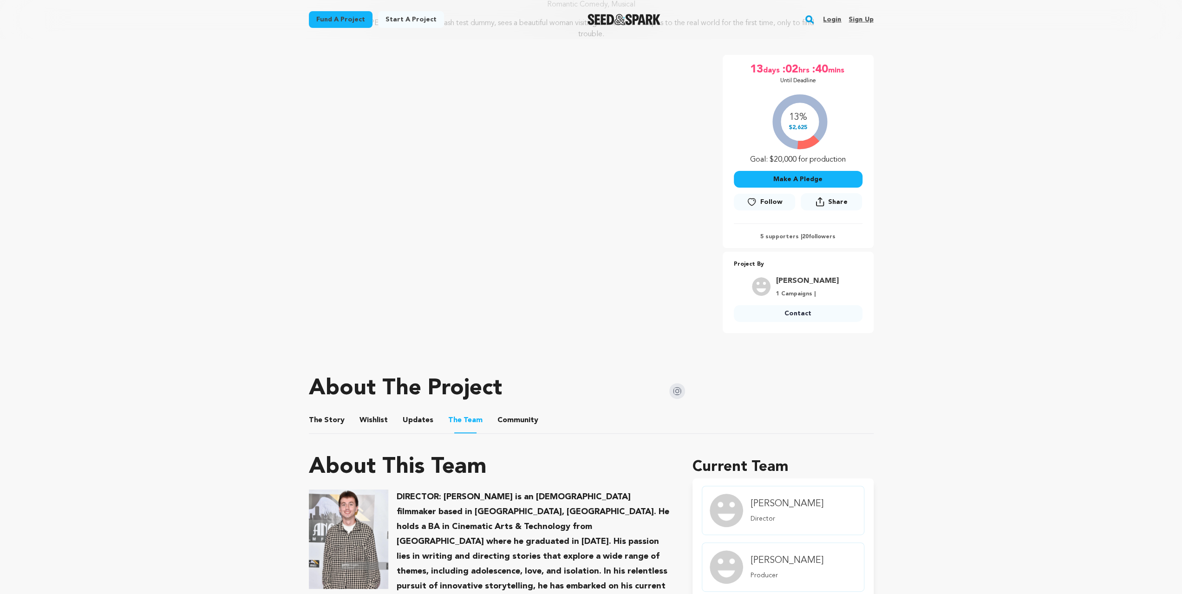
click button "The Story"
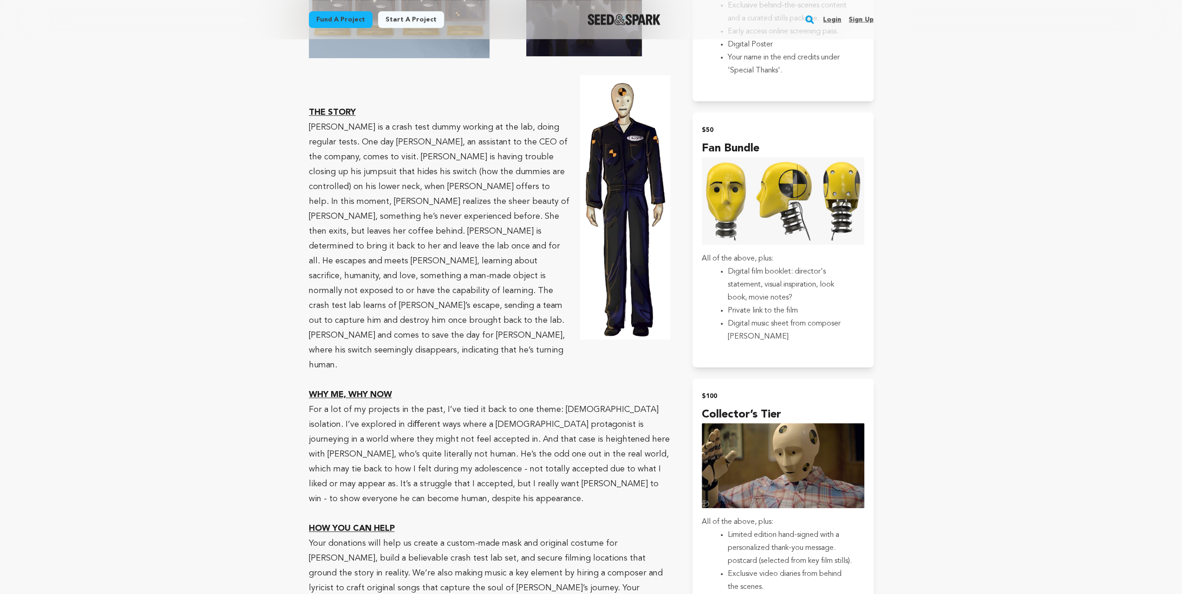
scroll to position [991, 0]
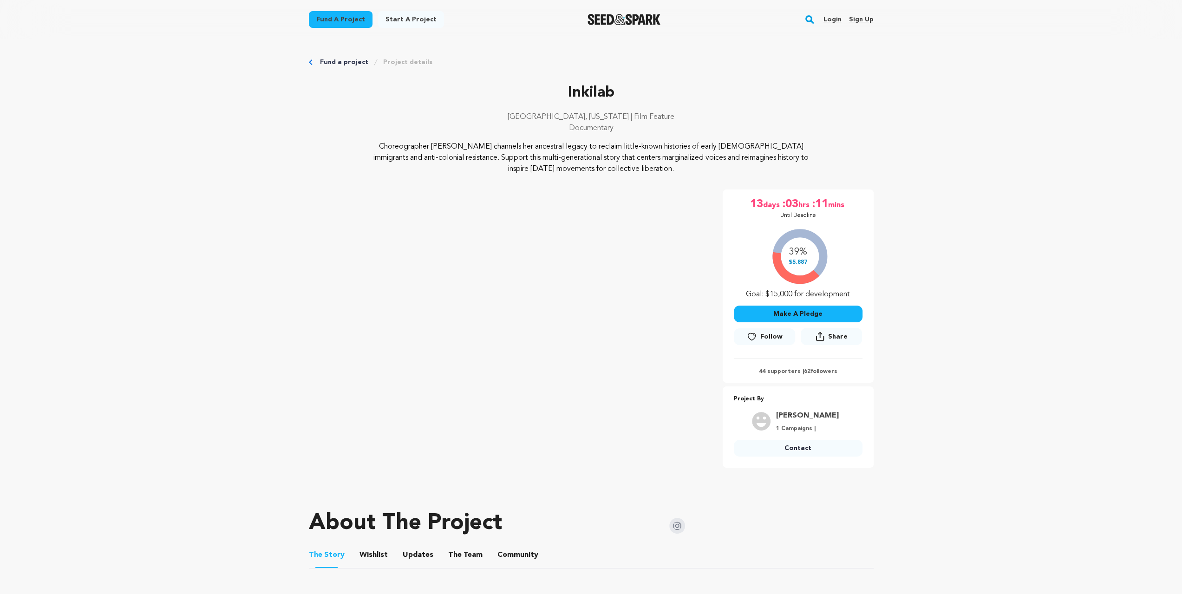
scroll to position [248, 0]
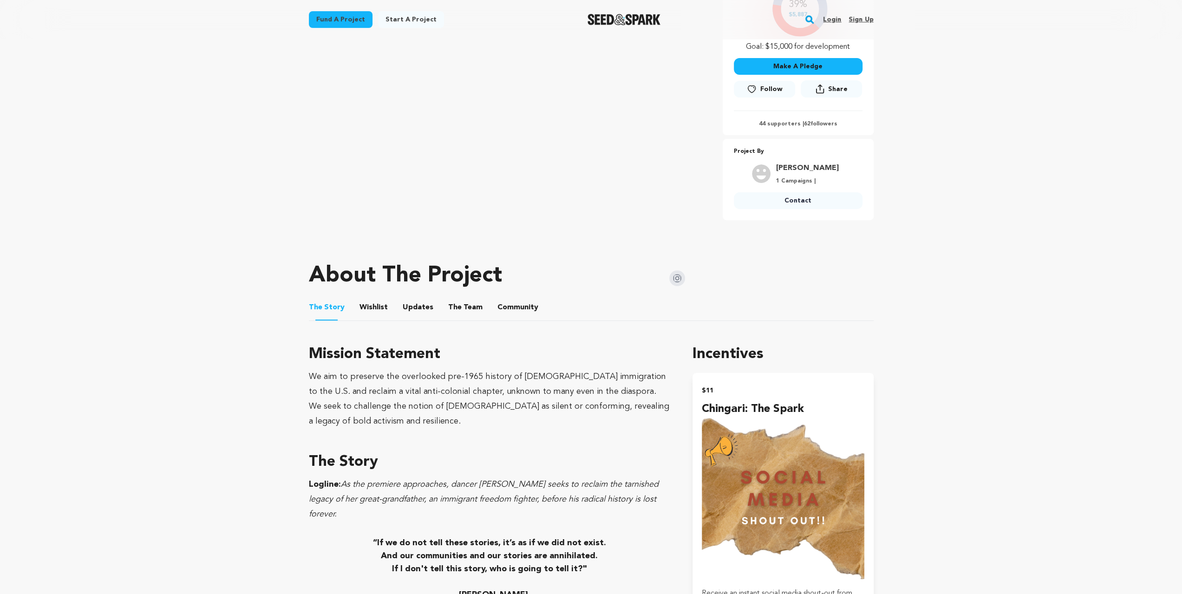
click at [383, 301] on li "Wishlist Wishlist" at bounding box center [374, 308] width 28 height 26
click at [407, 310] on button "Updates" at bounding box center [418, 309] width 22 height 22
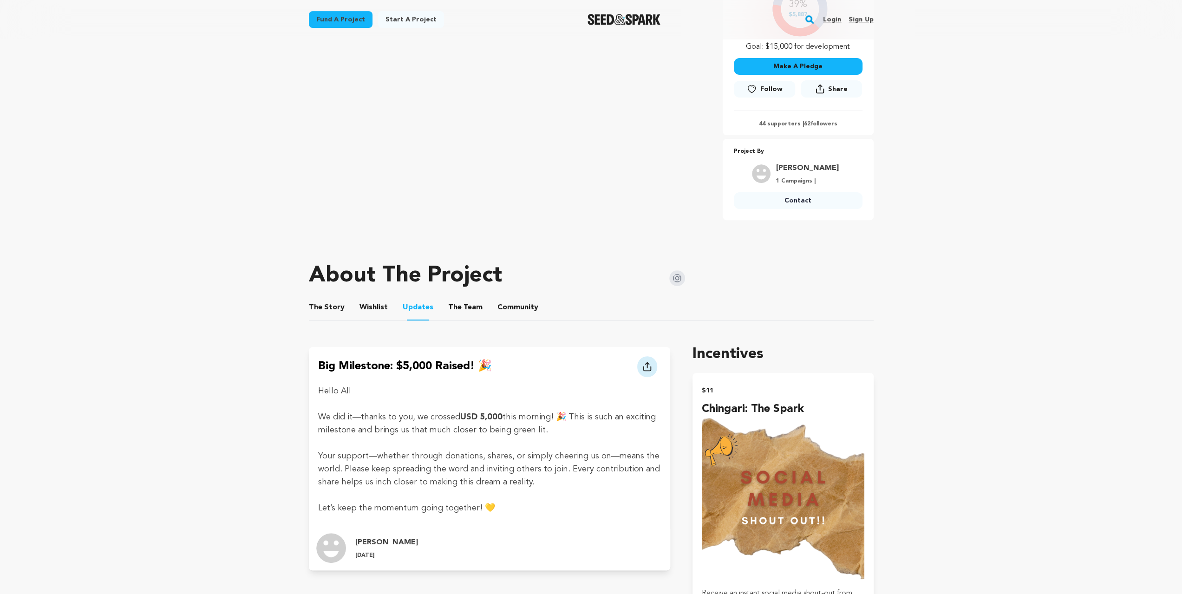
click at [458, 308] on button "The Team" at bounding box center [465, 309] width 22 height 22
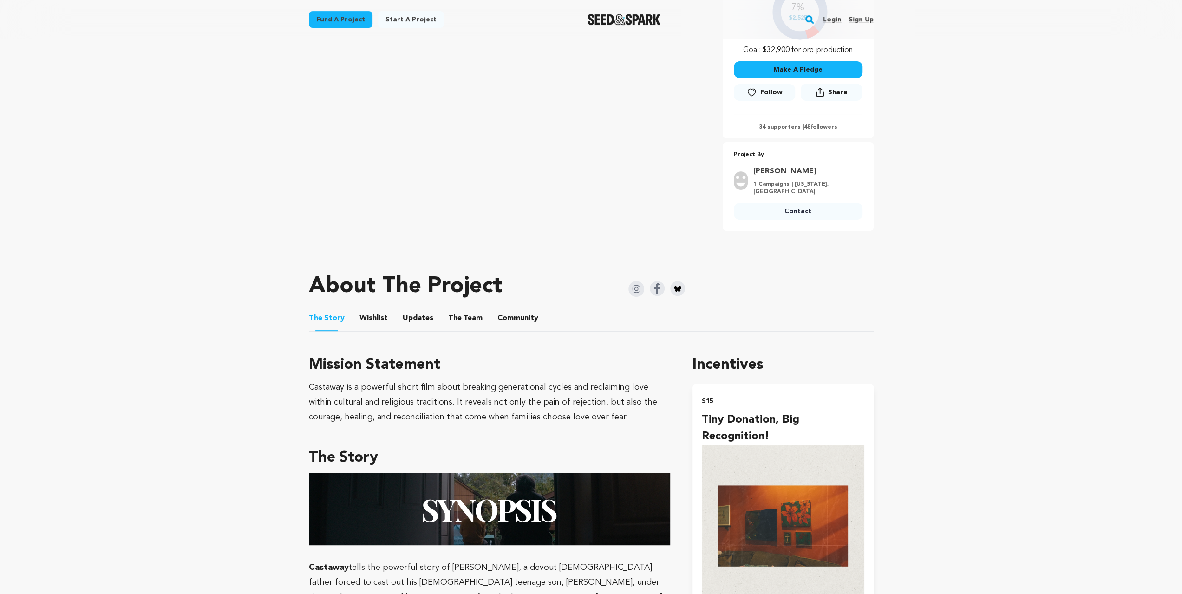
scroll to position [248, 0]
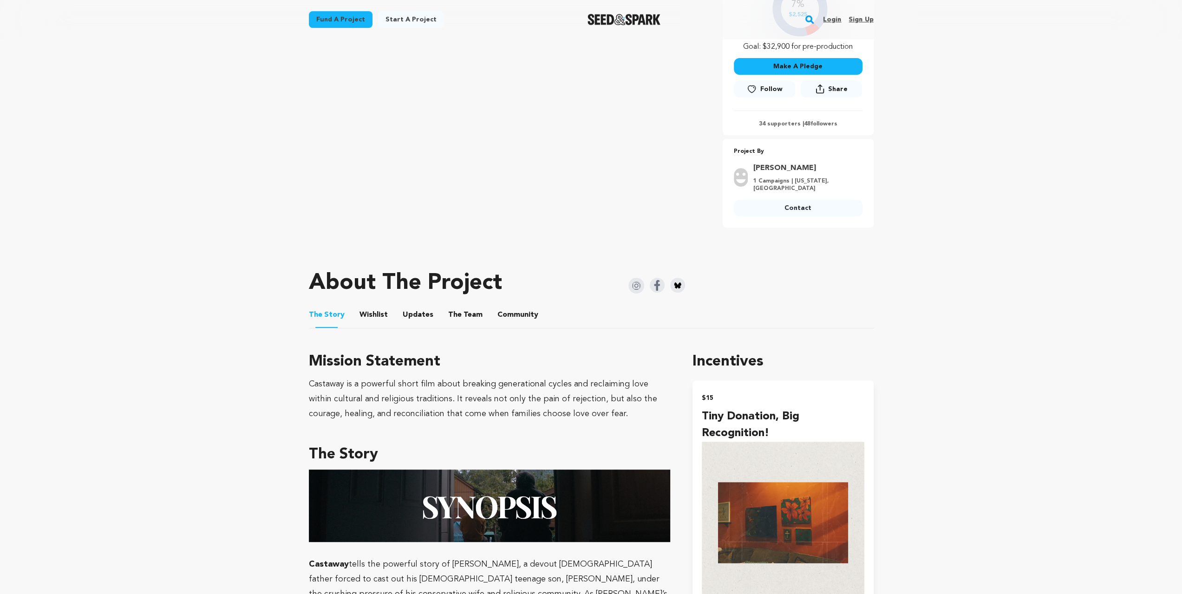
click at [467, 306] on button "The Team" at bounding box center [465, 317] width 22 height 22
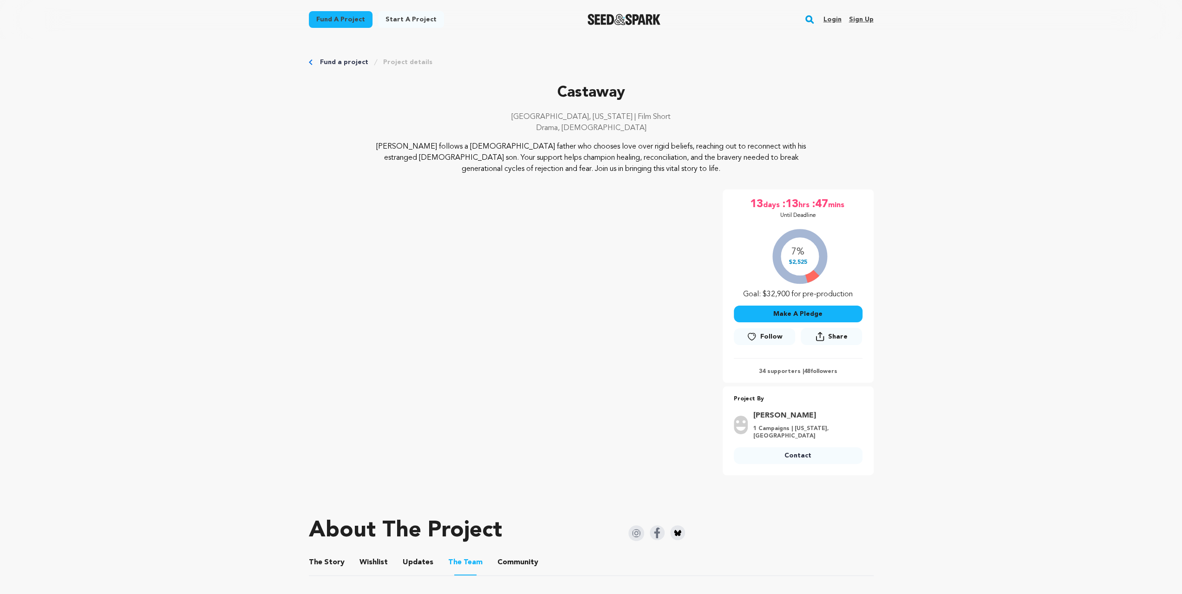
click at [318, 563] on button "The Story" at bounding box center [326, 564] width 22 height 22
click at [377, 554] on button "Wishlist" at bounding box center [373, 564] width 22 height 22
click at [661, 525] on img at bounding box center [657, 532] width 15 height 15
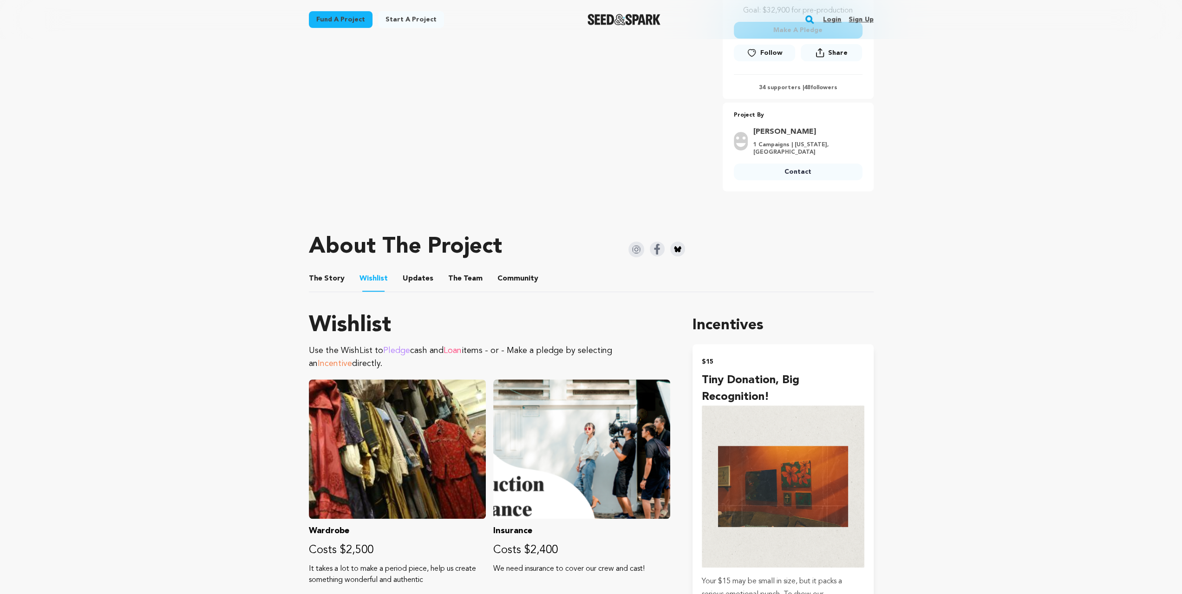
scroll to position [340, 0]
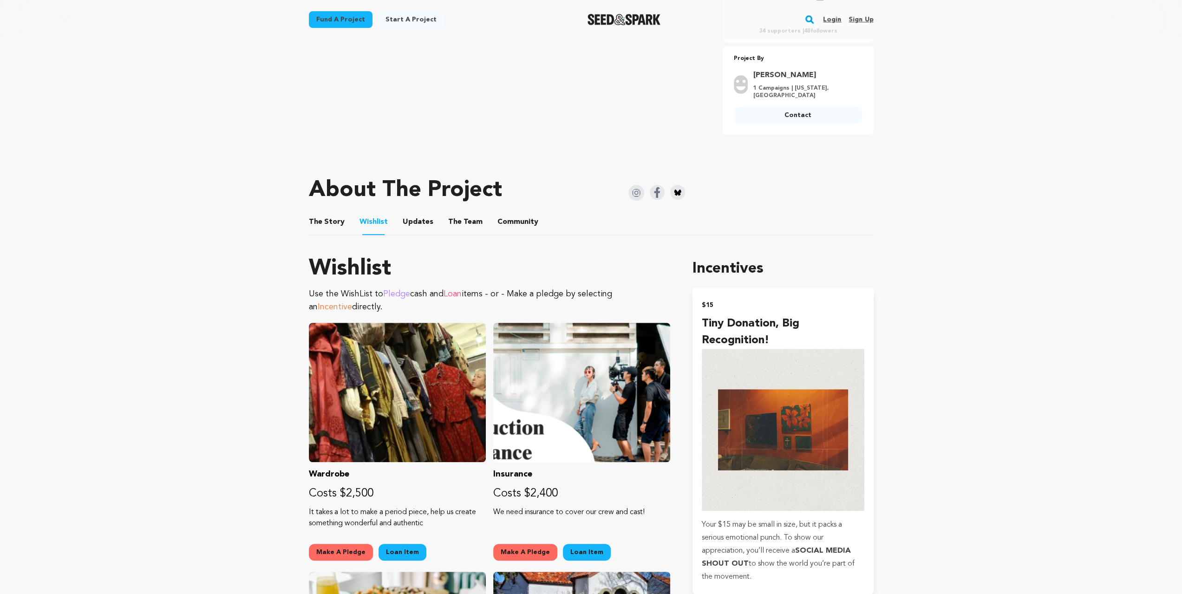
click at [478, 209] on ul "The Story The Story Wishlist Wishlist Updates Updates The Team The Team Communi…" at bounding box center [591, 222] width 565 height 26
click at [474, 216] on span "The Team" at bounding box center [465, 221] width 34 height 11
click at [470, 216] on button "The Team" at bounding box center [465, 224] width 22 height 22
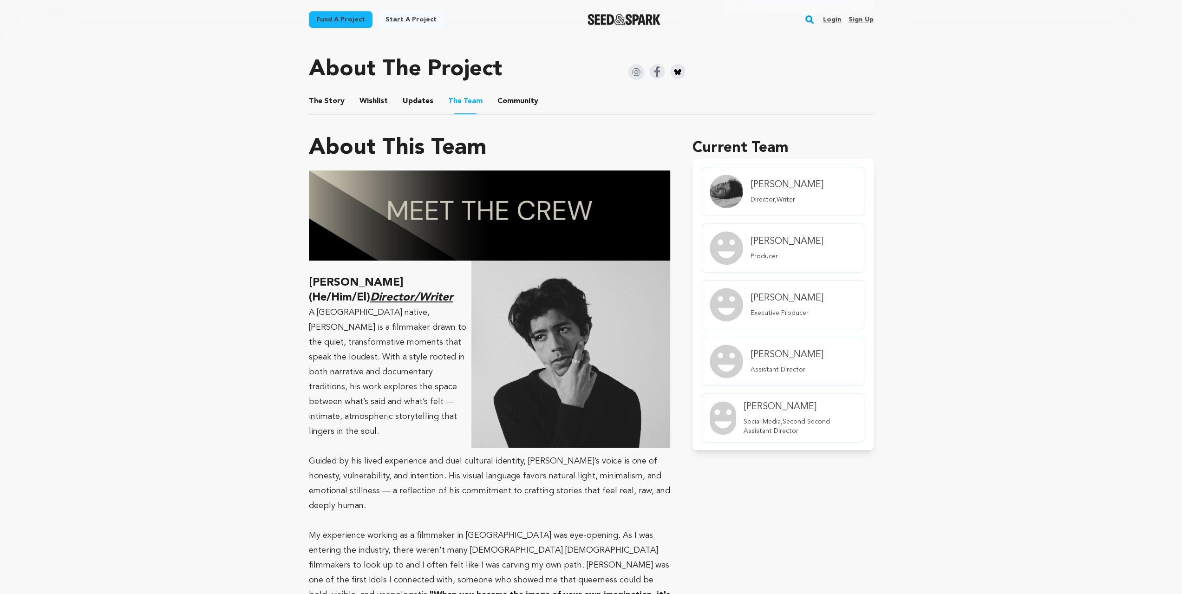
scroll to position [372, 0]
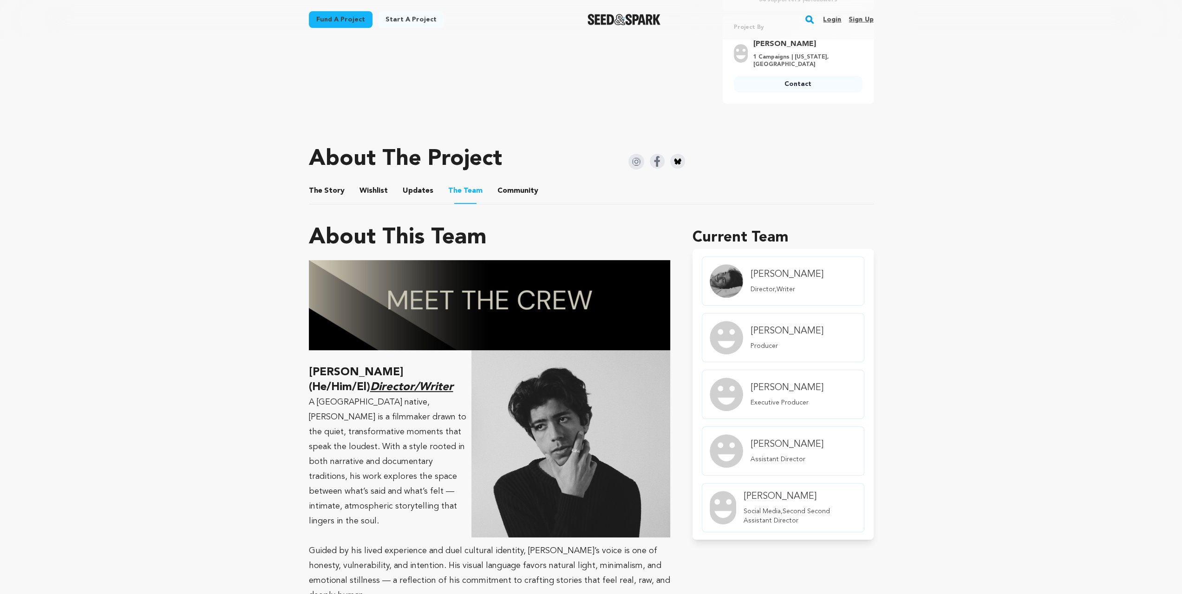
click at [636, 161] on img at bounding box center [636, 162] width 16 height 16
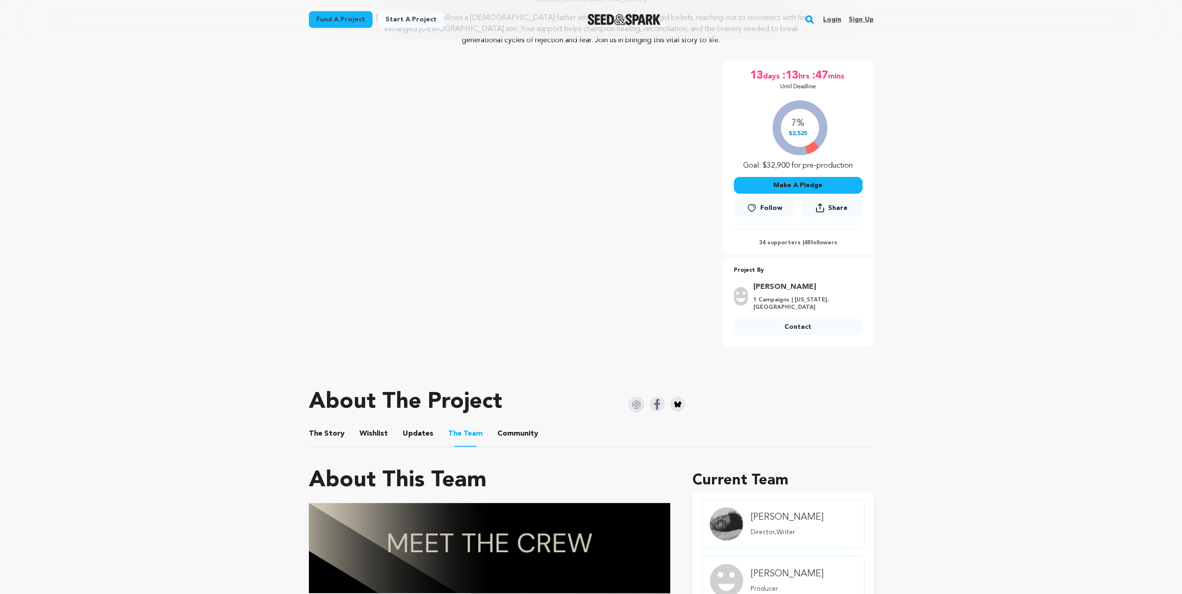
scroll to position [279, 0]
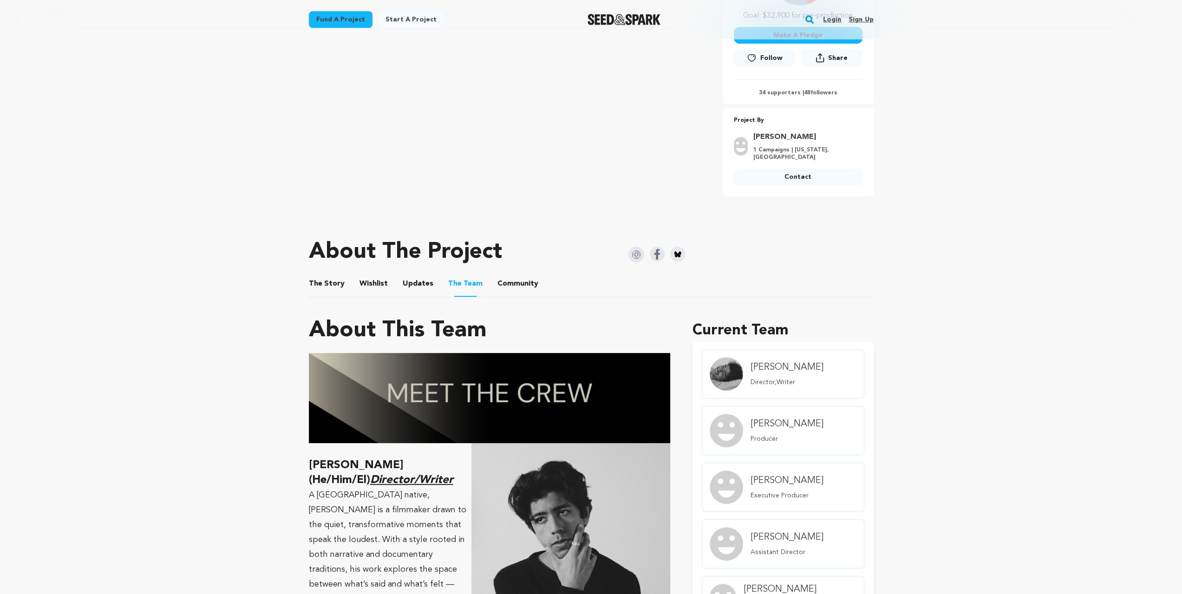
click at [638, 247] on img at bounding box center [636, 255] width 16 height 16
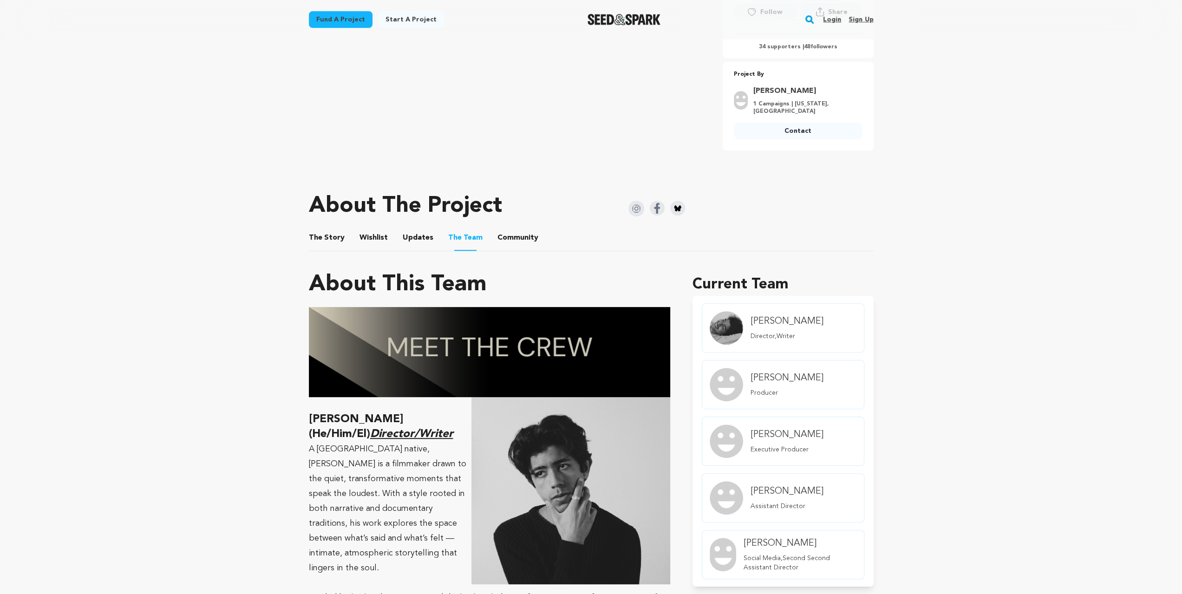
scroll to position [372, 0]
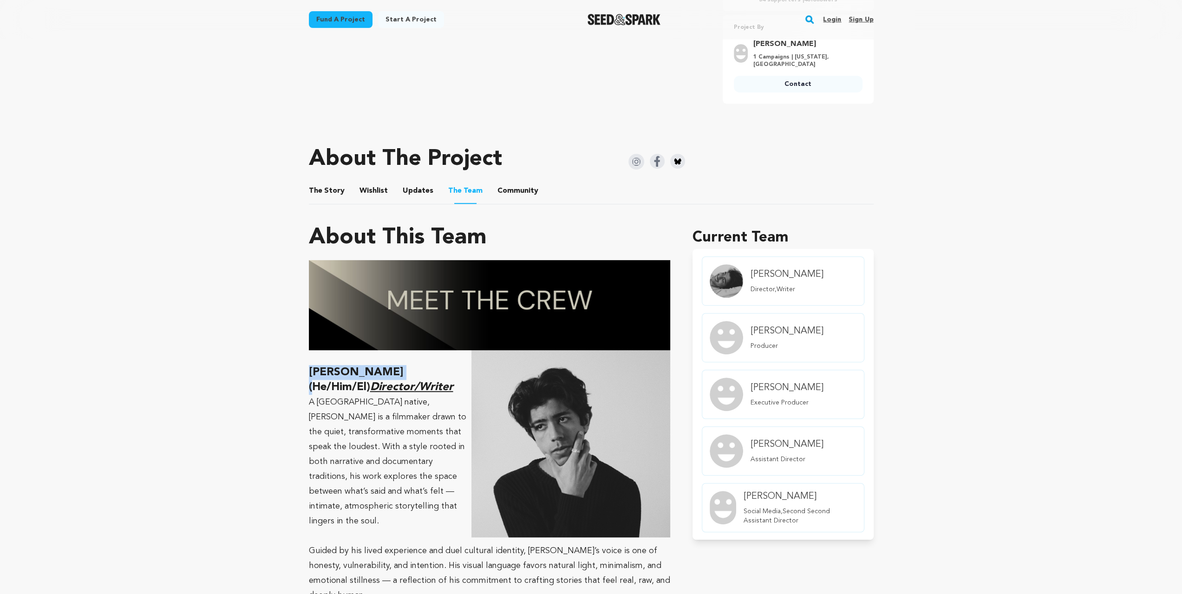
drag, startPoint x: 304, startPoint y: 363, endPoint x: 395, endPoint y: 360, distance: 91.1
copy strong "Nate L. Marquez"
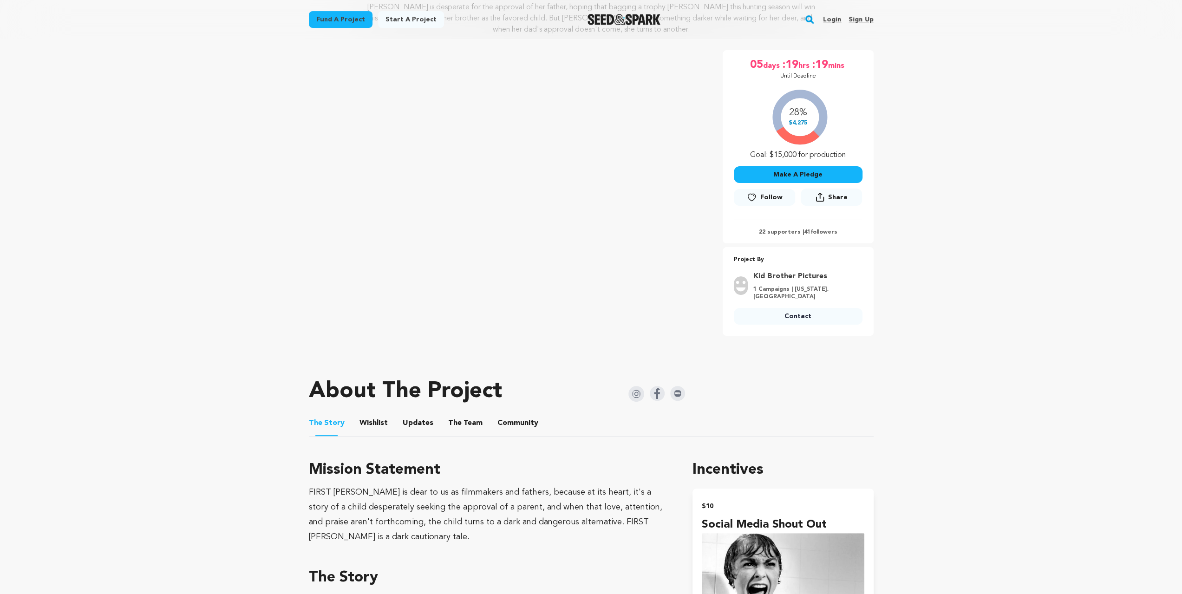
scroll to position [279, 0]
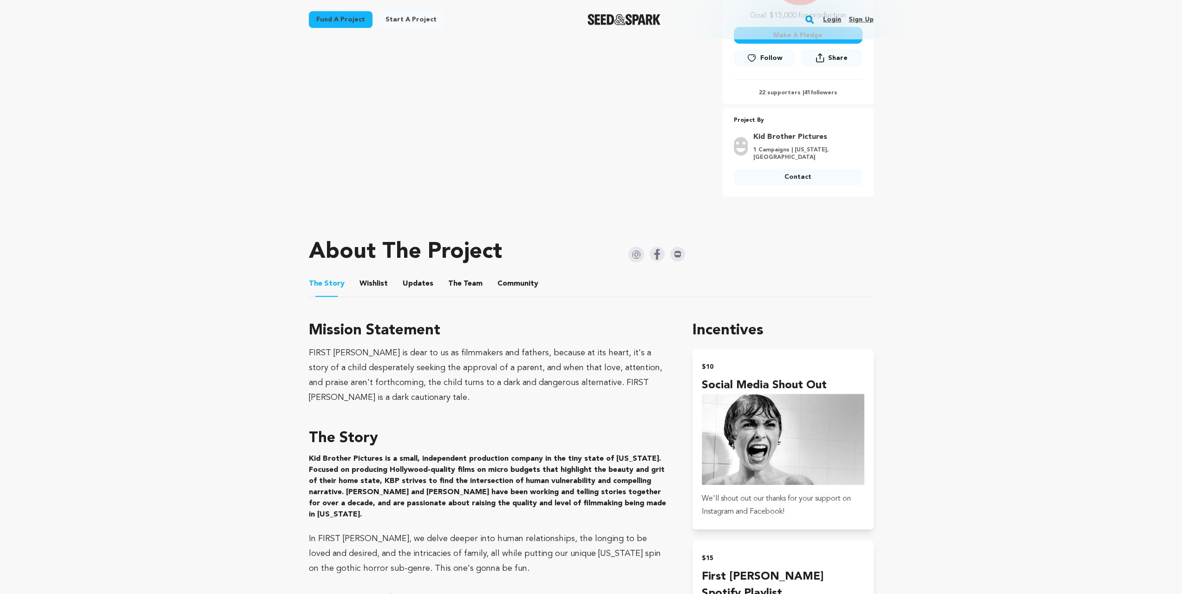
click at [374, 281] on button "Wishlist" at bounding box center [373, 286] width 22 height 22
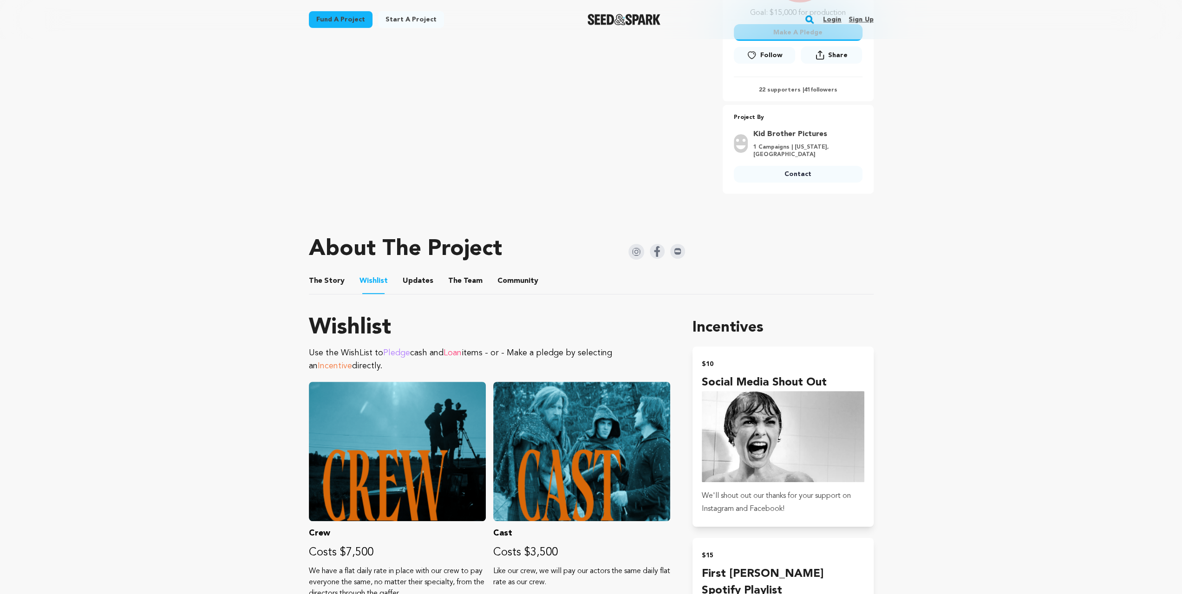
scroll to position [216, 0]
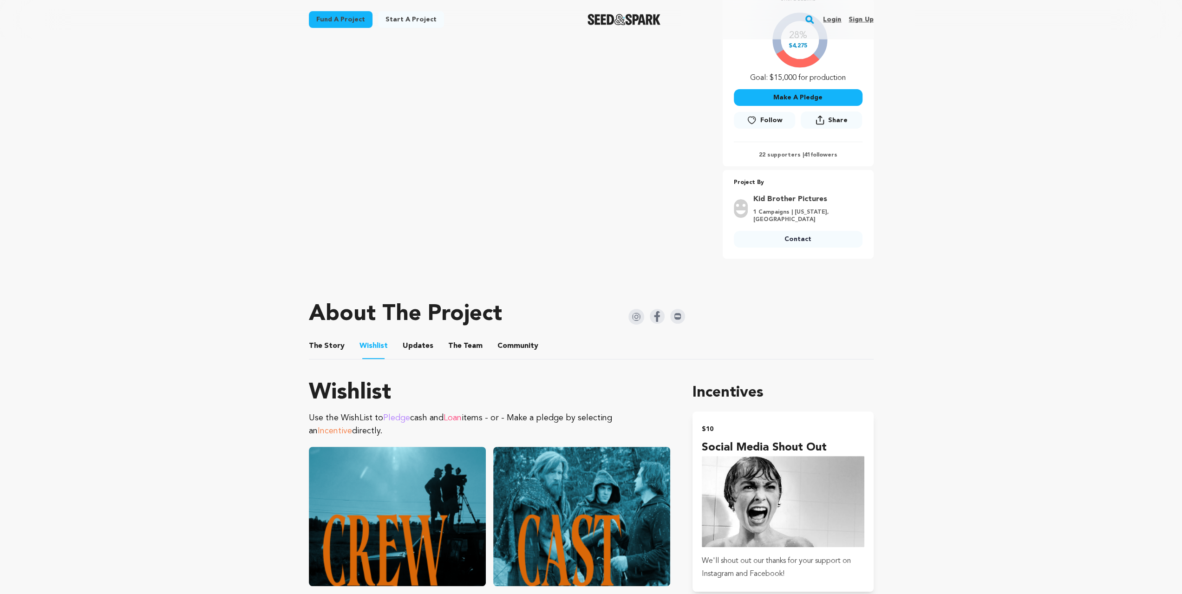
click at [454, 353] on button "The Team" at bounding box center [465, 348] width 22 height 22
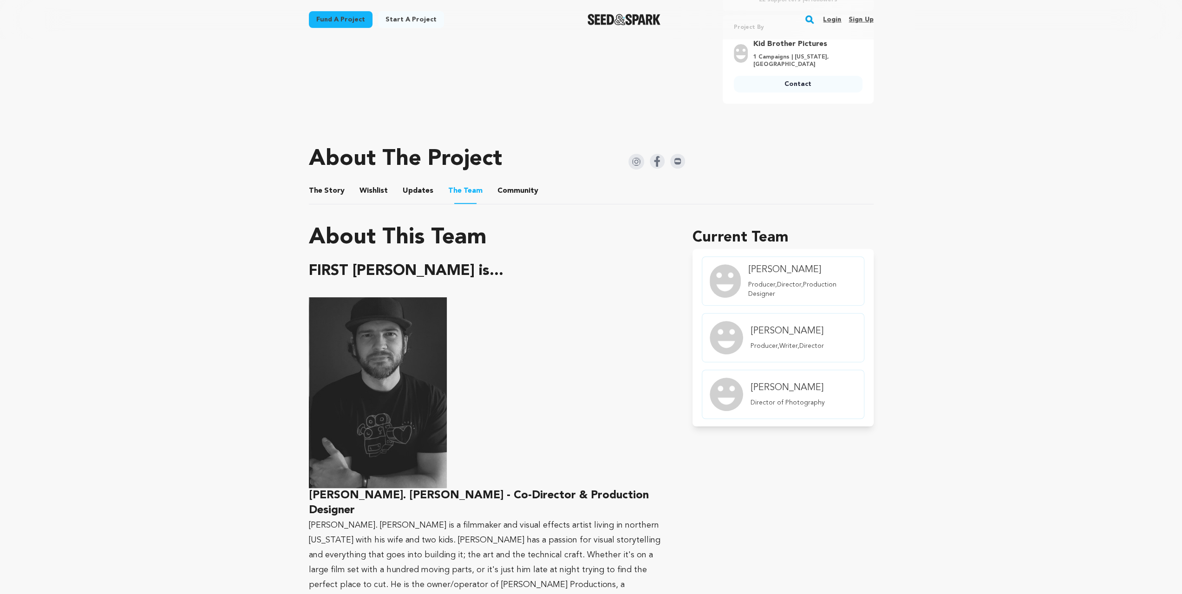
scroll to position [186, 0]
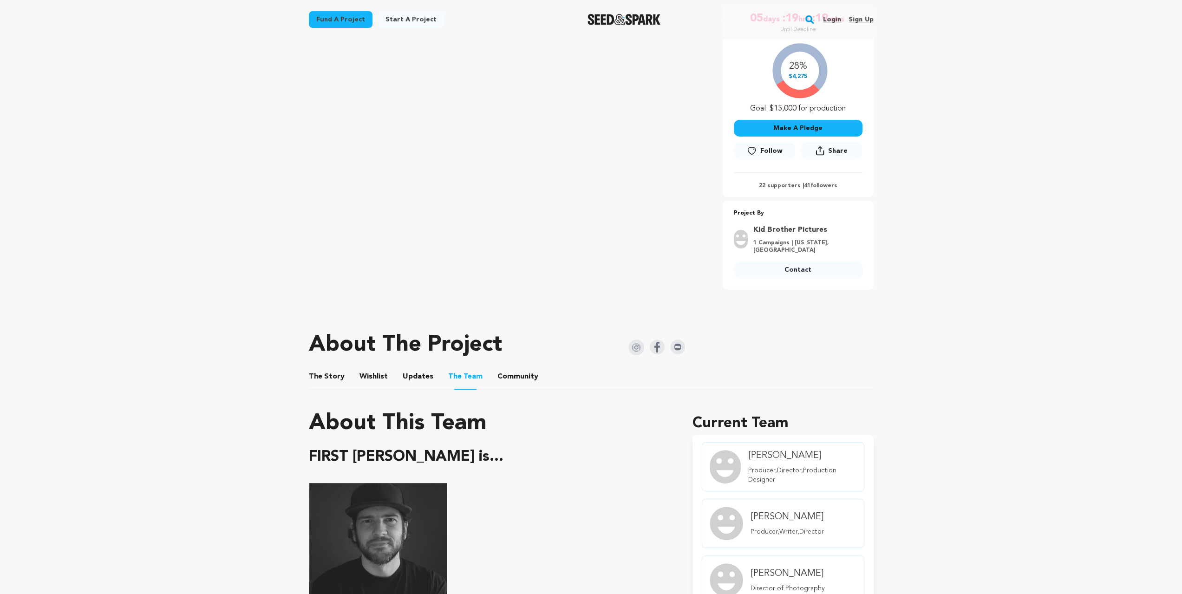
click at [686, 347] on div "Fund a project Project details First [PERSON_NAME] [GEOGRAPHIC_DATA], [US_STATE…" at bounding box center [591, 596] width 595 height 1486
click at [680, 346] on img at bounding box center [677, 347] width 15 height 15
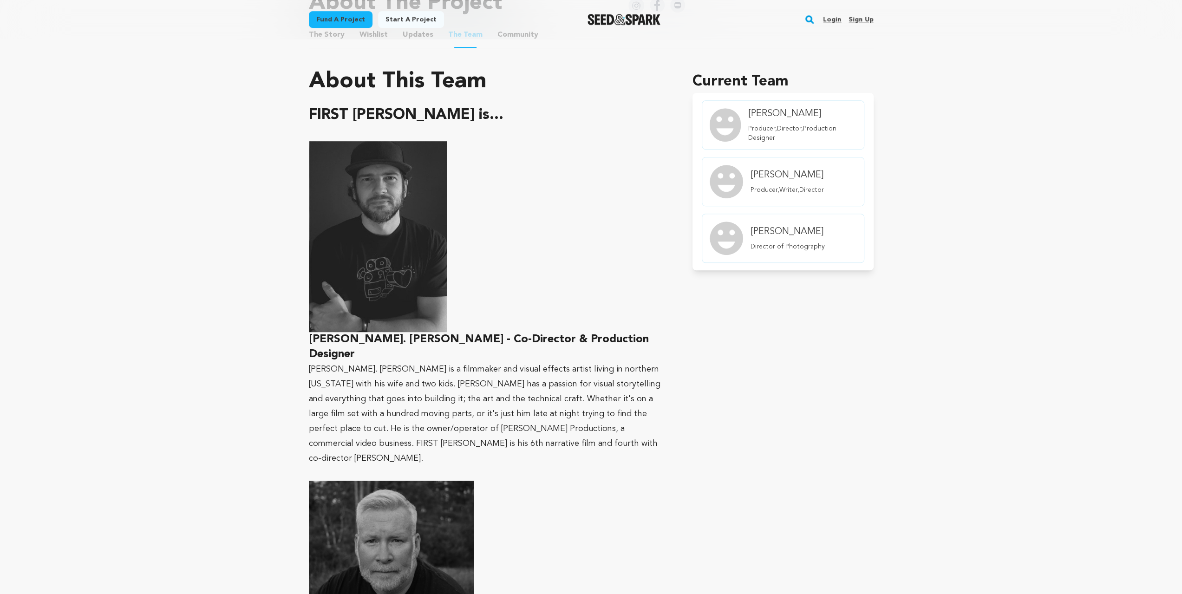
scroll to position [433, 0]
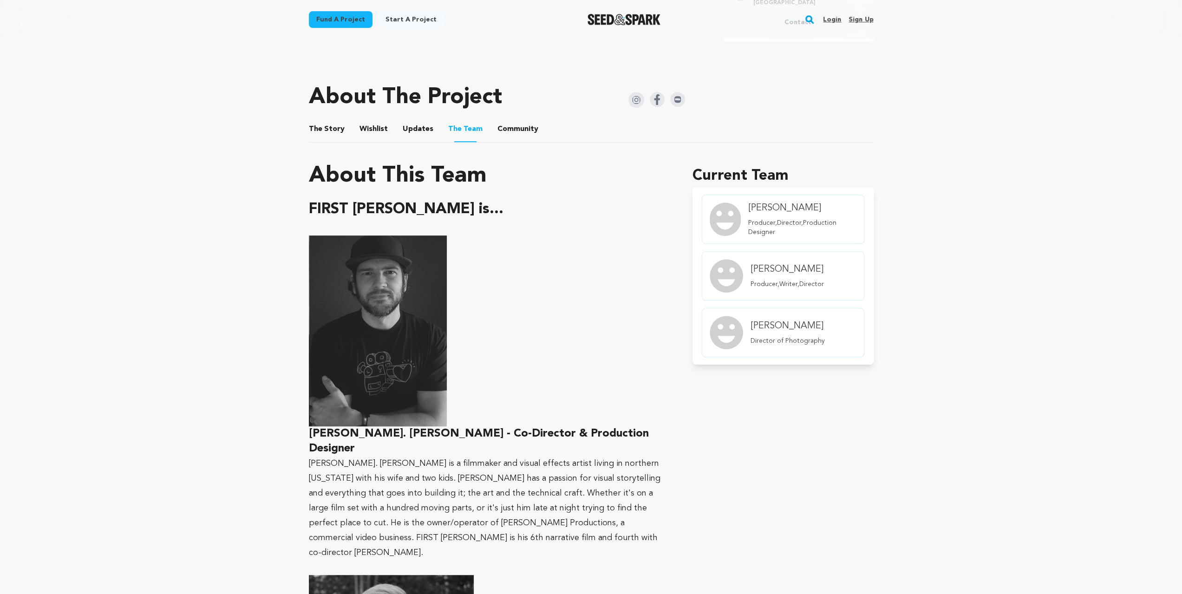
click at [655, 98] on img at bounding box center [657, 99] width 15 height 15
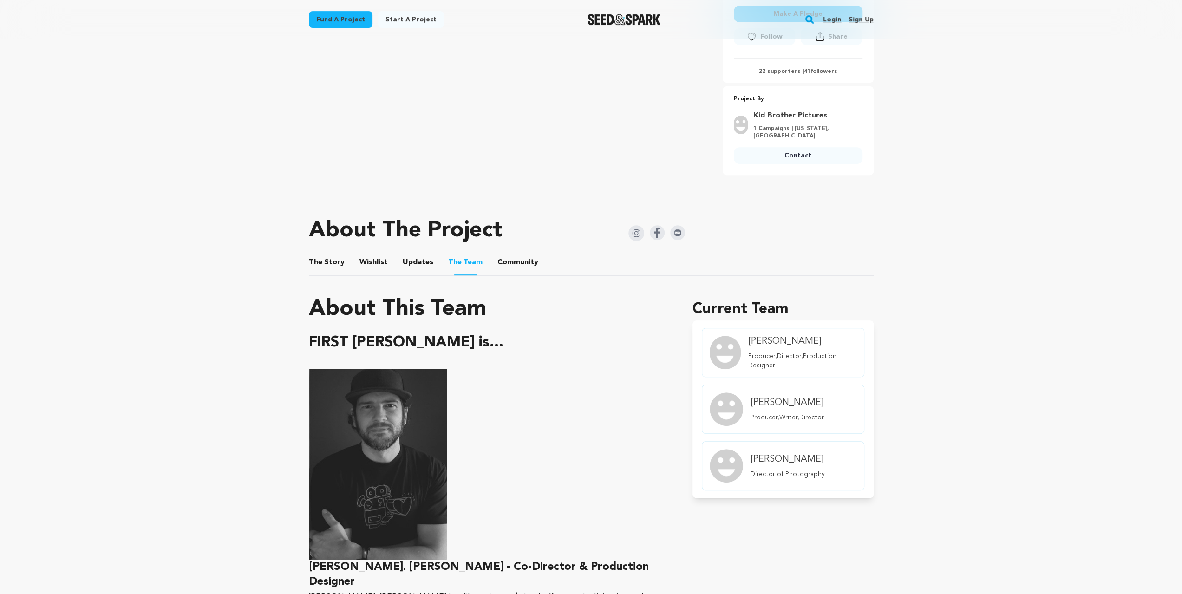
scroll to position [279, 0]
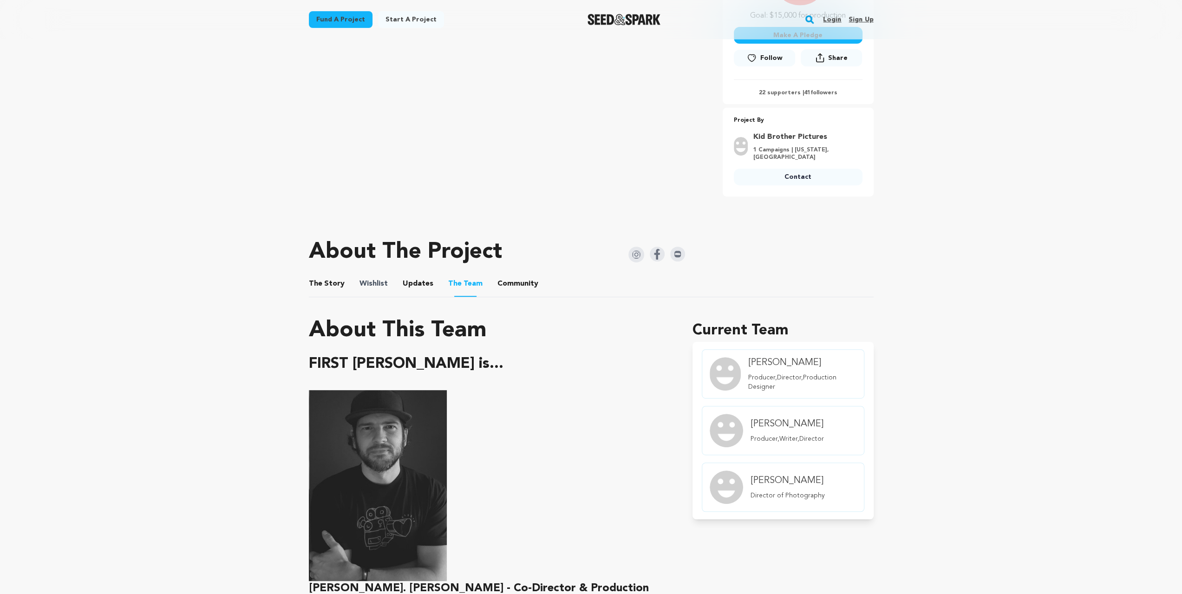
click at [383, 281] on span "Wishlist" at bounding box center [374, 283] width 28 height 11
click at [381, 281] on button "Wishlist" at bounding box center [373, 286] width 22 height 22
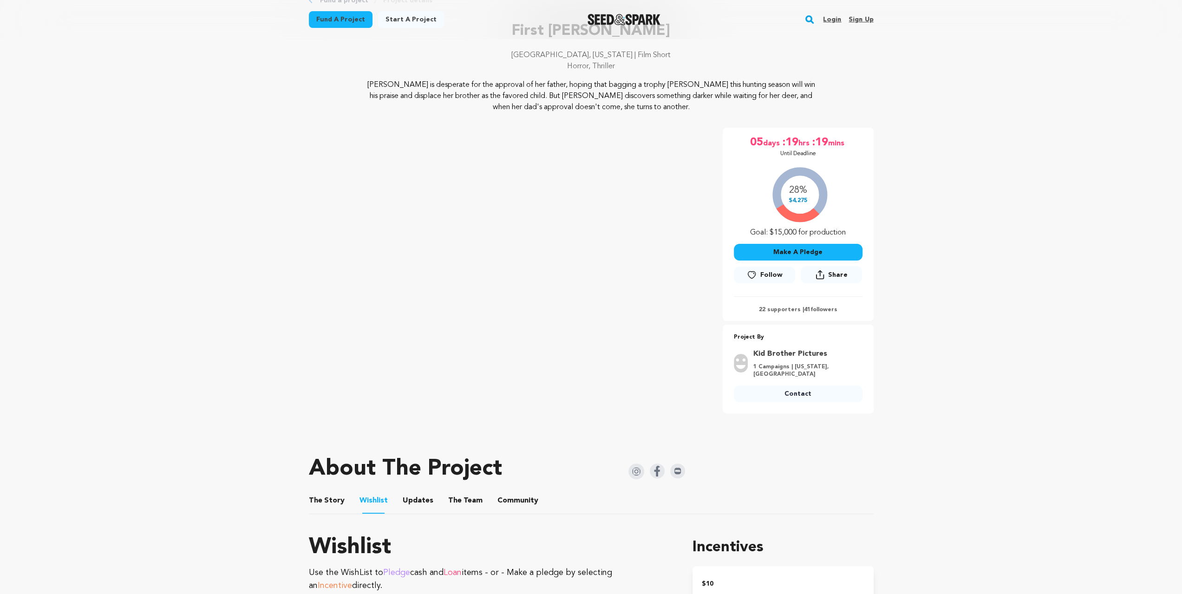
scroll to position [340, 0]
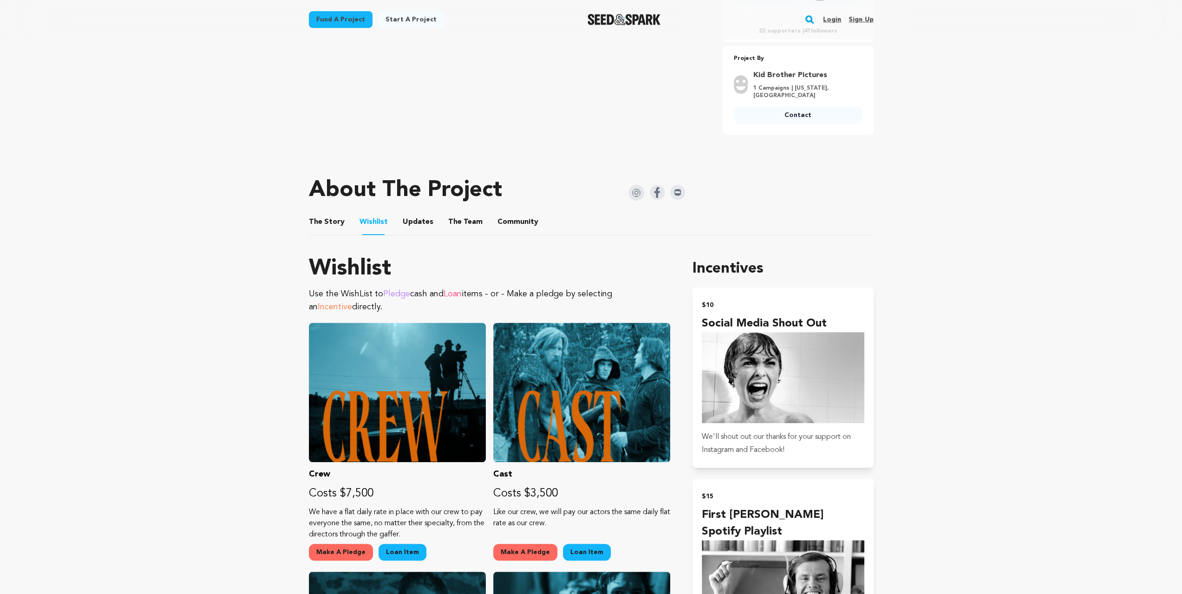
click at [321, 217] on button "The Story" at bounding box center [326, 224] width 22 height 22
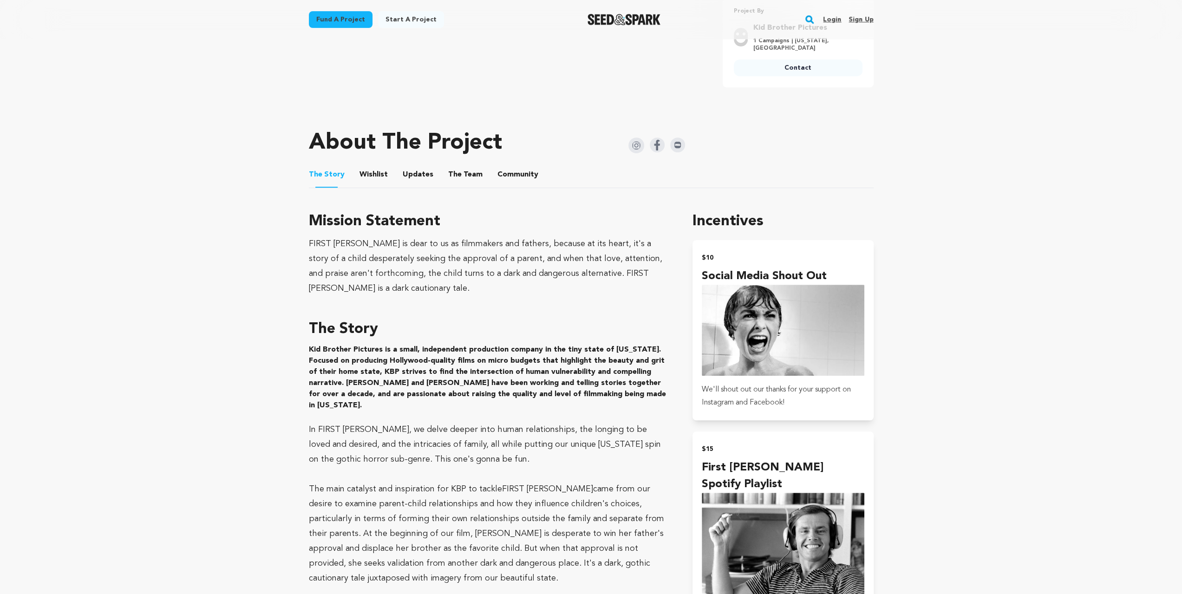
scroll to position [340, 0]
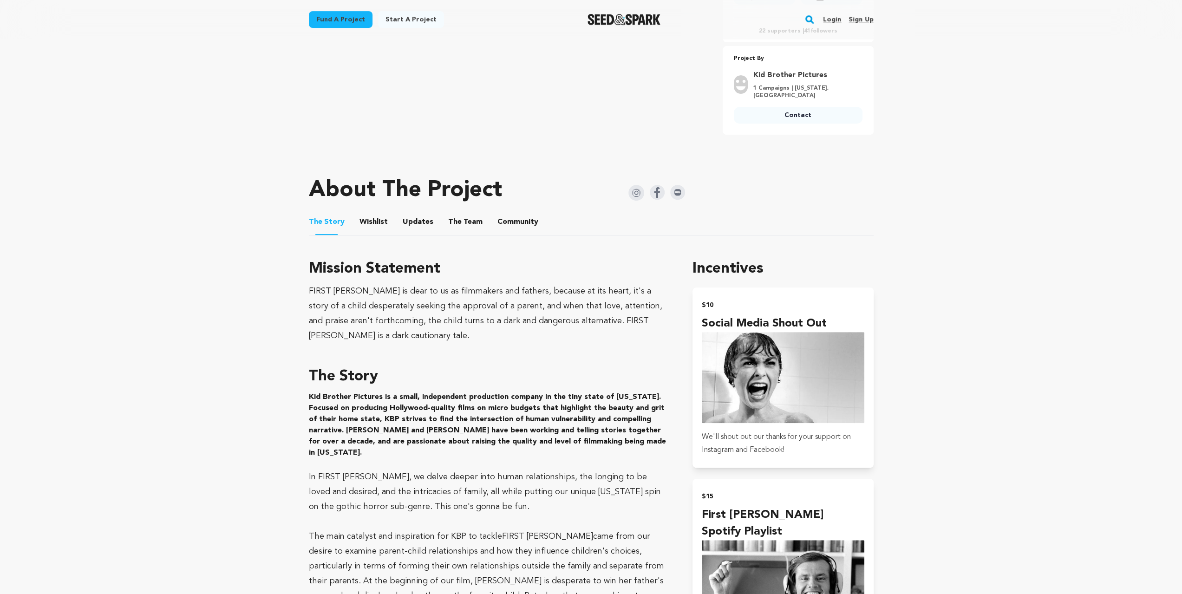
click at [454, 219] on button "The Team" at bounding box center [465, 224] width 22 height 22
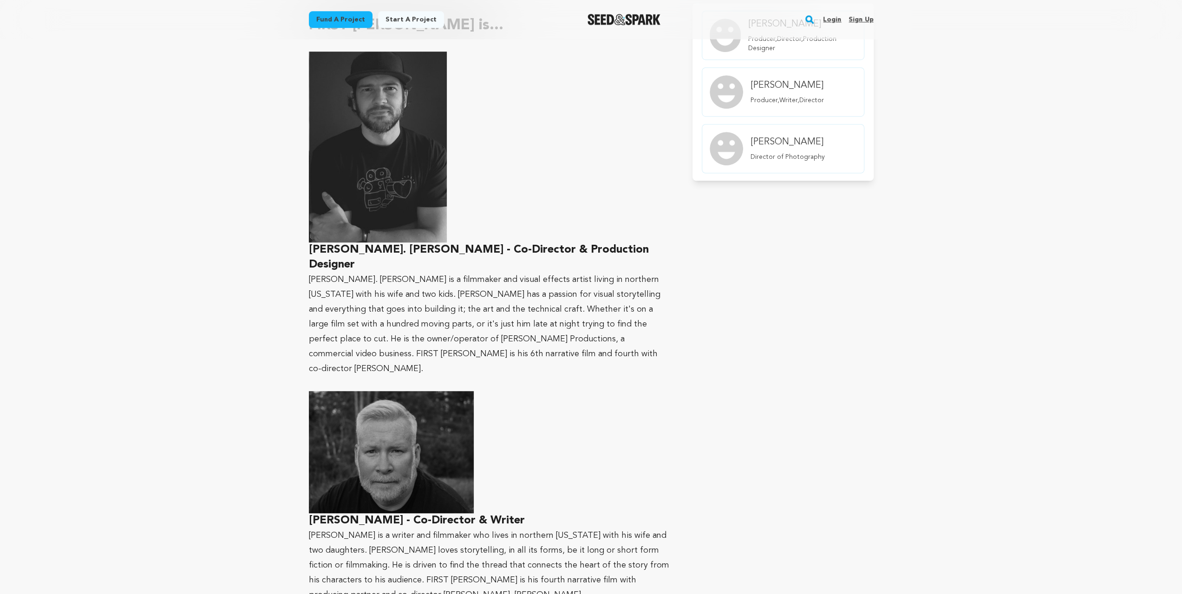
scroll to position [650, 0]
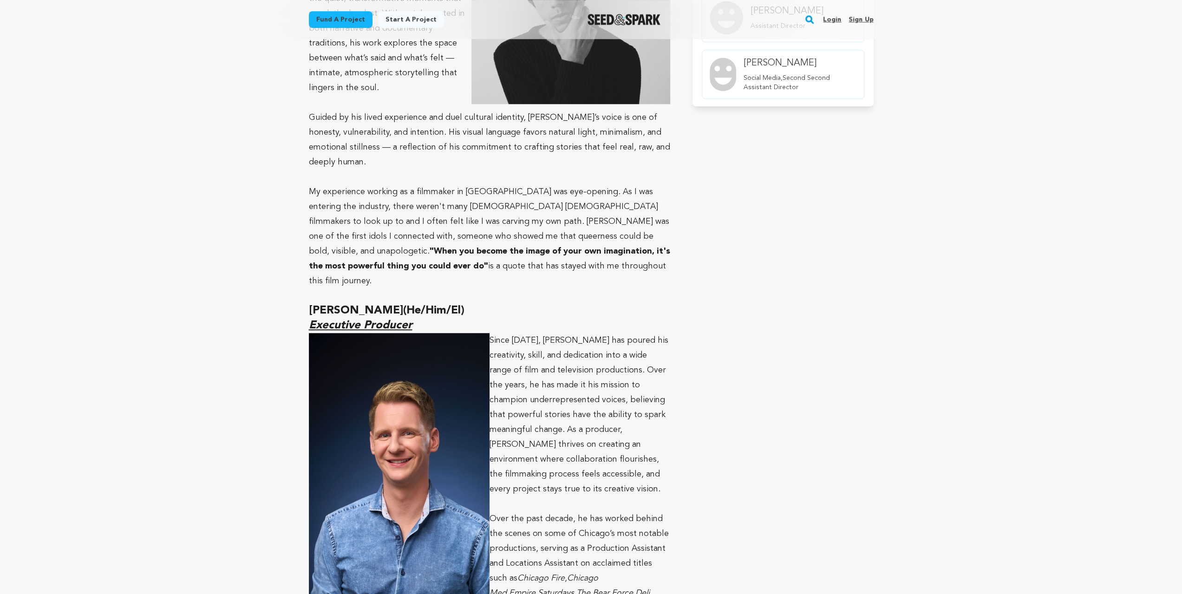
scroll to position [836, 0]
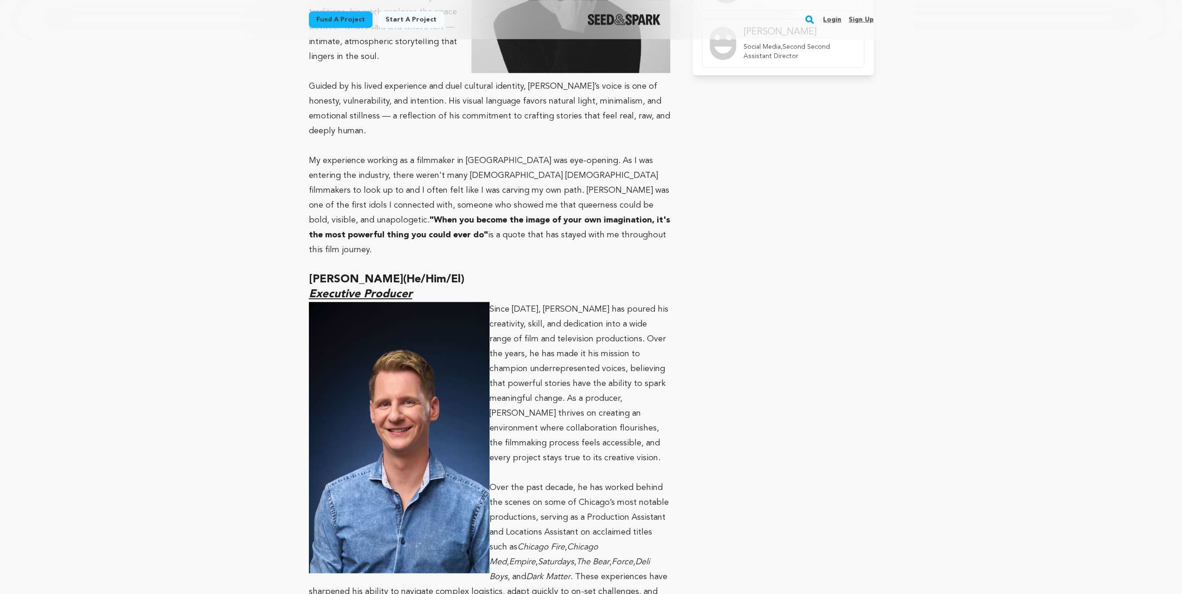
click at [655, 404] on p "Since 2014, Thomas has poured his creativity, skill, and dedication into a wide…" at bounding box center [490, 384] width 362 height 164
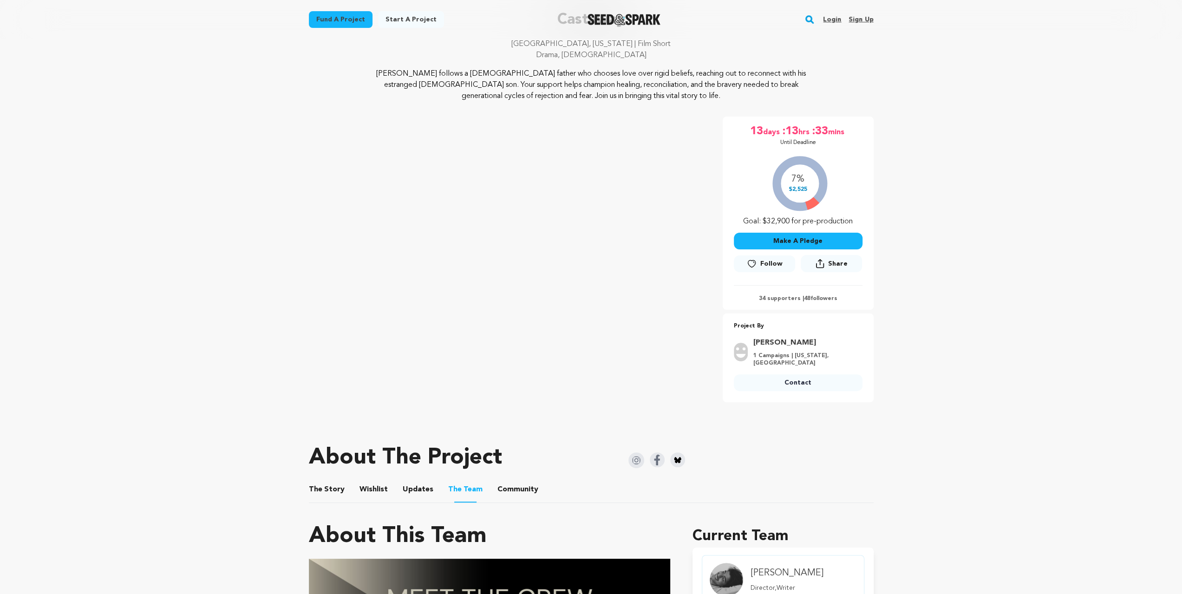
scroll to position [0, 0]
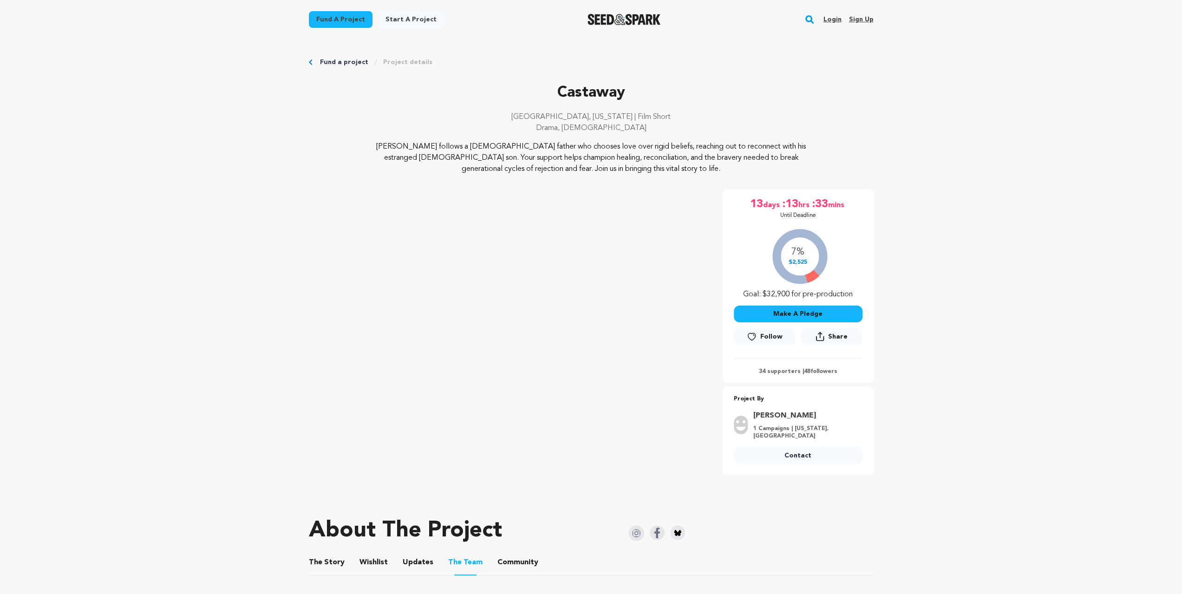
click at [325, 553] on button "The Story" at bounding box center [326, 564] width 22 height 22
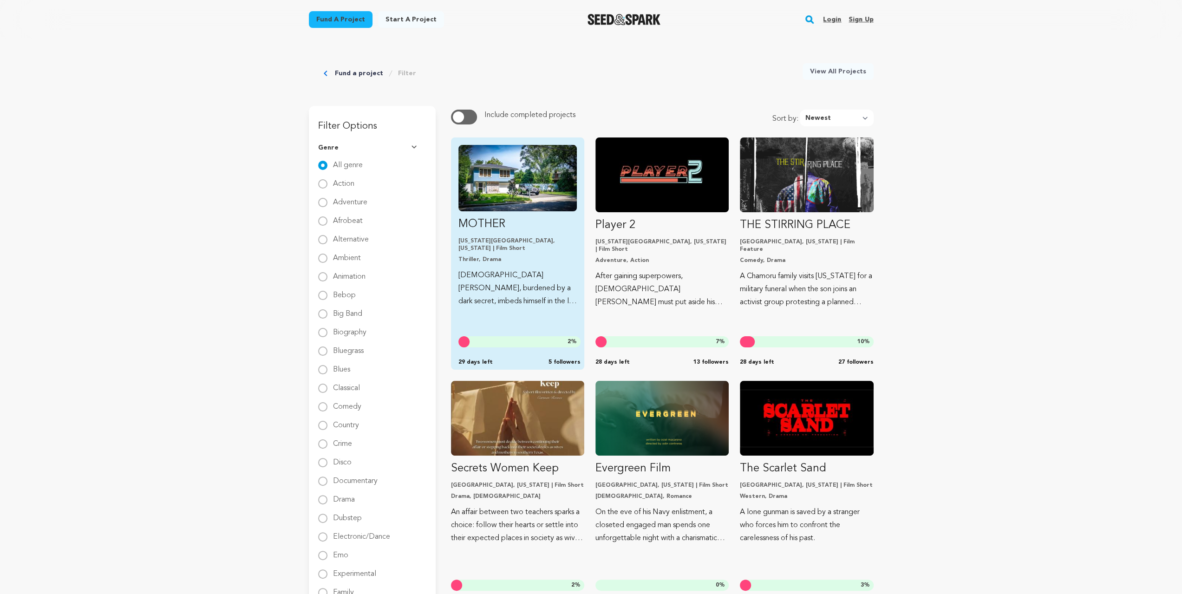
scroll to position [31, 0]
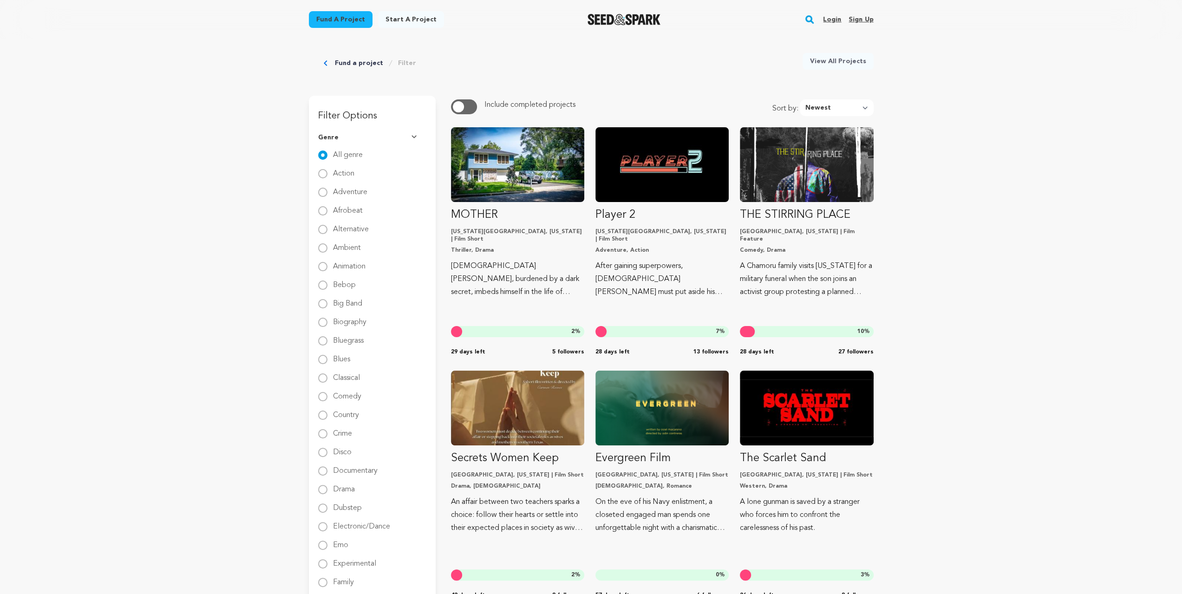
click at [362, 59] on link "Fund a project" at bounding box center [359, 63] width 48 height 9
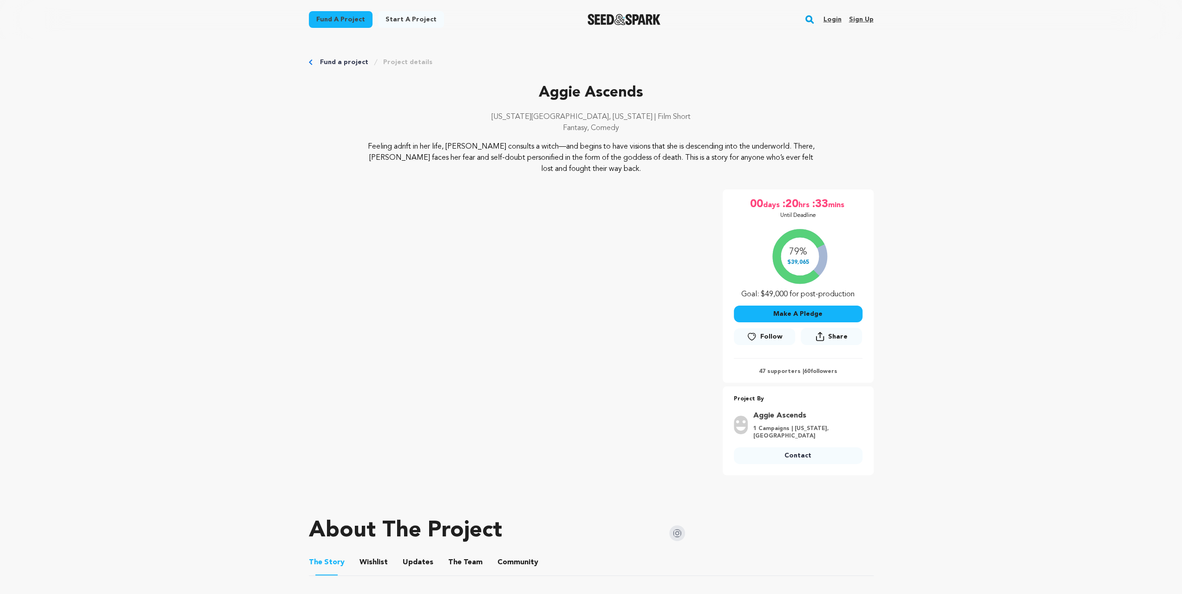
scroll to position [186, 0]
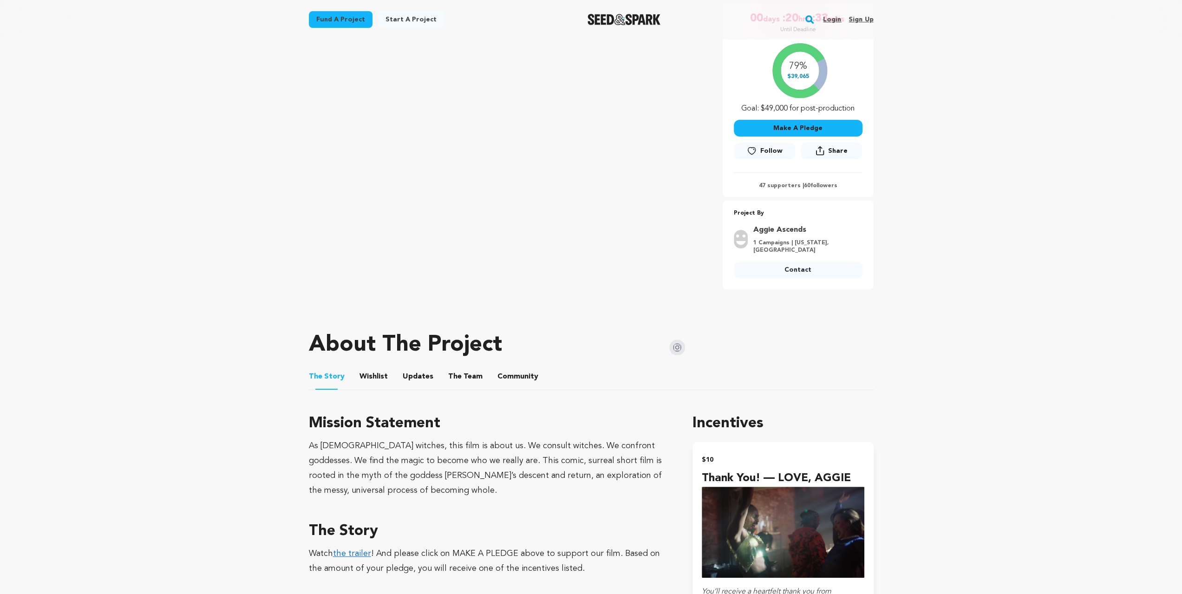
click at [375, 376] on button "Wishlist" at bounding box center [373, 378] width 22 height 22
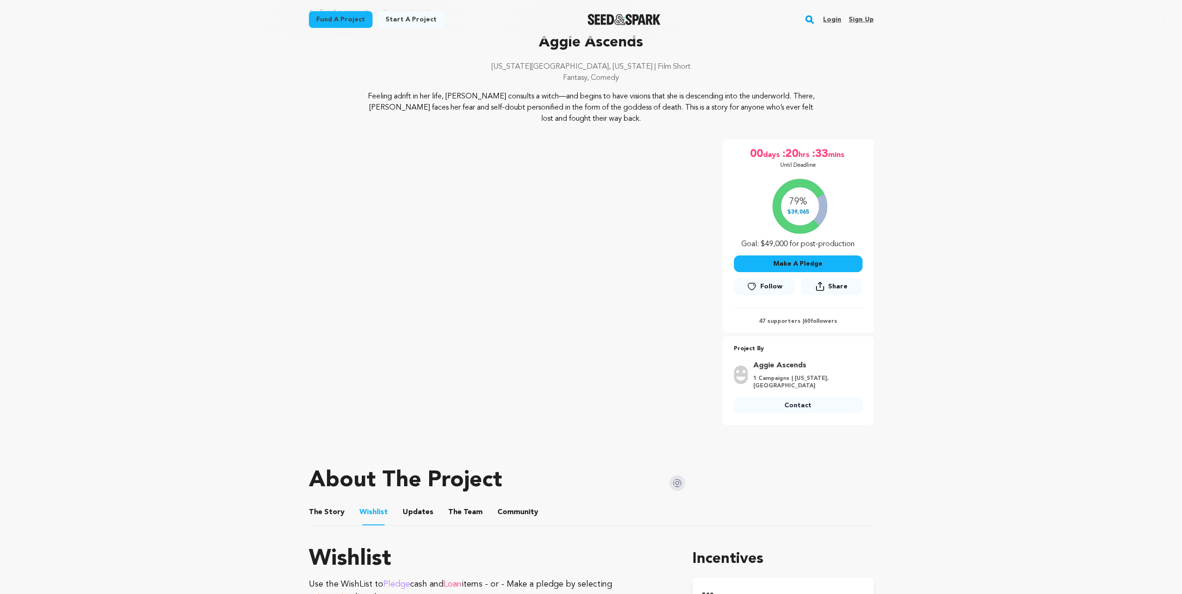
scroll to position [124, 0]
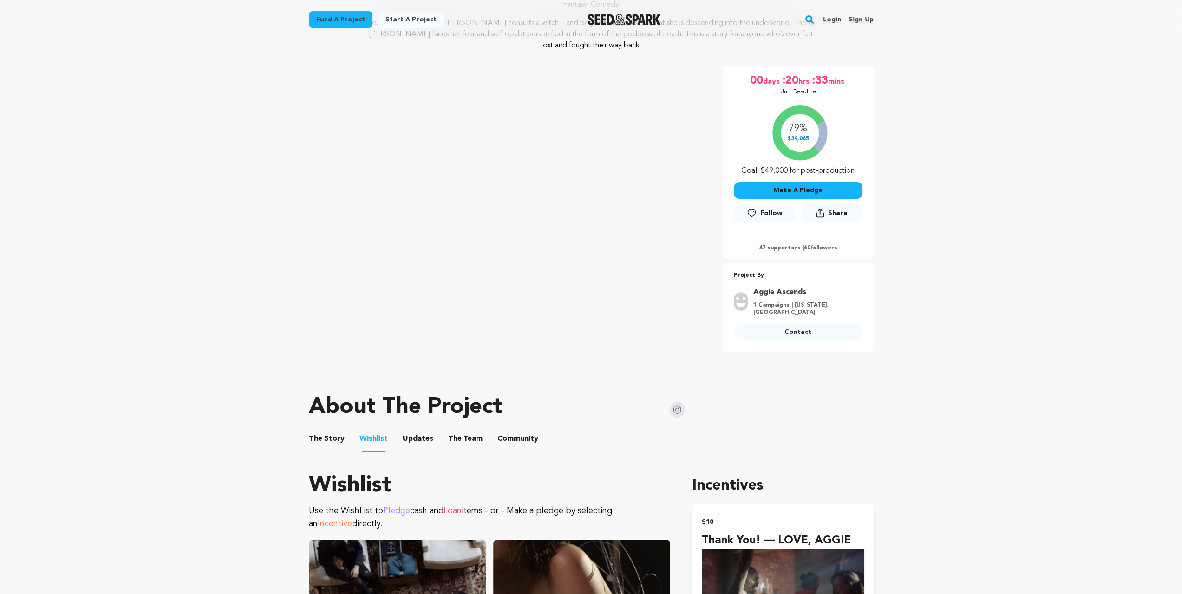
click at [462, 431] on button "The Team" at bounding box center [465, 441] width 22 height 22
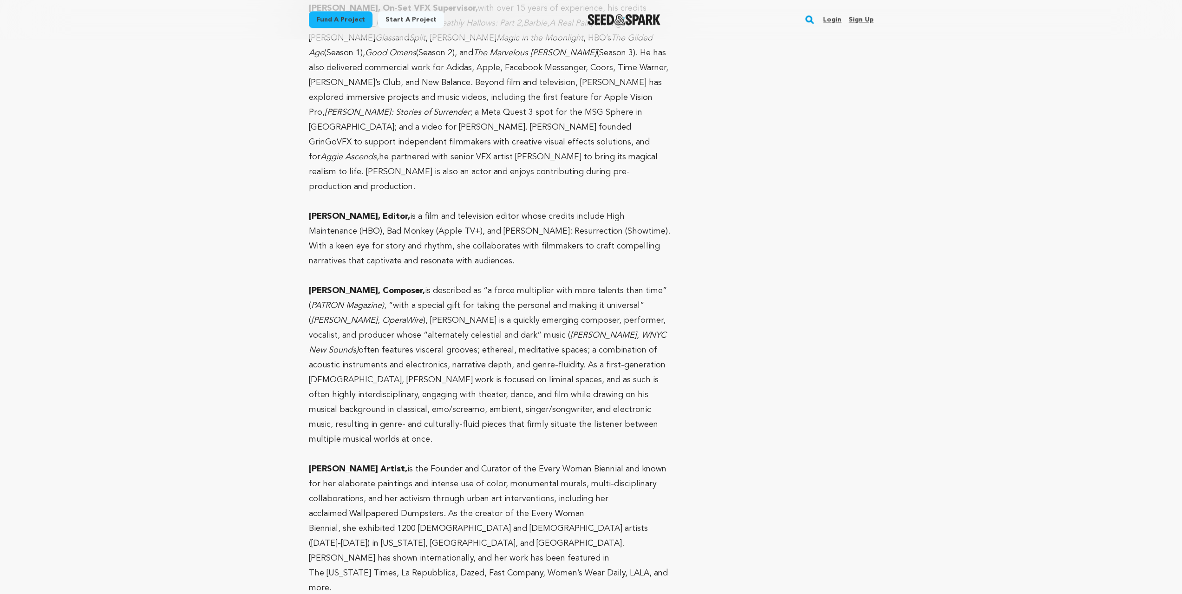
scroll to position [1208, 0]
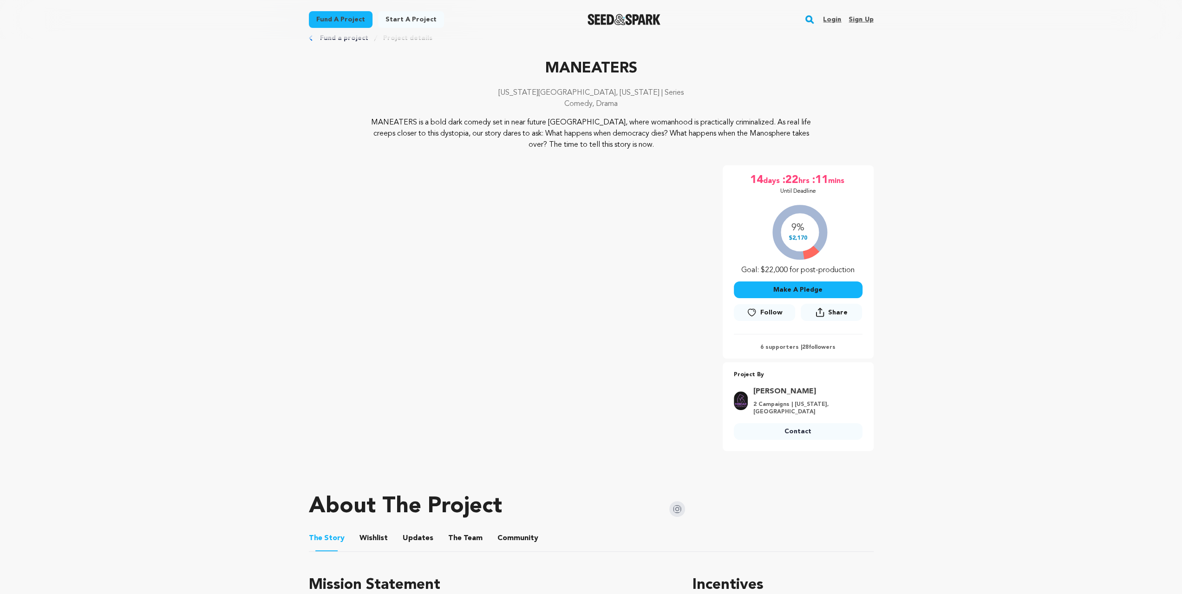
scroll to position [62, 0]
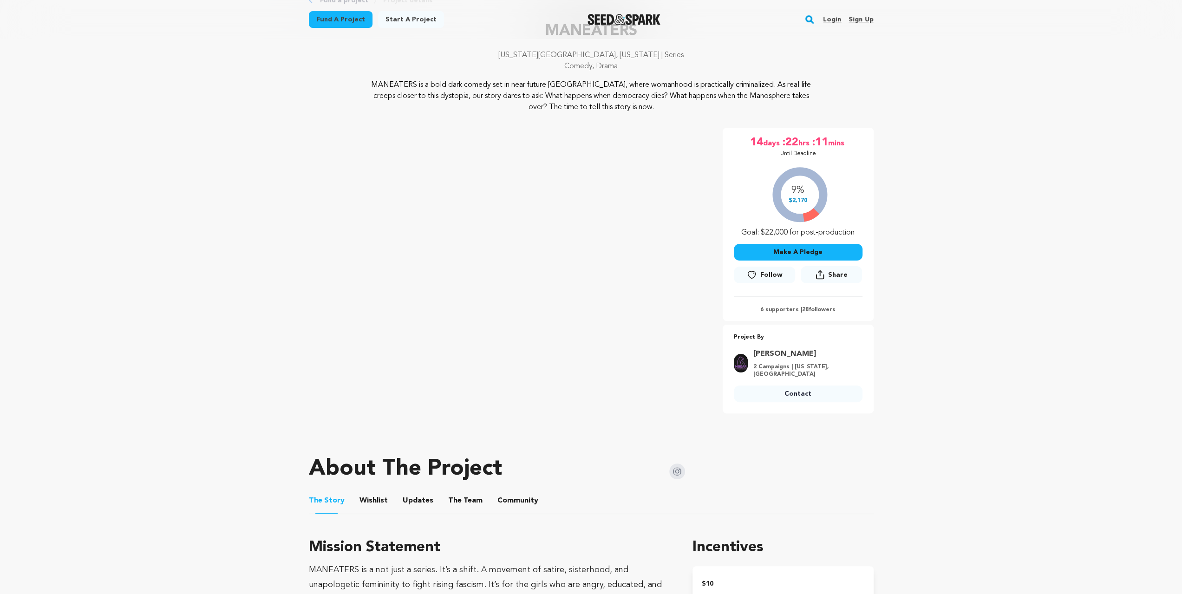
click at [371, 500] on button "Wishlist" at bounding box center [373, 502] width 22 height 22
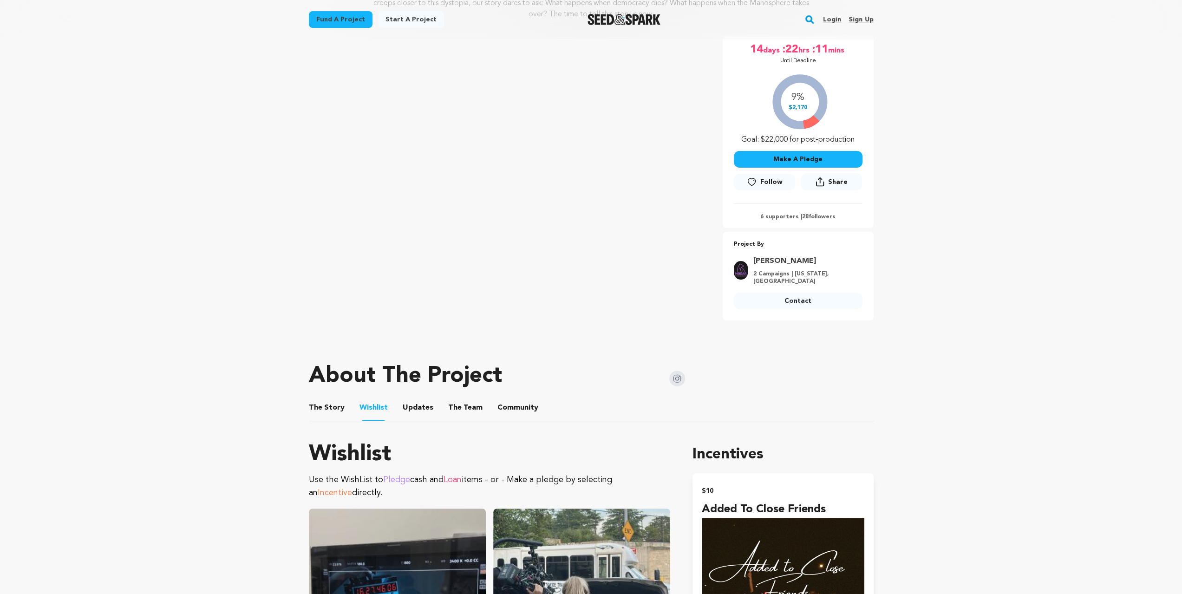
scroll to position [124, 0]
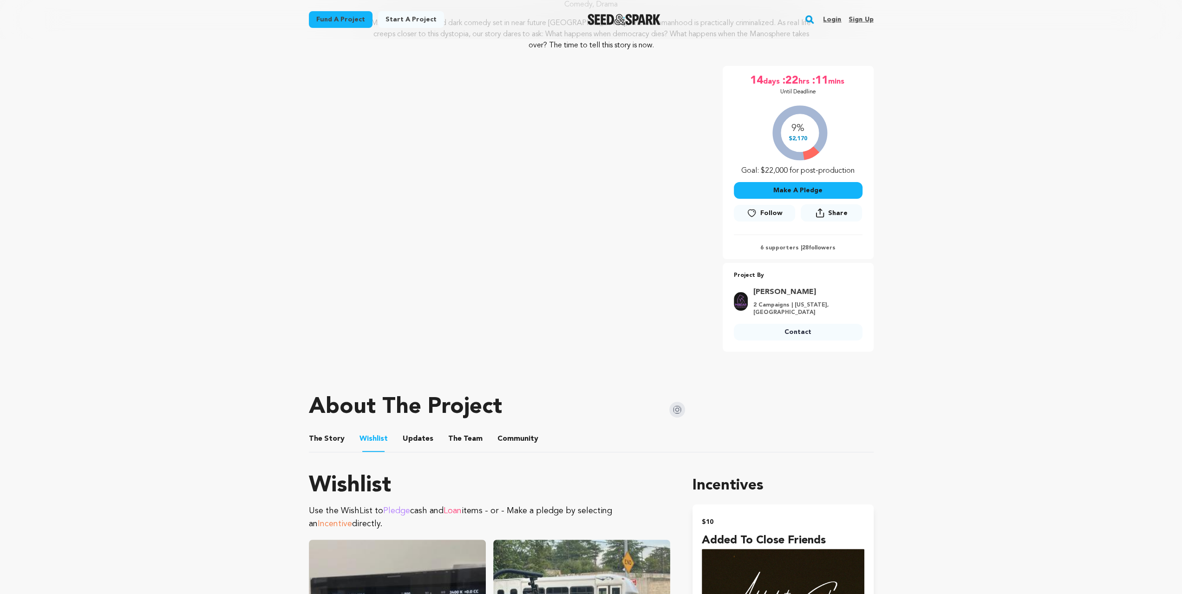
click at [464, 444] on button "The Team" at bounding box center [465, 441] width 22 height 22
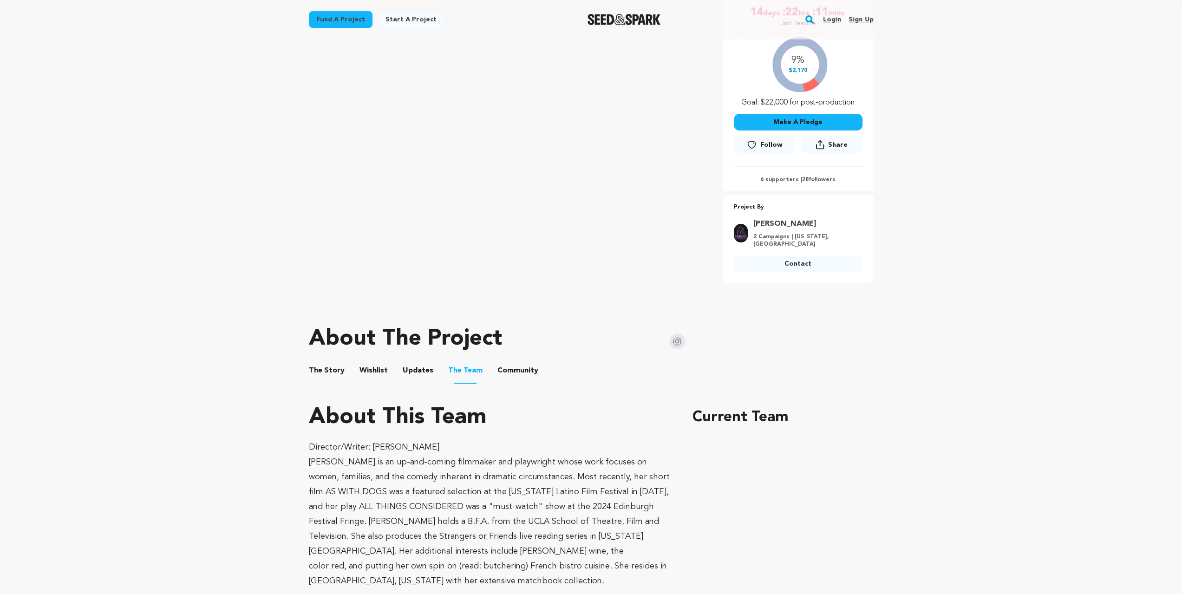
scroll to position [216, 0]
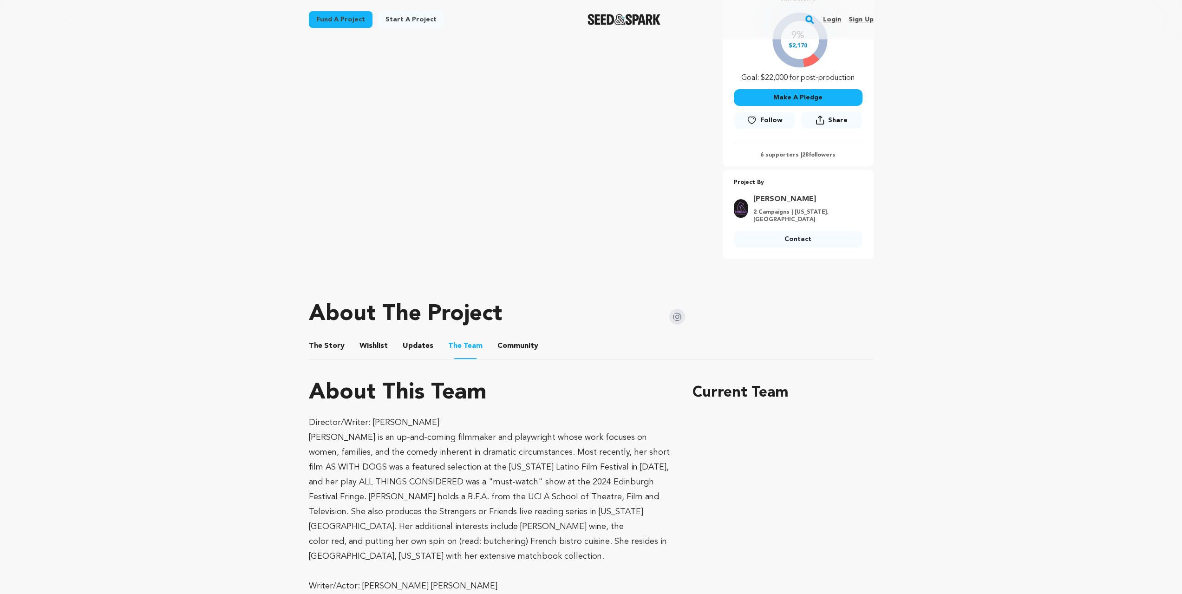
click at [674, 321] on img at bounding box center [677, 317] width 16 height 16
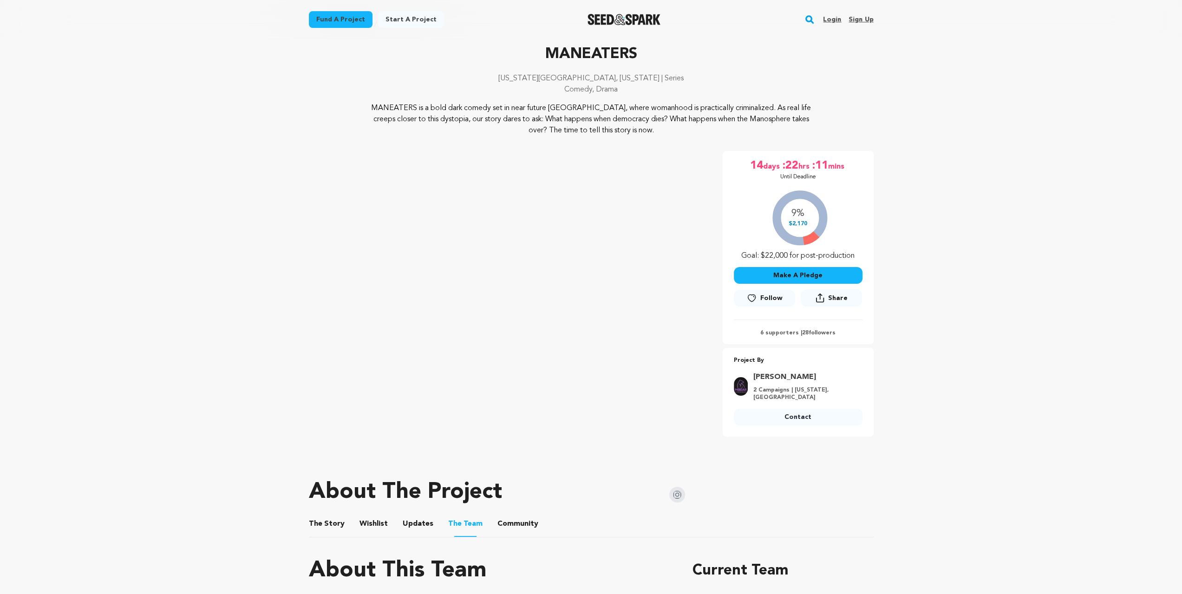
scroll to position [0, 0]
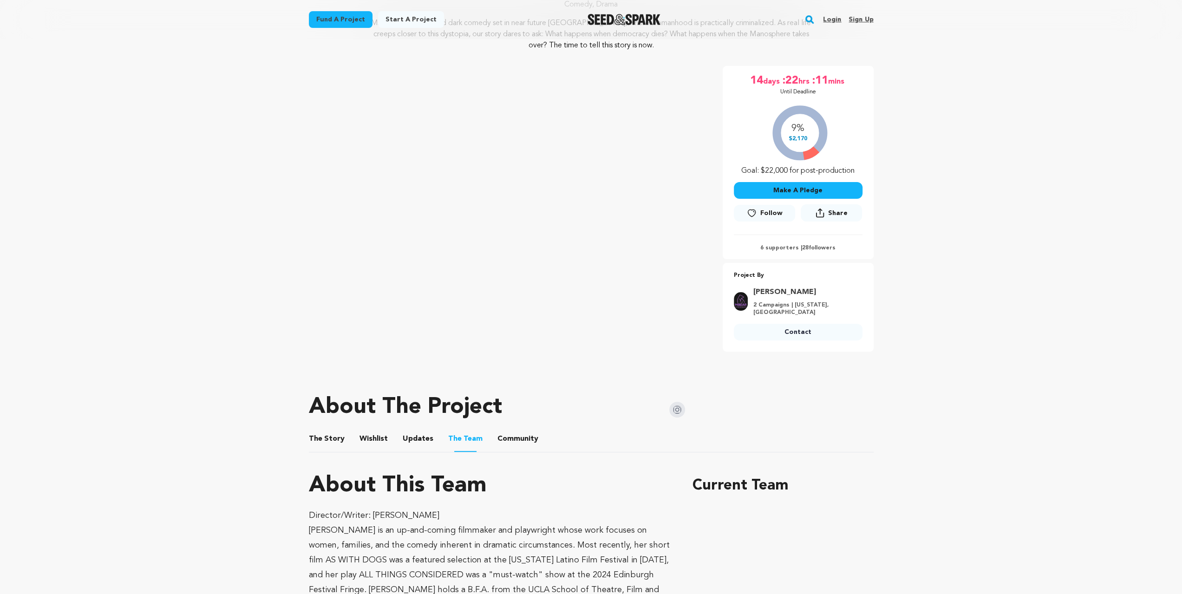
click at [320, 440] on button "The Story" at bounding box center [326, 441] width 22 height 22
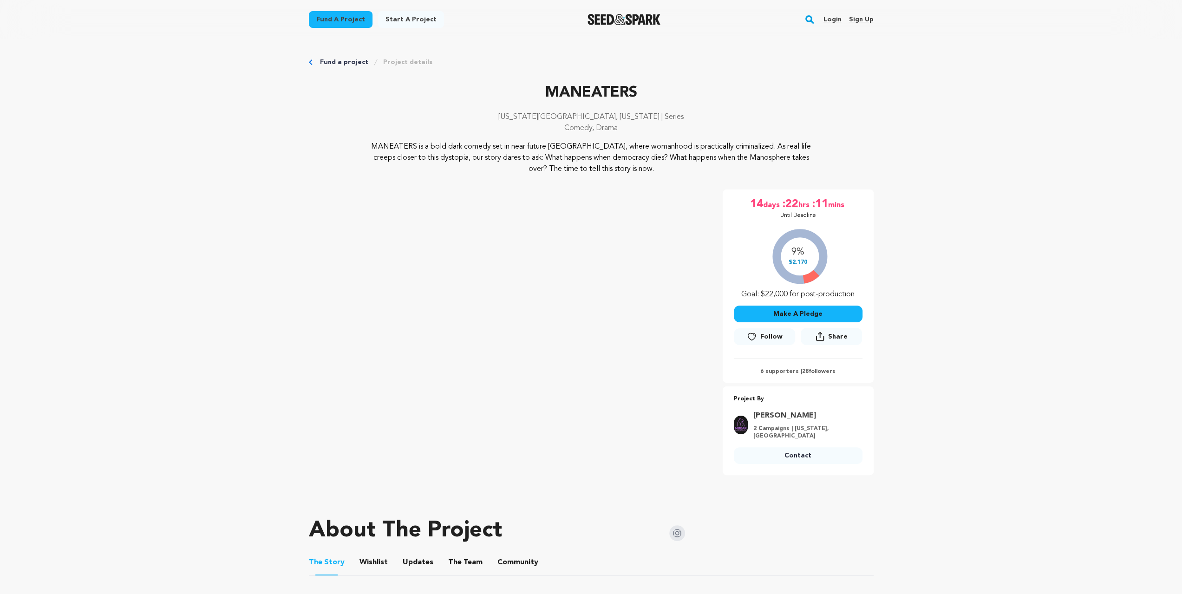
scroll to position [216, 0]
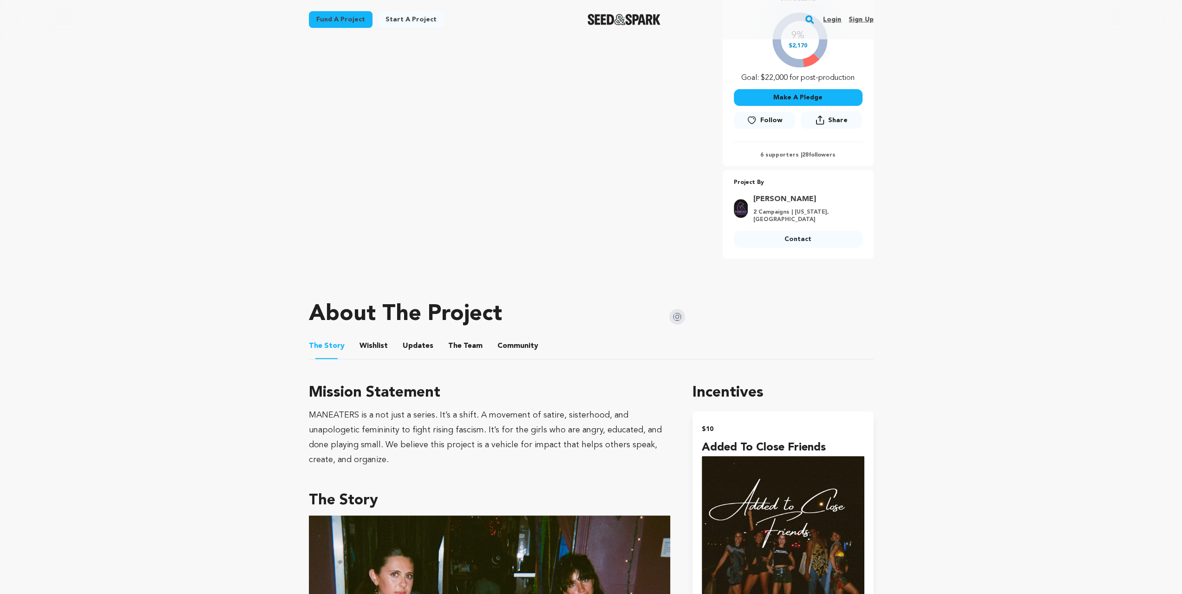
click at [378, 340] on button "Wishlist" at bounding box center [373, 348] width 22 height 22
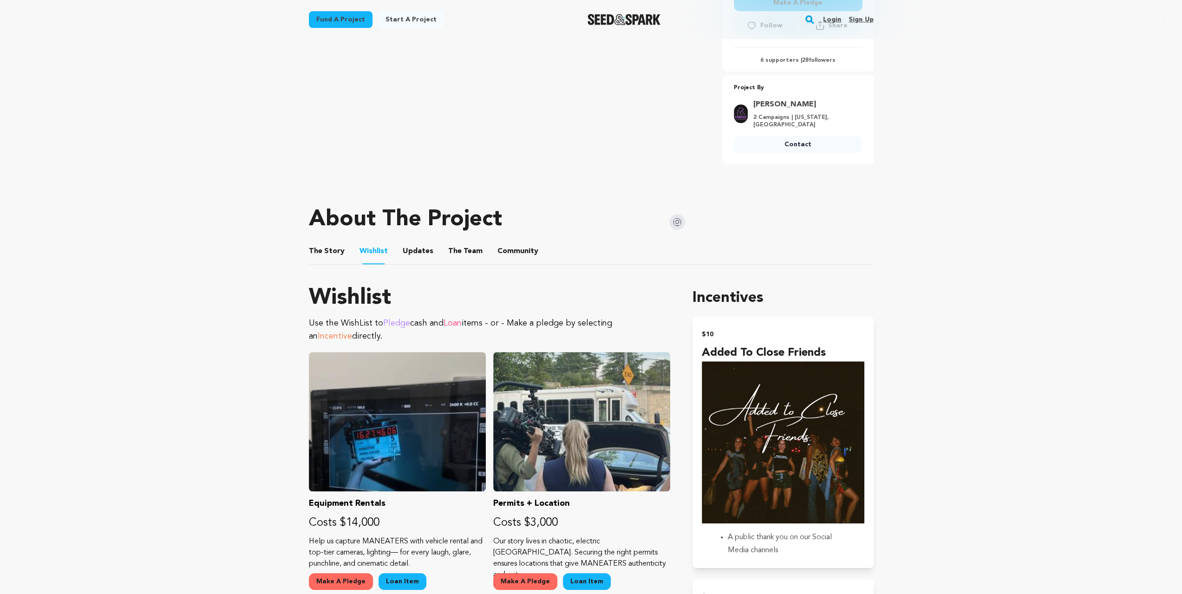
scroll to position [216, 0]
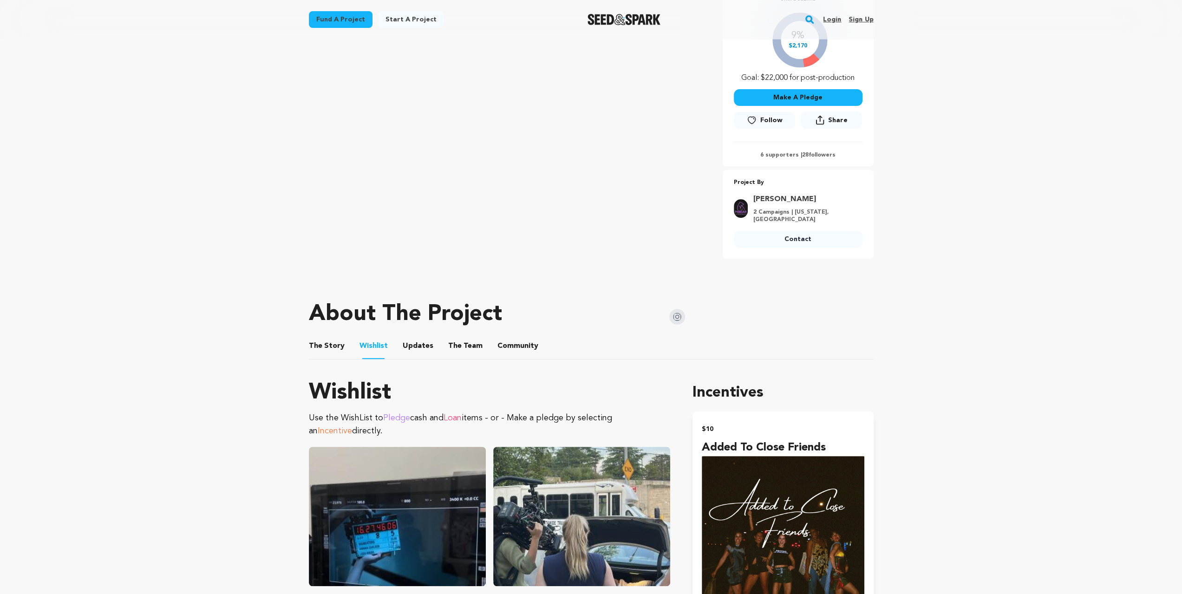
drag, startPoint x: 468, startPoint y: 351, endPoint x: 457, endPoint y: 345, distance: 13.1
click at [468, 351] on button "The Team" at bounding box center [465, 348] width 22 height 22
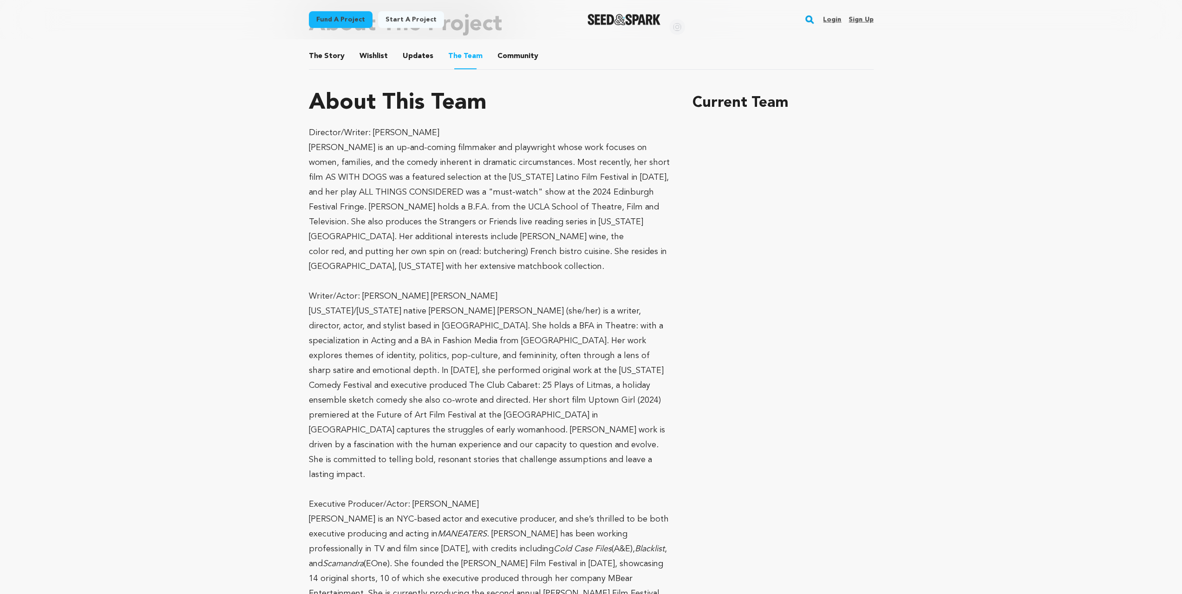
scroll to position [495, 0]
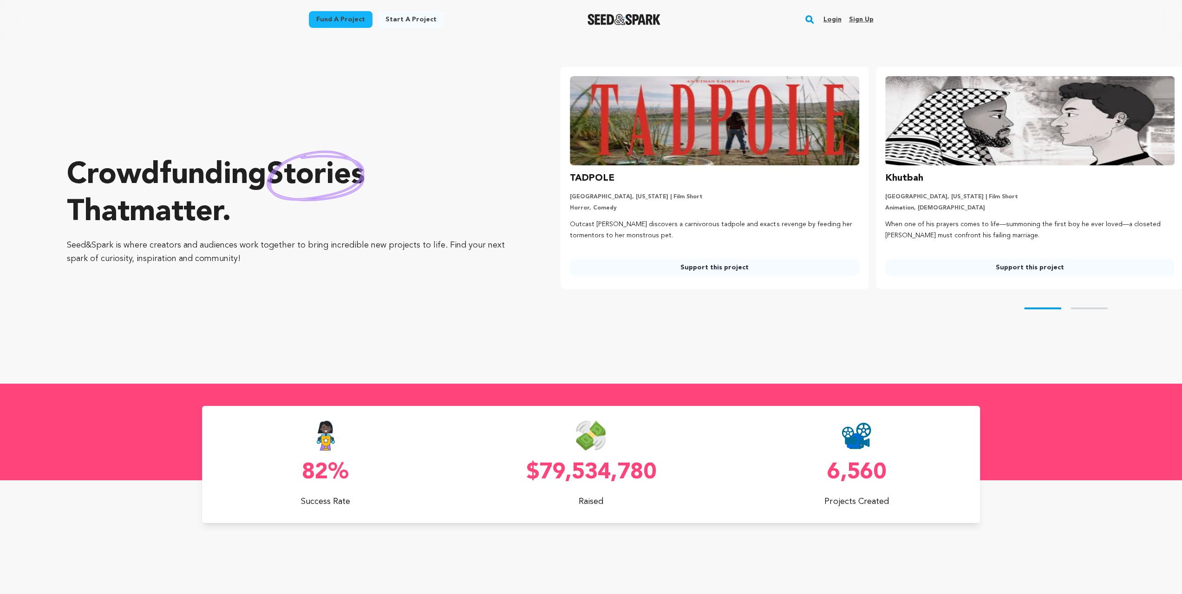
click at [329, 13] on link "Fund a project" at bounding box center [341, 19] width 64 height 17
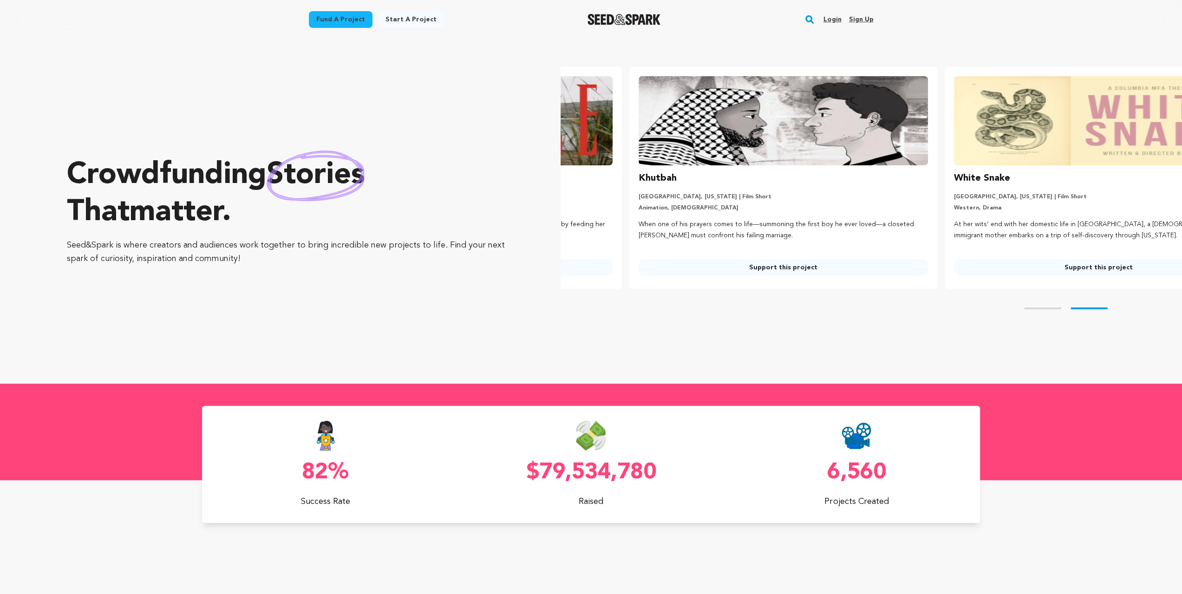
scroll to position [0, 301]
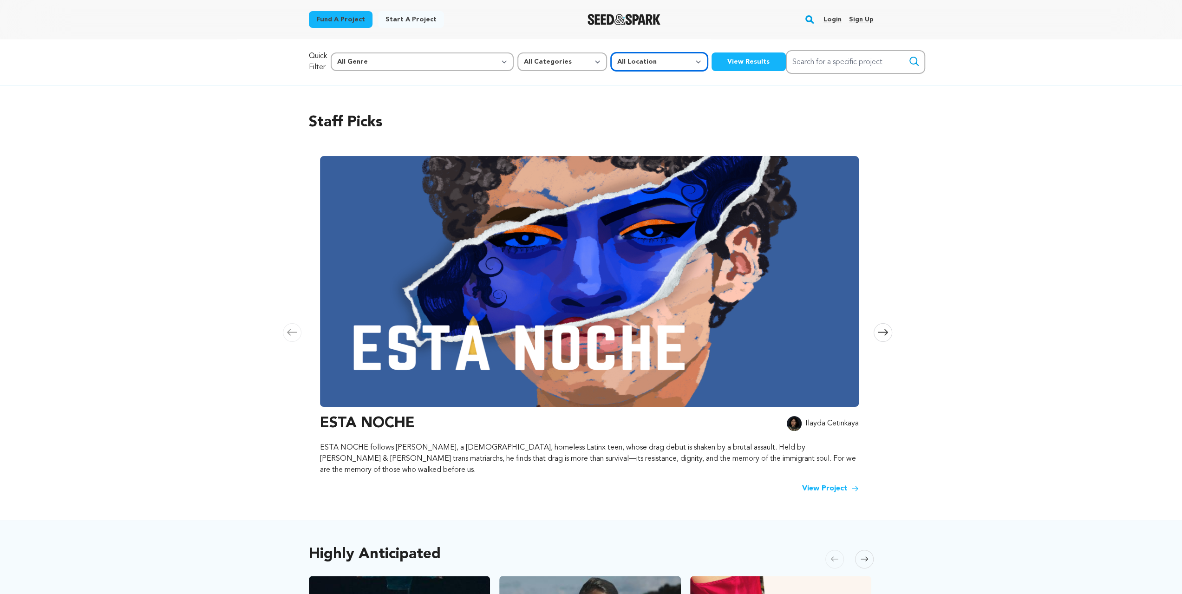
click at [611, 60] on select "All Location Everywhere [GEOGRAPHIC_DATA] [GEOGRAPHIC_DATA]" at bounding box center [659, 61] width 97 height 19
select select "1671"
click at [611, 52] on select "All Location Everywhere [GEOGRAPHIC_DATA] [GEOGRAPHIC_DATA]" at bounding box center [659, 61] width 97 height 19
click at [712, 67] on button "View Results" at bounding box center [749, 61] width 74 height 19
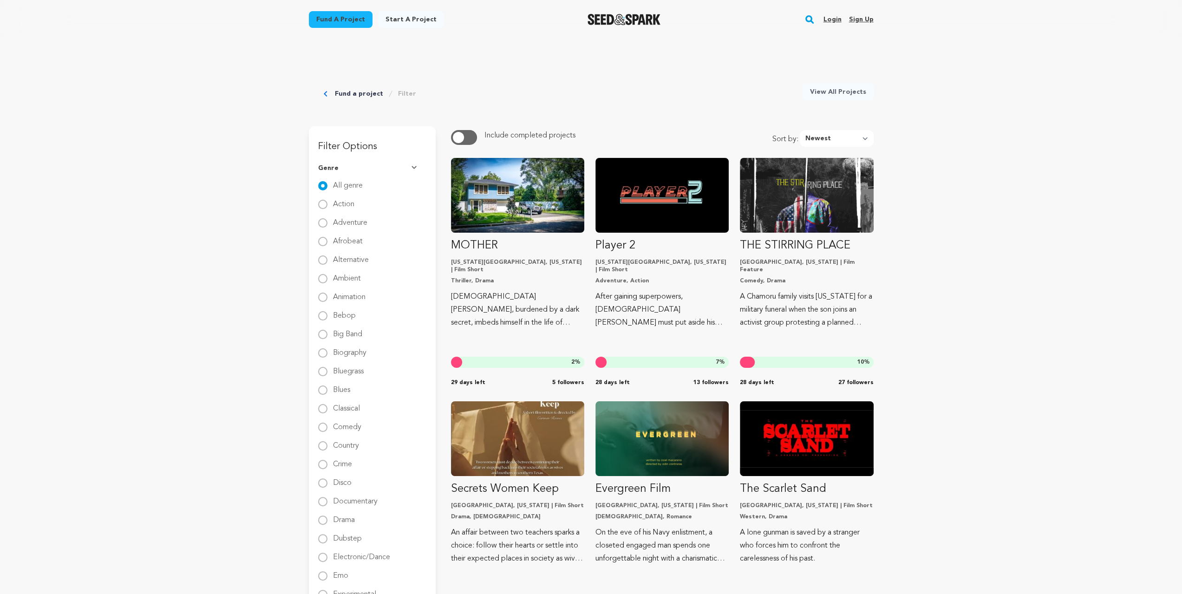
click at [470, 135] on button "button" at bounding box center [464, 137] width 26 height 15
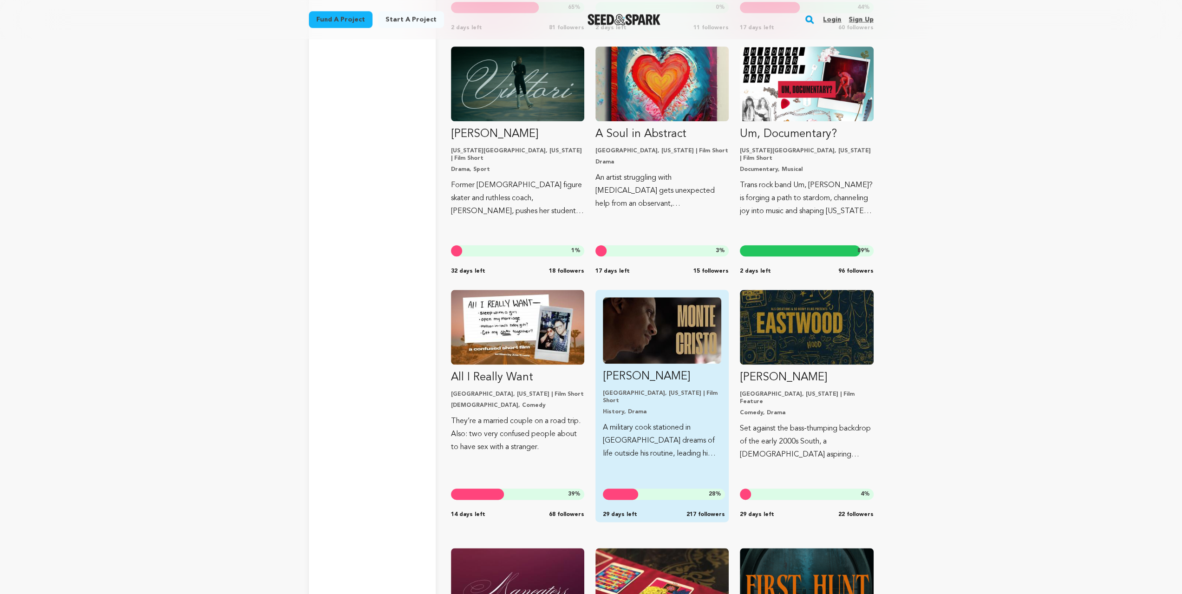
scroll to position [11471, 0]
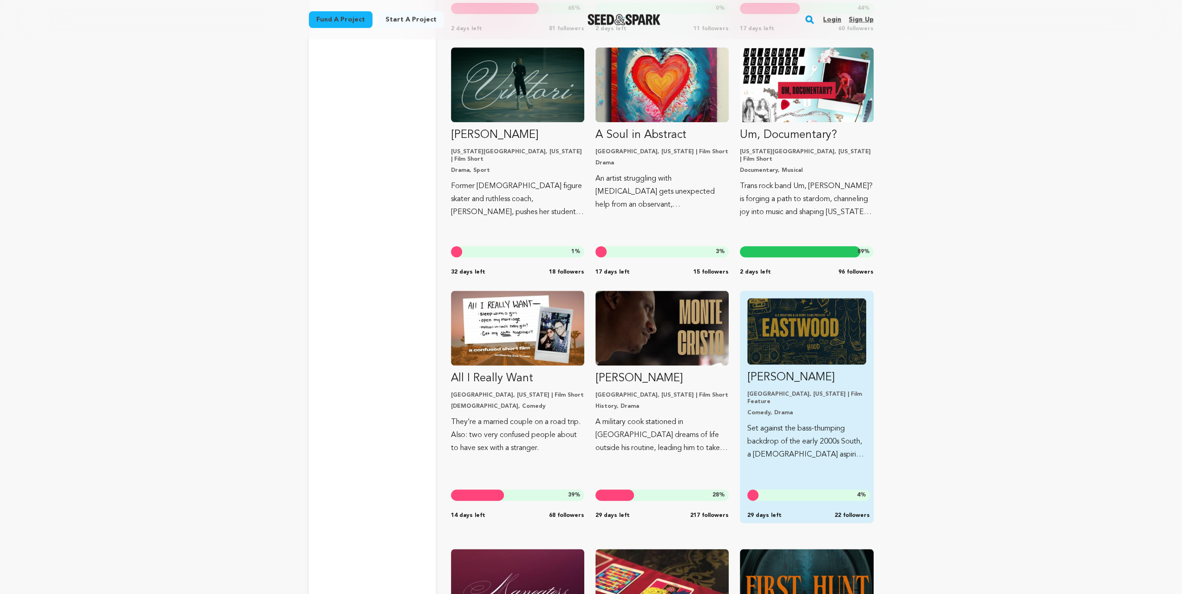
click at [817, 342] on img "Fund EASTWOOD" at bounding box center [806, 331] width 118 height 66
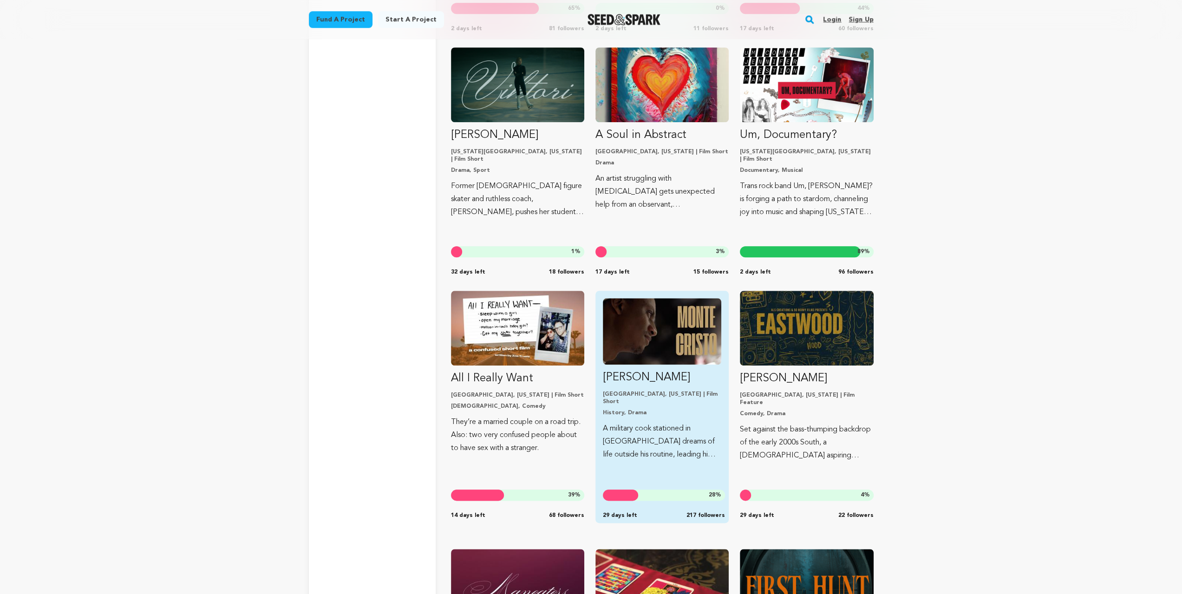
click at [629, 338] on img "Fund Monte Cristo" at bounding box center [662, 331] width 118 height 66
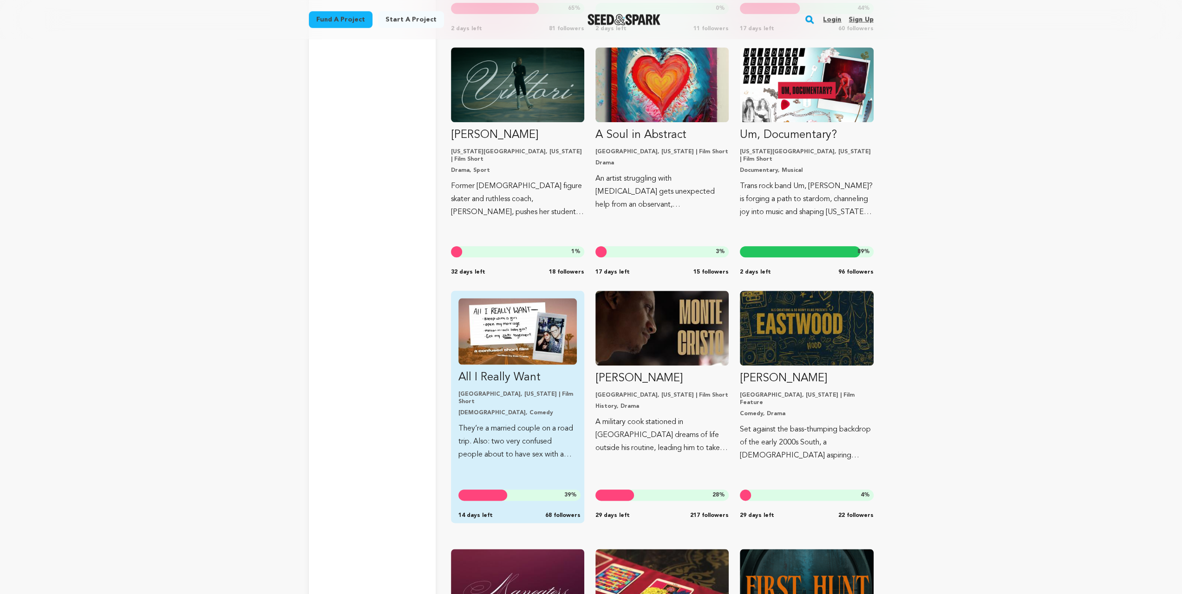
click at [491, 323] on img "Fund All I Really Want" at bounding box center [517, 331] width 118 height 66
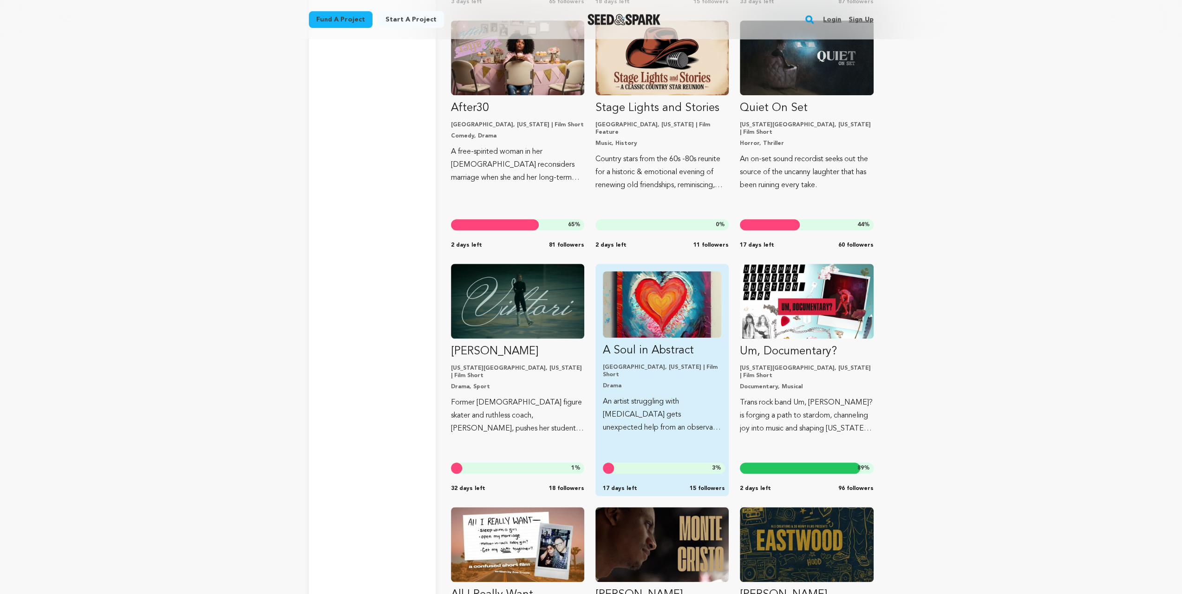
drag, startPoint x: 805, startPoint y: 317, endPoint x: 705, endPoint y: 316, distance: 99.4
click at [805, 317] on img "Fund Um, Documentary?" at bounding box center [806, 301] width 133 height 75
click at [619, 314] on img "Fund A Soul in Abstract" at bounding box center [662, 304] width 118 height 66
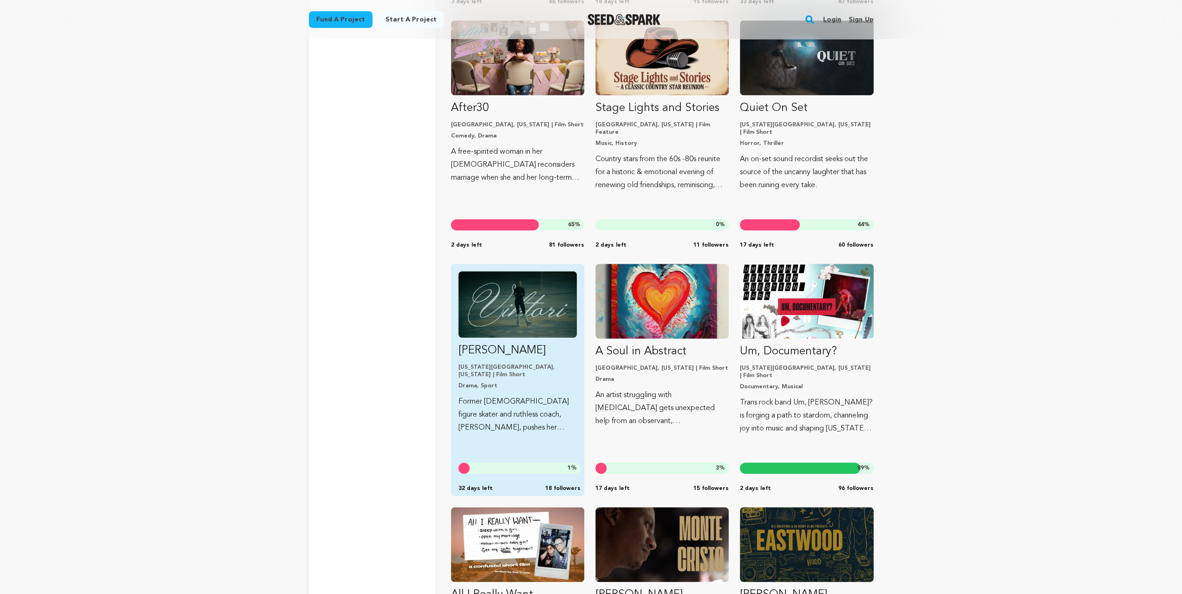
click at [507, 312] on img "Fund Viktori" at bounding box center [517, 304] width 118 height 66
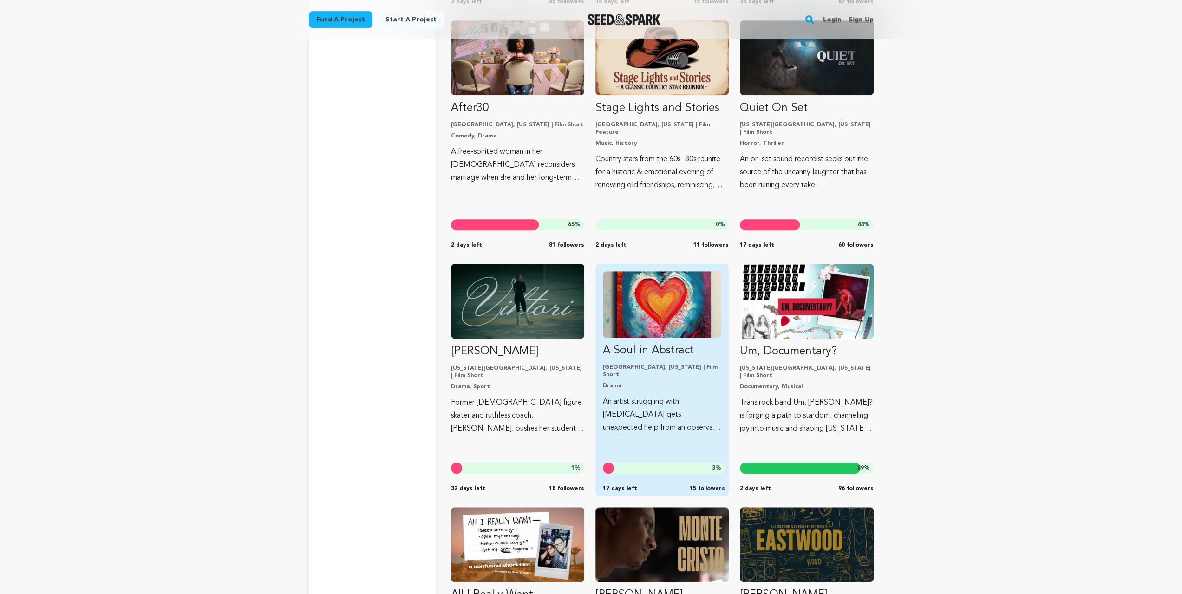
scroll to position [11037, 0]
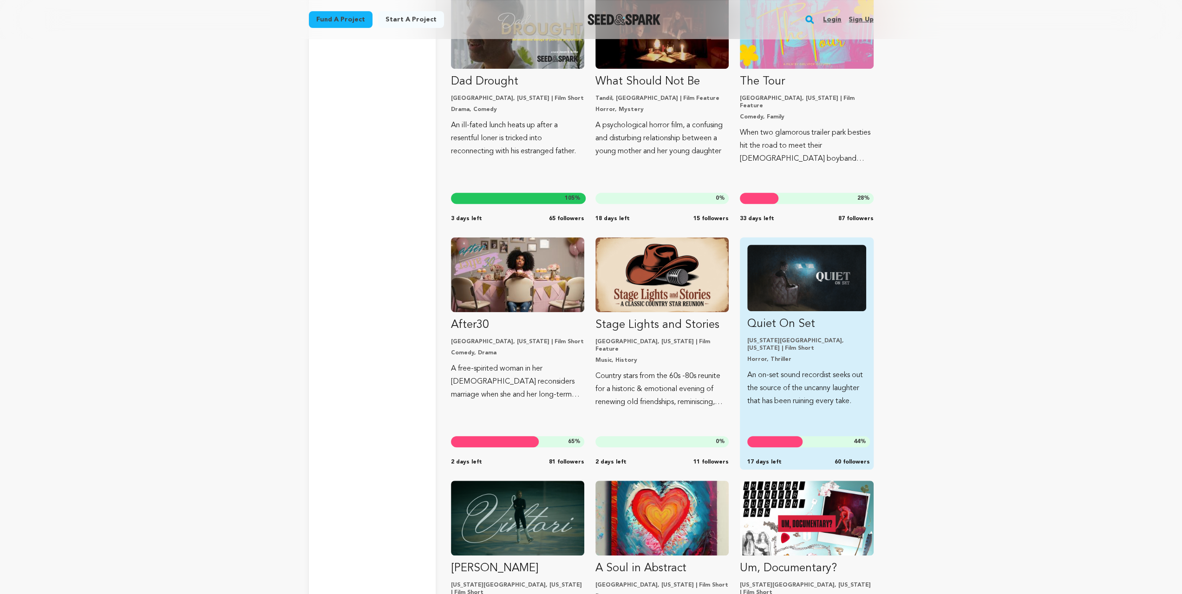
click at [827, 307] on img "Fund Quiet On Set" at bounding box center [806, 278] width 118 height 66
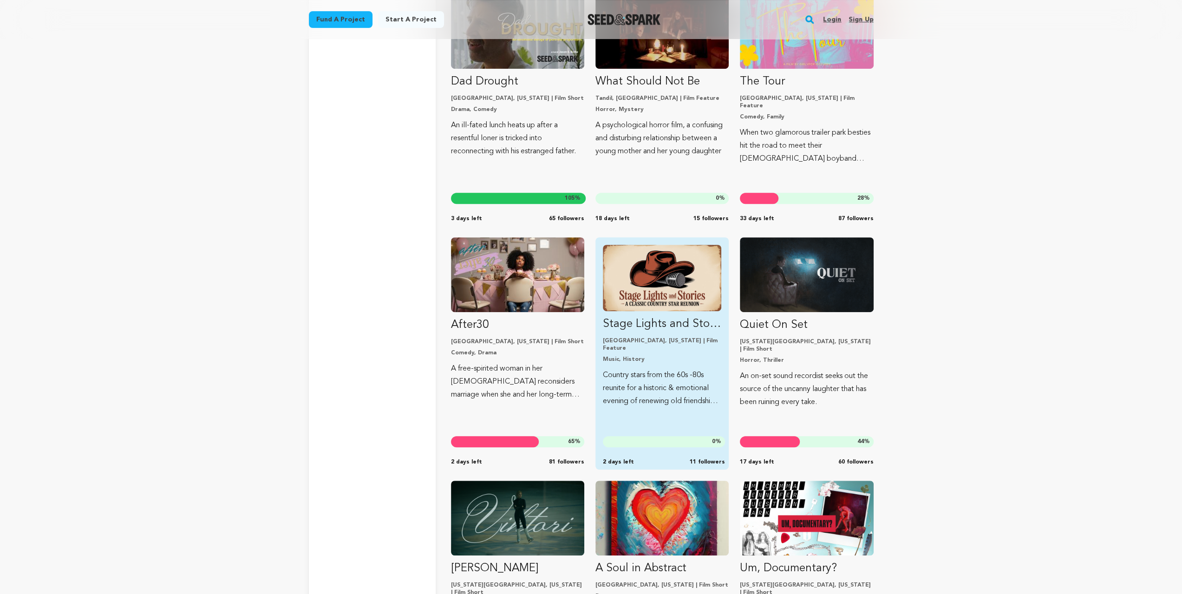
click at [650, 308] on img "Fund Stage Lights and Stories" at bounding box center [662, 278] width 118 height 66
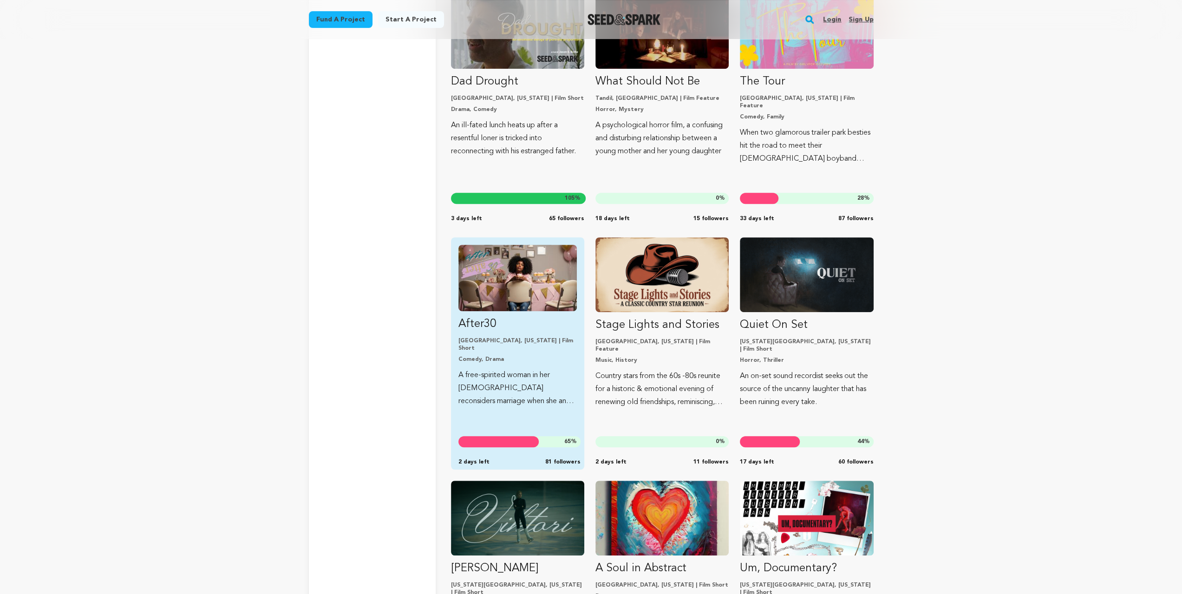
click at [521, 300] on img "Fund After30" at bounding box center [517, 278] width 118 height 66
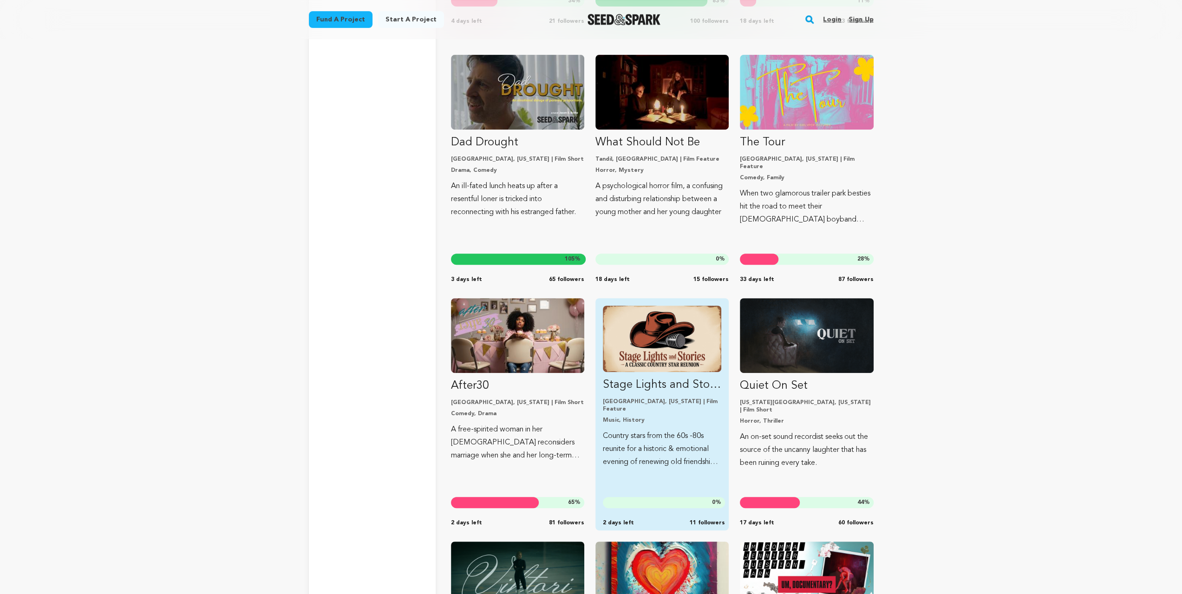
scroll to position [10821, 0]
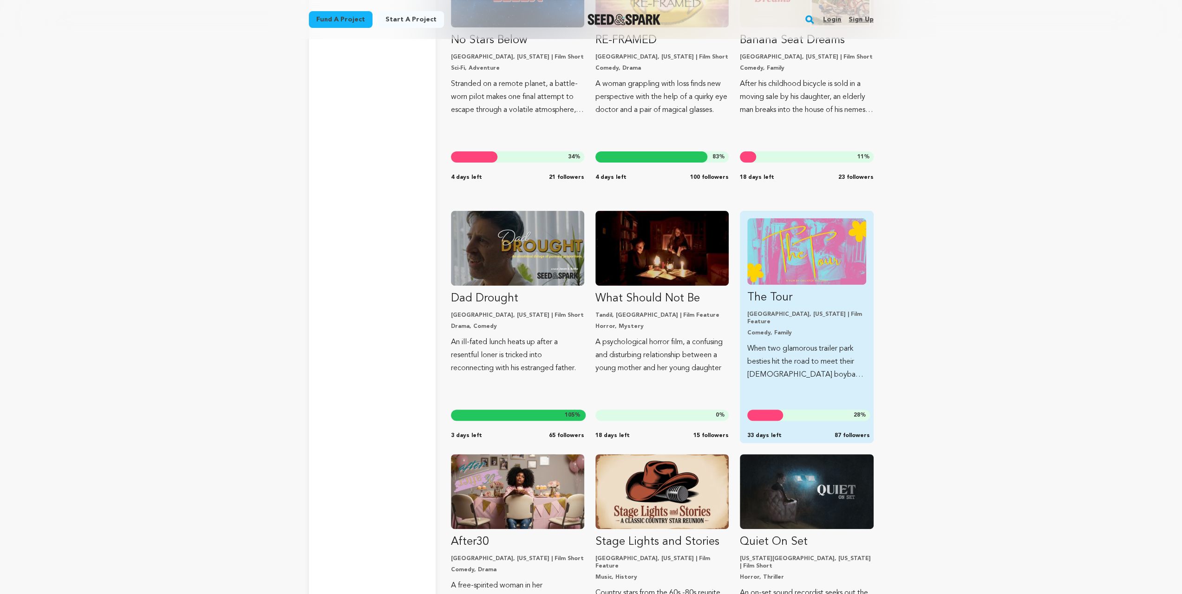
click at [789, 249] on img "Fund The Tour" at bounding box center [806, 251] width 118 height 66
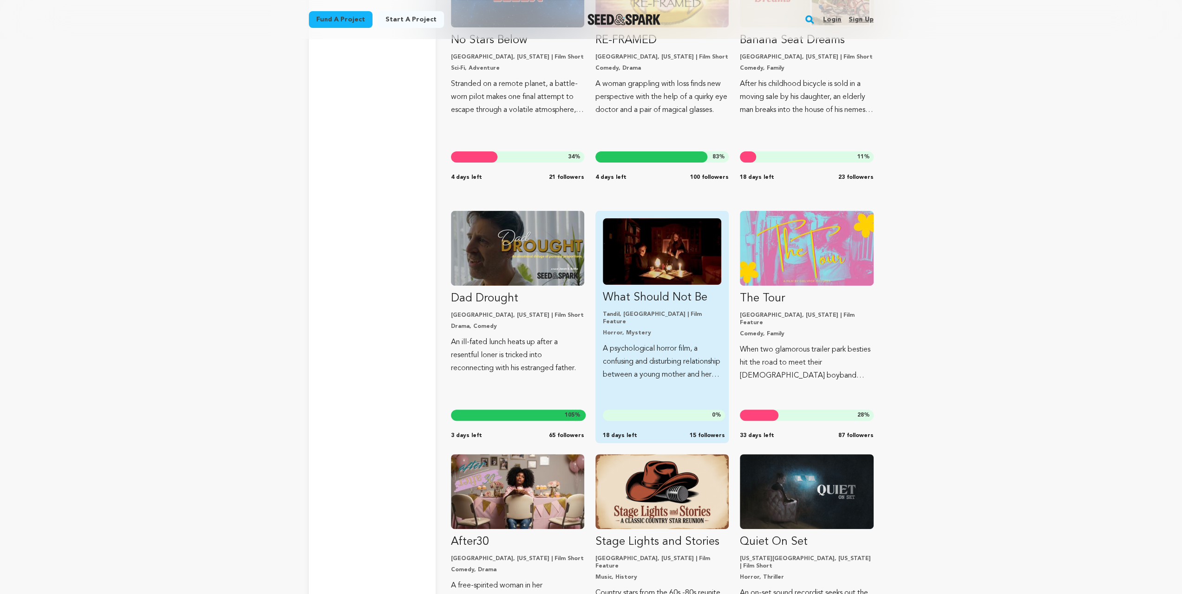
click at [684, 251] on img "Fund What Should Not Be" at bounding box center [662, 251] width 118 height 66
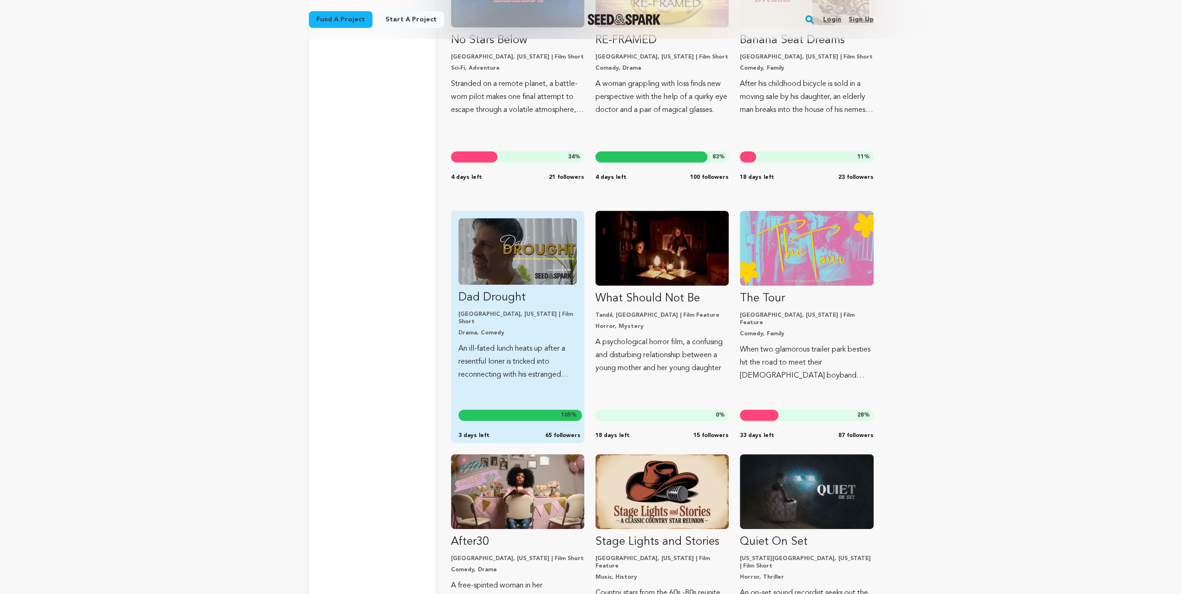
click at [561, 252] on img "Fund Dad Drought" at bounding box center [517, 251] width 118 height 66
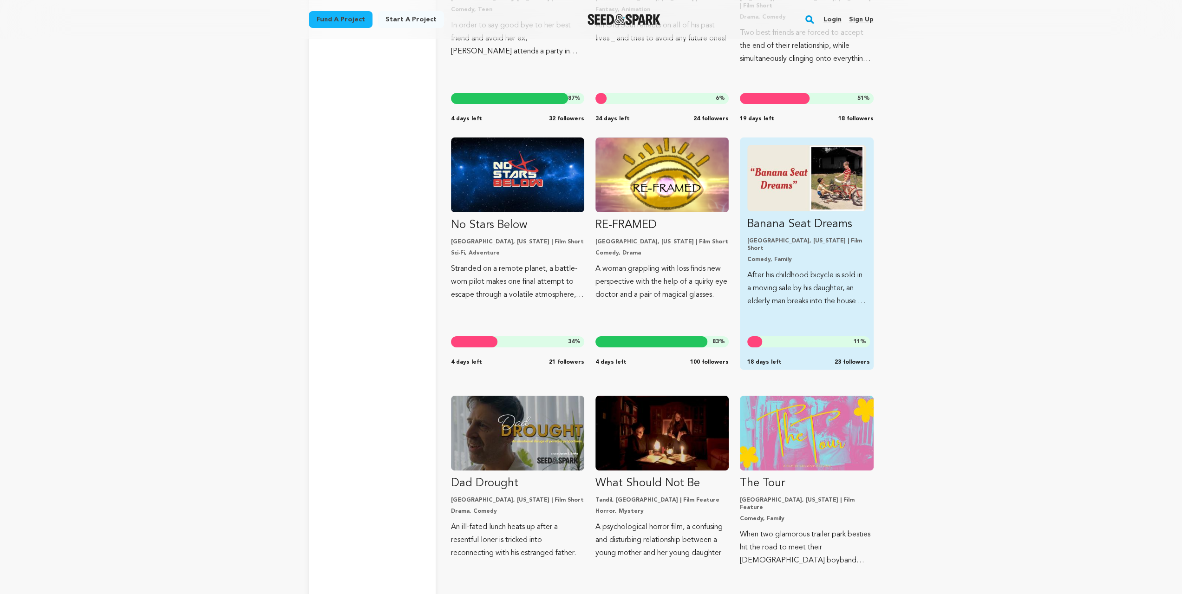
scroll to position [10635, 0]
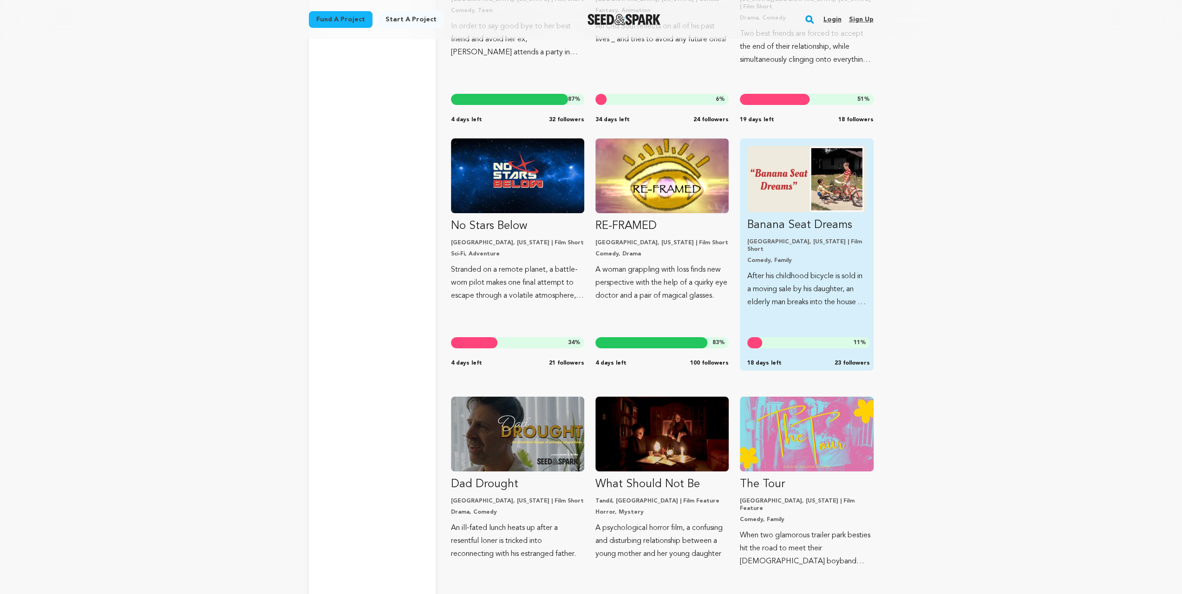
click at [803, 199] on img "Fund Banana Seat Dreams" at bounding box center [806, 179] width 118 height 66
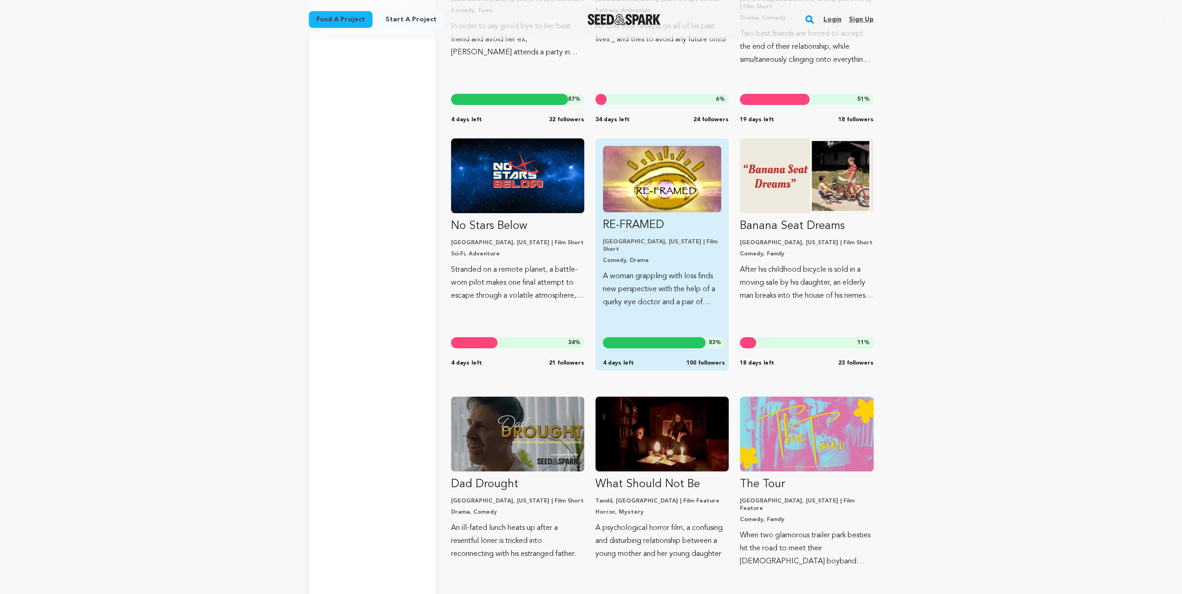
click at [658, 200] on img "Fund RE-FRAMED" at bounding box center [662, 179] width 118 height 66
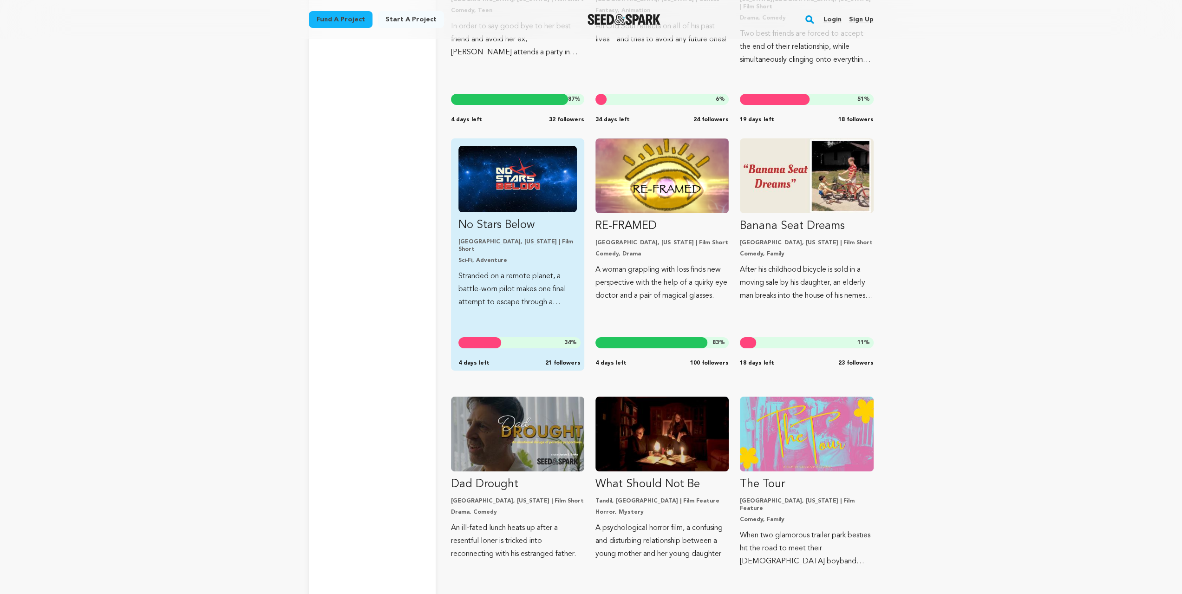
click at [536, 201] on img "Fund No Stars Below" at bounding box center [517, 179] width 118 height 66
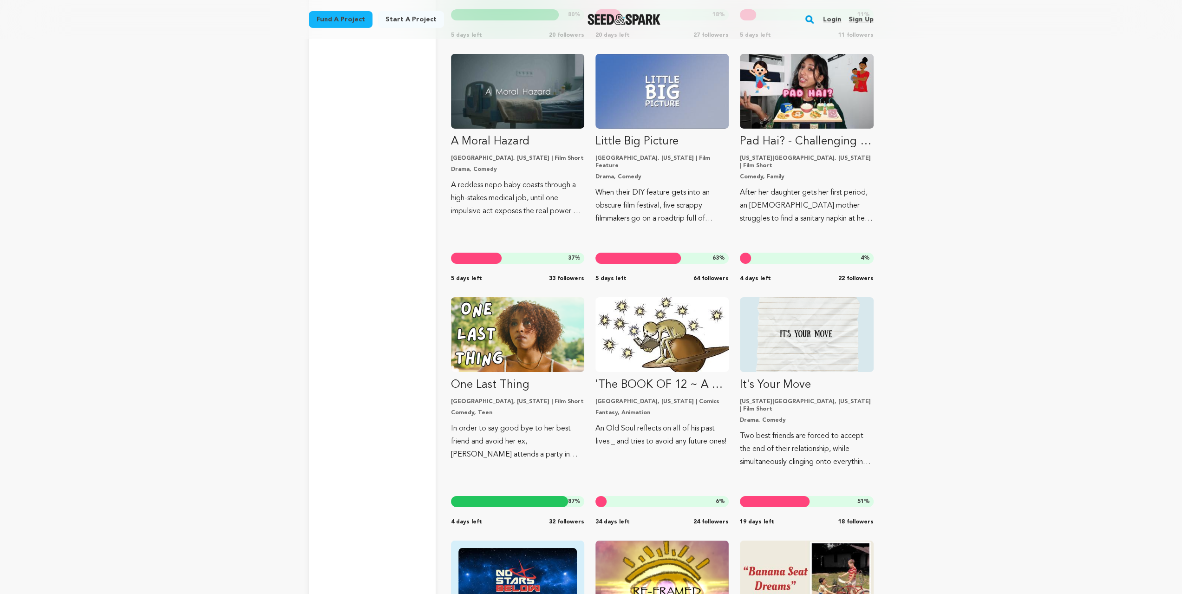
scroll to position [10170, 0]
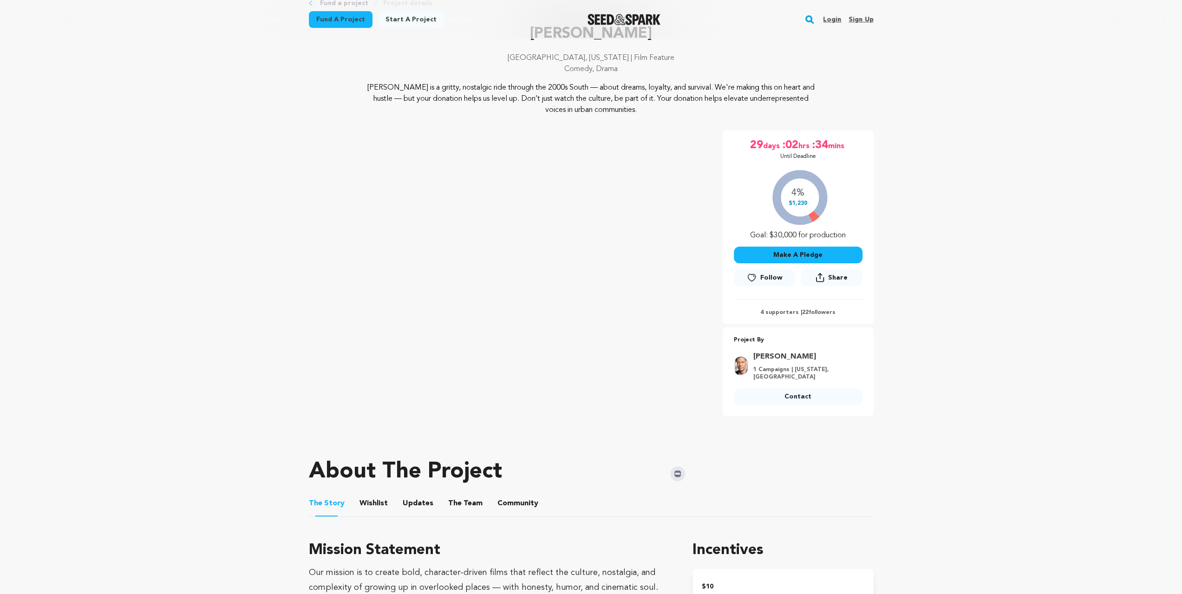
scroll to position [62, 0]
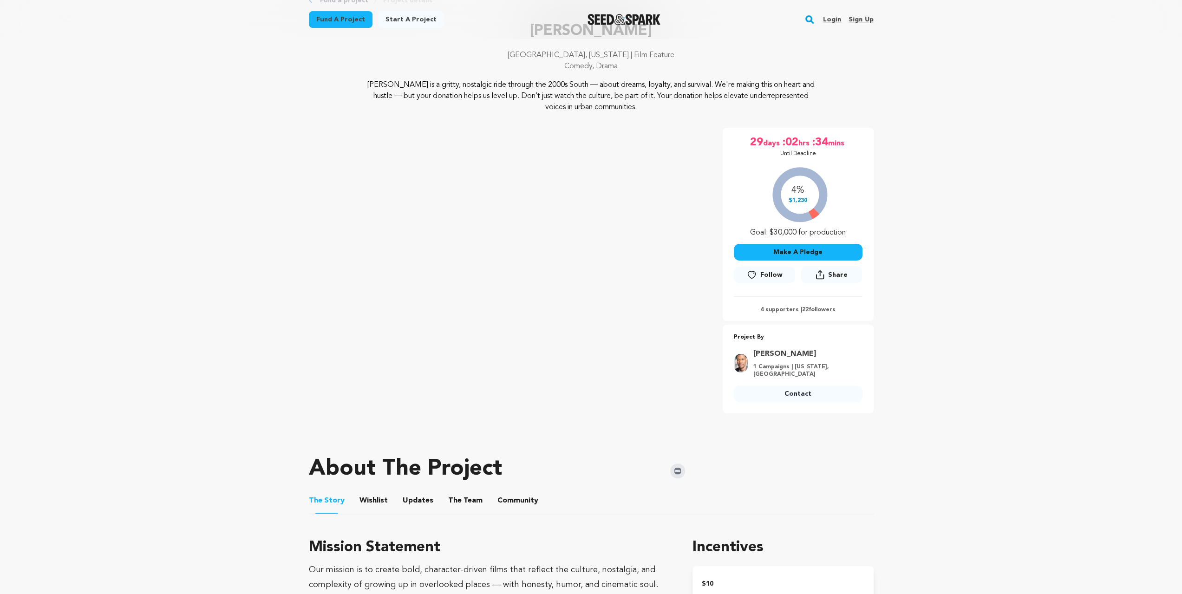
click at [368, 499] on button "Wishlist" at bounding box center [373, 502] width 22 height 22
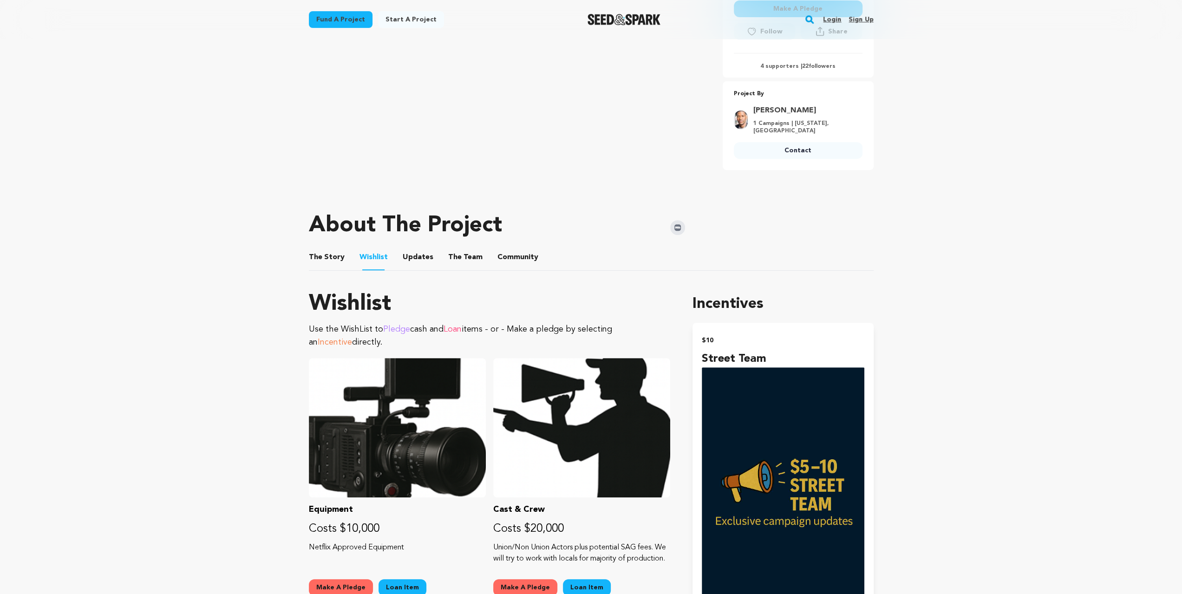
scroll to position [248, 0]
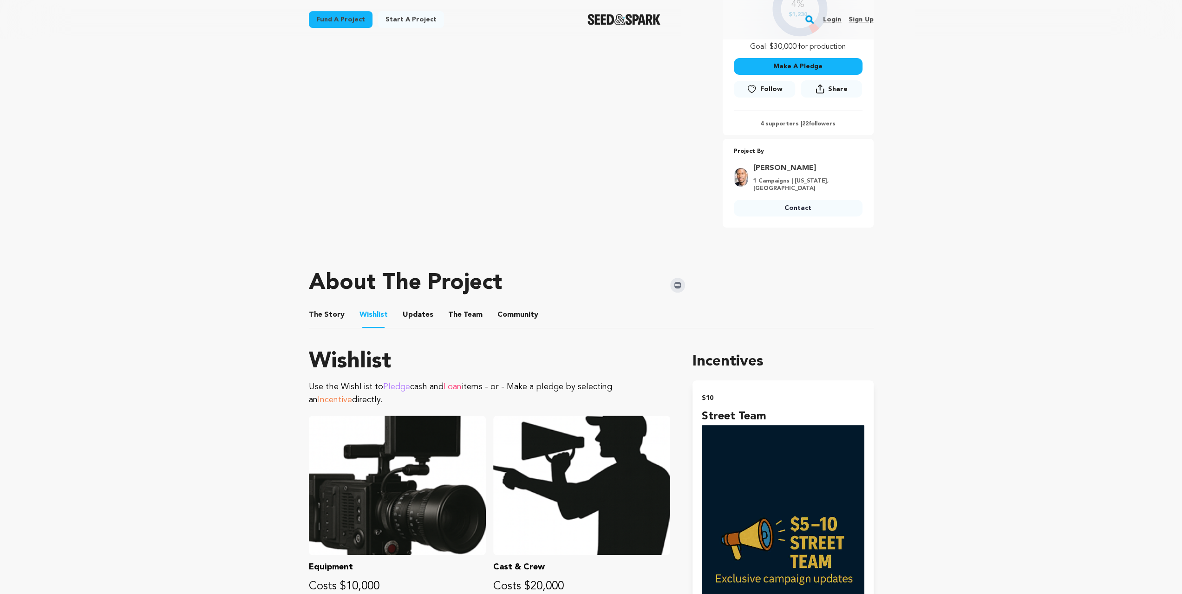
click at [468, 312] on button "The Team" at bounding box center [465, 317] width 22 height 22
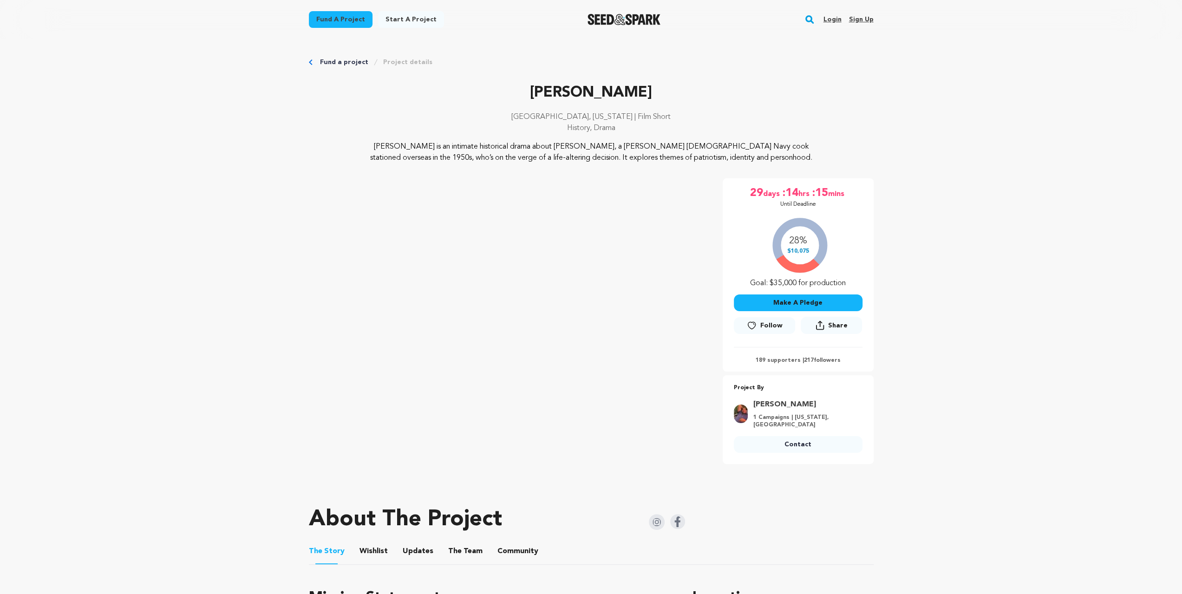
click at [369, 546] on button "Wishlist" at bounding box center [373, 553] width 22 height 22
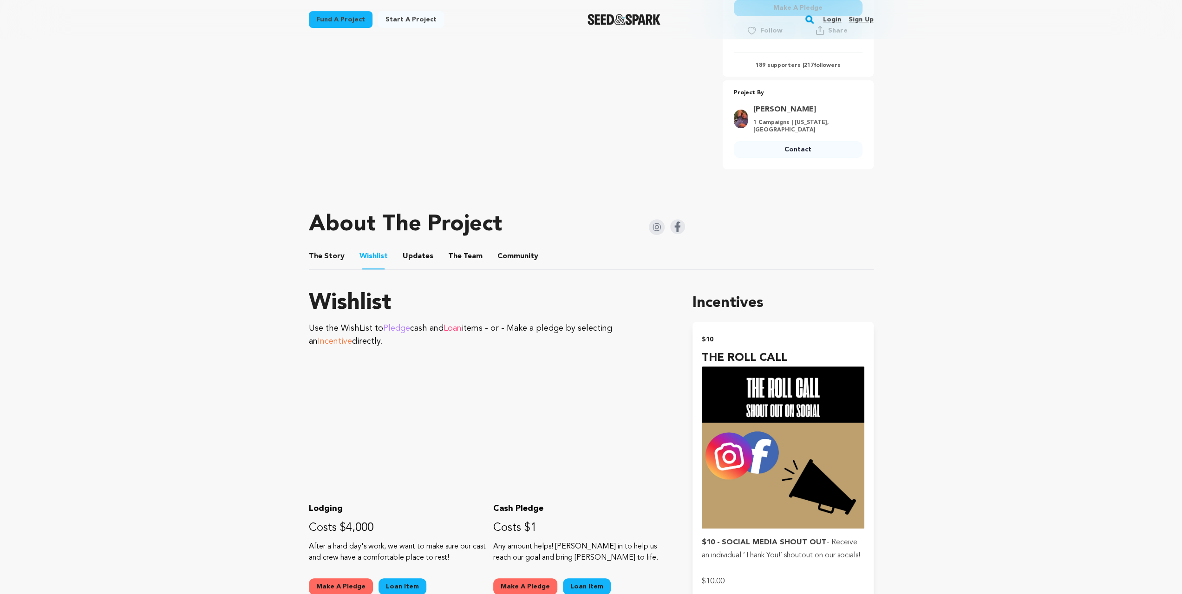
scroll to position [216, 0]
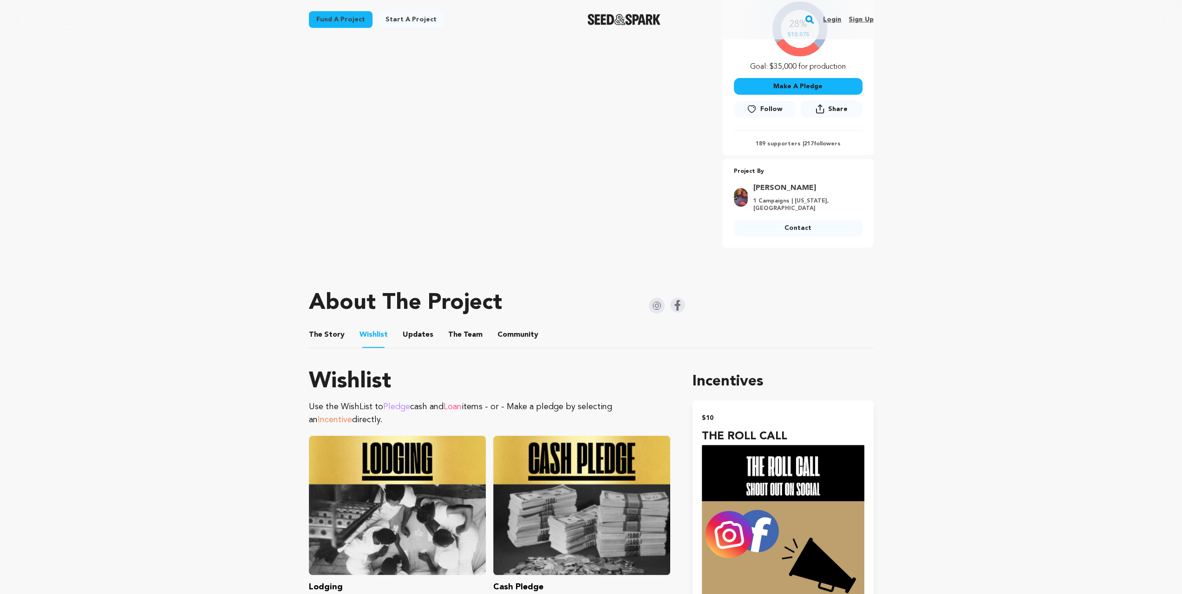
click at [457, 329] on button "The Team" at bounding box center [465, 337] width 22 height 22
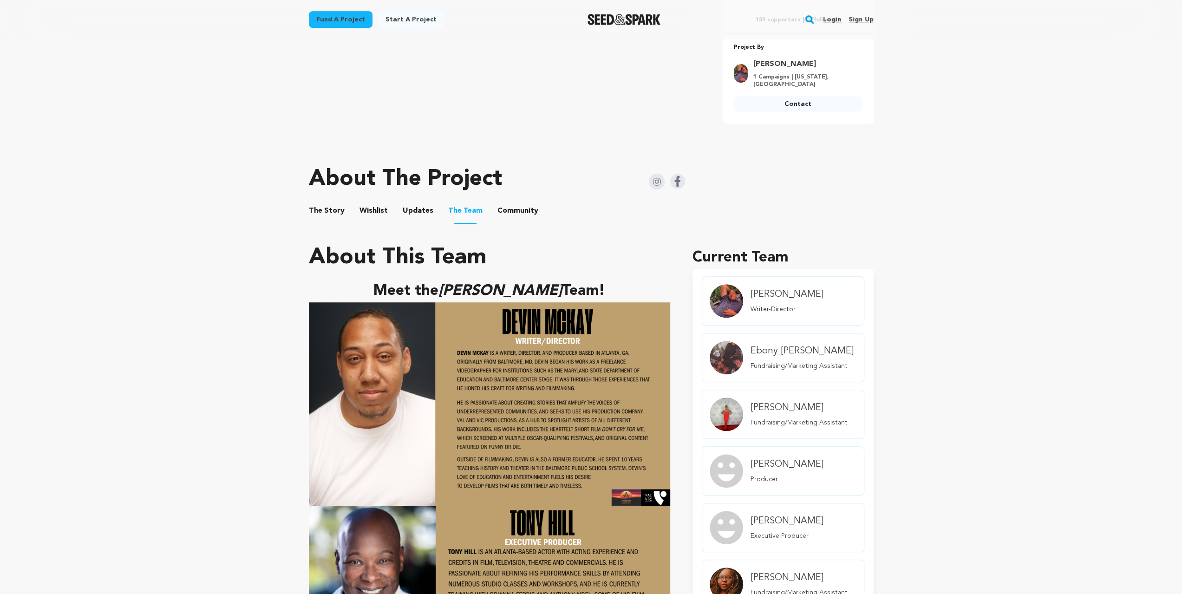
scroll to position [248, 0]
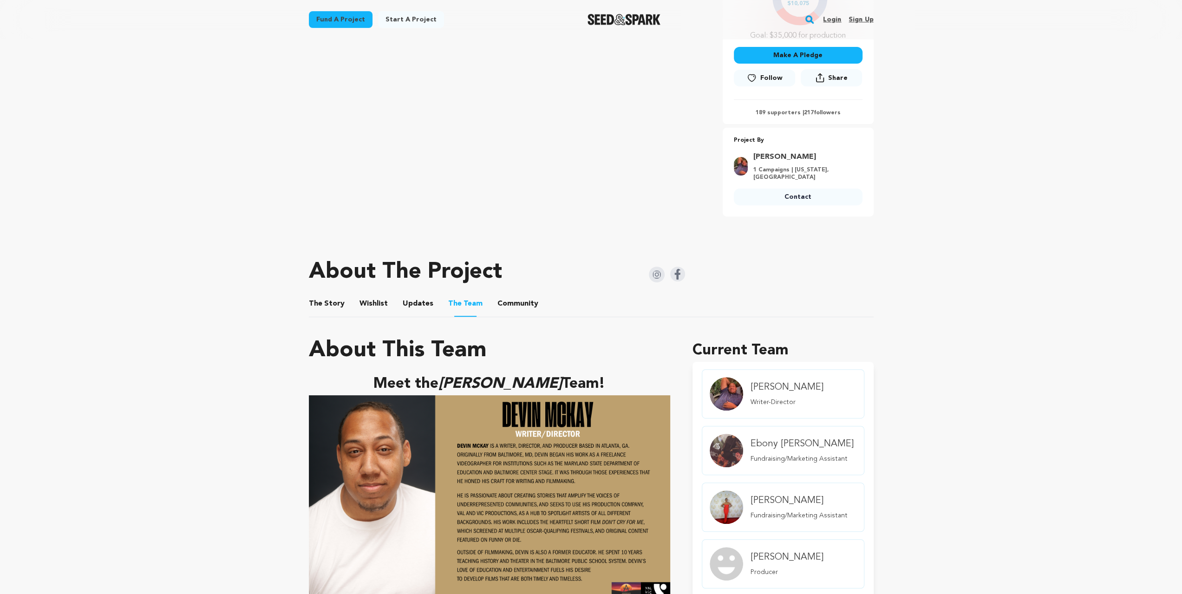
click at [334, 295] on button "The Story" at bounding box center [326, 306] width 22 height 22
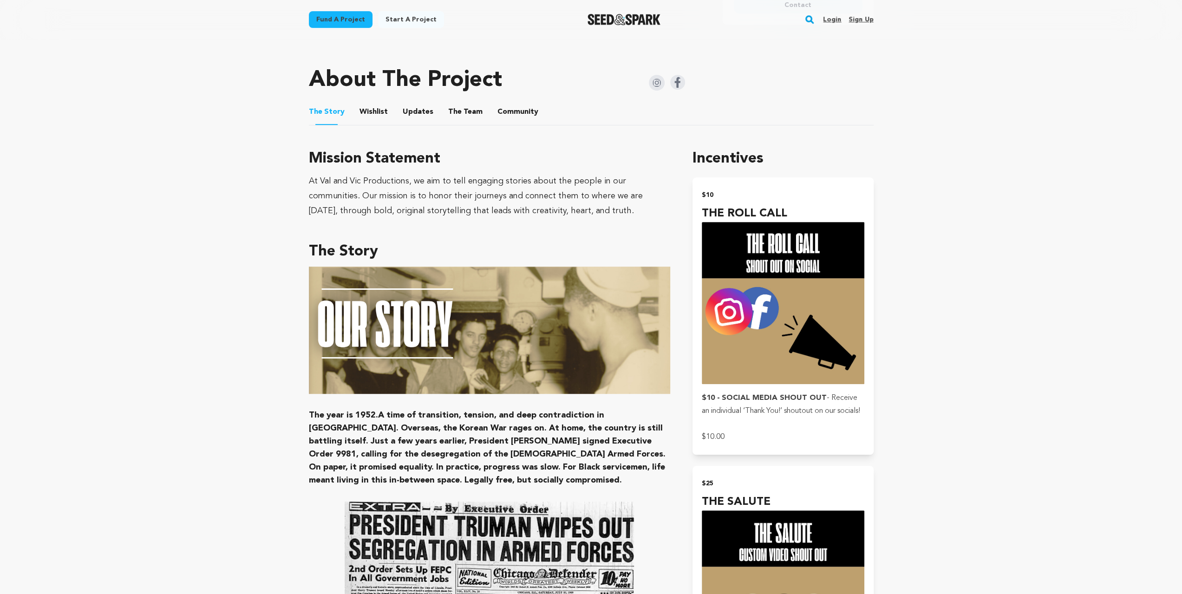
scroll to position [372, 0]
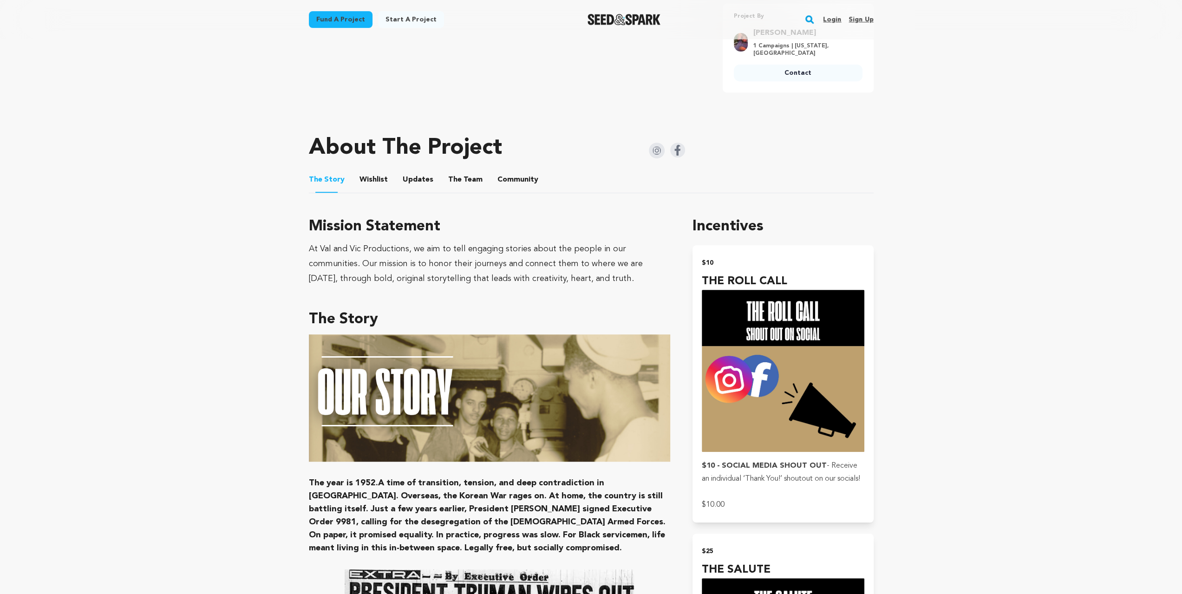
click at [368, 180] on button "Wishlist" at bounding box center [373, 181] width 22 height 22
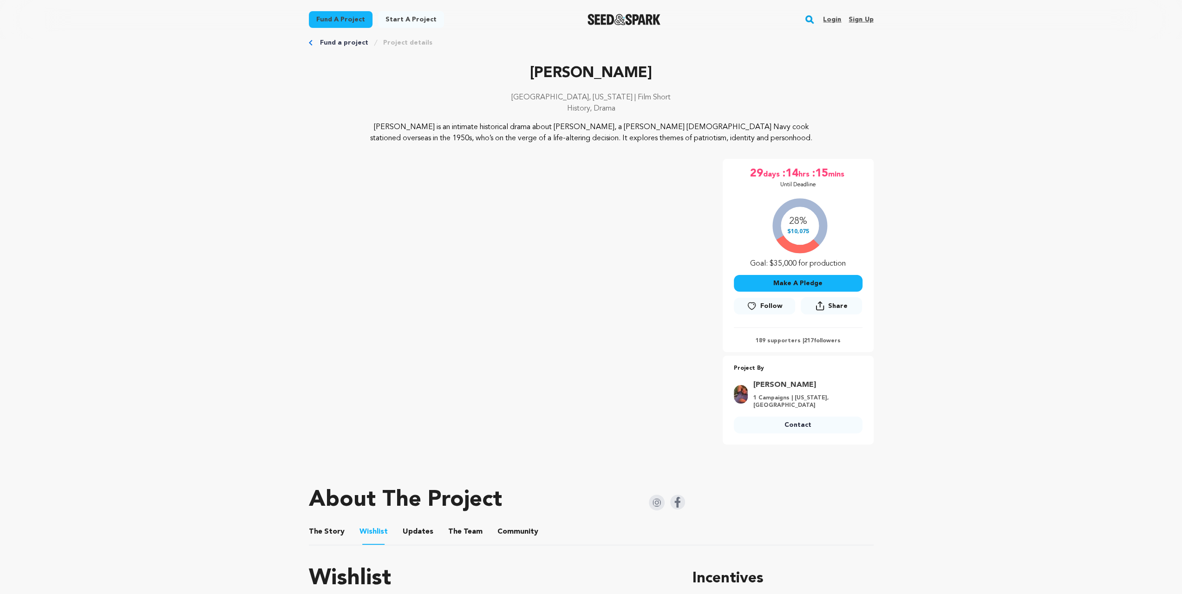
scroll to position [31, 0]
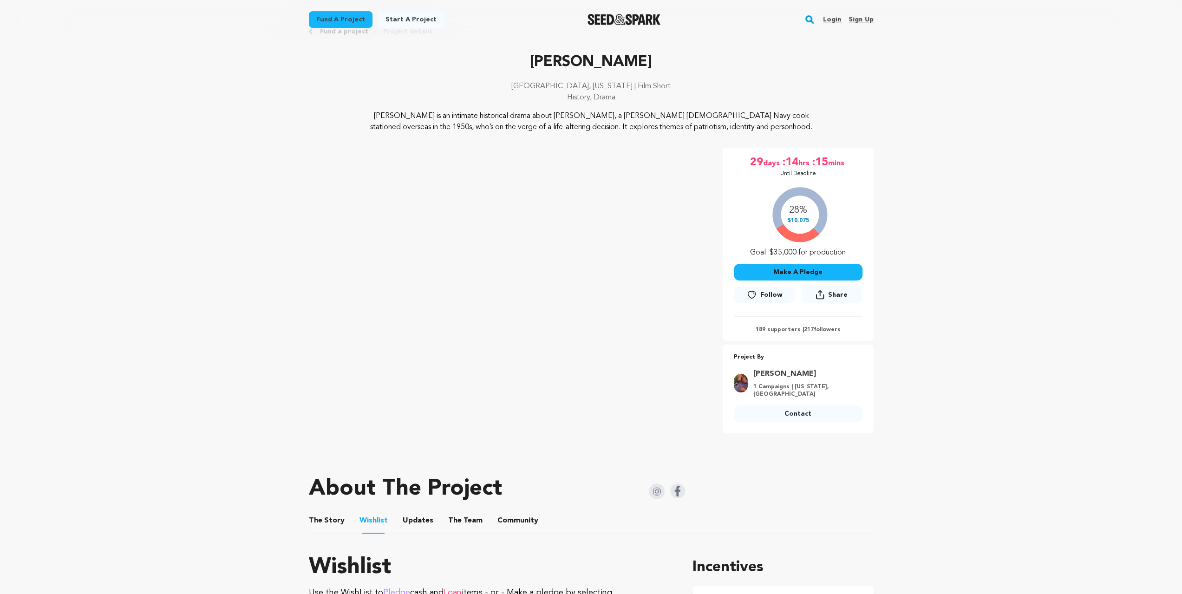
click at [334, 519] on button "The Story" at bounding box center [326, 522] width 22 height 22
click at [676, 484] on img at bounding box center [677, 491] width 15 height 15
click at [654, 484] on img at bounding box center [657, 492] width 16 height 16
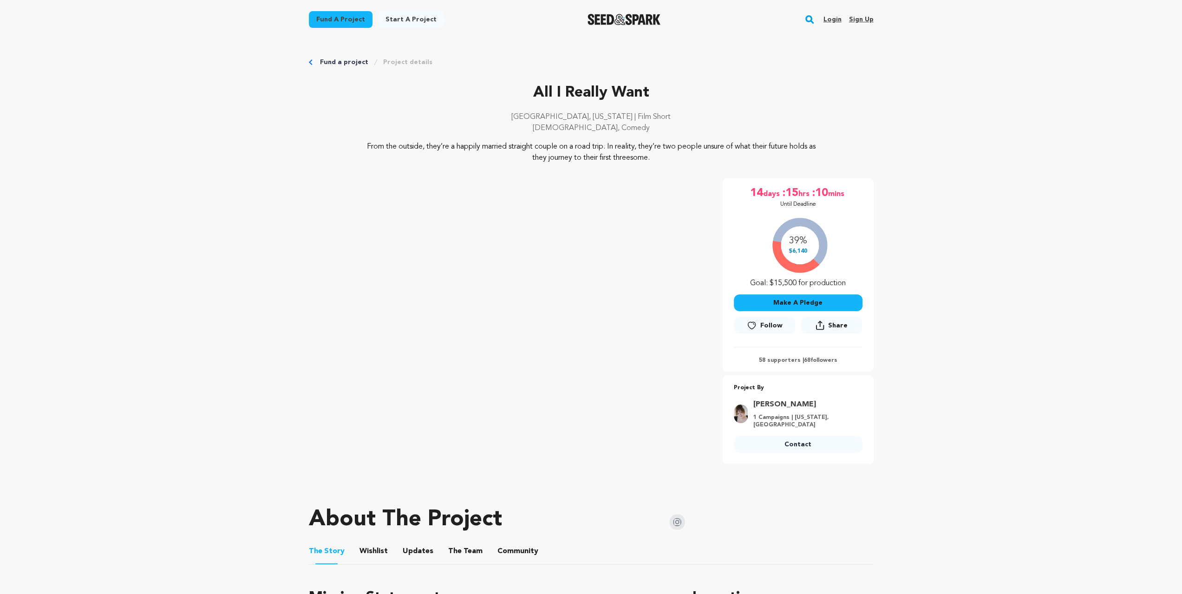
click at [373, 547] on button "Wishlist" at bounding box center [373, 553] width 22 height 22
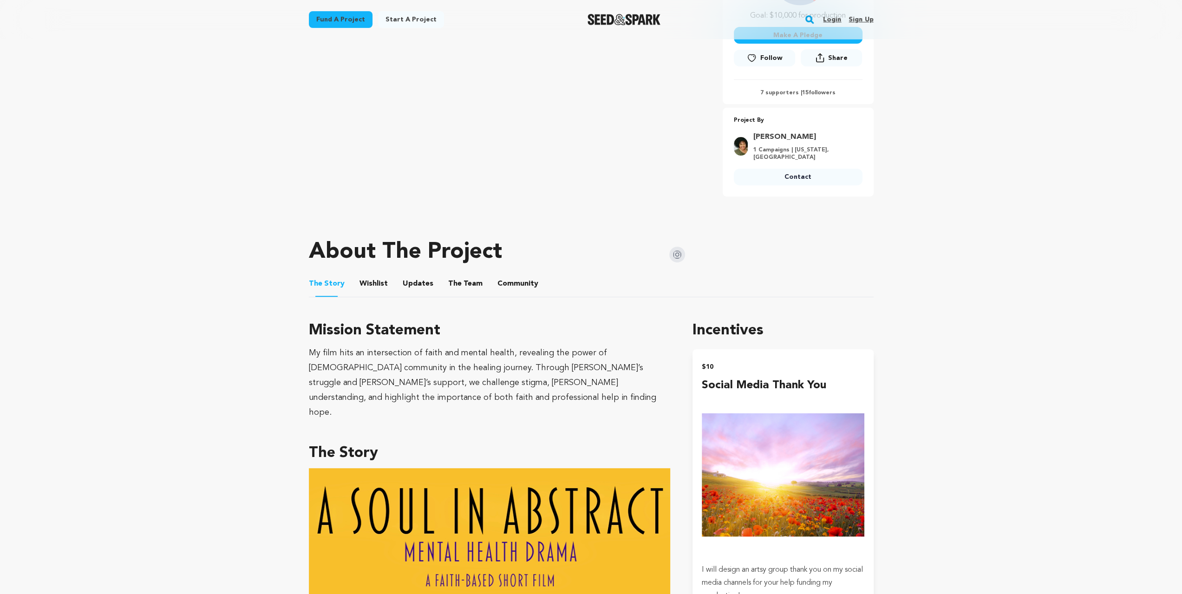
click at [379, 282] on button "Wishlist" at bounding box center [373, 286] width 22 height 22
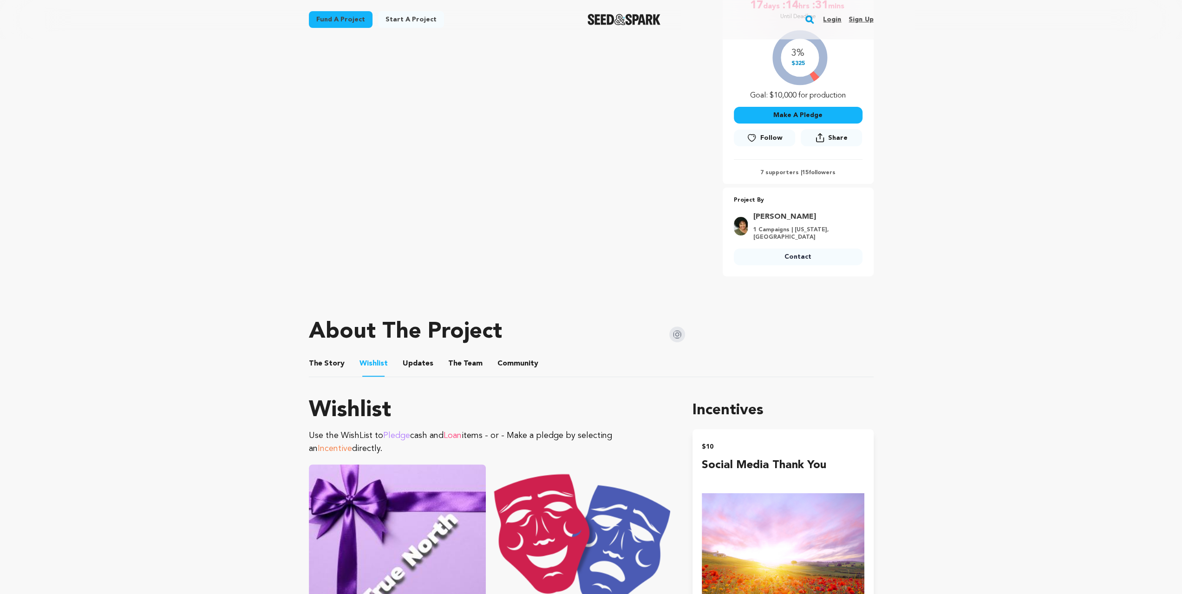
scroll to position [124, 0]
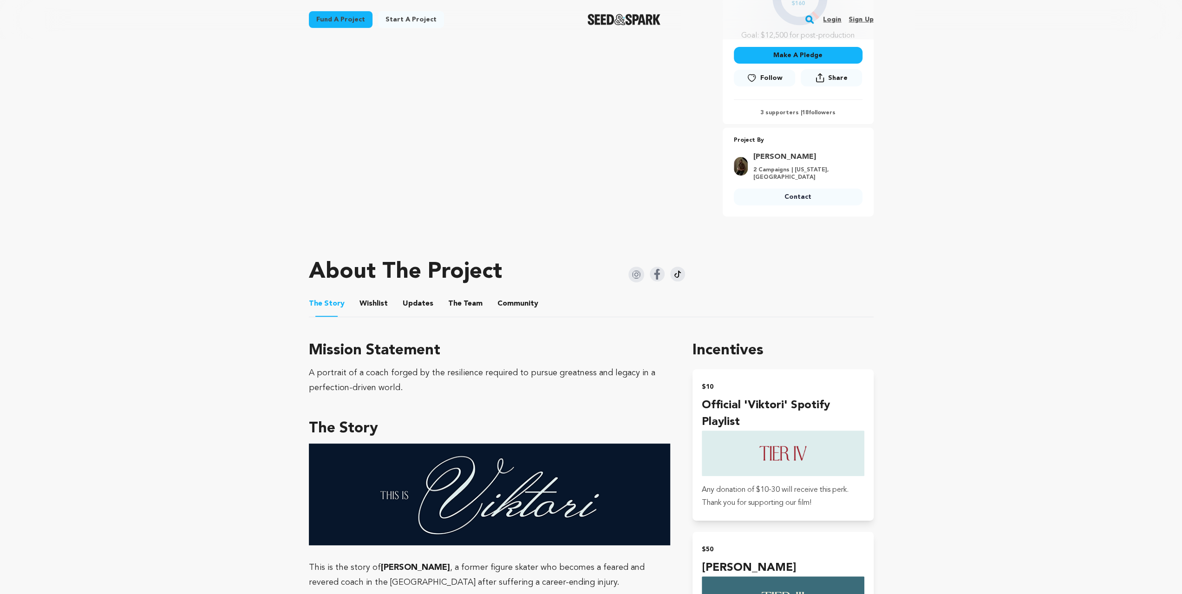
click at [363, 301] on button "Wishlist" at bounding box center [373, 306] width 22 height 22
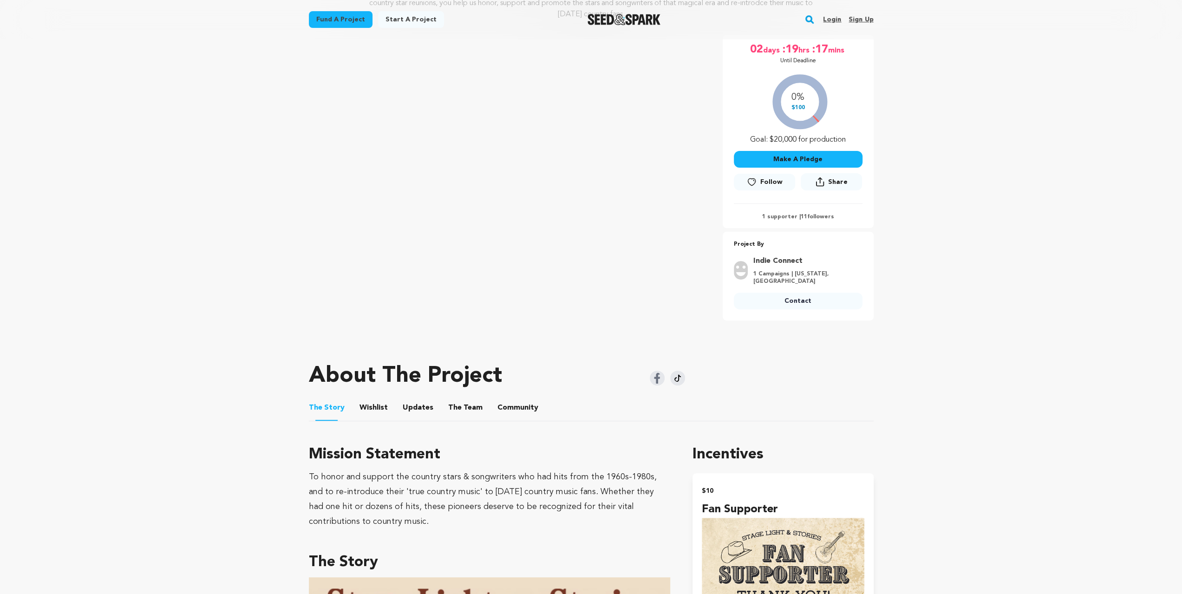
scroll to position [248, 0]
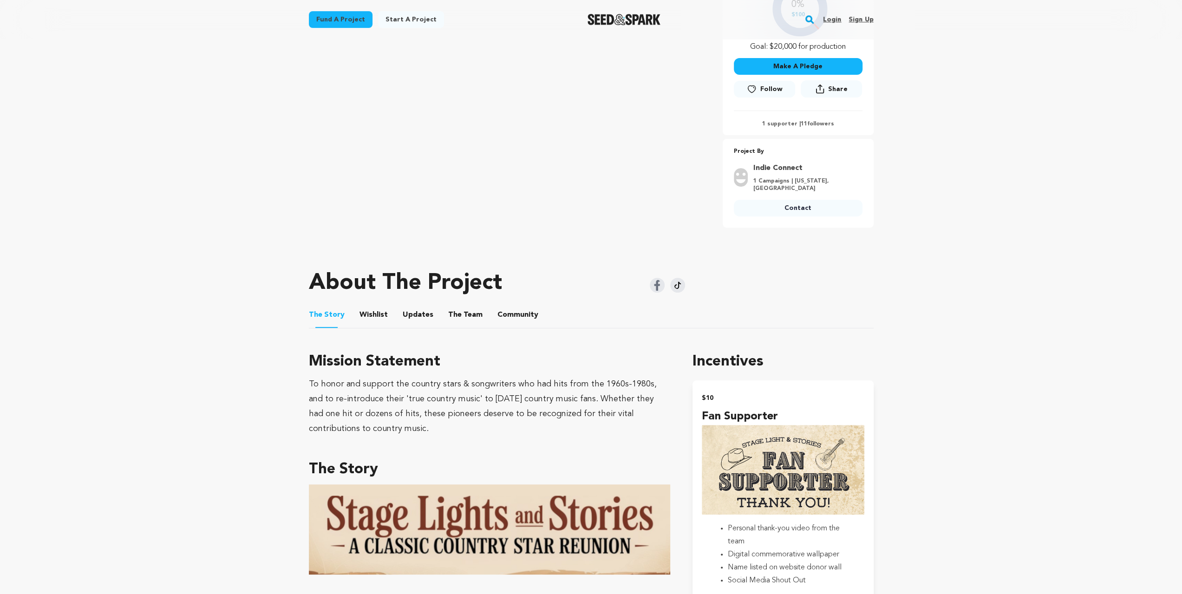
click at [371, 314] on button "Wishlist" at bounding box center [373, 317] width 22 height 22
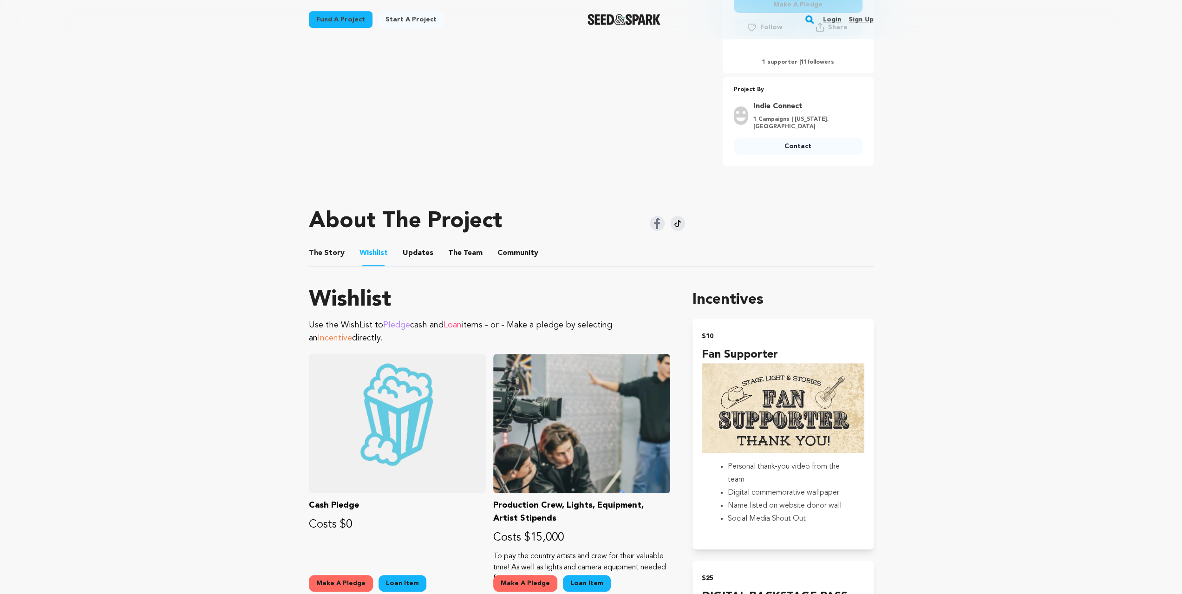
scroll to position [62, 0]
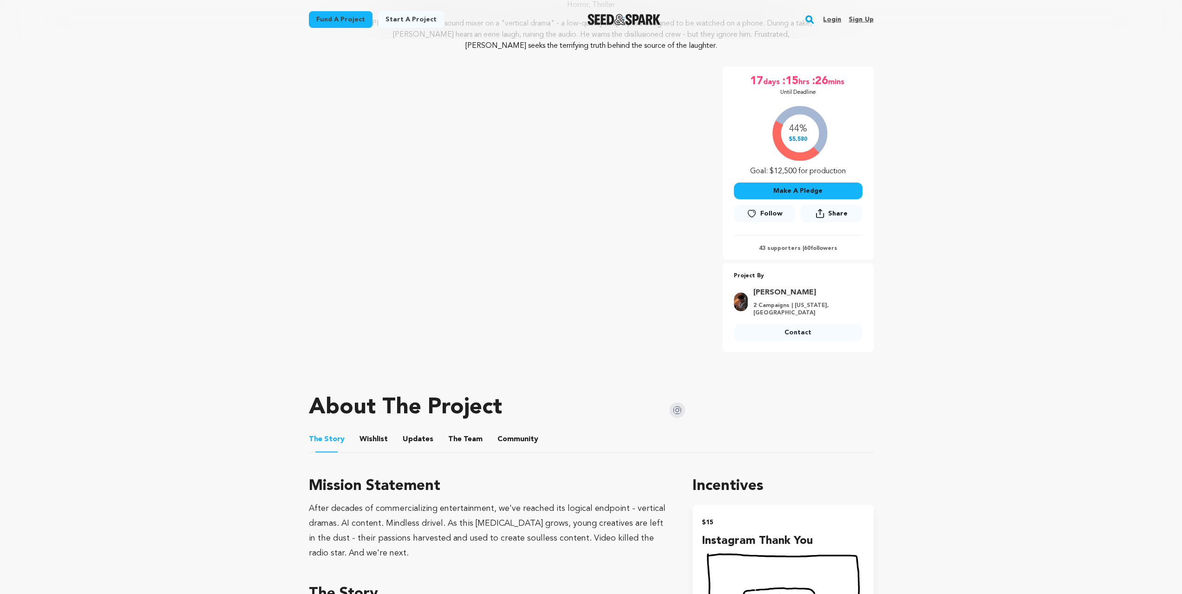
scroll to position [279, 0]
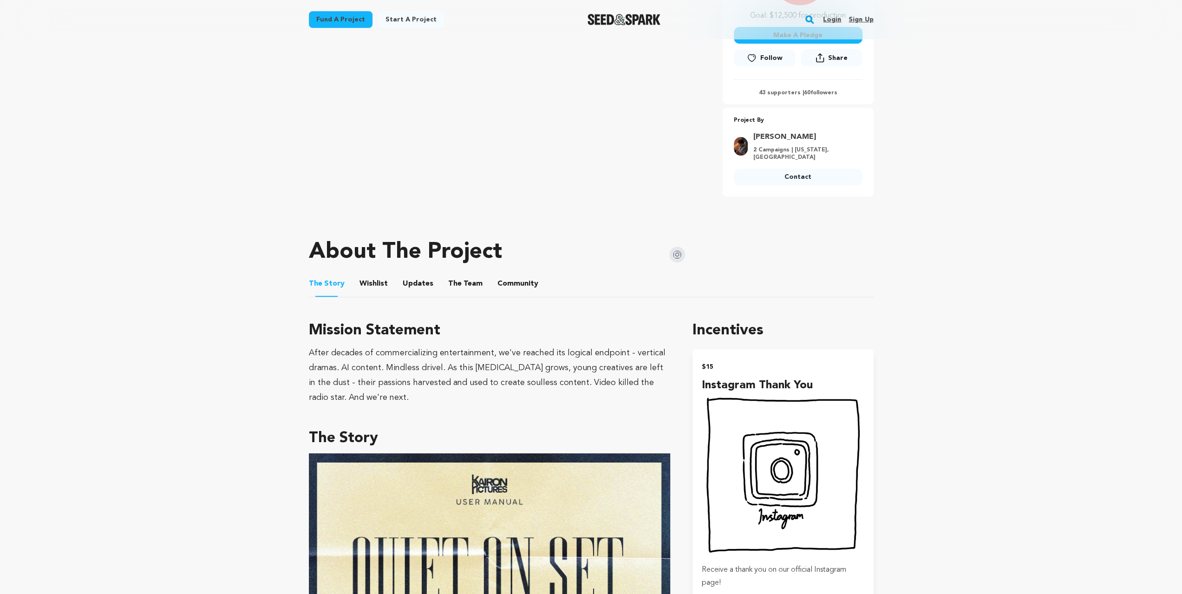
click at [381, 284] on button "Wishlist" at bounding box center [373, 286] width 22 height 22
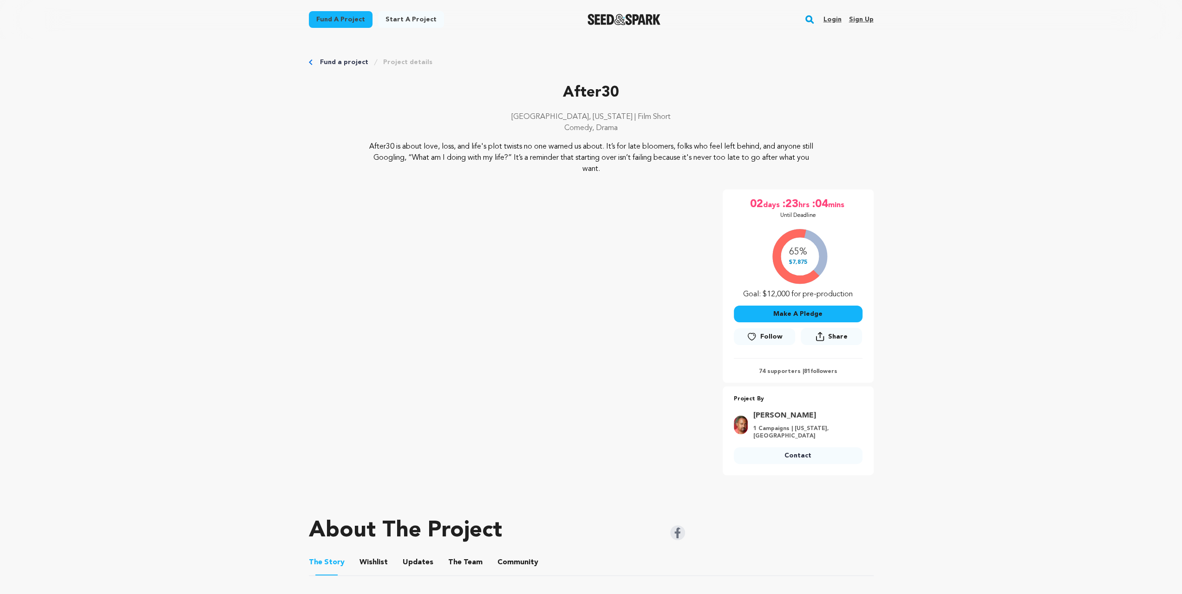
scroll to position [186, 0]
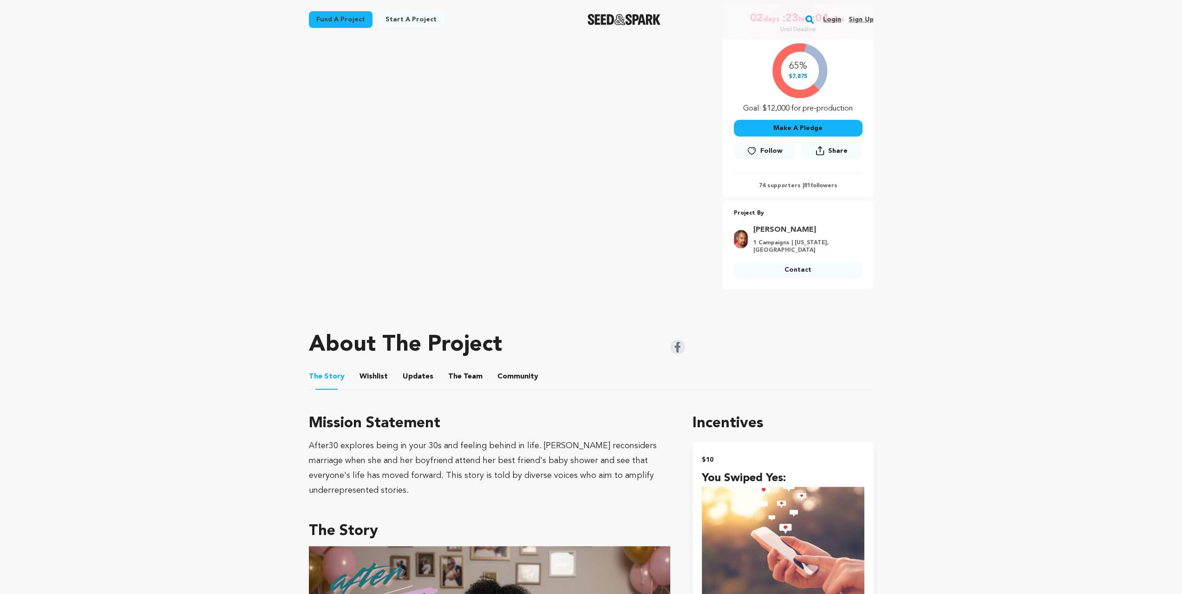
click at [372, 386] on button "Wishlist" at bounding box center [373, 378] width 22 height 22
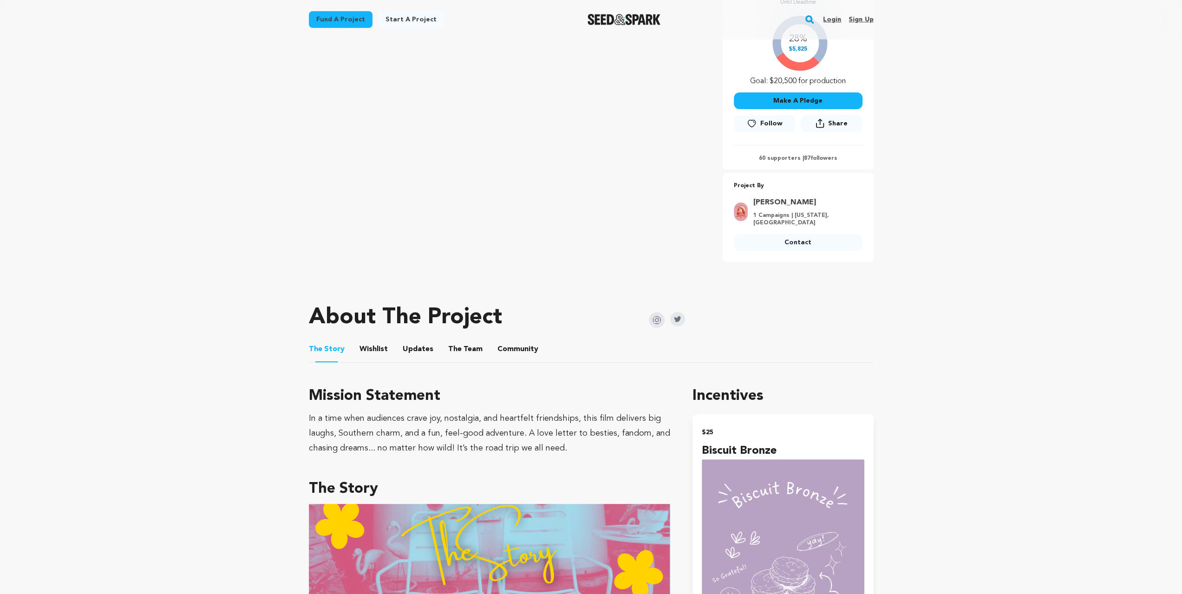
scroll to position [216, 0]
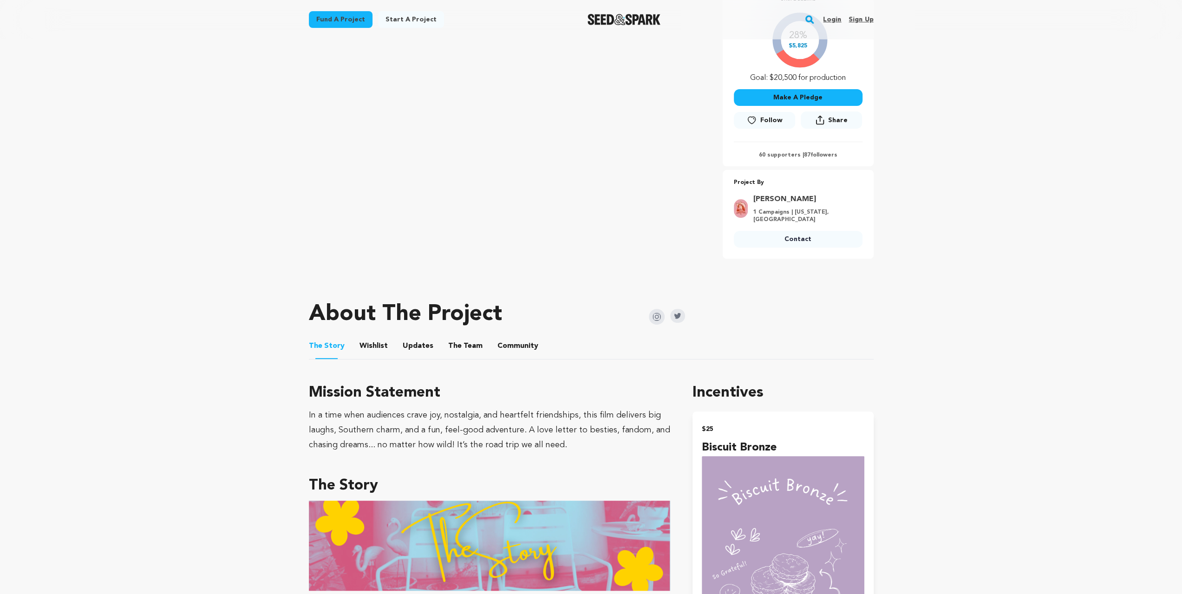
click at [375, 337] on button "Wishlist" at bounding box center [373, 348] width 22 height 22
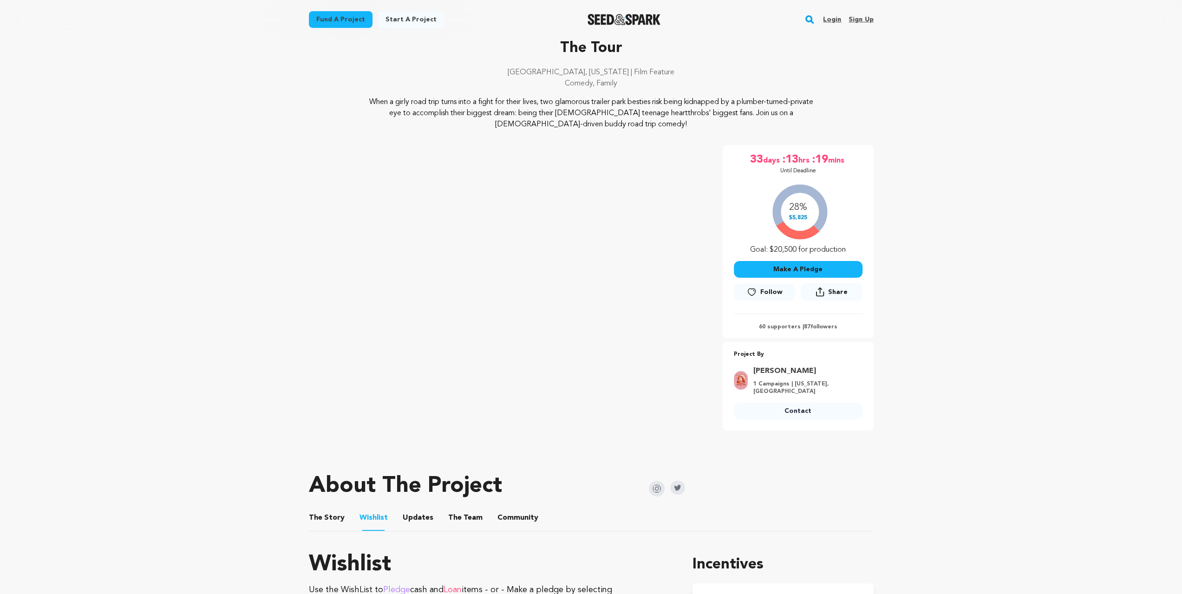
scroll to position [124, 0]
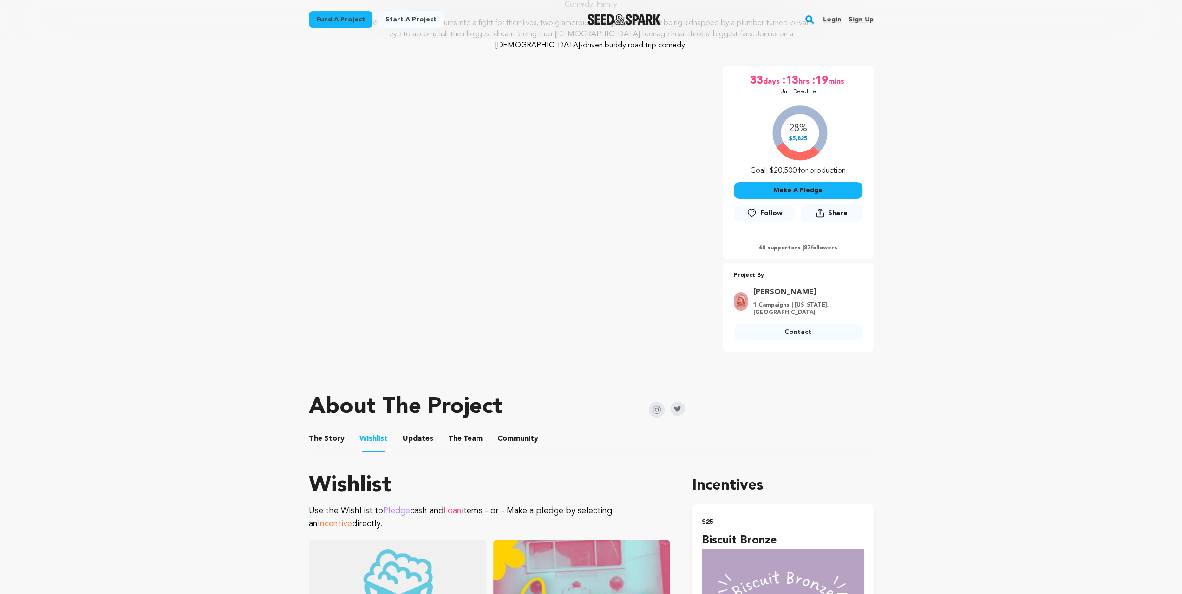
click at [463, 431] on button "The Team" at bounding box center [465, 441] width 22 height 22
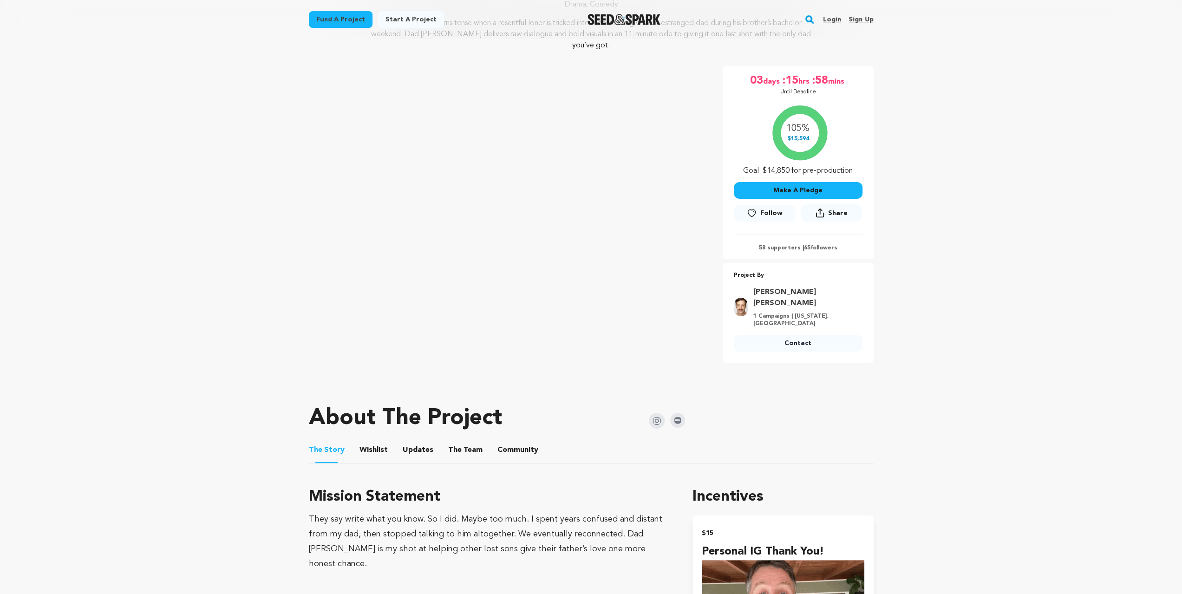
scroll to position [124, 0]
click at [376, 442] on button "Wishlist" at bounding box center [373, 452] width 22 height 22
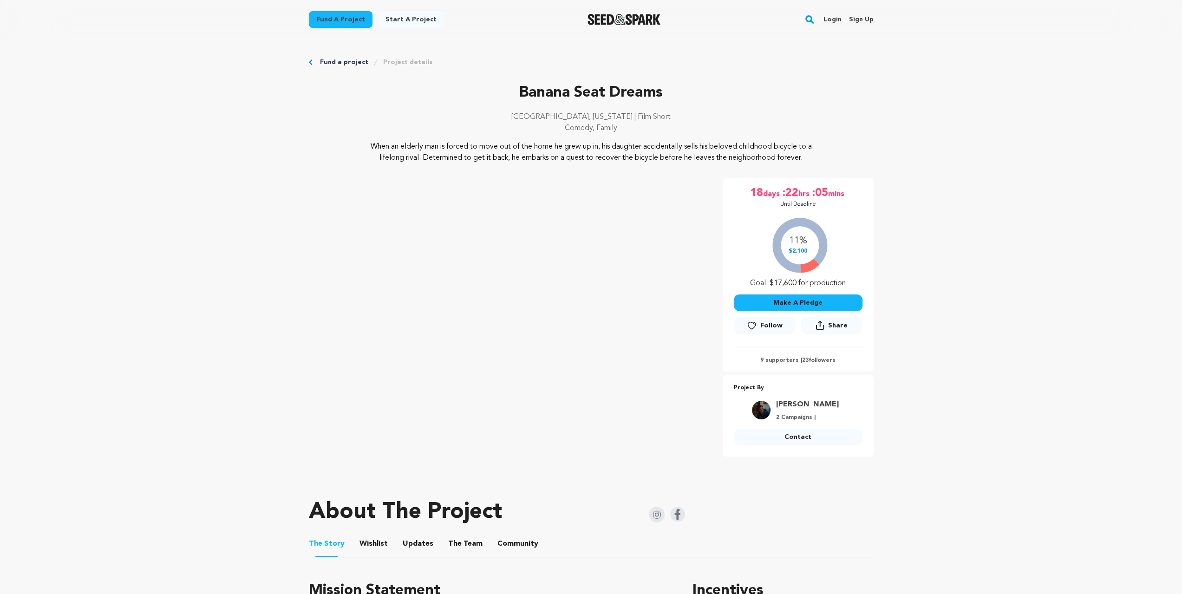
click at [379, 541] on button "Wishlist" at bounding box center [373, 546] width 22 height 22
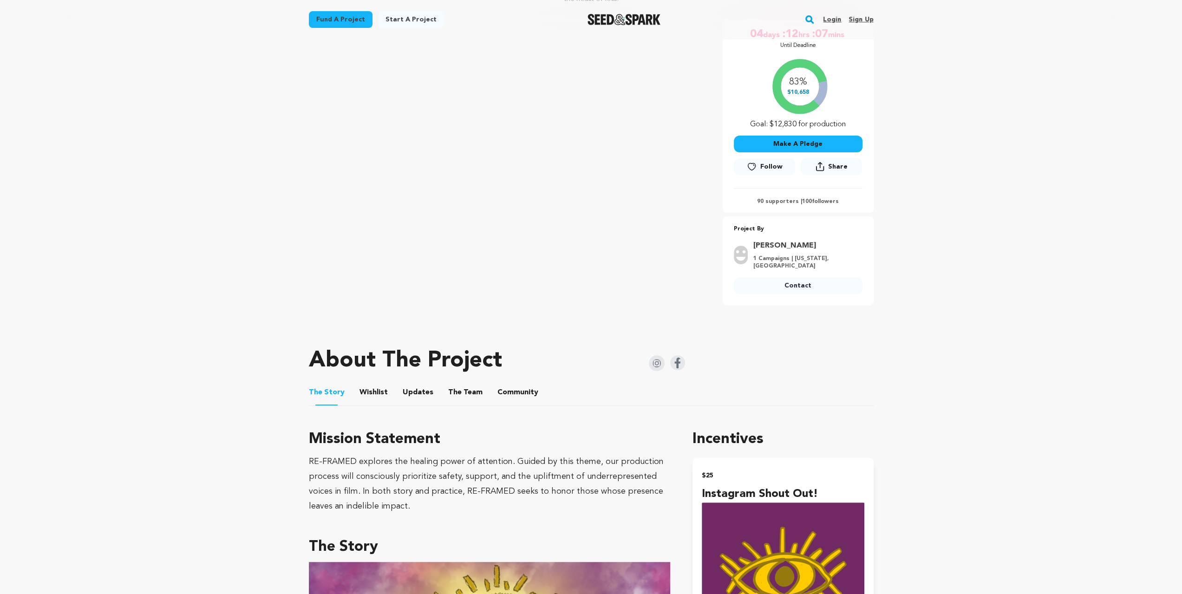
scroll to position [216, 0]
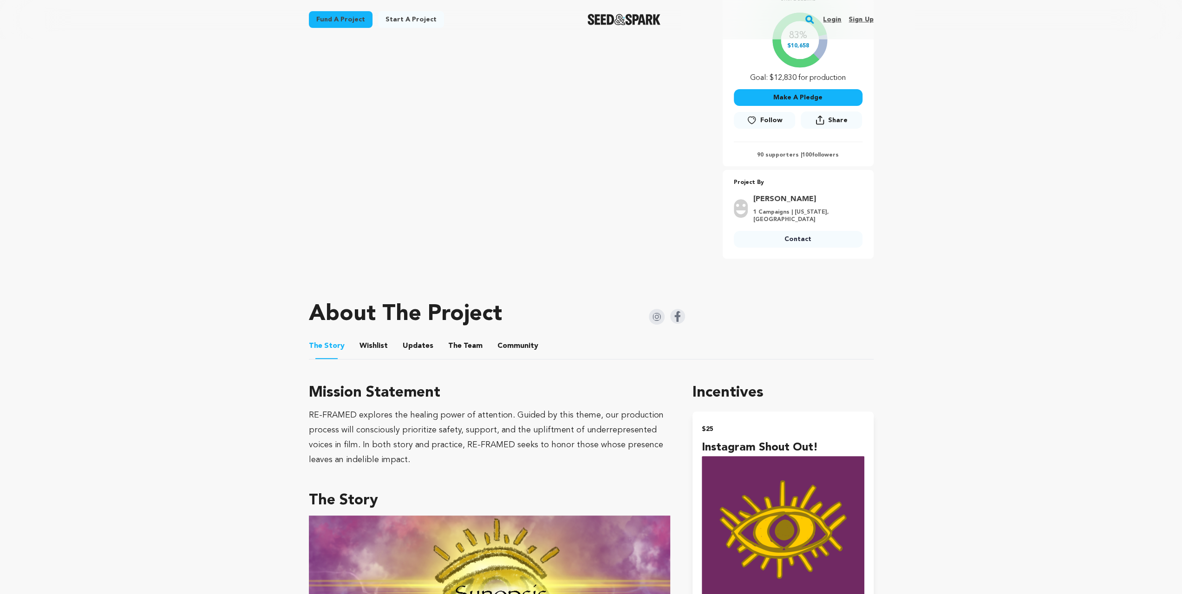
click at [378, 337] on button "Wishlist" at bounding box center [373, 348] width 22 height 22
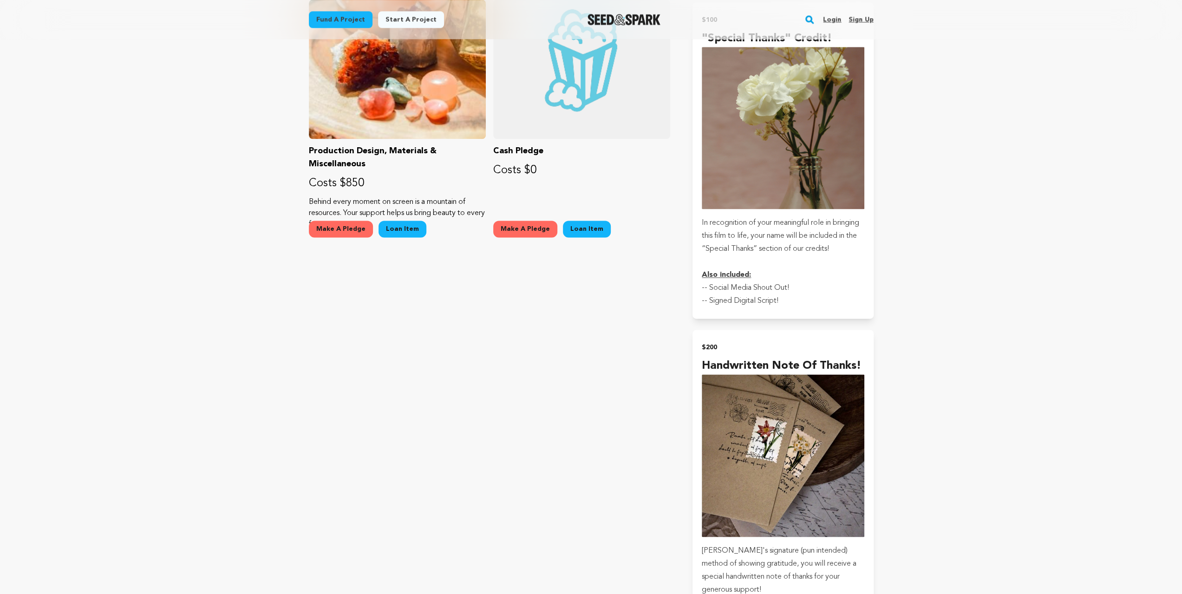
scroll to position [1177, 0]
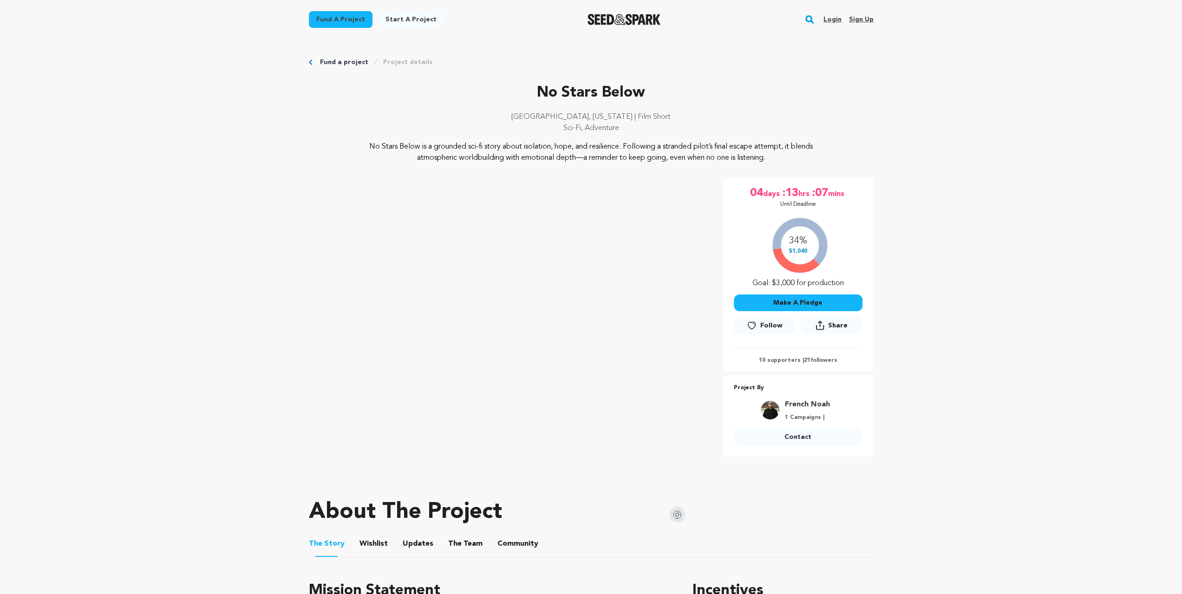
scroll to position [279, 0]
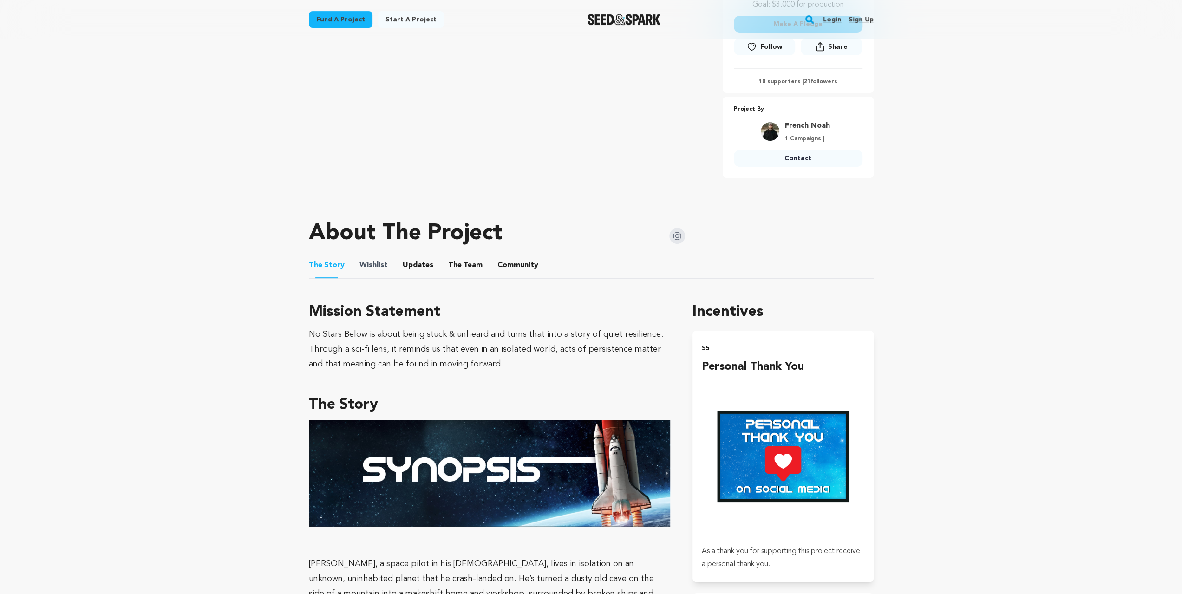
click at [383, 262] on span "Wishlist" at bounding box center [374, 265] width 28 height 11
click at [374, 264] on button "Wishlist" at bounding box center [373, 267] width 22 height 22
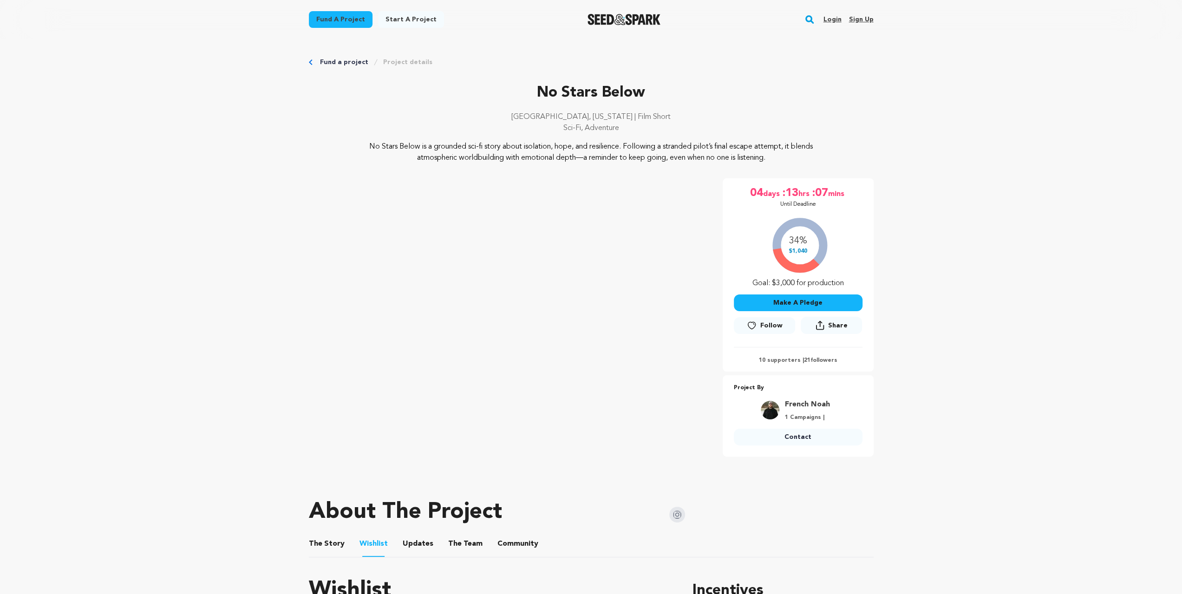
scroll to position [216, 0]
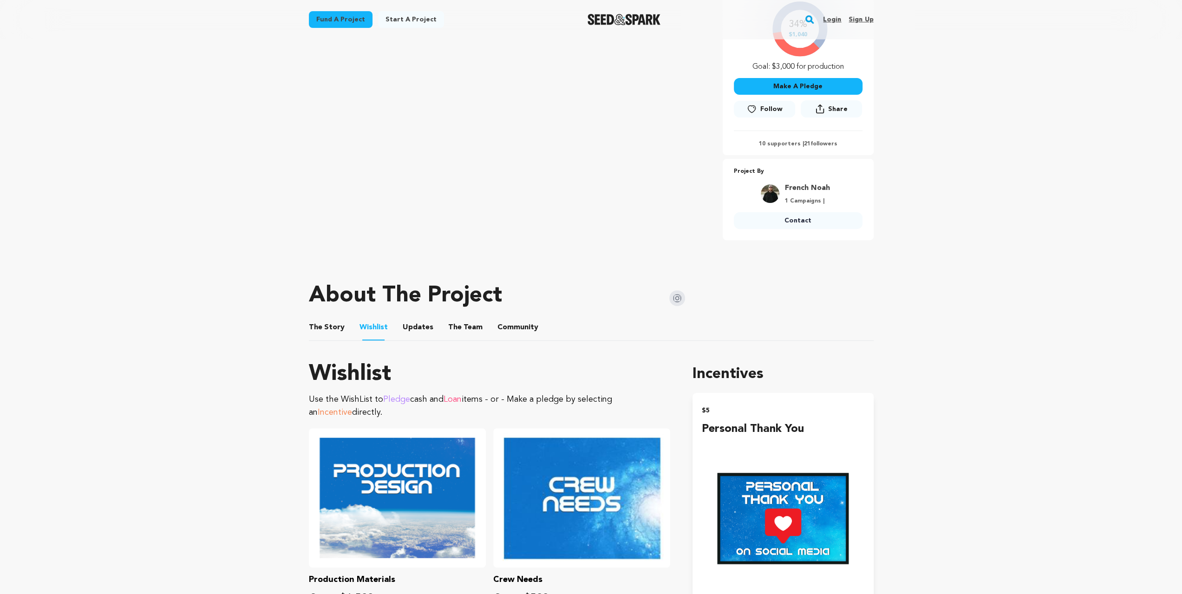
click at [466, 329] on button "The Team" at bounding box center [465, 329] width 22 height 22
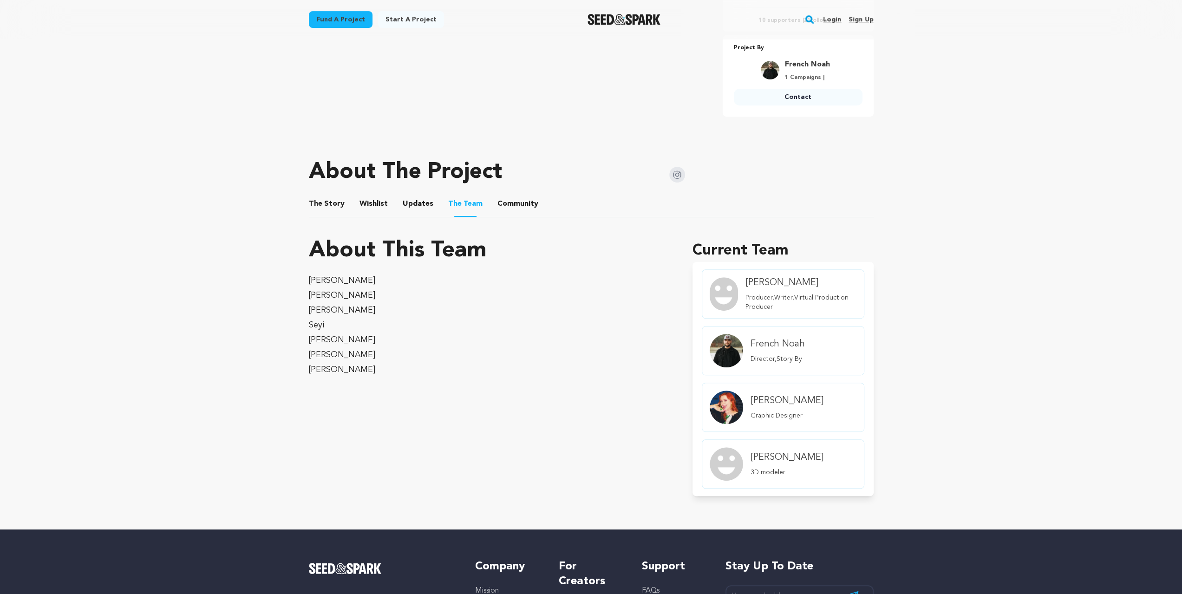
scroll to position [340, 0]
